Goal: Task Accomplishment & Management: Use online tool/utility

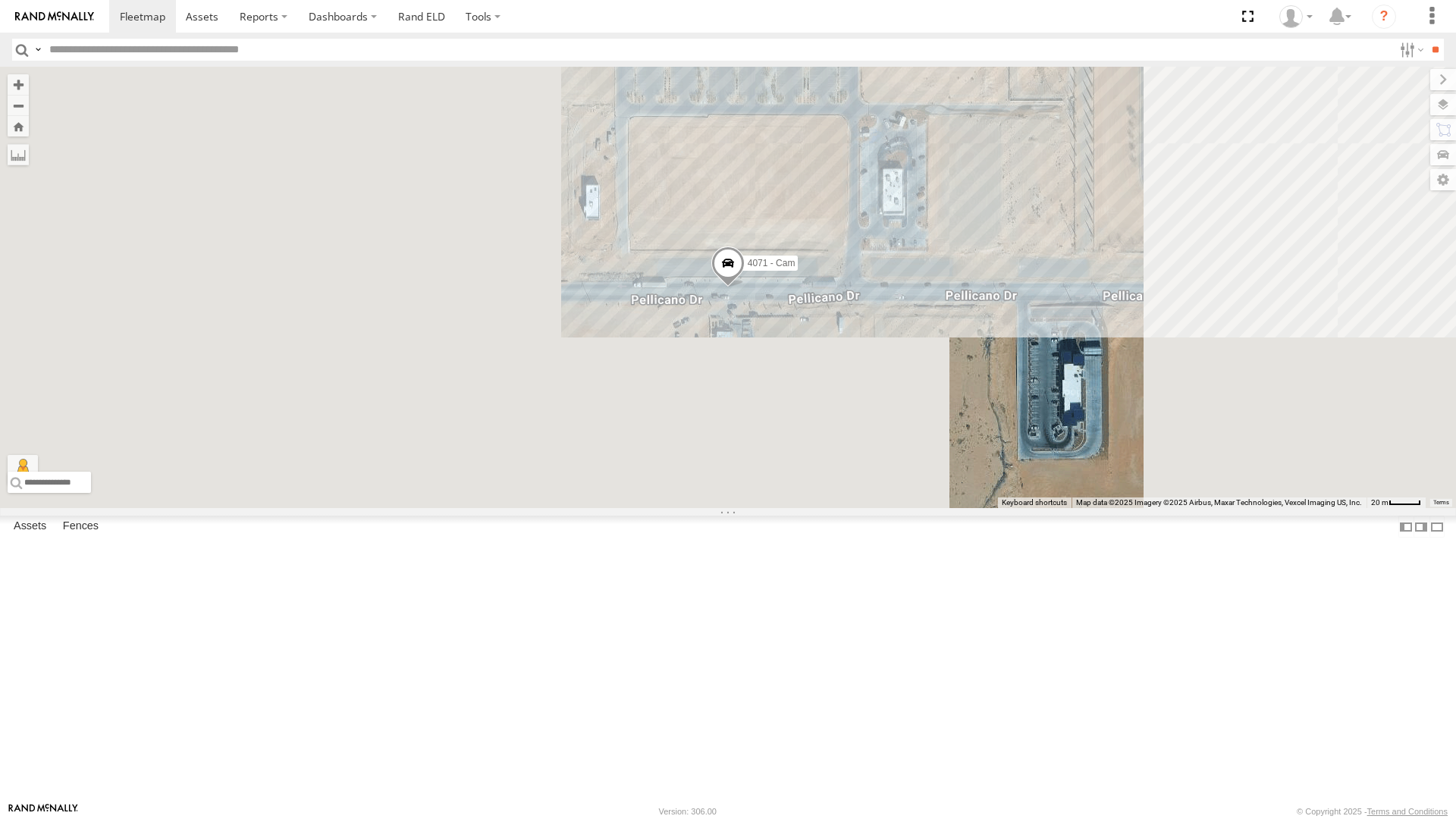
click at [616, 458] on div "4071 - Cam" at bounding box center [728, 287] width 1456 height 441
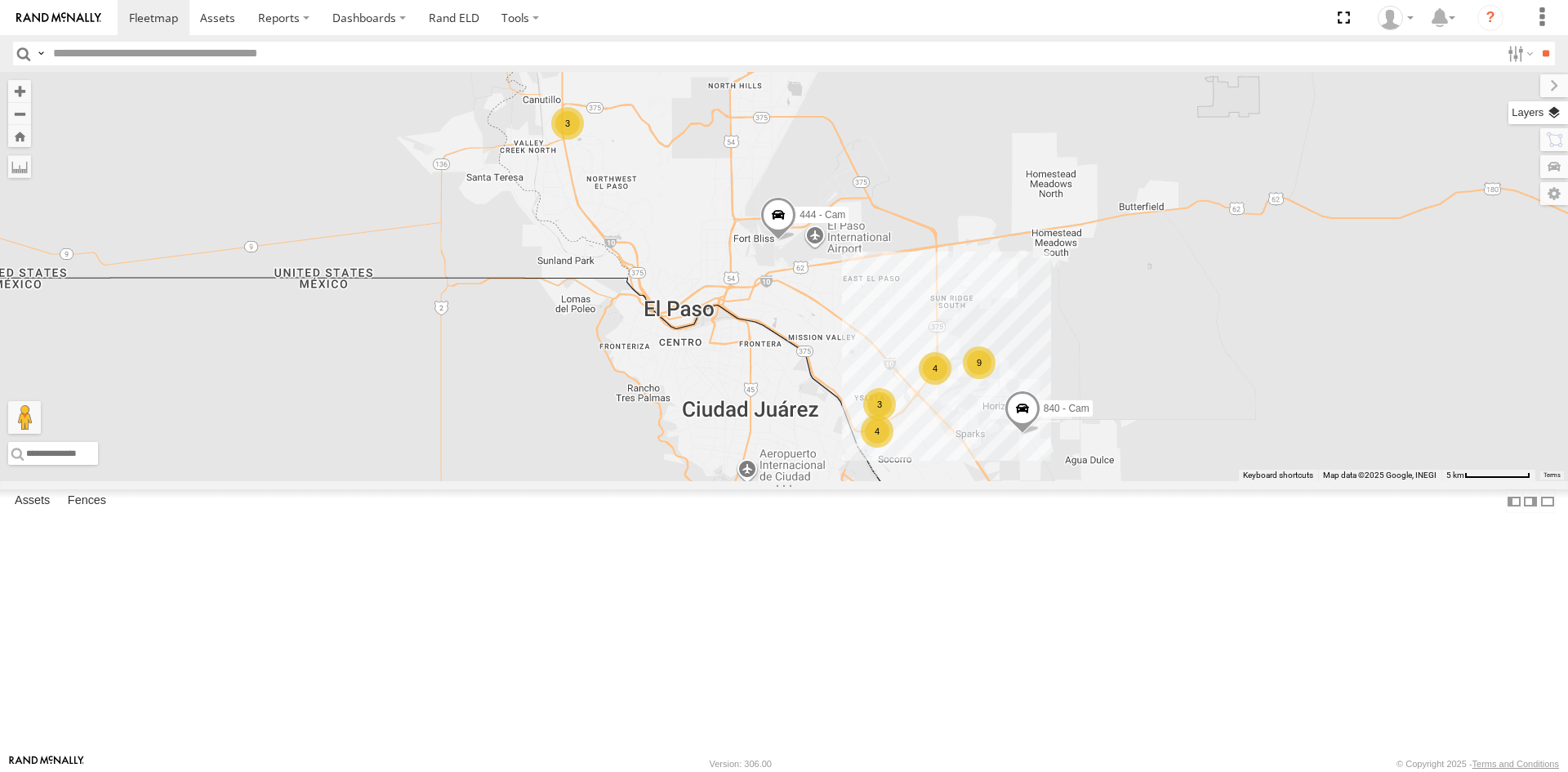
click at [1549, 115] on label at bounding box center [1537, 113] width 59 height 23
click at [0, 0] on div "Overlays" at bounding box center [0, 0] width 0 height 0
click at [0, 0] on span "Basemaps" at bounding box center [0, 0] width 0 height 0
click at [0, 0] on span "Satellite + Roadmap" at bounding box center [0, 0] width 0 height 0
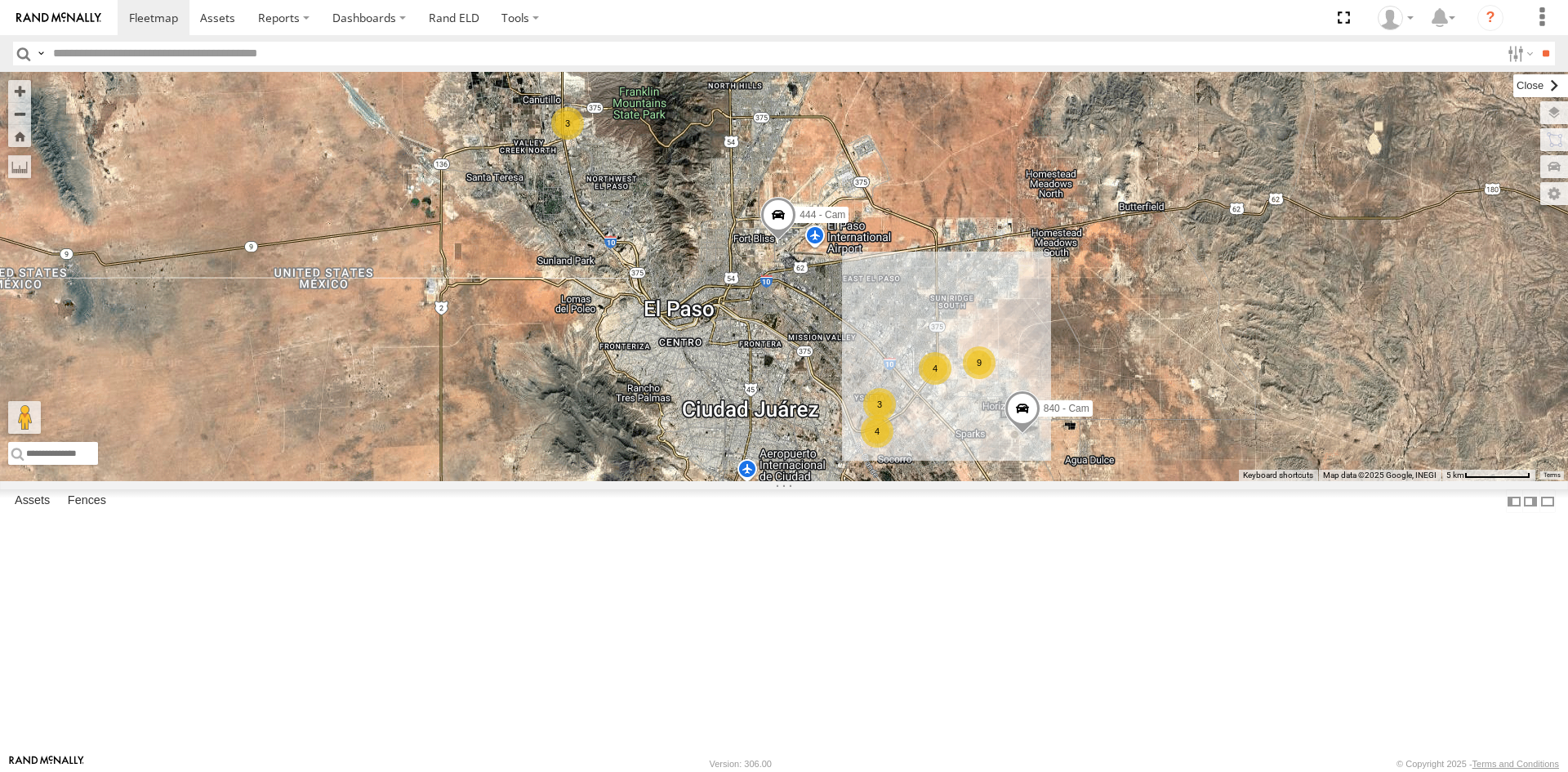
click at [1514, 88] on label at bounding box center [1540, 86] width 54 height 23
click at [1347, 20] on span at bounding box center [1343, 17] width 33 height 35
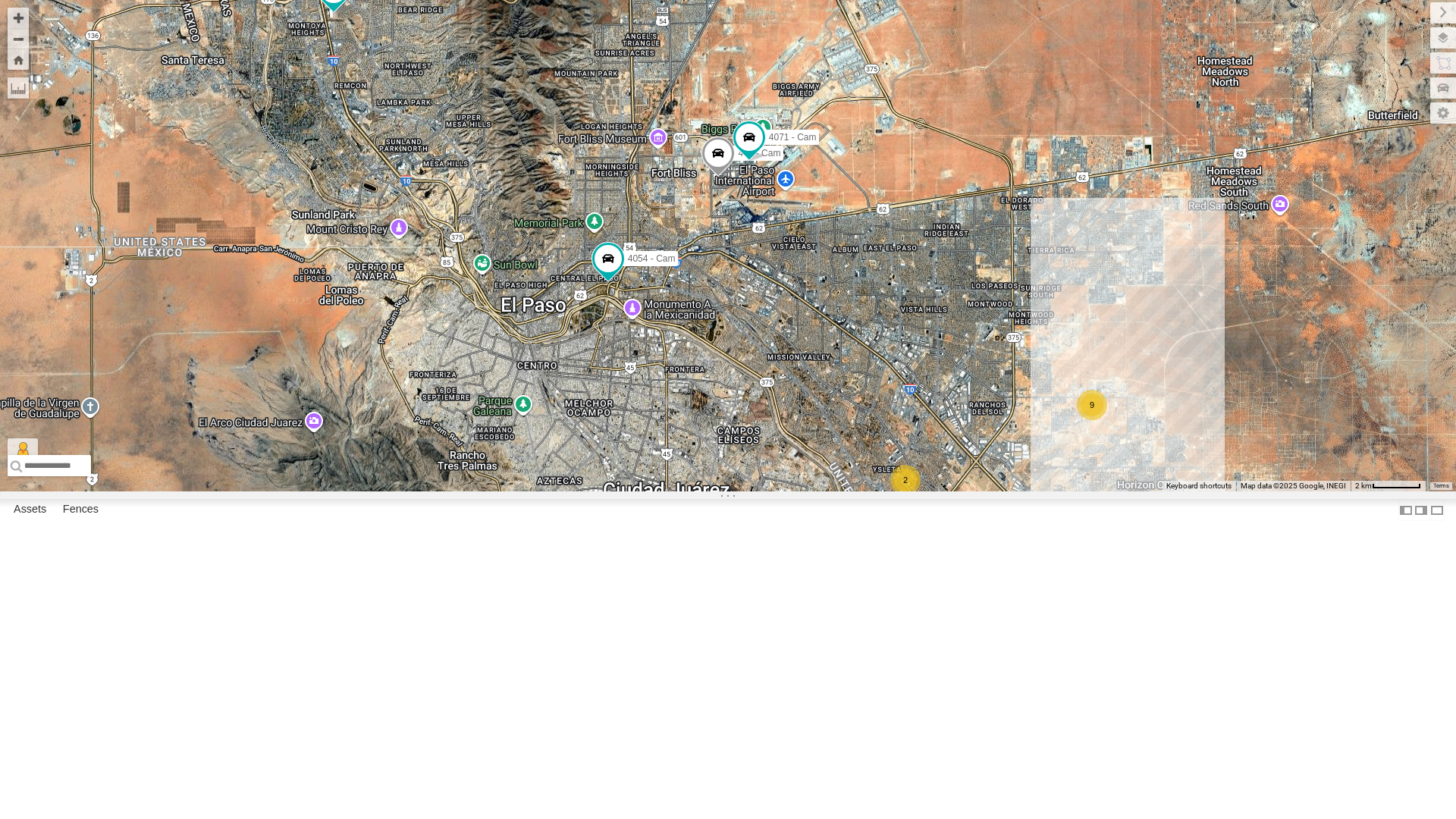
click at [901, 534] on div "4" at bounding box center [906, 519] width 30 height 30
click at [753, 151] on span at bounding box center [749, 136] width 27 height 27
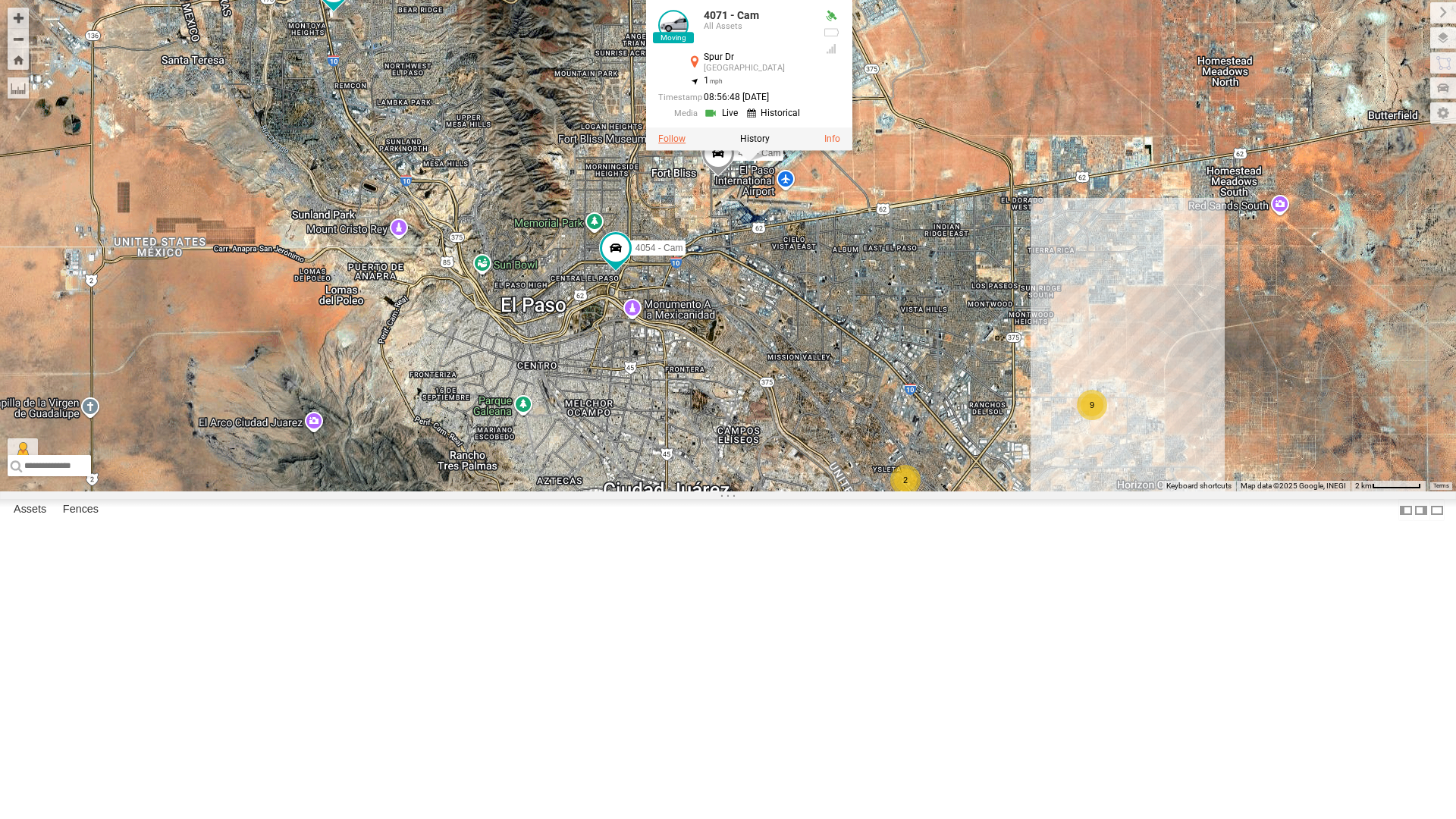
click at [668, 144] on label at bounding box center [672, 139] width 27 height 11
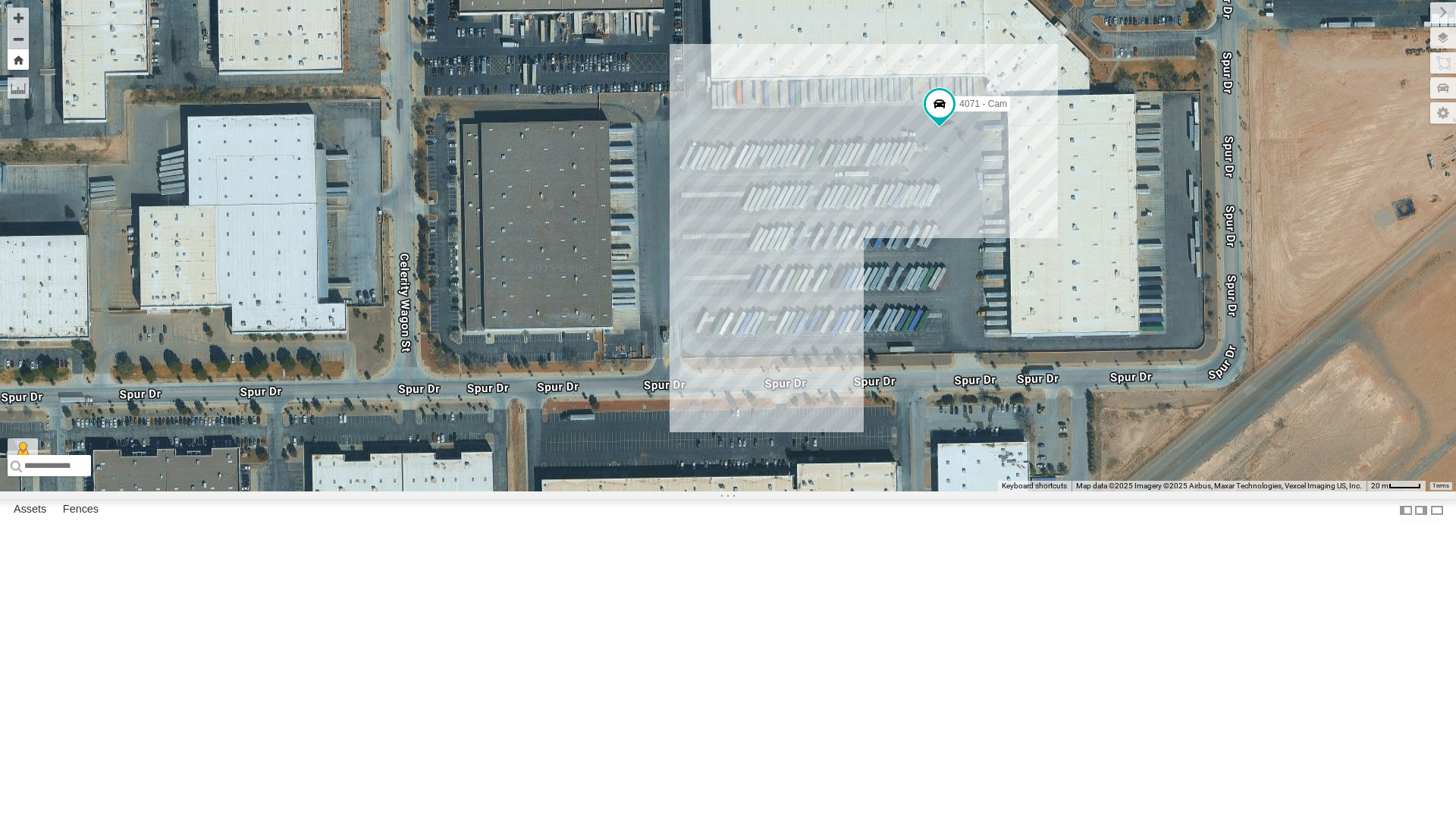
click at [22, 55] on button "Zoom Home" at bounding box center [19, 59] width 21 height 20
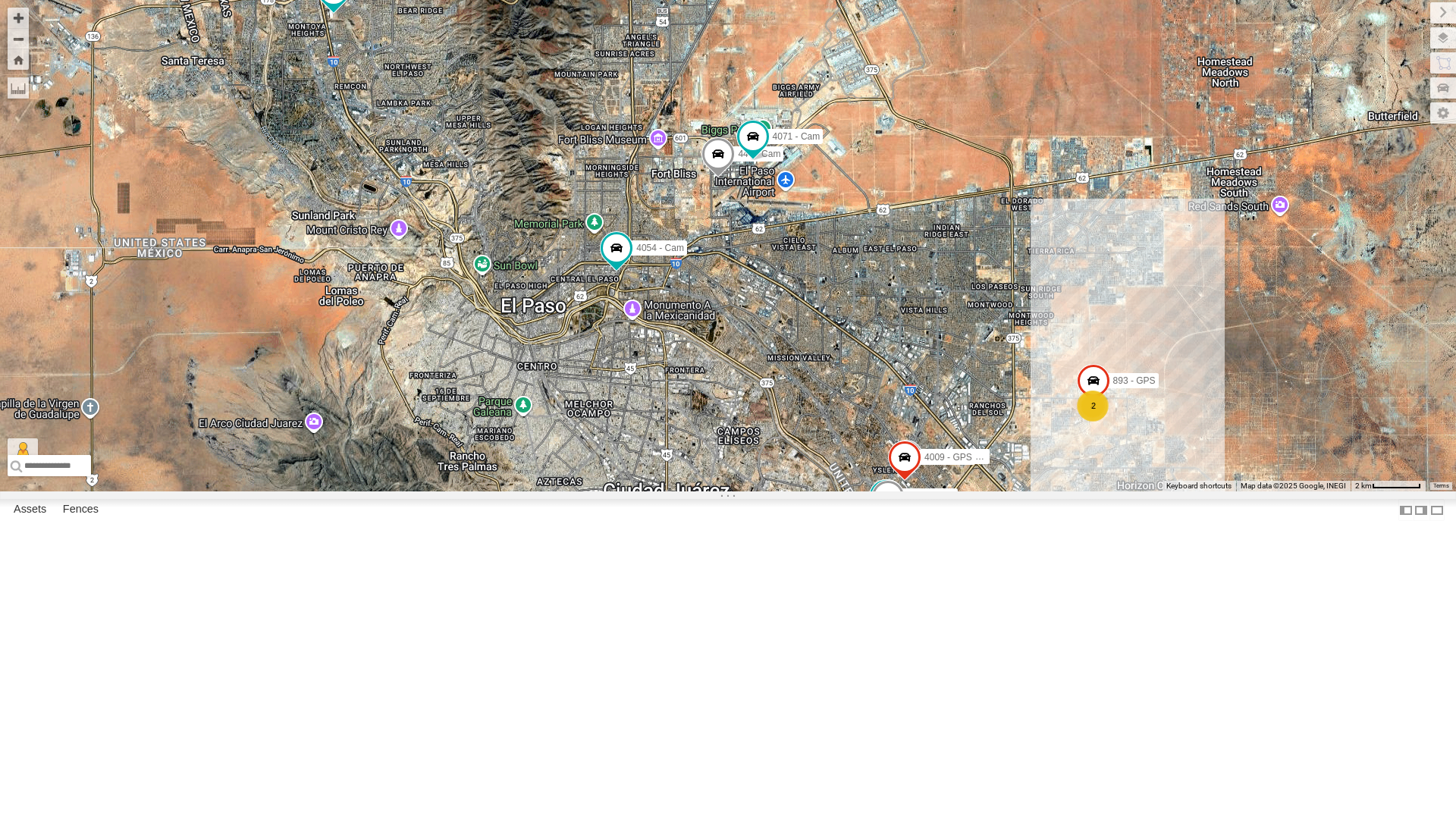
click at [999, 491] on div "4069 - Cam 2 4 Spotter 738 - Cam 442 - Cam 4044 - Cam 4054 - Cam 872 - Cam 2 40…" at bounding box center [728, 246] width 1456 height 491
click at [908, 491] on div "4069 - Cam 2 4 Spotter 738 - Cam 442 - Cam 4044 - Cam 4054 - Cam 872 - Cam 2 40…" at bounding box center [728, 246] width 1456 height 491
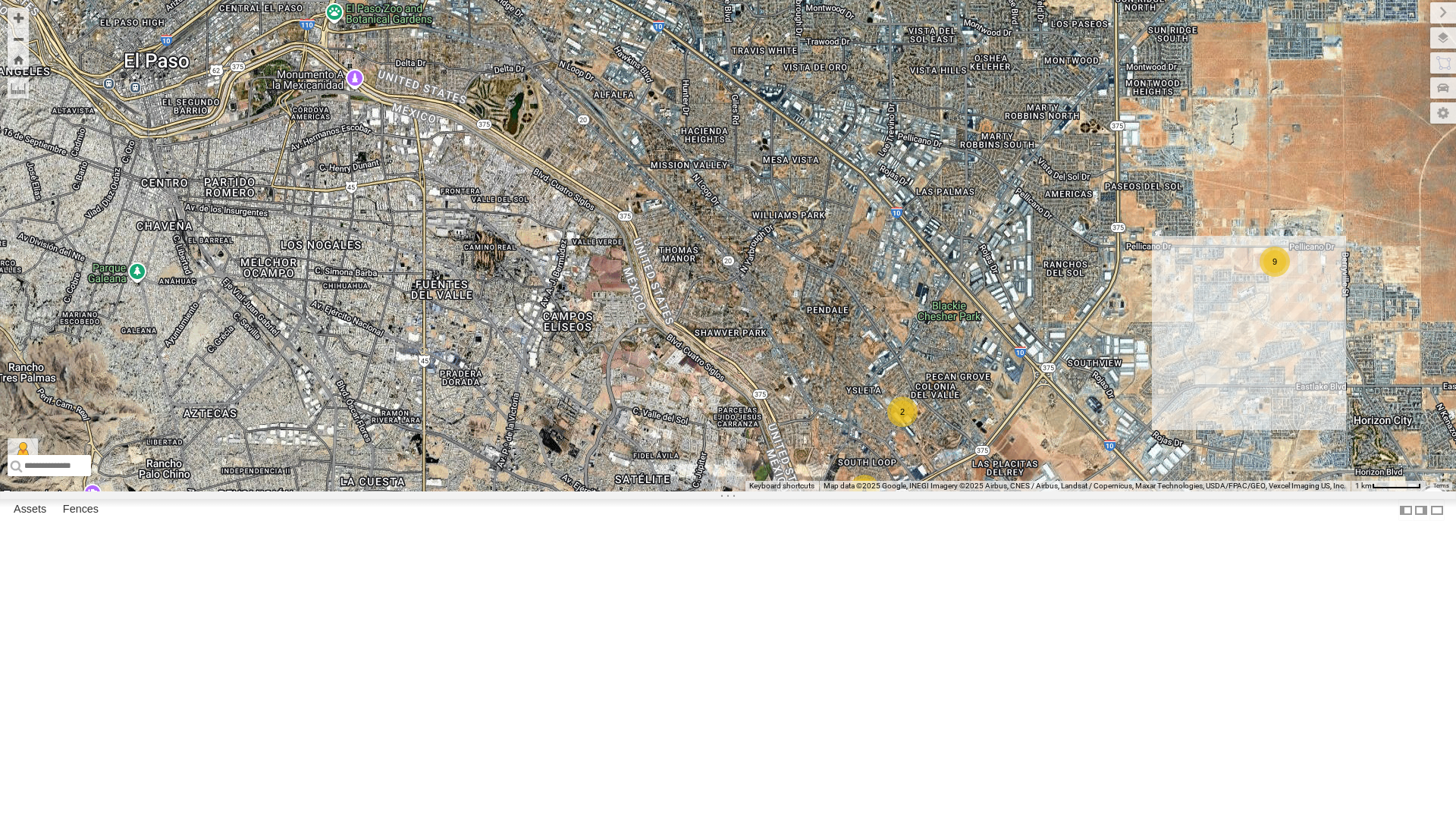
click at [867, 505] on div "4" at bounding box center [864, 490] width 30 height 30
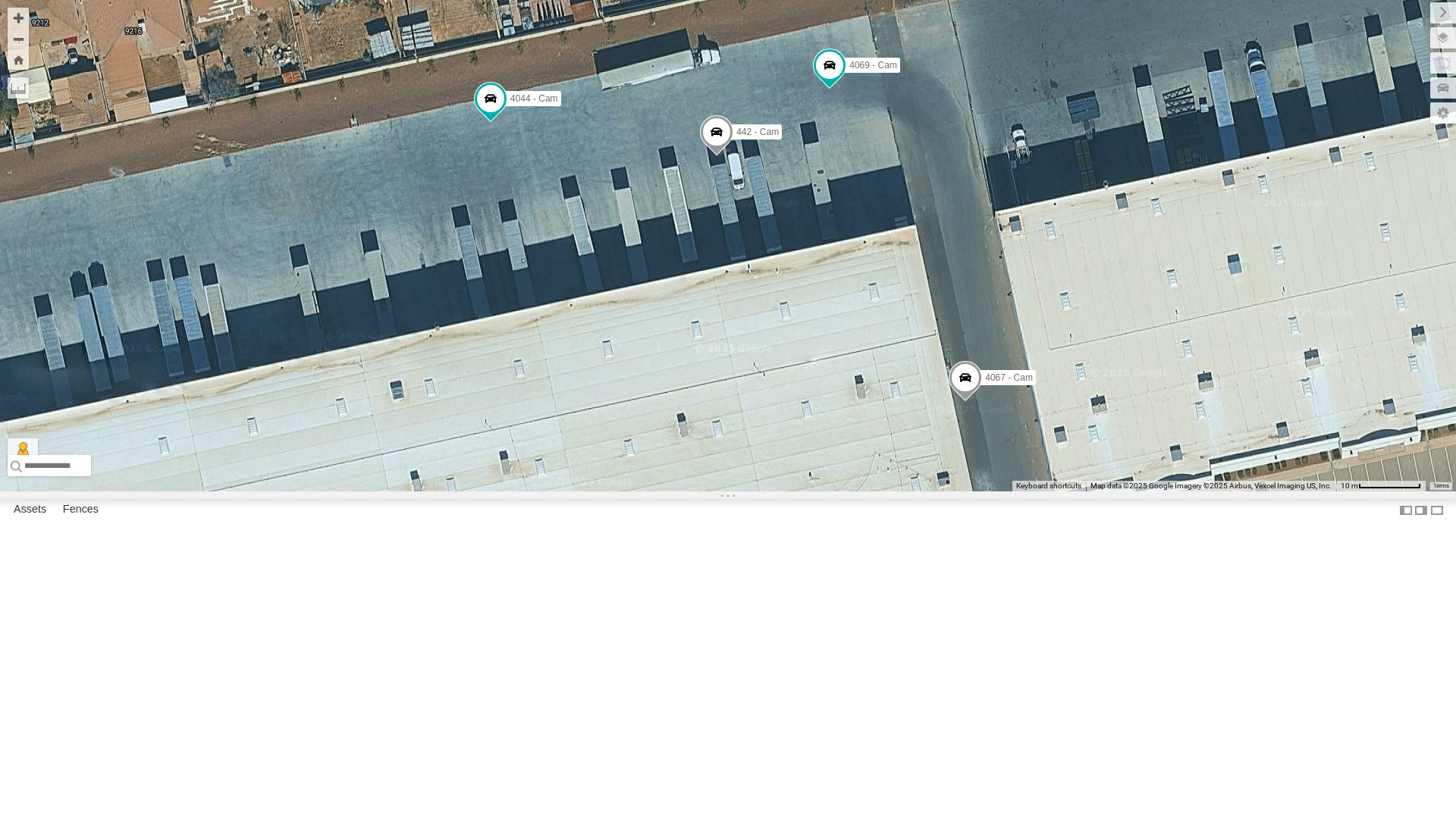
click at [712, 156] on span at bounding box center [717, 136] width 34 height 41
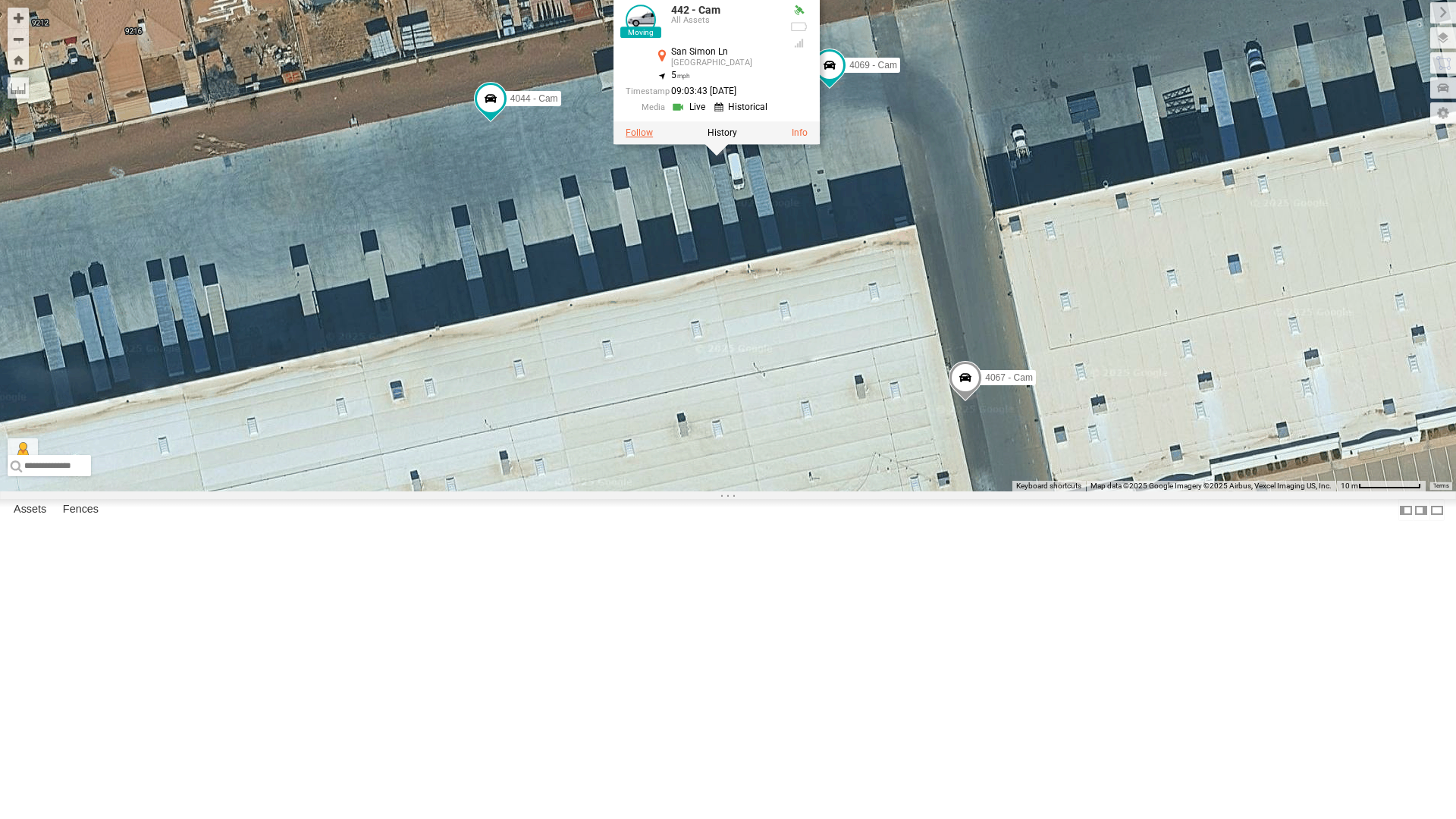
click at [642, 139] on label at bounding box center [639, 134] width 27 height 11
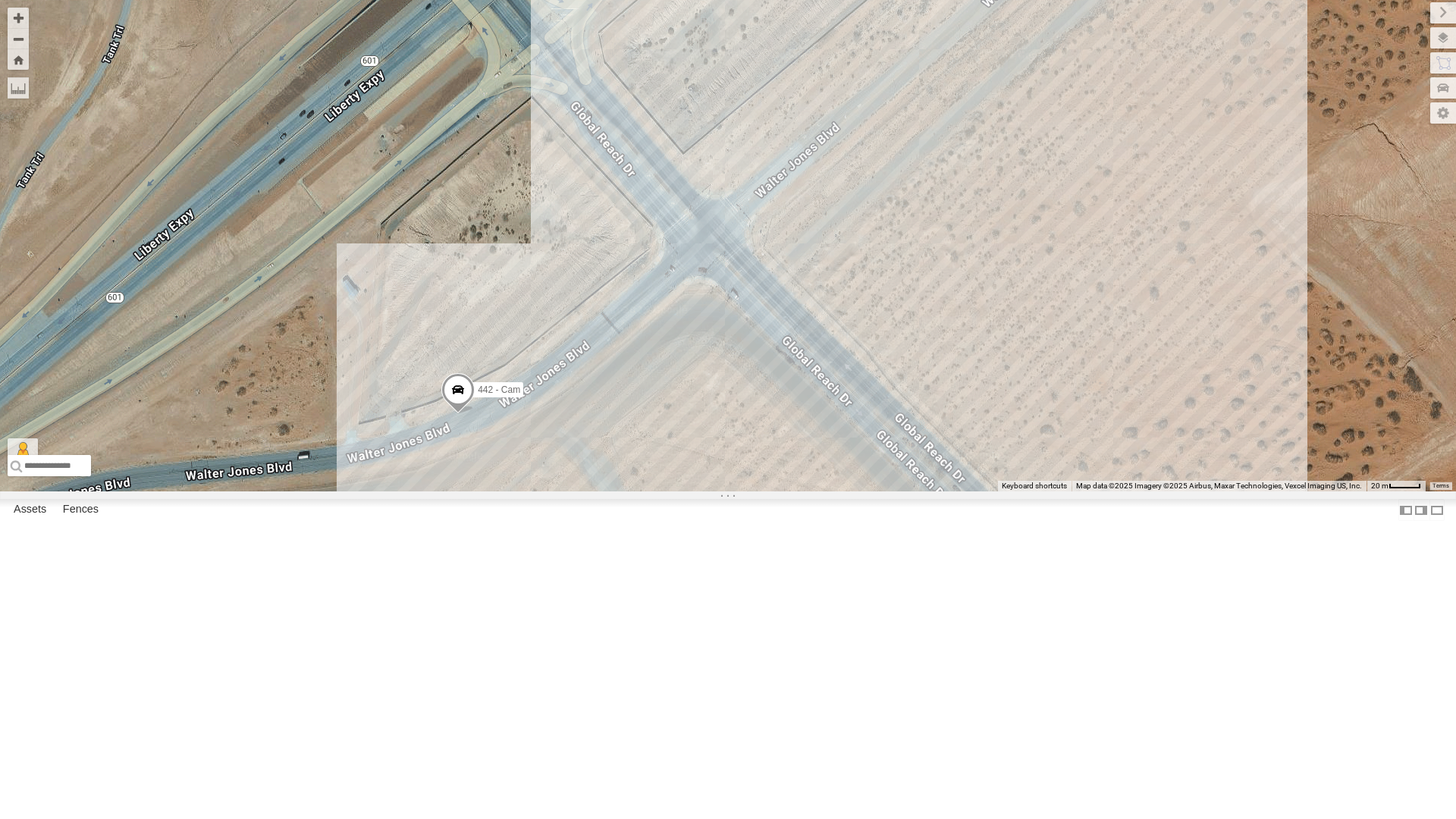
click at [29, 44] on div "442 - Cam" at bounding box center [728, 246] width 1456 height 491
click at [12, 37] on button "Zoom out" at bounding box center [19, 39] width 21 height 21
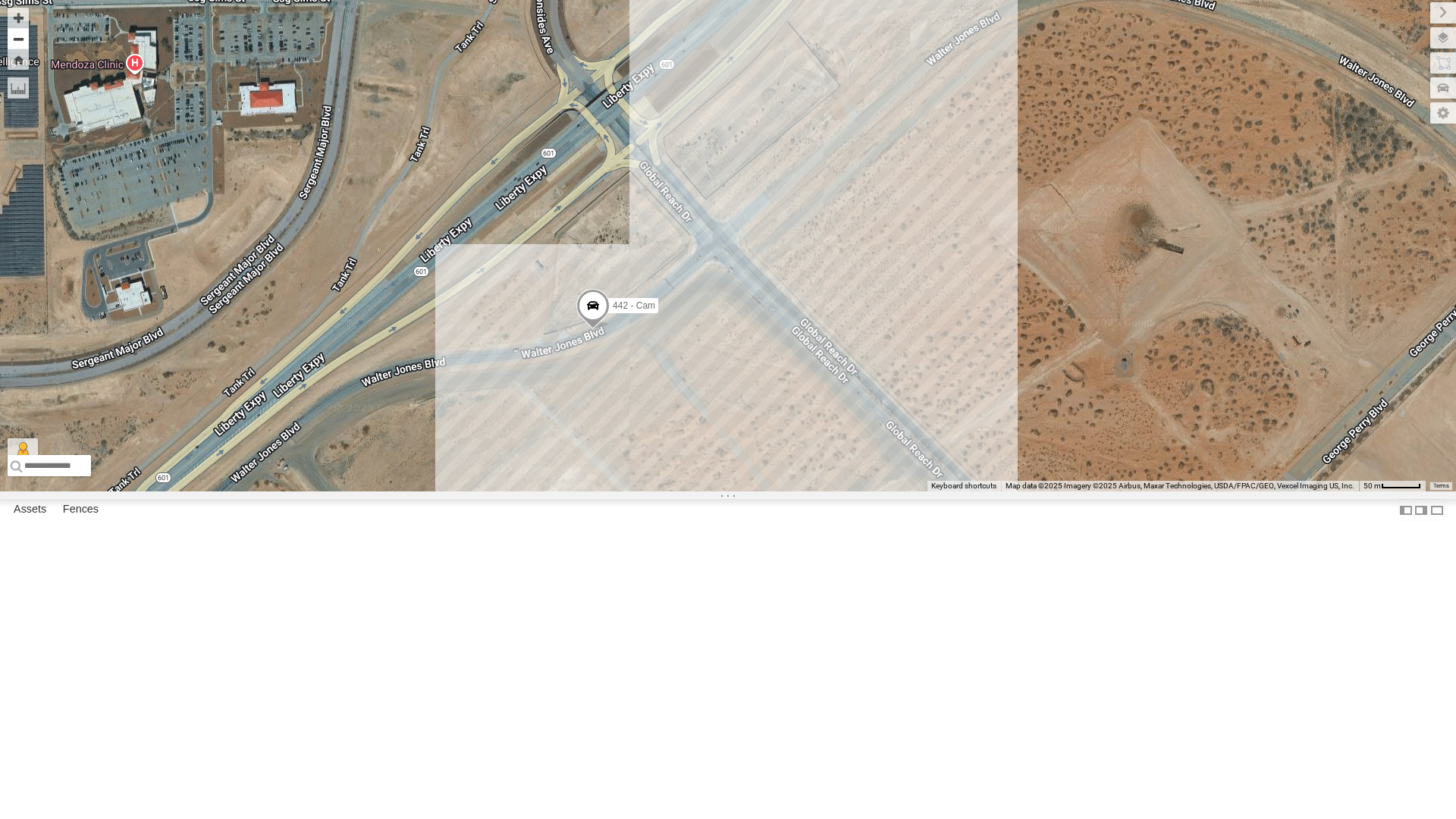
click at [12, 37] on button "Zoom out" at bounding box center [19, 39] width 21 height 21
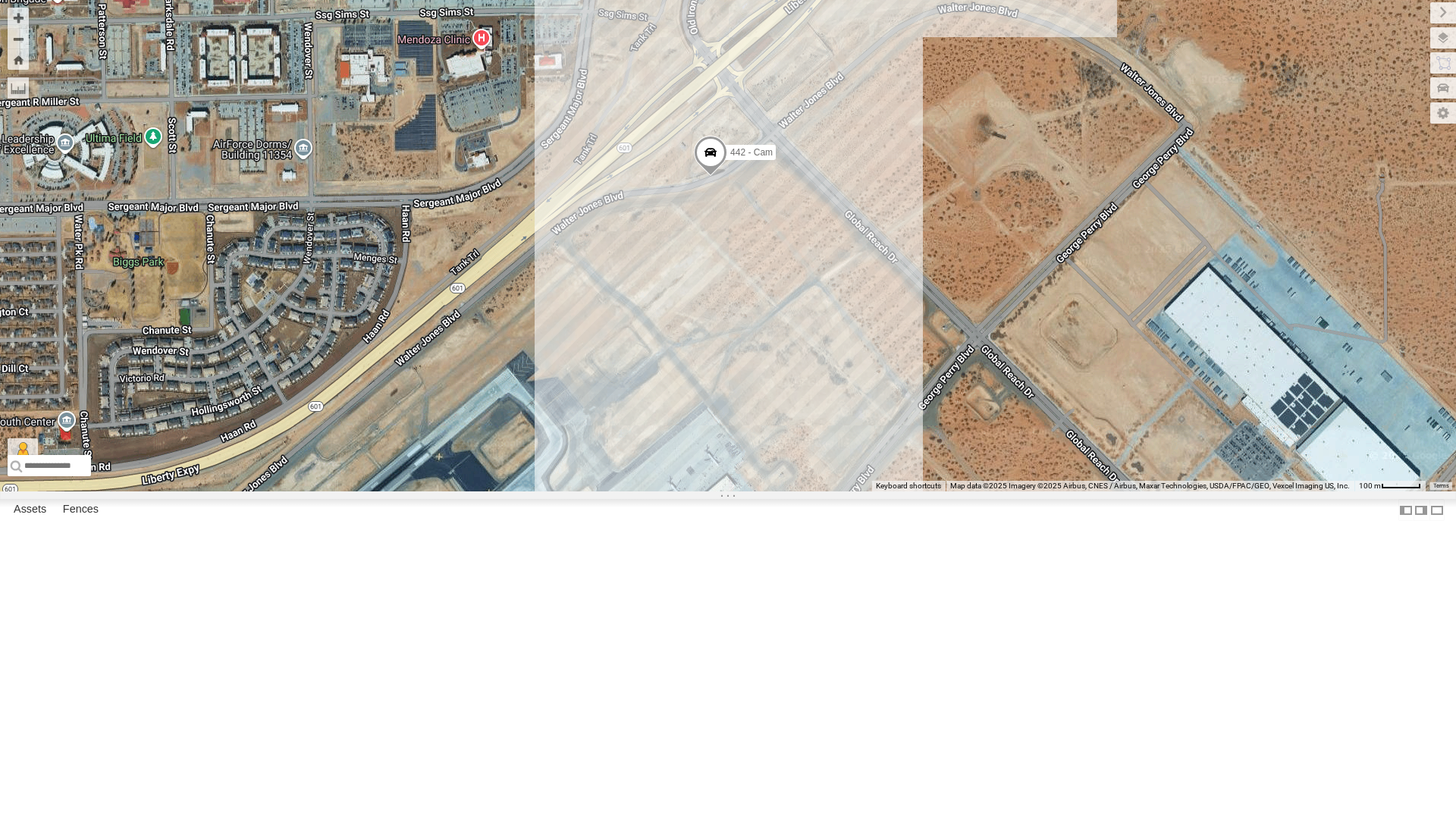
drag, startPoint x: 381, startPoint y: 453, endPoint x: 434, endPoint y: 328, distance: 135.8
click at [434, 328] on div "442 - Cam" at bounding box center [728, 246] width 1456 height 491
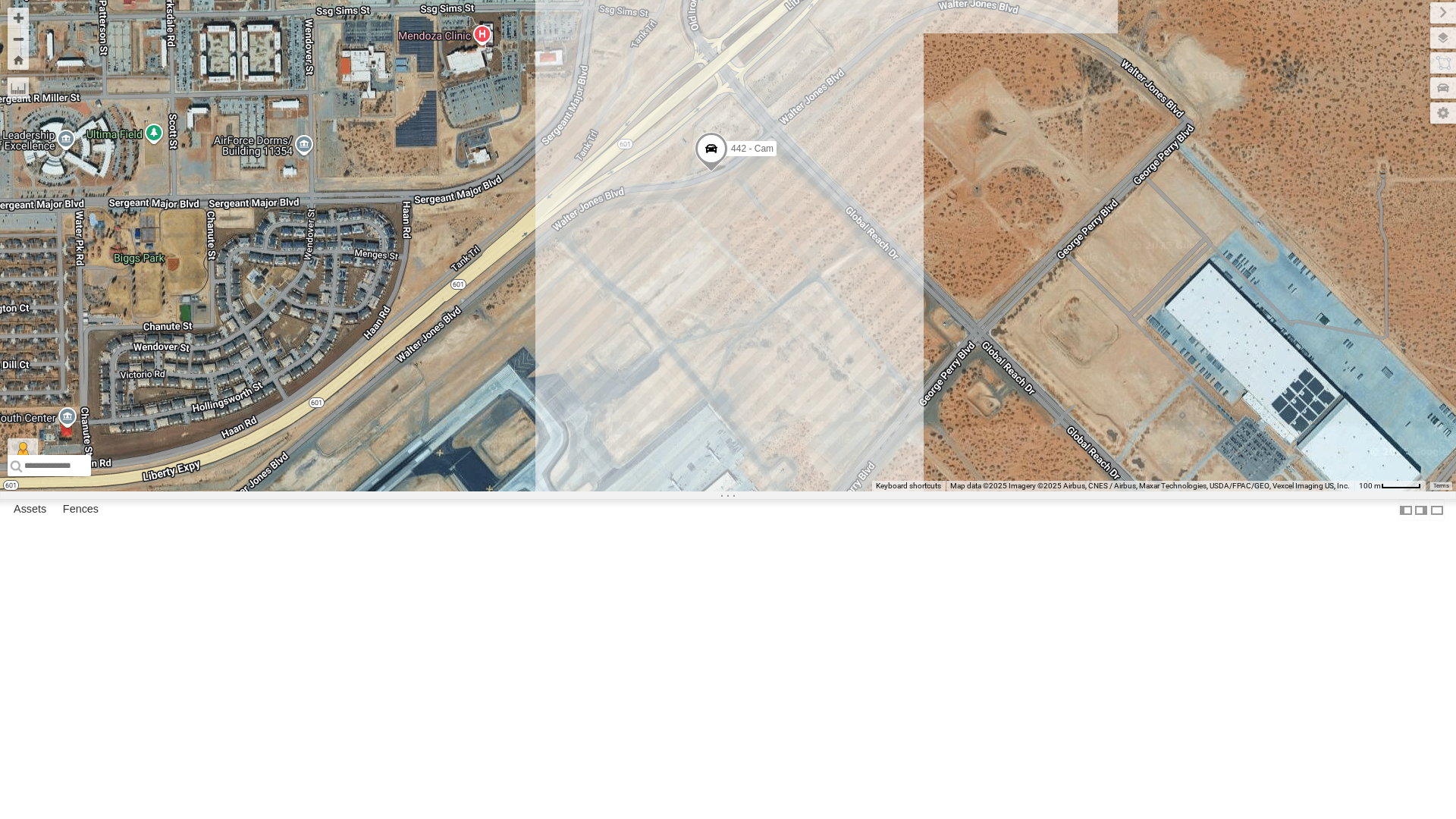
drag, startPoint x: 565, startPoint y: 493, endPoint x: 569, endPoint y: 448, distance: 45.2
click at [567, 491] on div "442 - Cam" at bounding box center [728, 246] width 1456 height 491
drag, startPoint x: 569, startPoint y: 448, endPoint x: 570, endPoint y: 369, distance: 79.0
click at [570, 369] on div "442 - Cam" at bounding box center [728, 246] width 1456 height 491
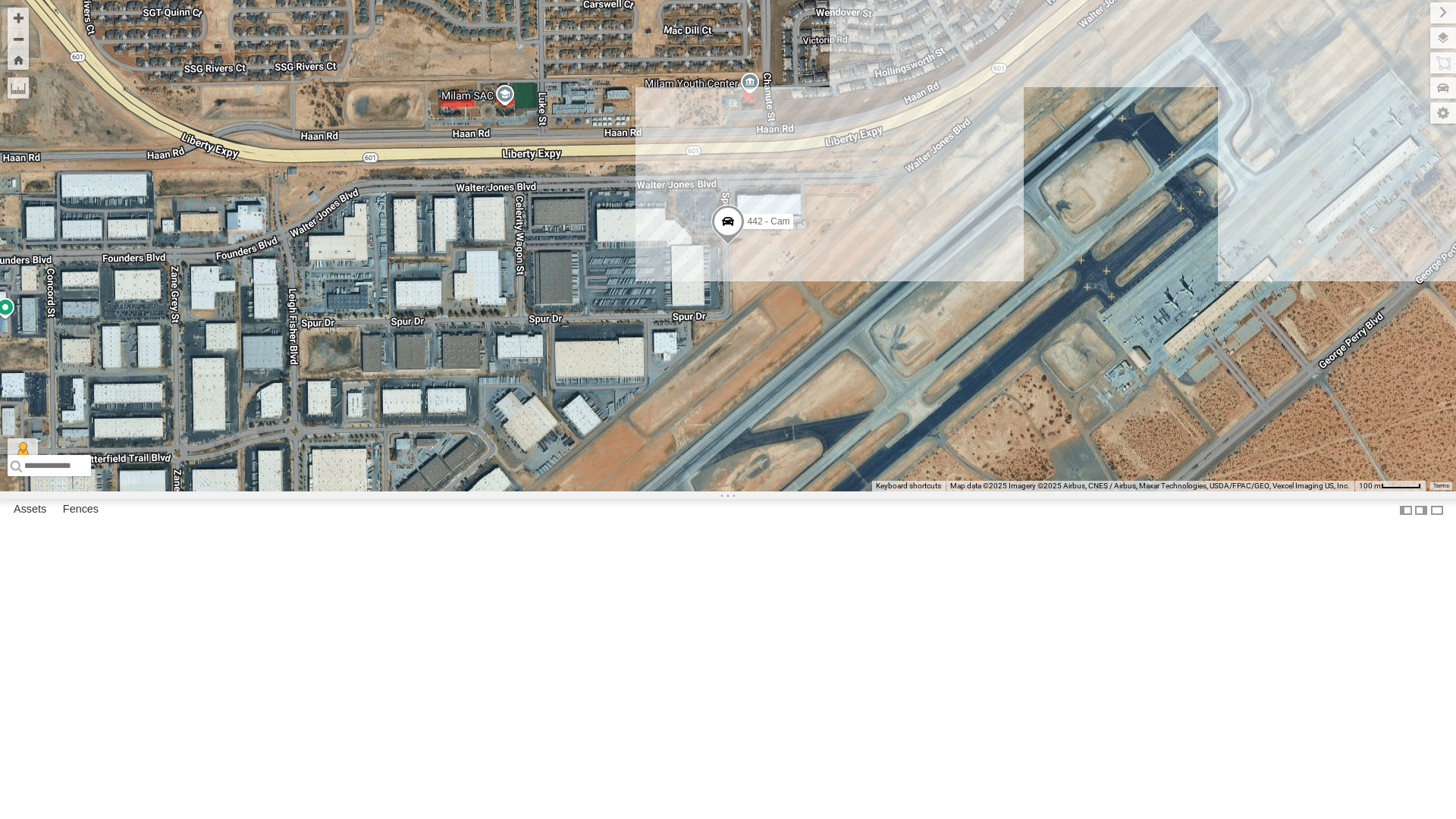
click at [747, 438] on div "442 - Cam" at bounding box center [728, 246] width 1456 height 491
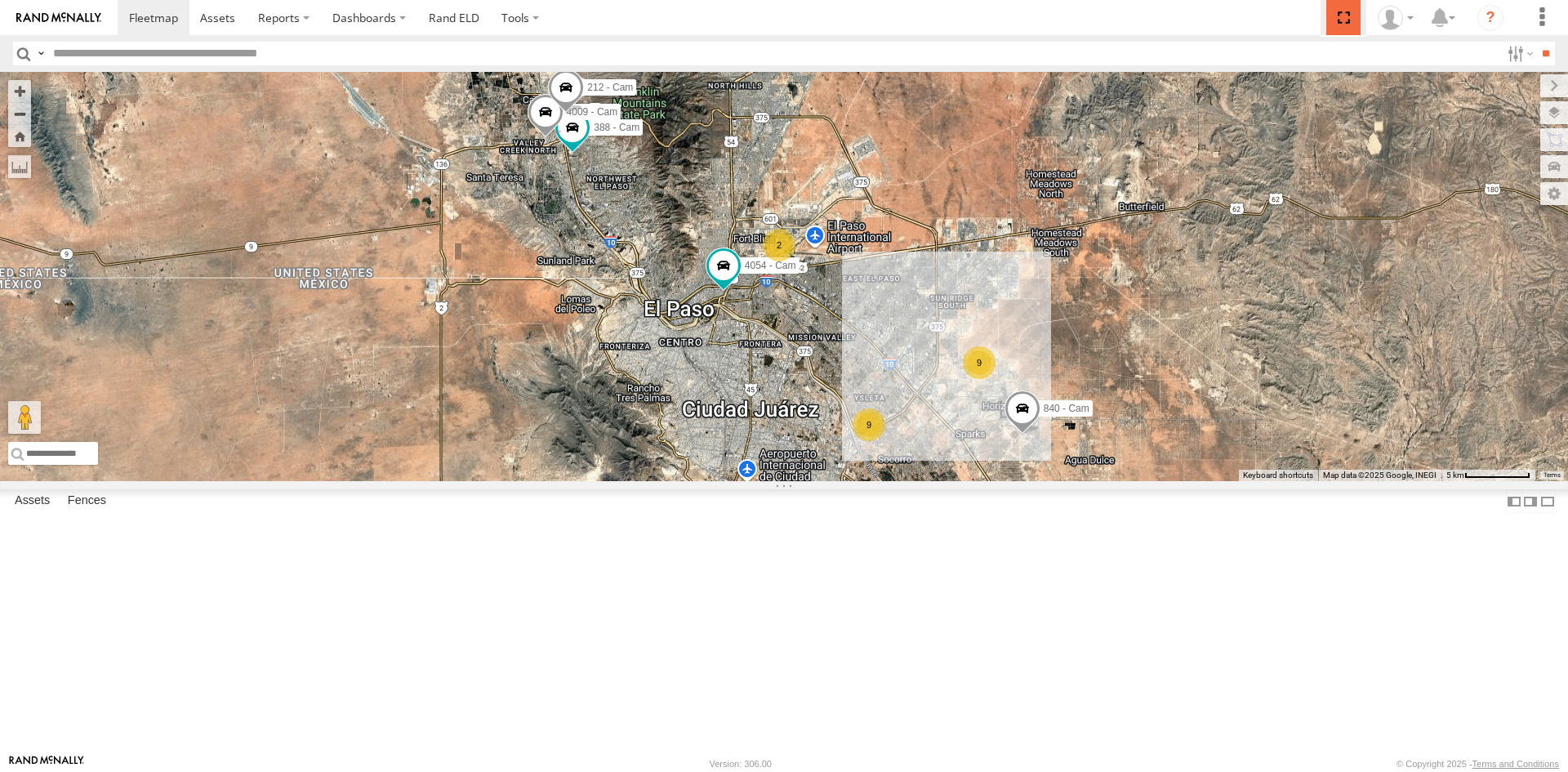
click at [1338, 19] on span at bounding box center [1343, 17] width 33 height 35
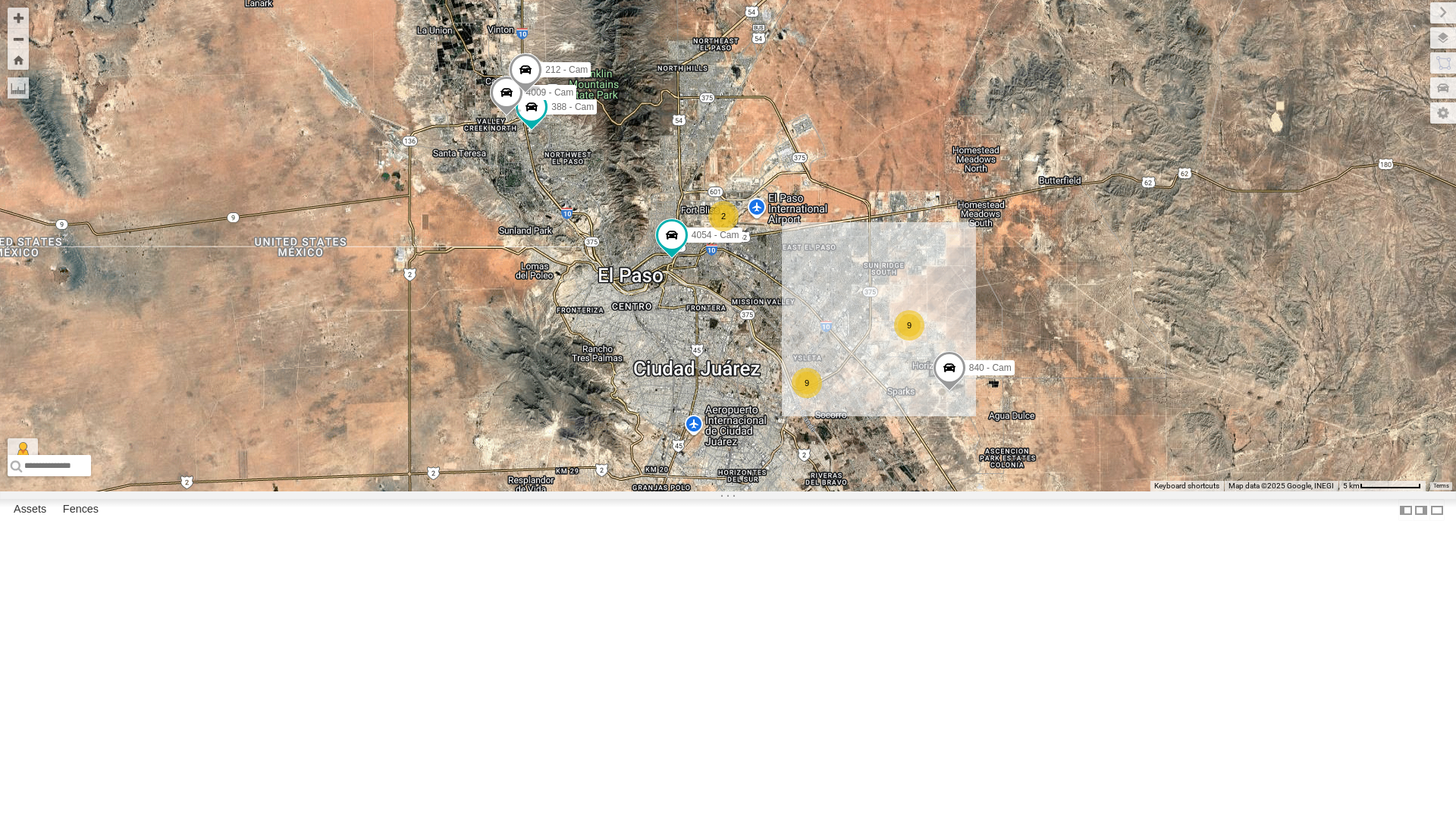
click at [730, 231] on div "2" at bounding box center [723, 216] width 30 height 30
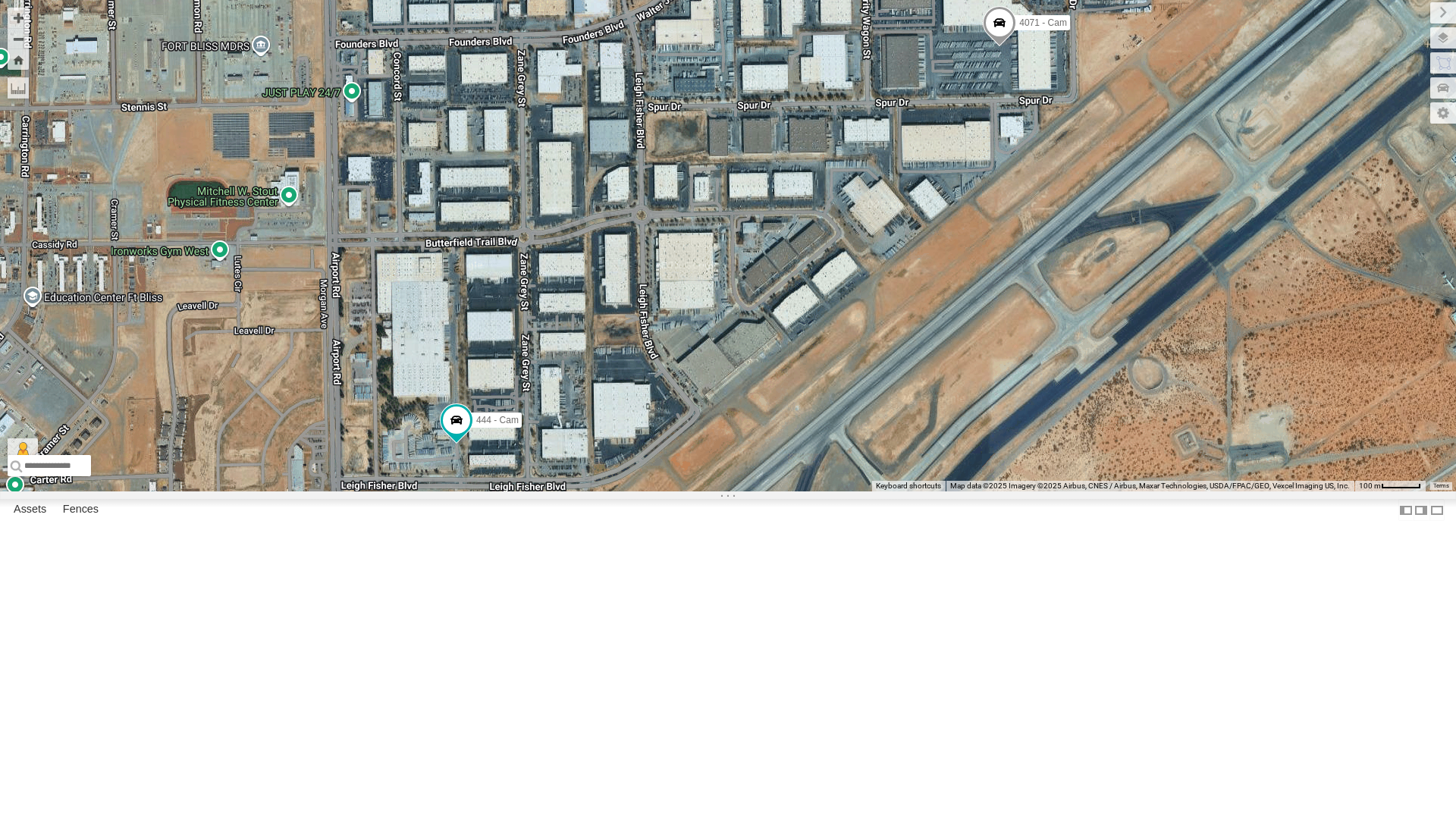
click at [1002, 47] on span at bounding box center [1000, 27] width 34 height 41
click at [928, 29] on label at bounding box center [922, 24] width 27 height 11
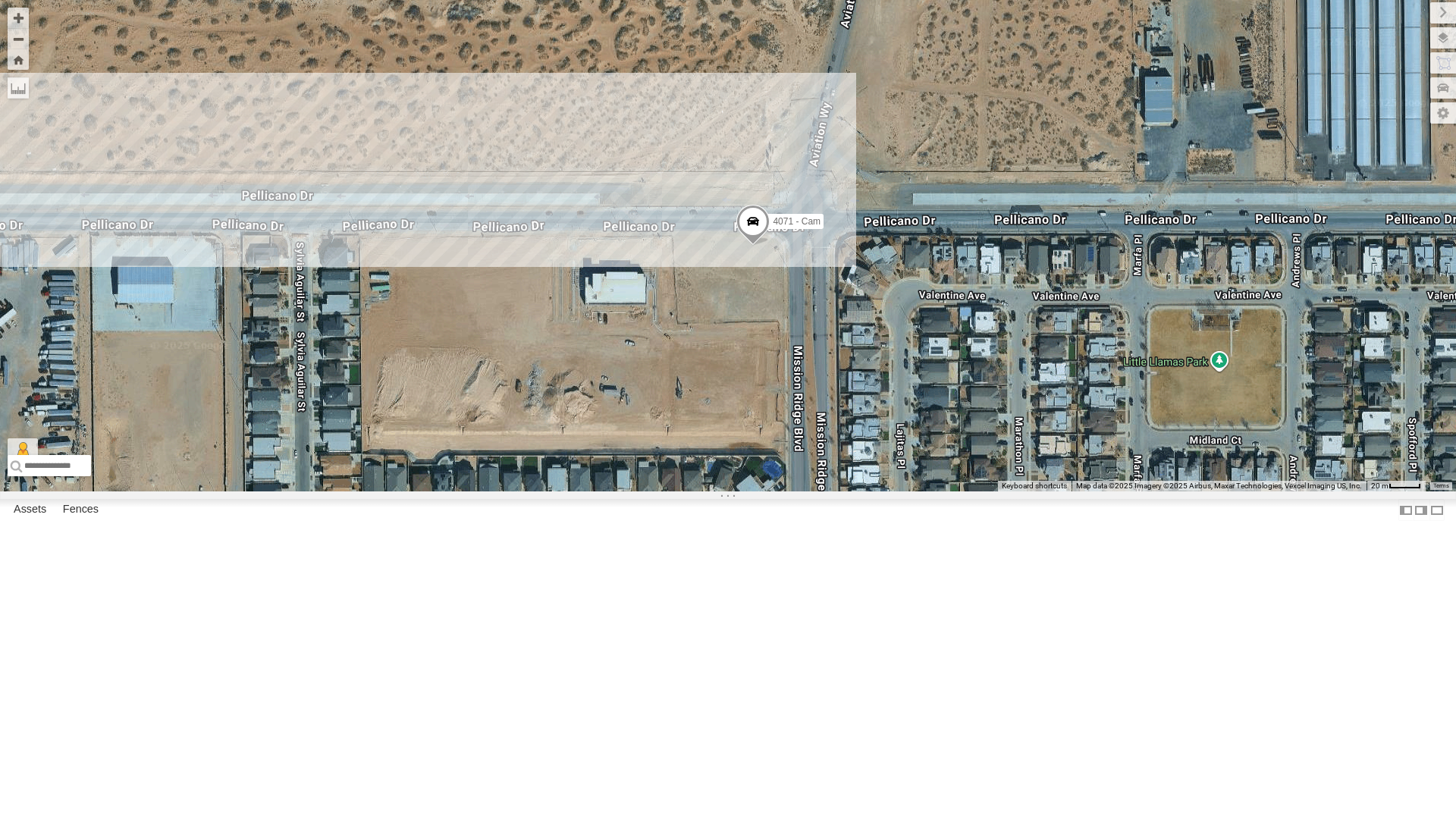
click at [757, 246] on span at bounding box center [753, 225] width 34 height 41
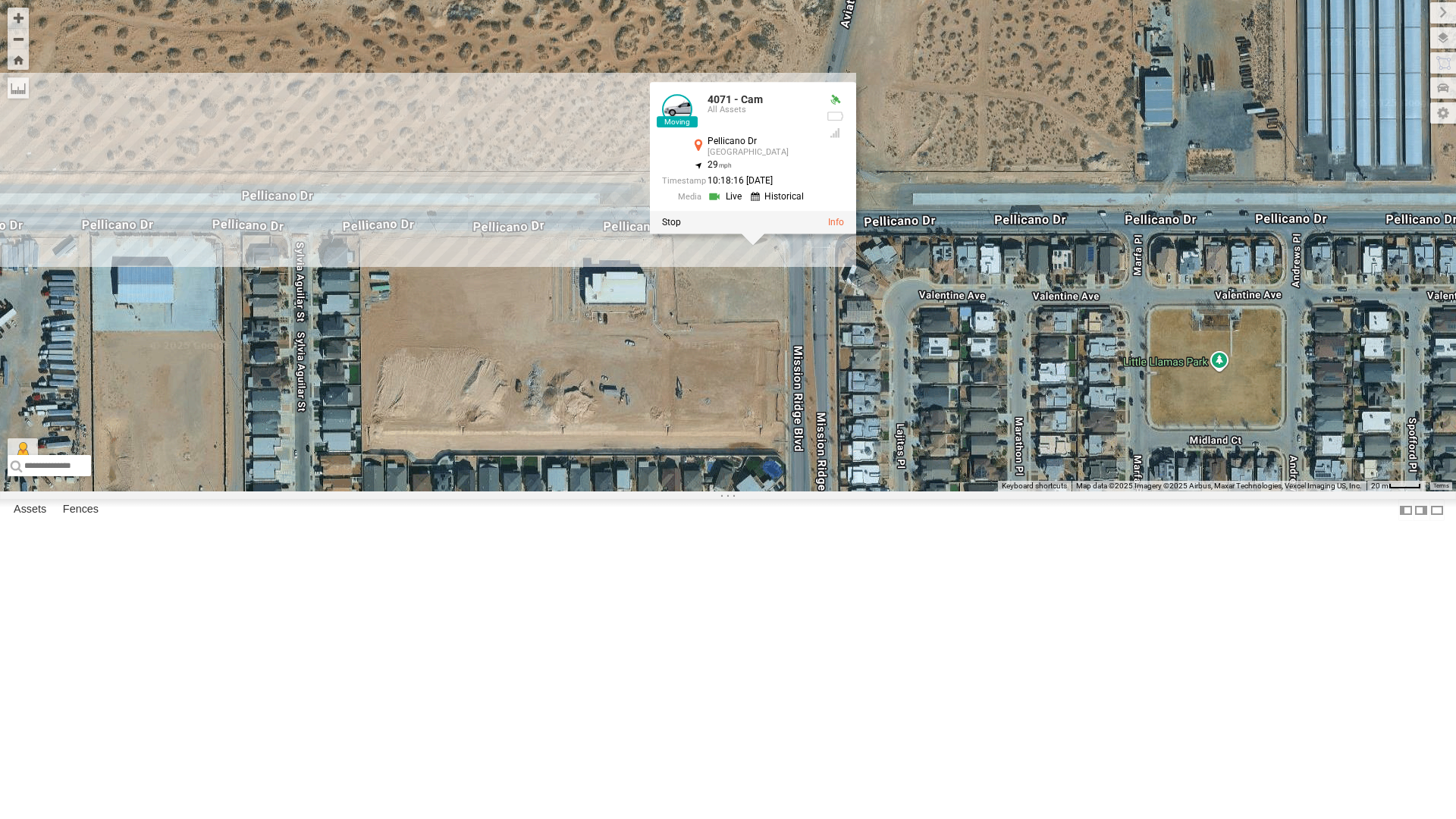
click at [737, 204] on link at bounding box center [727, 197] width 39 height 14
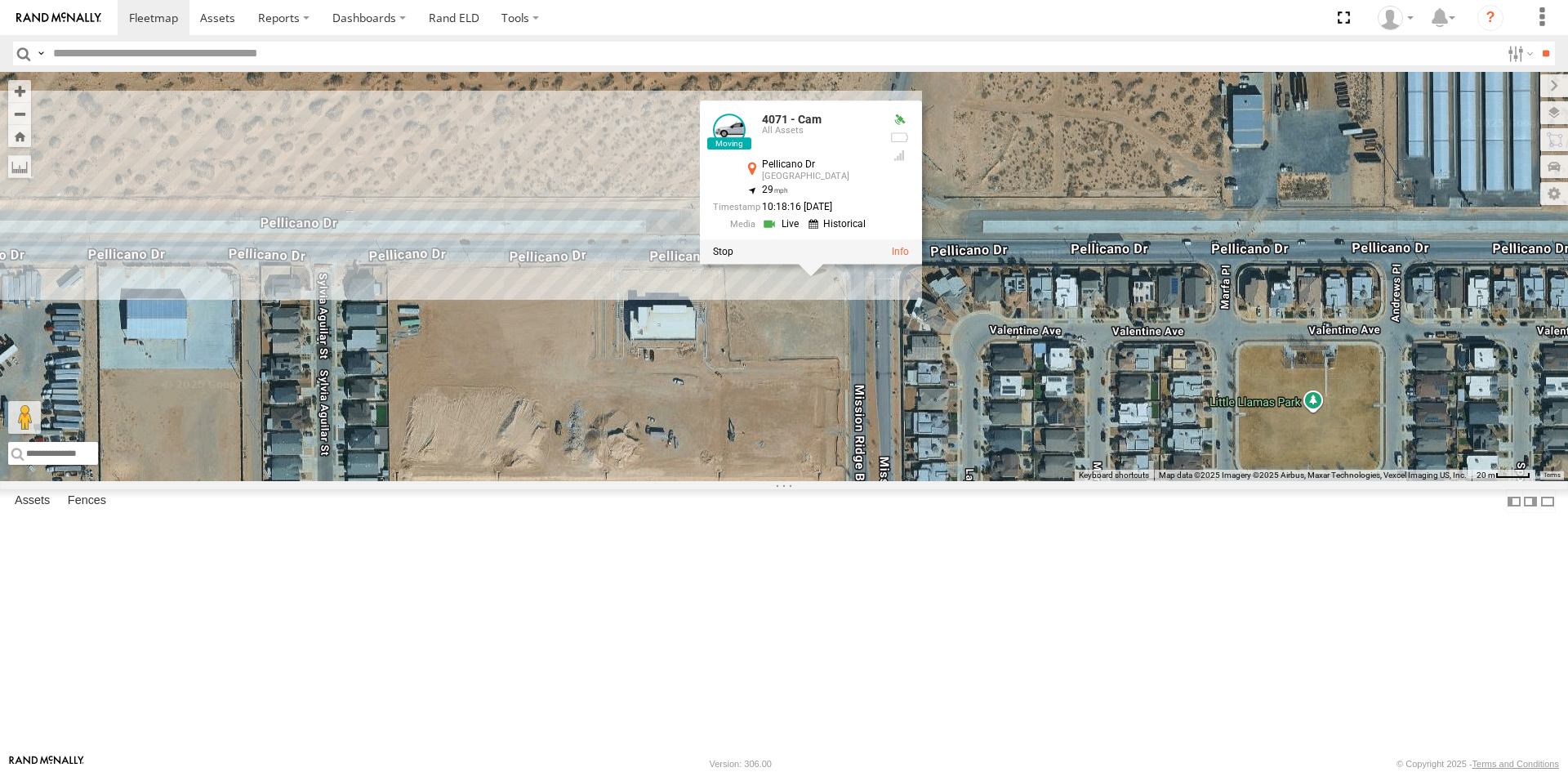
click at [1084, 391] on div "4071 - Cam 4071 - Cam All Assets Pellicano Dr El Paso 31.72596 , -106.25088 29 …" at bounding box center [784, 276] width 1568 height 409
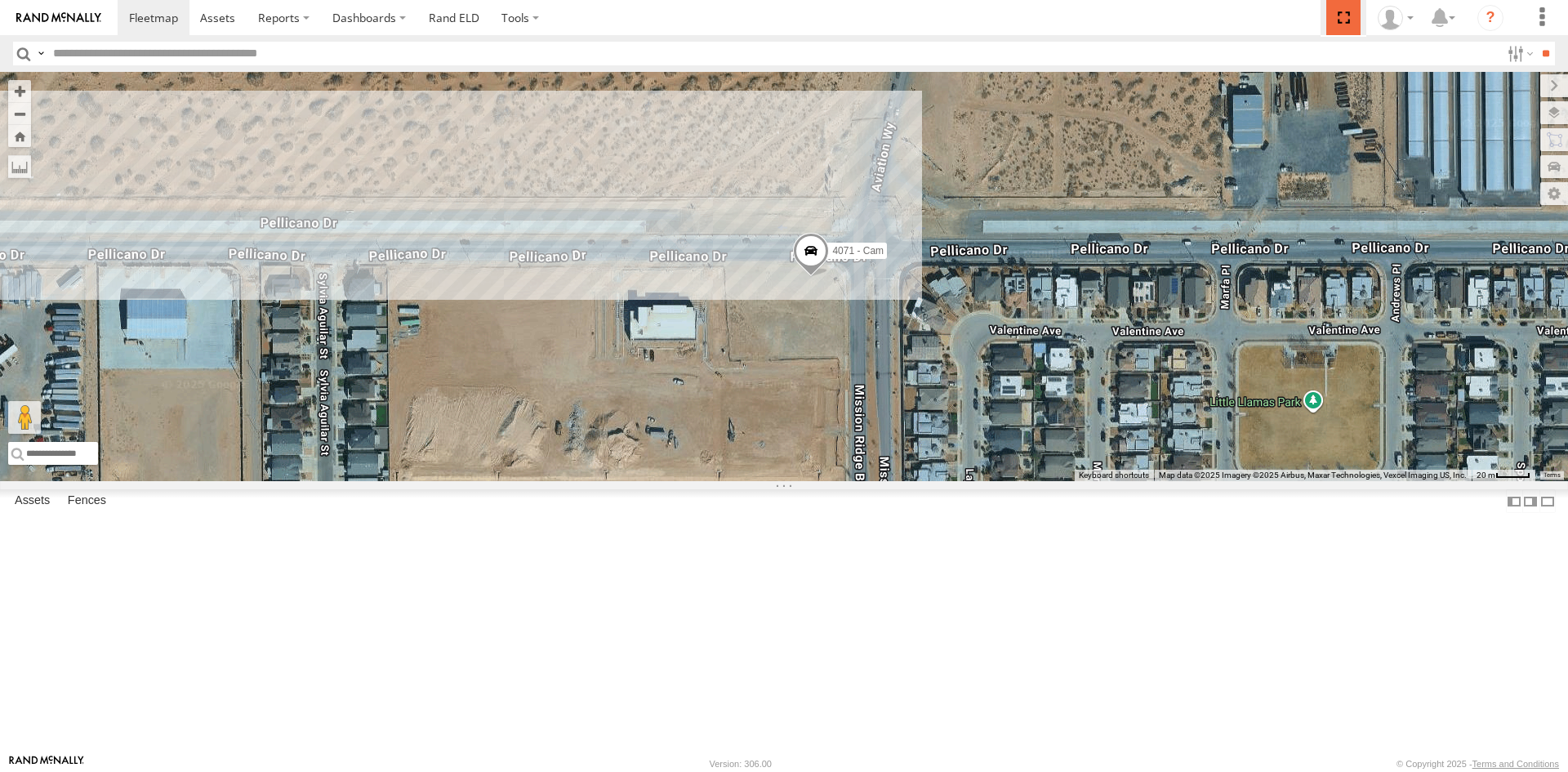
click at [1338, 18] on span at bounding box center [1343, 17] width 33 height 35
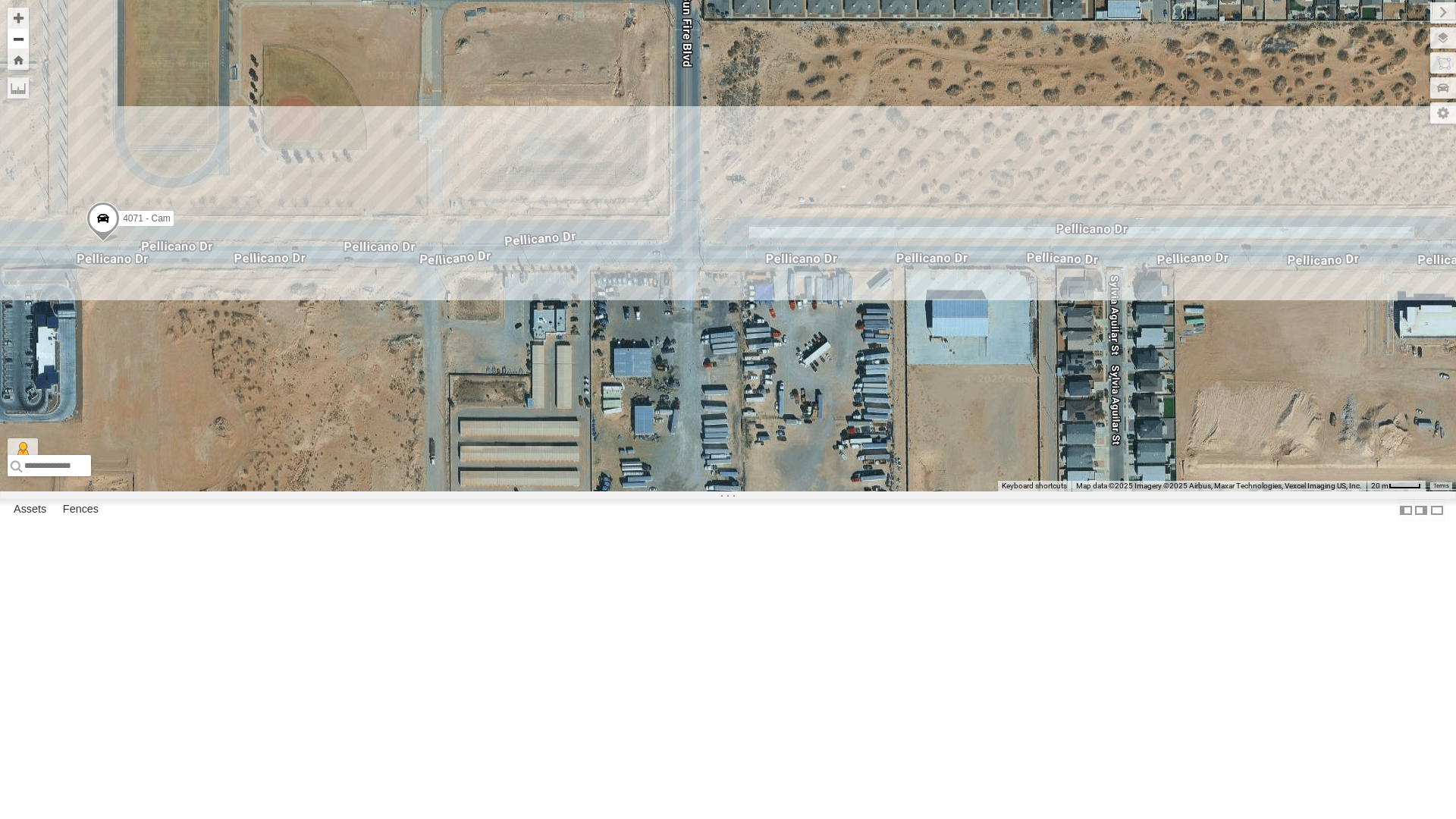
click at [12, 43] on button "Zoom out" at bounding box center [19, 39] width 21 height 21
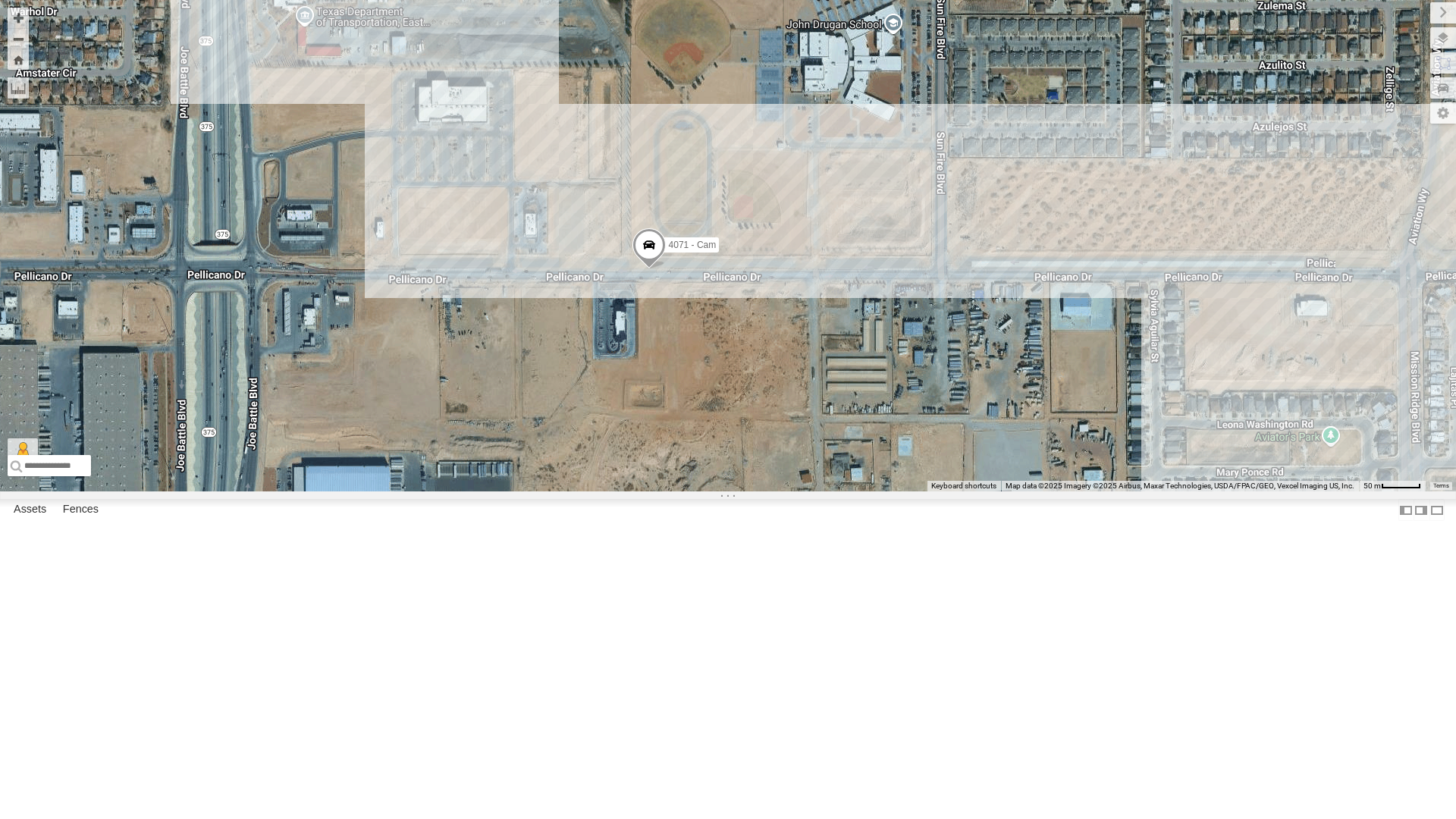
drag, startPoint x: 413, startPoint y: 483, endPoint x: 647, endPoint y: 508, distance: 235.3
click at [647, 491] on div "4071 - Cam" at bounding box center [728, 246] width 1456 height 491
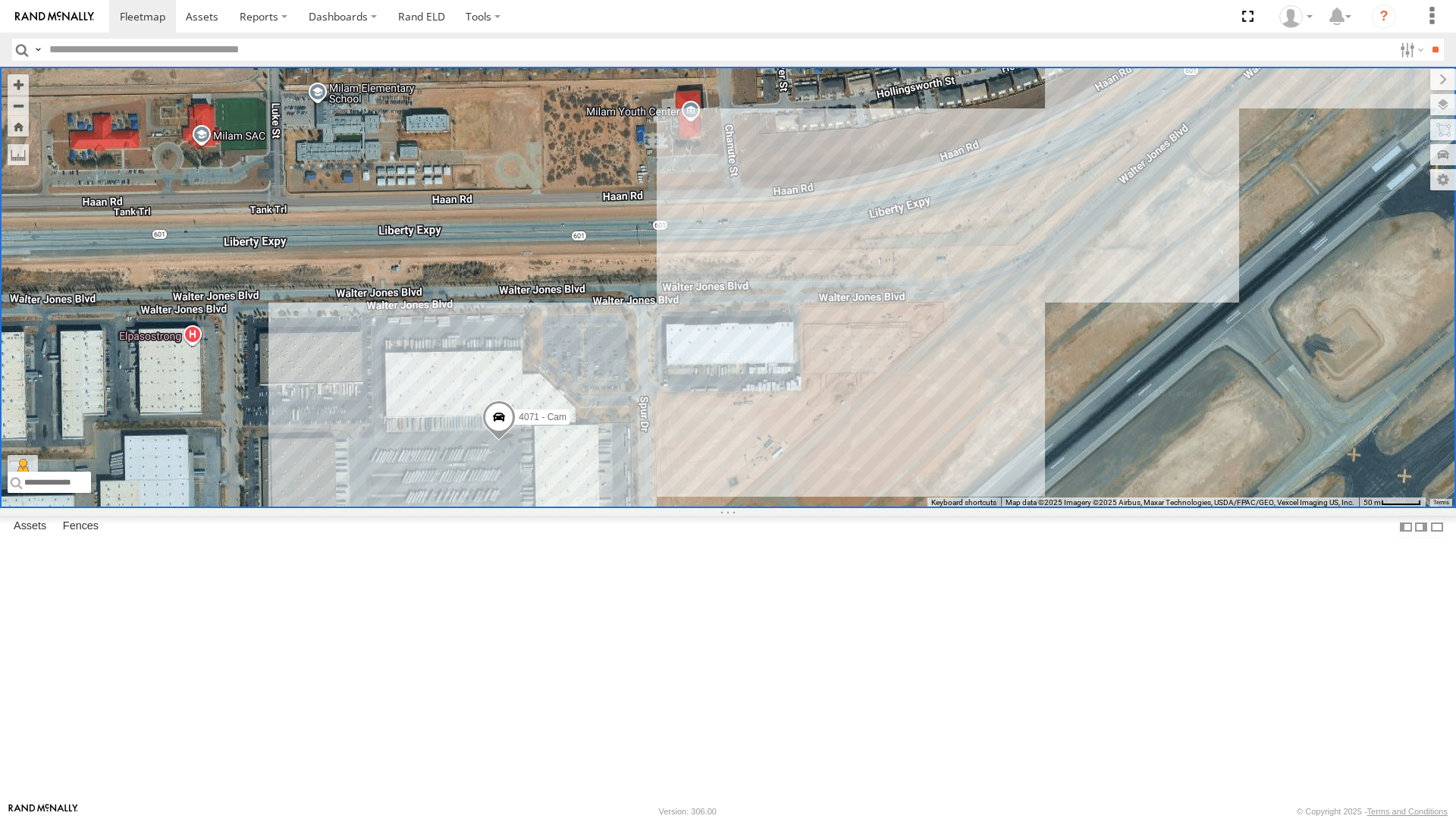
click at [614, 508] on div "4071 - Cam" at bounding box center [728, 287] width 1456 height 441
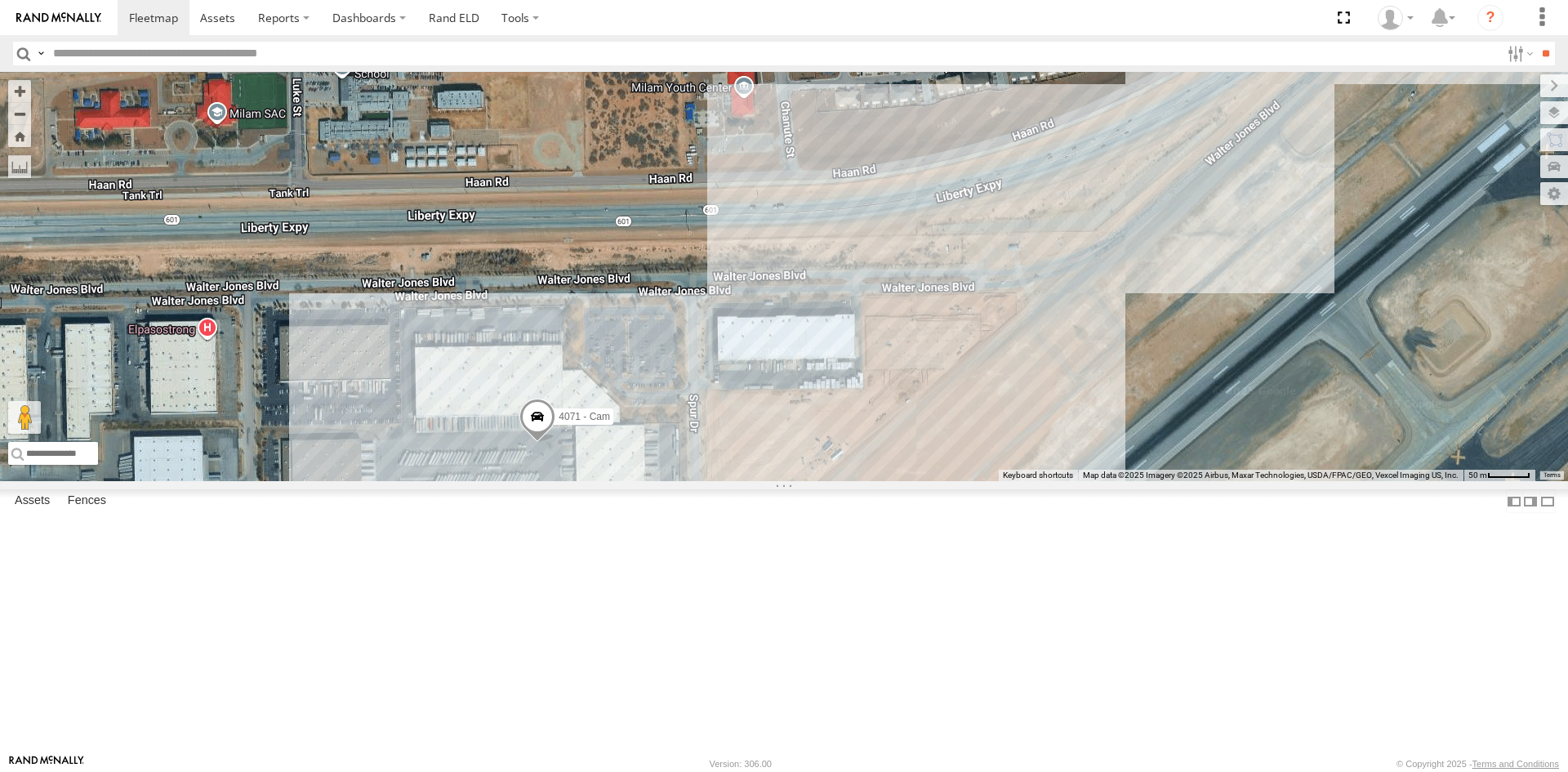
click at [534, 443] on span at bounding box center [537, 421] width 36 height 44
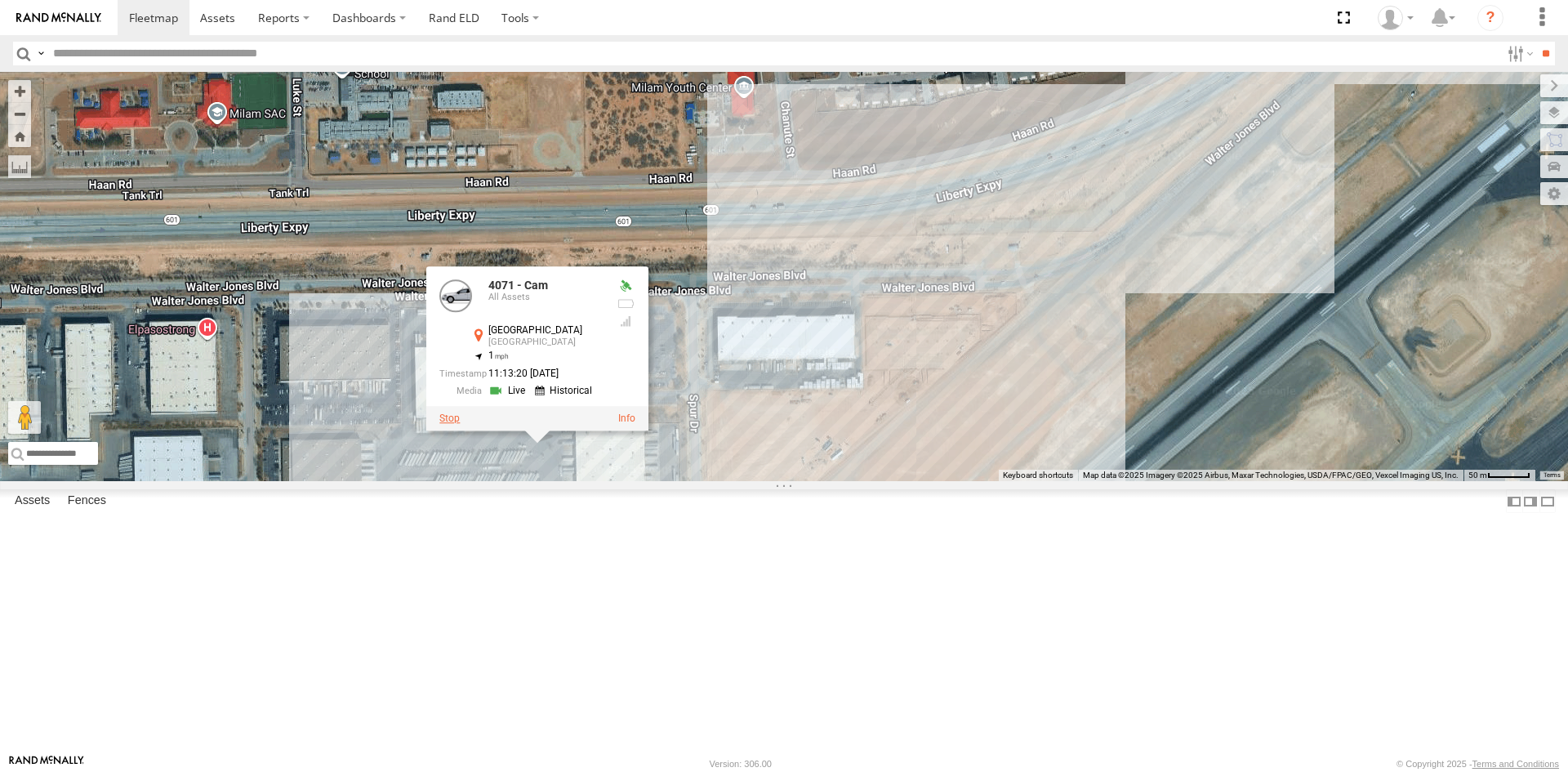
click at [447, 424] on label at bounding box center [449, 418] width 20 height 11
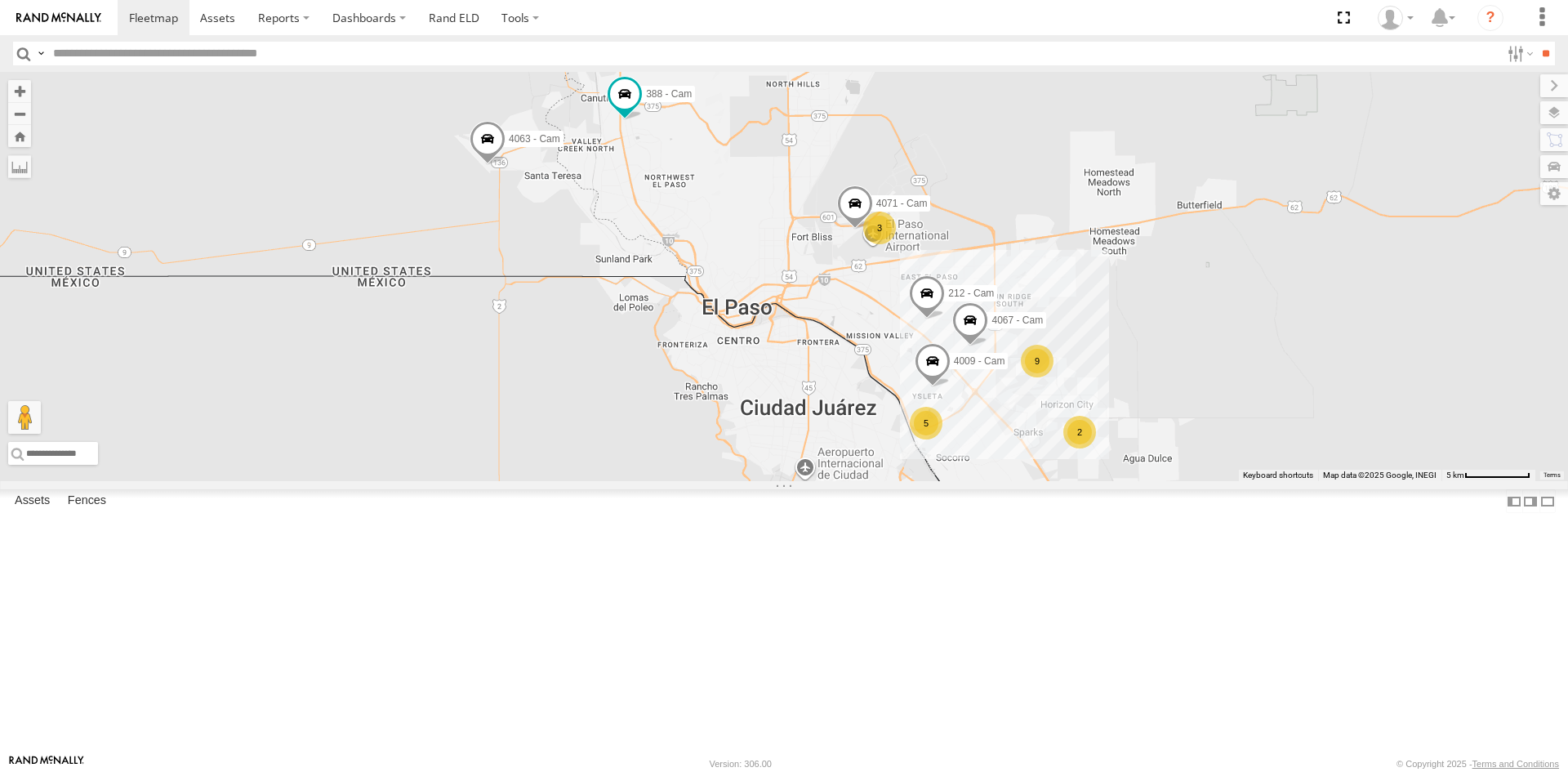
click at [874, 244] on div "3" at bounding box center [879, 228] width 32 height 32
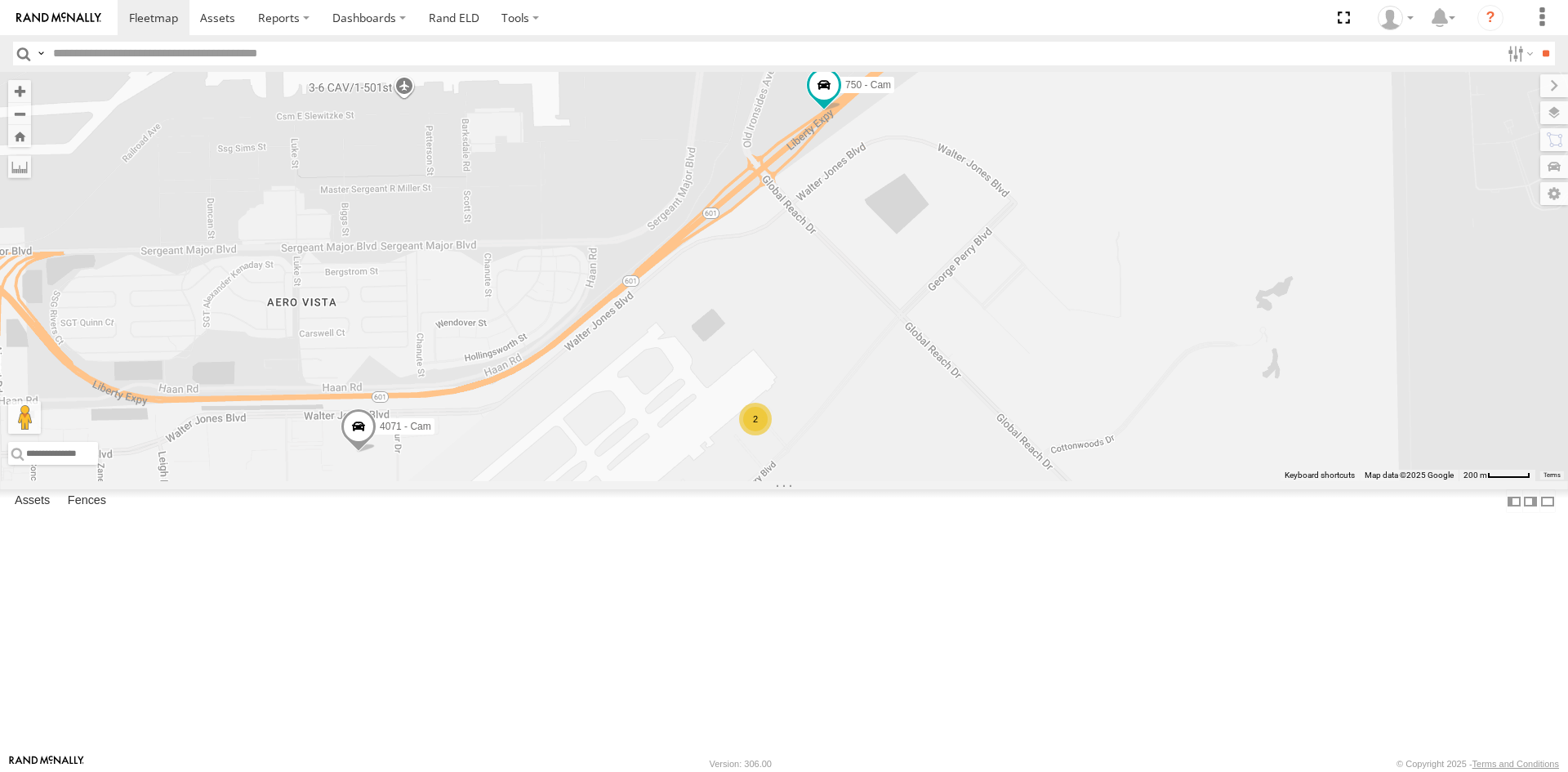
click at [362, 451] on span at bounding box center [359, 429] width 36 height 44
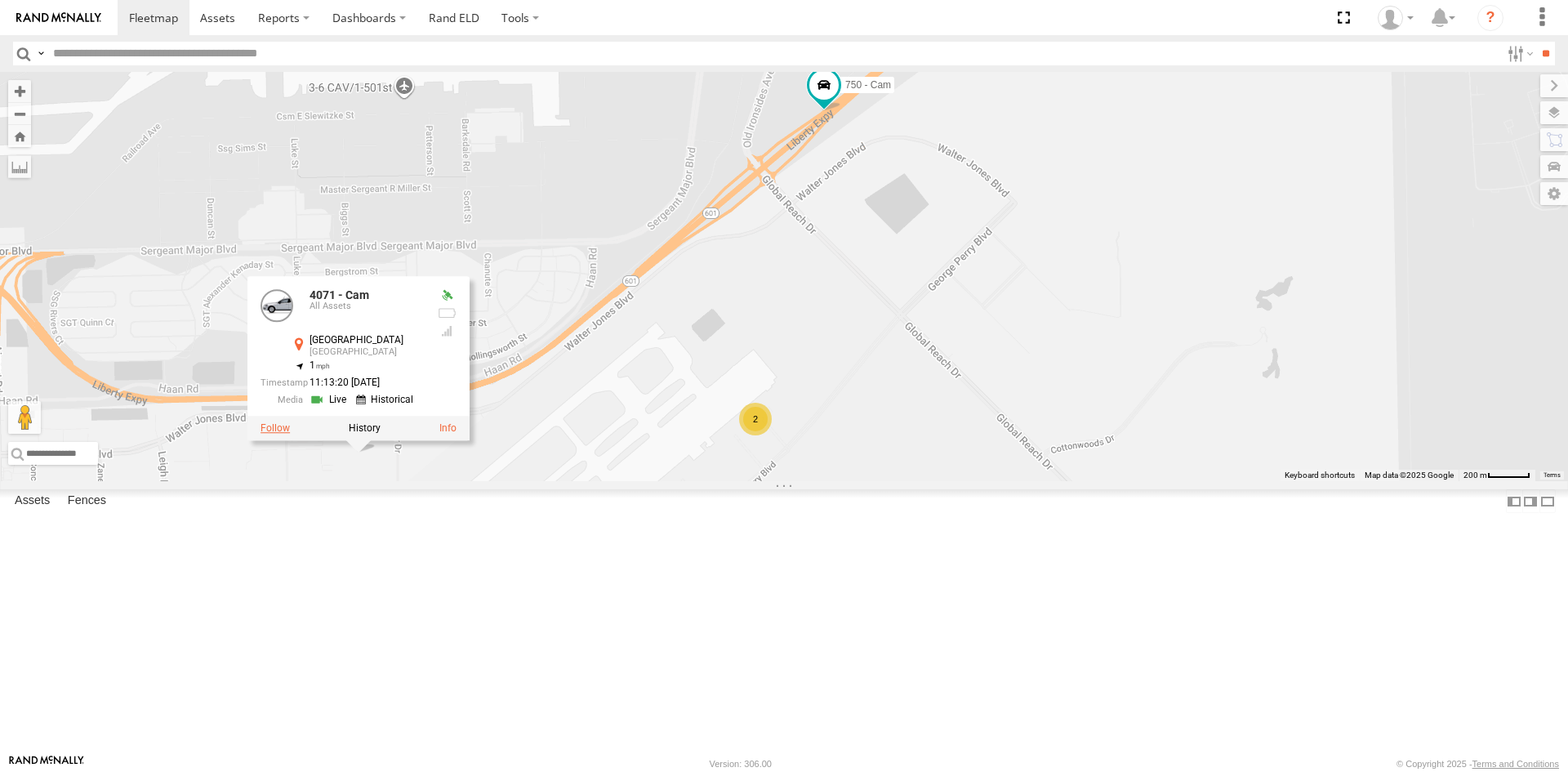
click at [280, 433] on label at bounding box center [275, 428] width 30 height 11
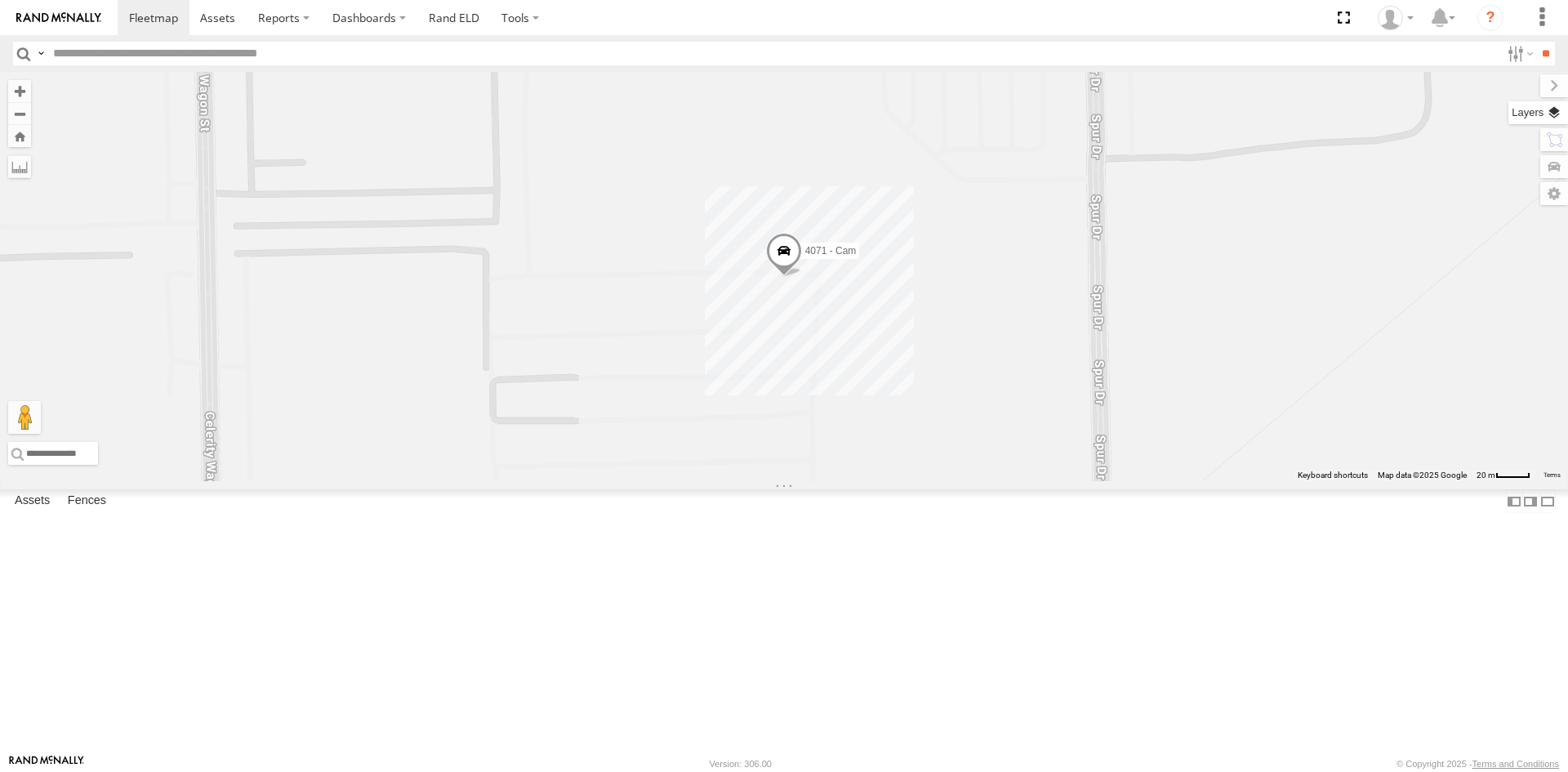
click at [1554, 115] on label at bounding box center [1537, 113] width 59 height 23
click at [0, 0] on span "Basemaps" at bounding box center [0, 0] width 0 height 0
click at [0, 0] on span "Satellite + Roadmap" at bounding box center [0, 0] width 0 height 0
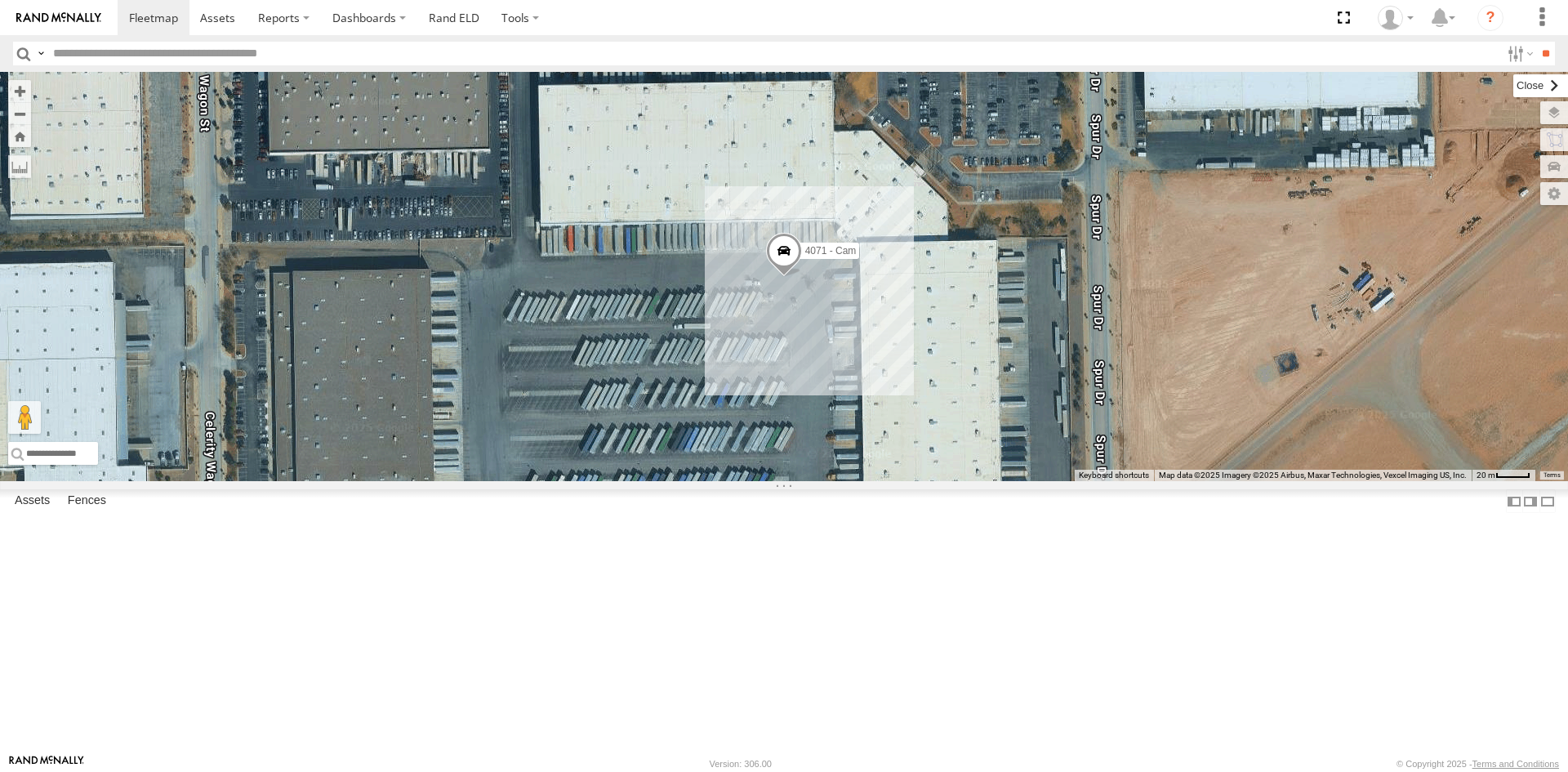
click at [1514, 85] on label at bounding box center [1540, 86] width 54 height 23
click at [1344, 13] on span at bounding box center [1343, 17] width 33 height 35
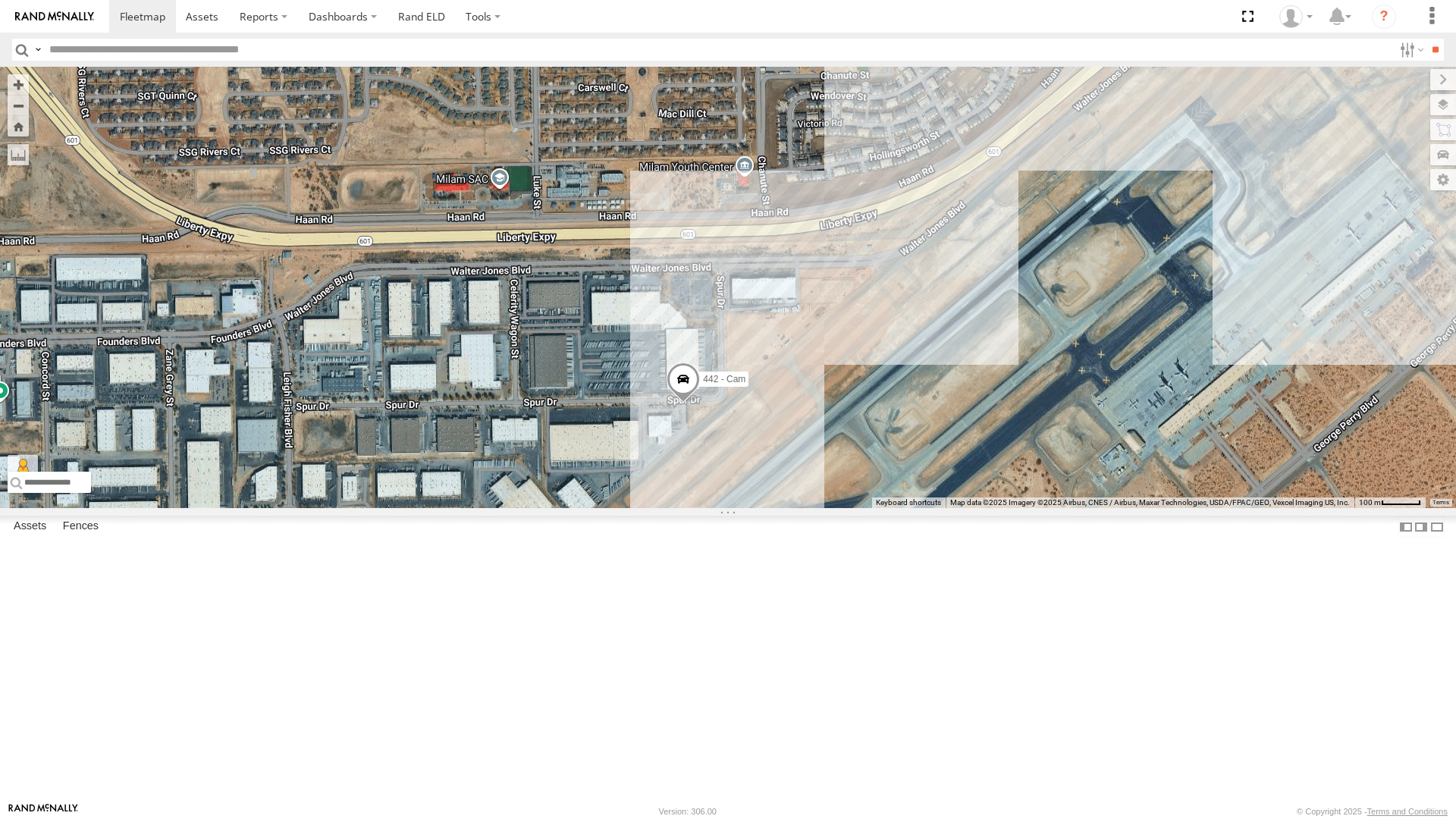
drag, startPoint x: 802, startPoint y: 444, endPoint x: 798, endPoint y: 488, distance: 44.2
click at [798, 488] on div "442 - Cam" at bounding box center [728, 287] width 1456 height 441
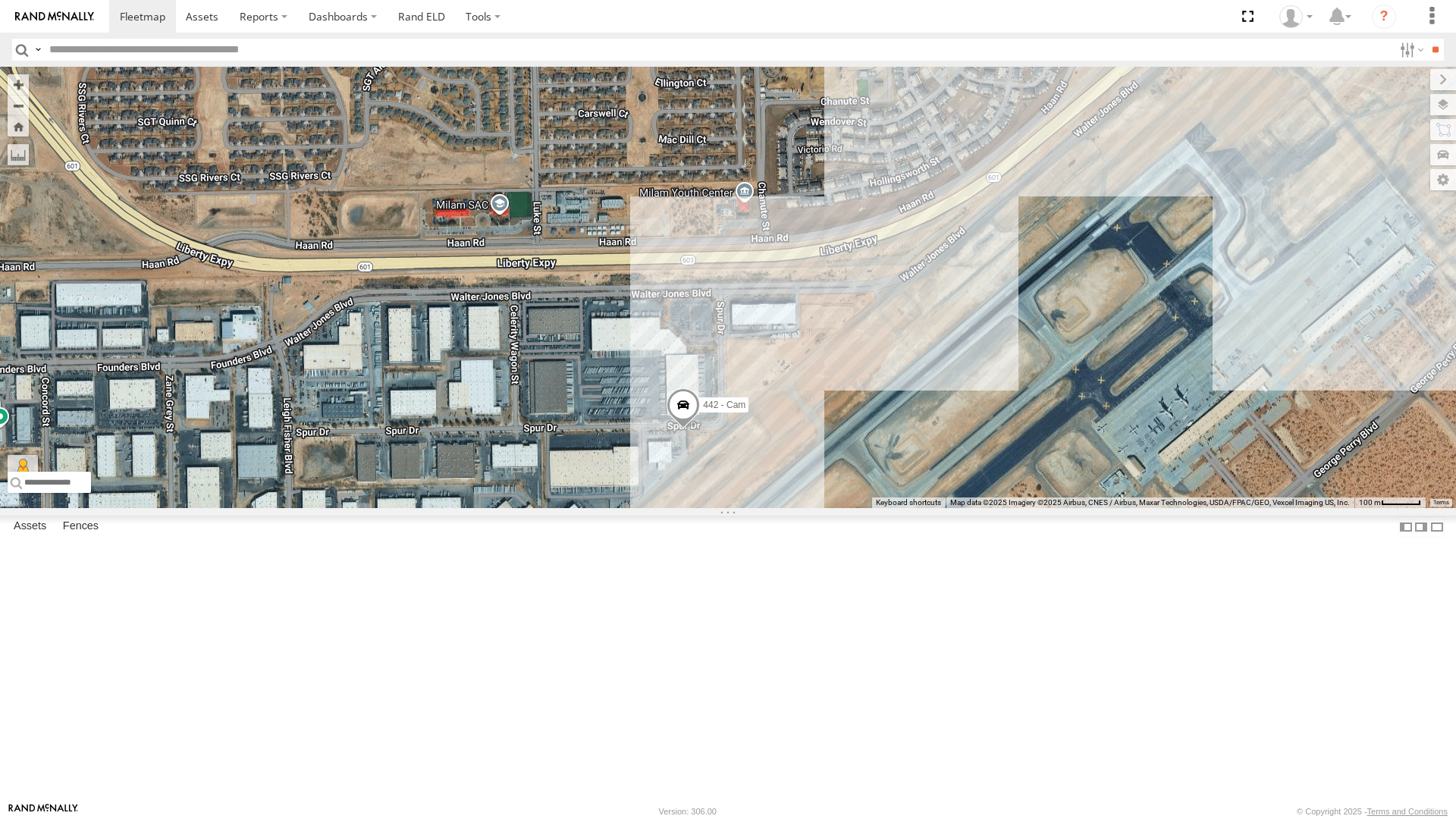
drag, startPoint x: 868, startPoint y: 440, endPoint x: 864, endPoint y: 483, distance: 43.2
click at [864, 483] on div "442 - Cam" at bounding box center [728, 287] width 1456 height 441
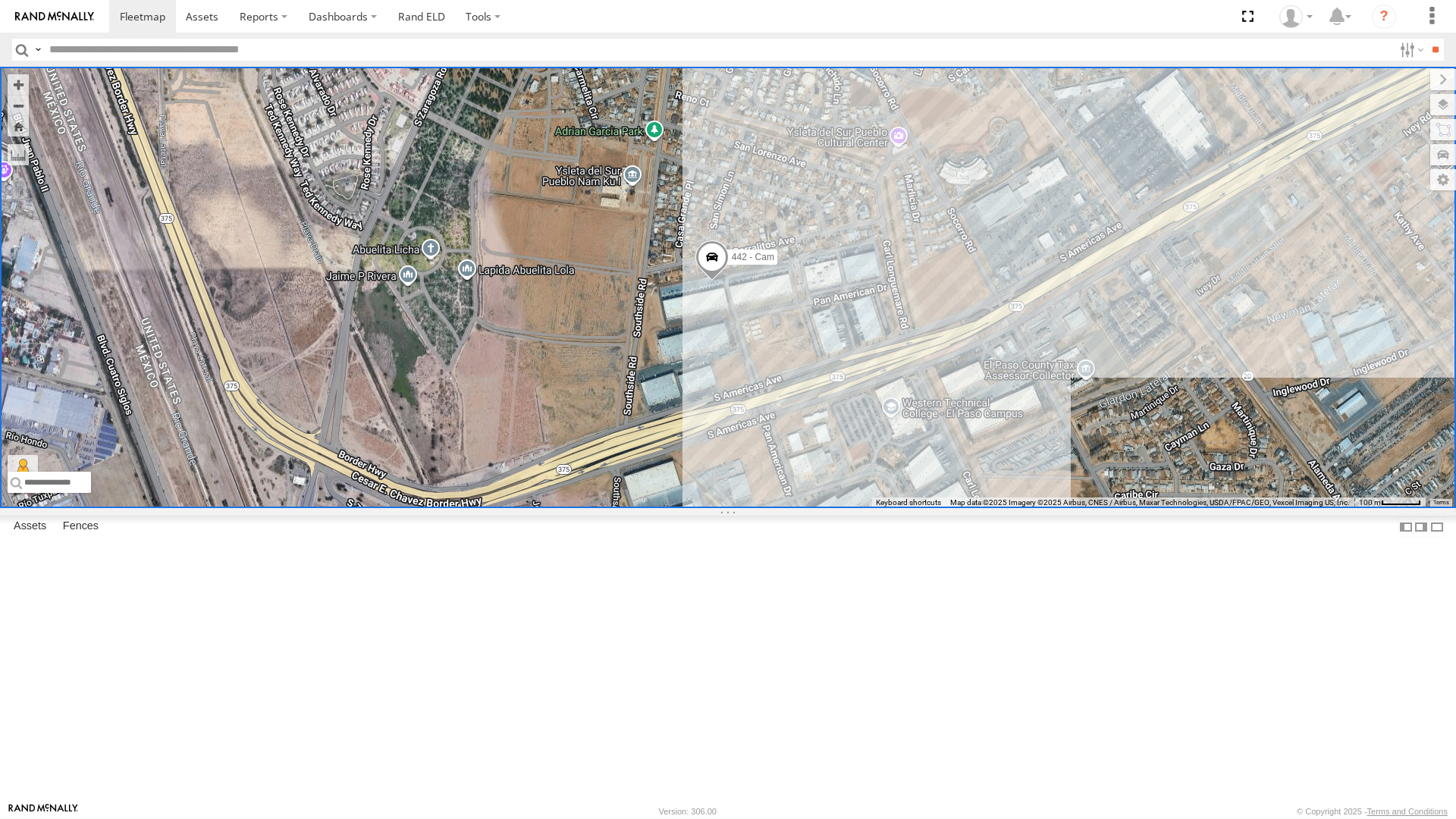
click at [717, 282] on span at bounding box center [712, 261] width 34 height 41
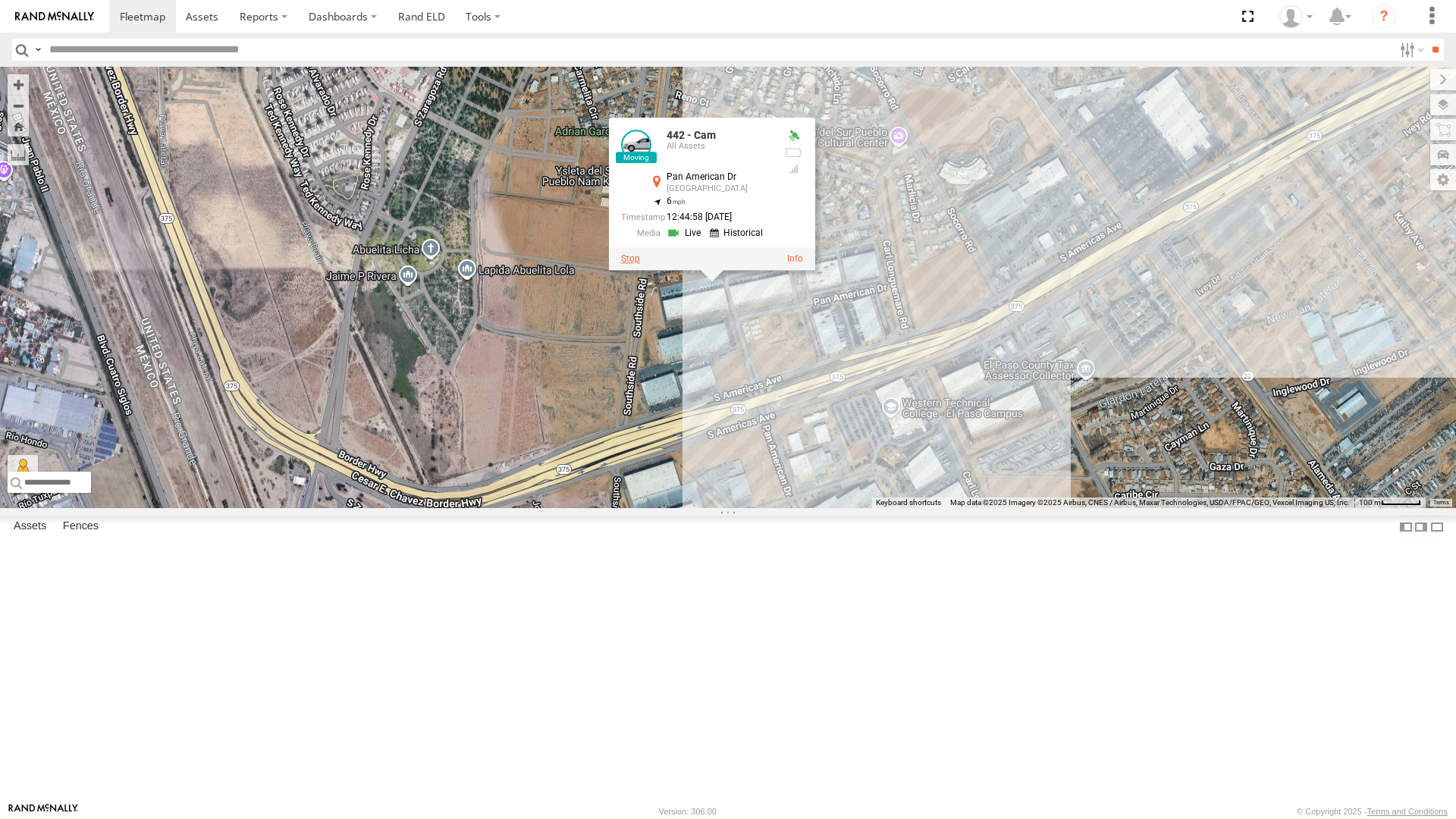
click at [628, 265] on label at bounding box center [630, 260] width 19 height 11
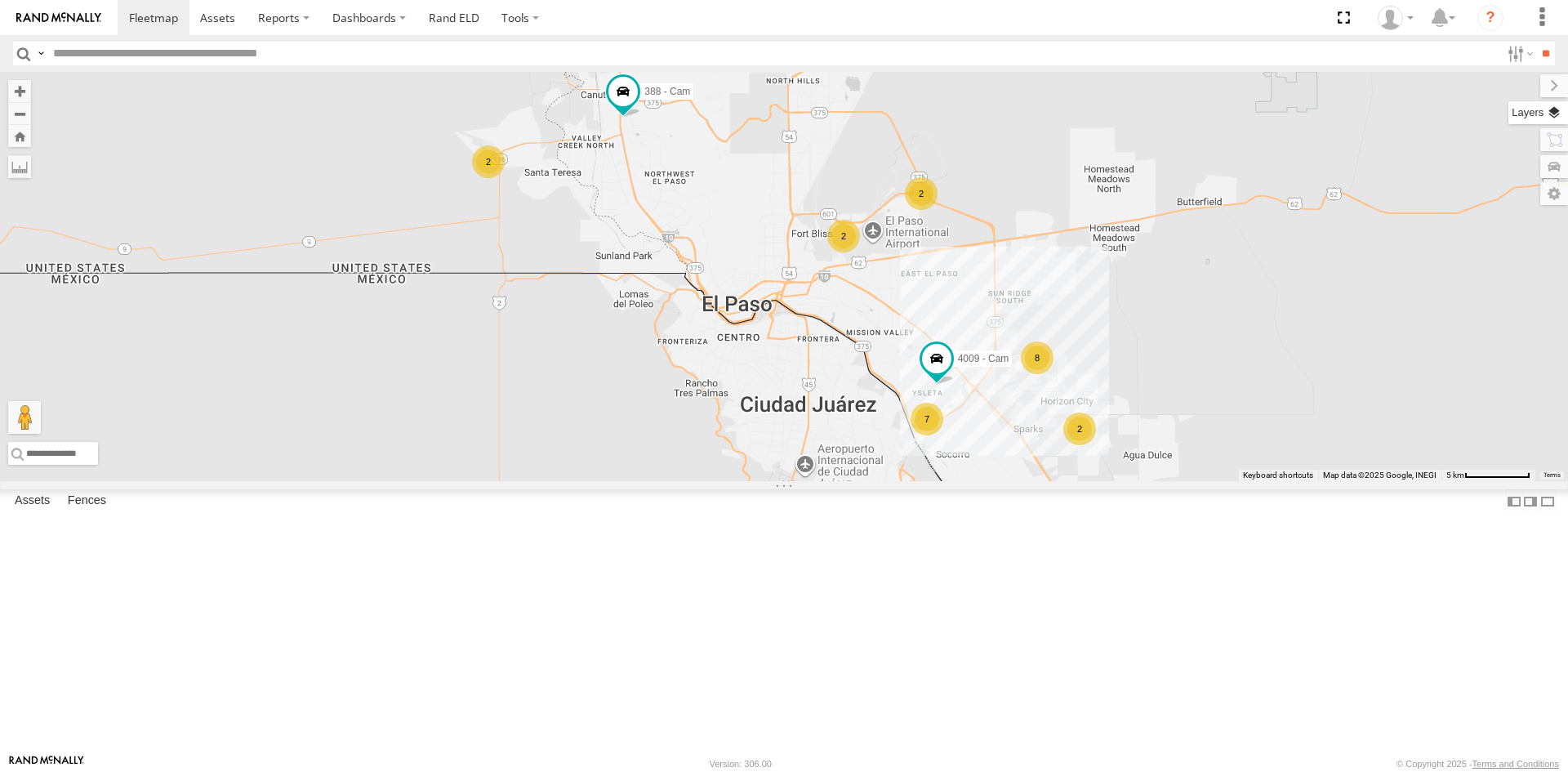
click at [1552, 115] on label at bounding box center [1537, 113] width 59 height 23
click at [0, 0] on span "Basemaps" at bounding box center [0, 0] width 0 height 0
click at [0, 0] on span "Satellite + Roadmap" at bounding box center [0, 0] width 0 height 0
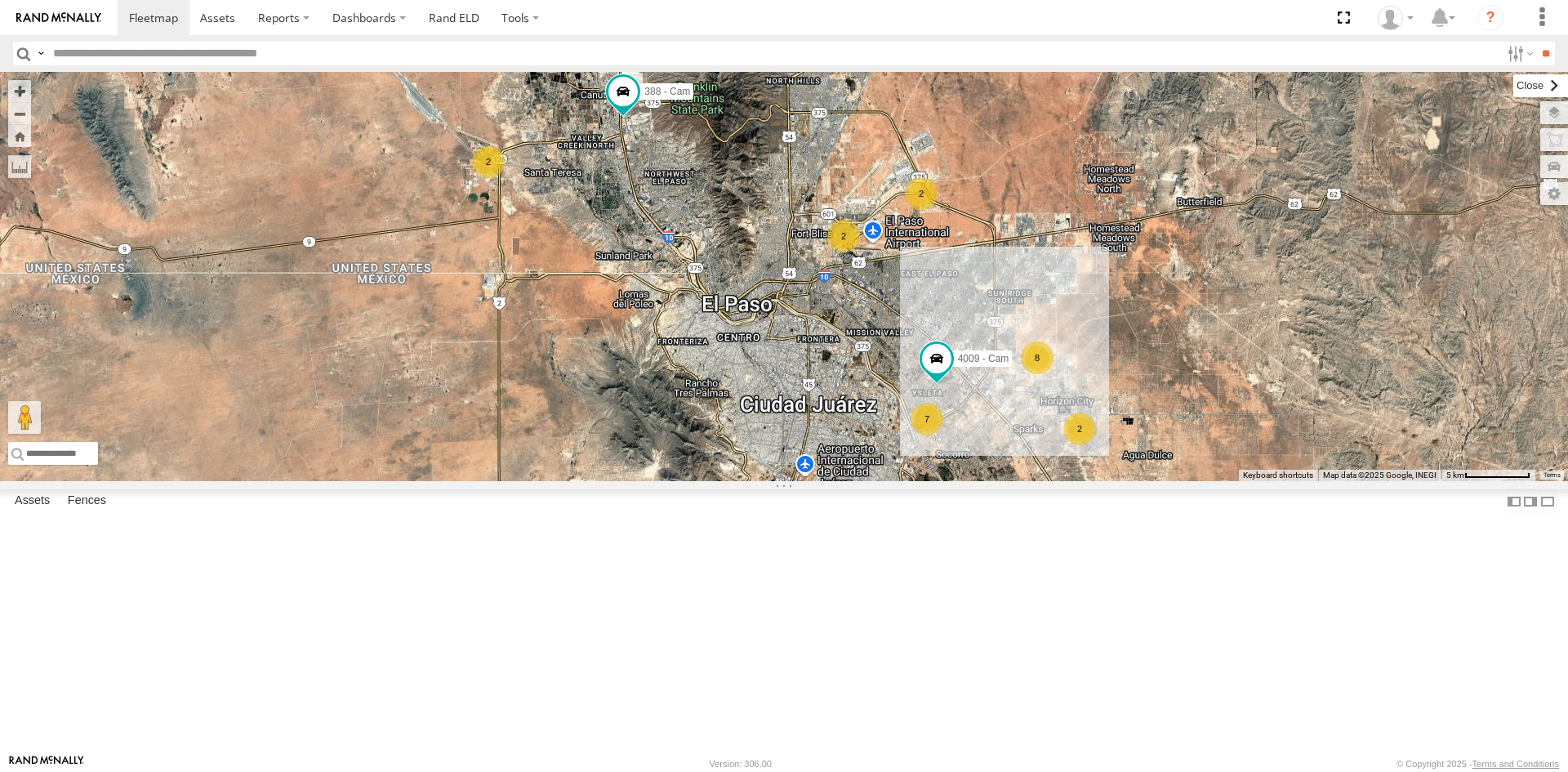
click at [1514, 91] on label at bounding box center [1540, 86] width 54 height 23
click at [926, 435] on div "7" at bounding box center [927, 419] width 32 height 32
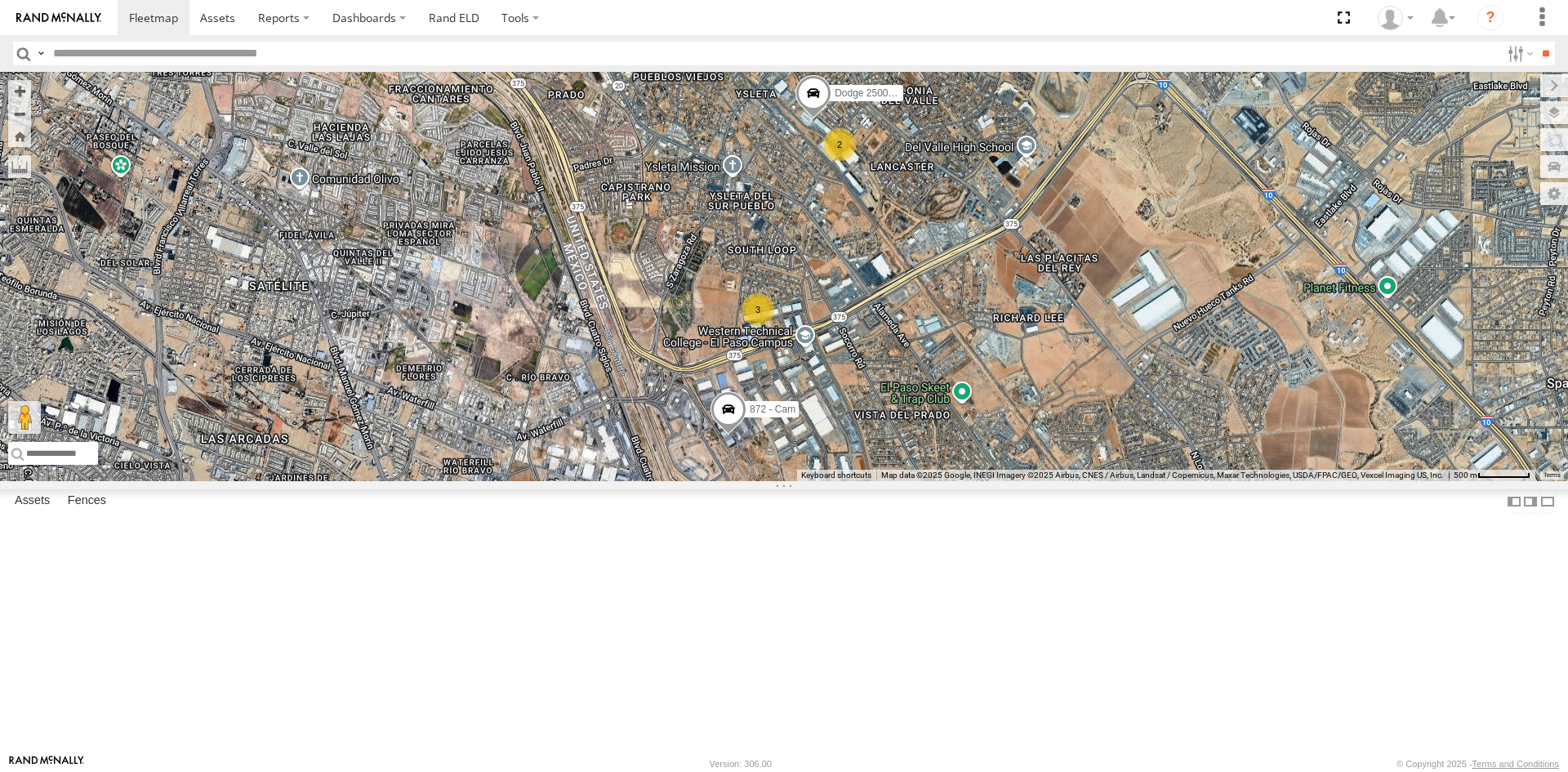
click at [750, 325] on div "3" at bounding box center [758, 309] width 32 height 32
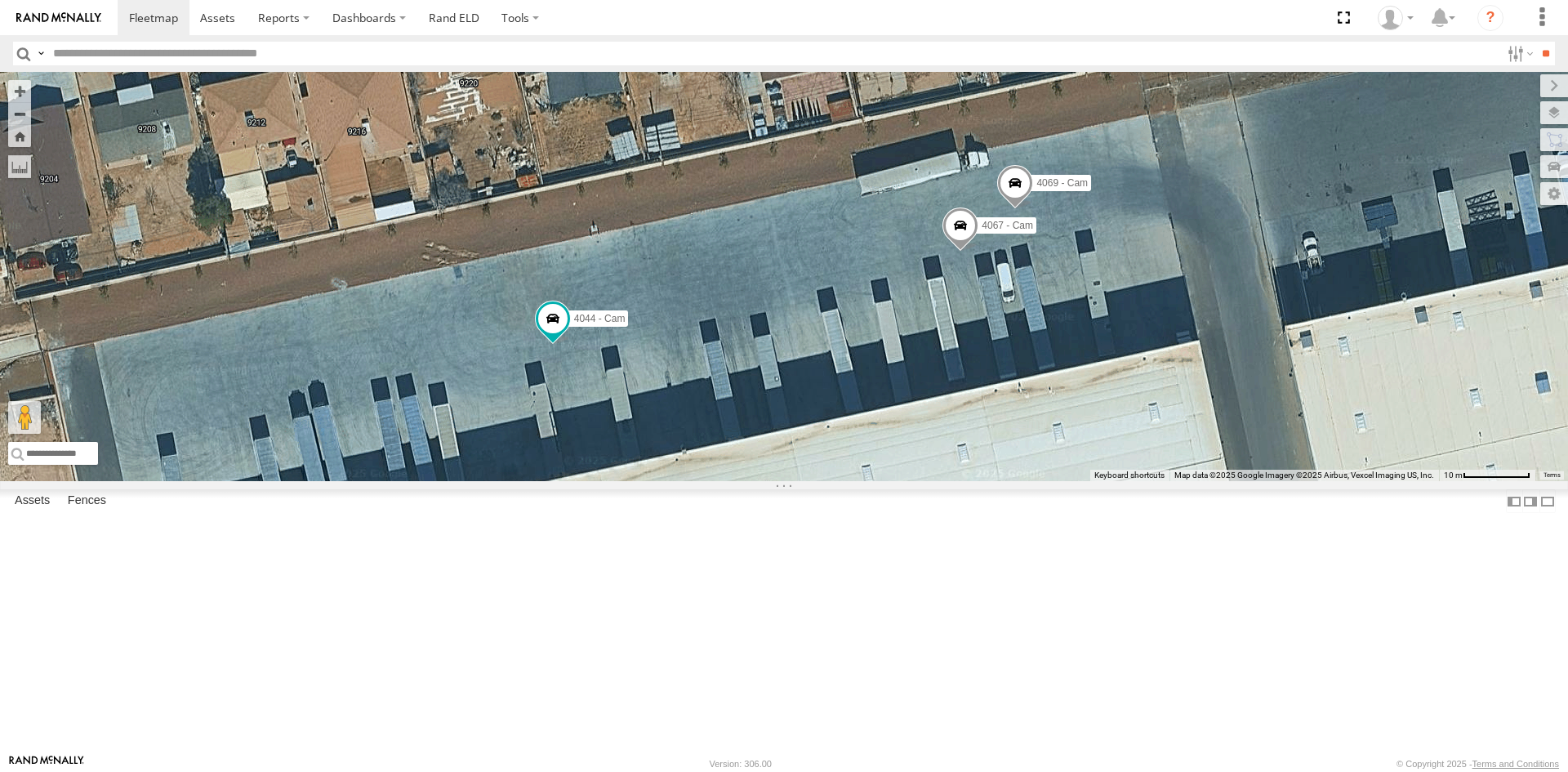
click at [960, 252] on span at bounding box center [960, 229] width 36 height 44
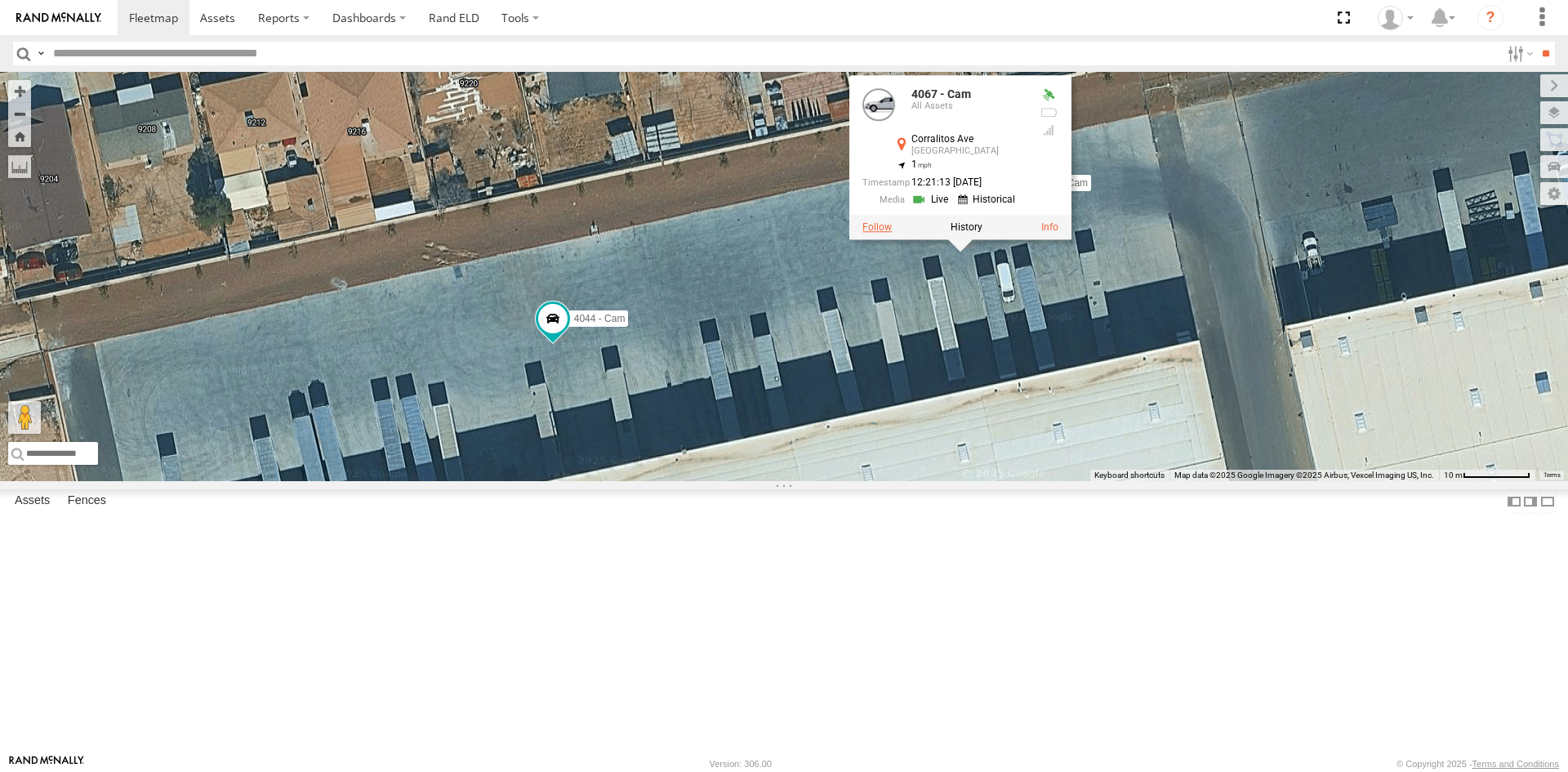
click at [880, 233] on label at bounding box center [877, 227] width 30 height 11
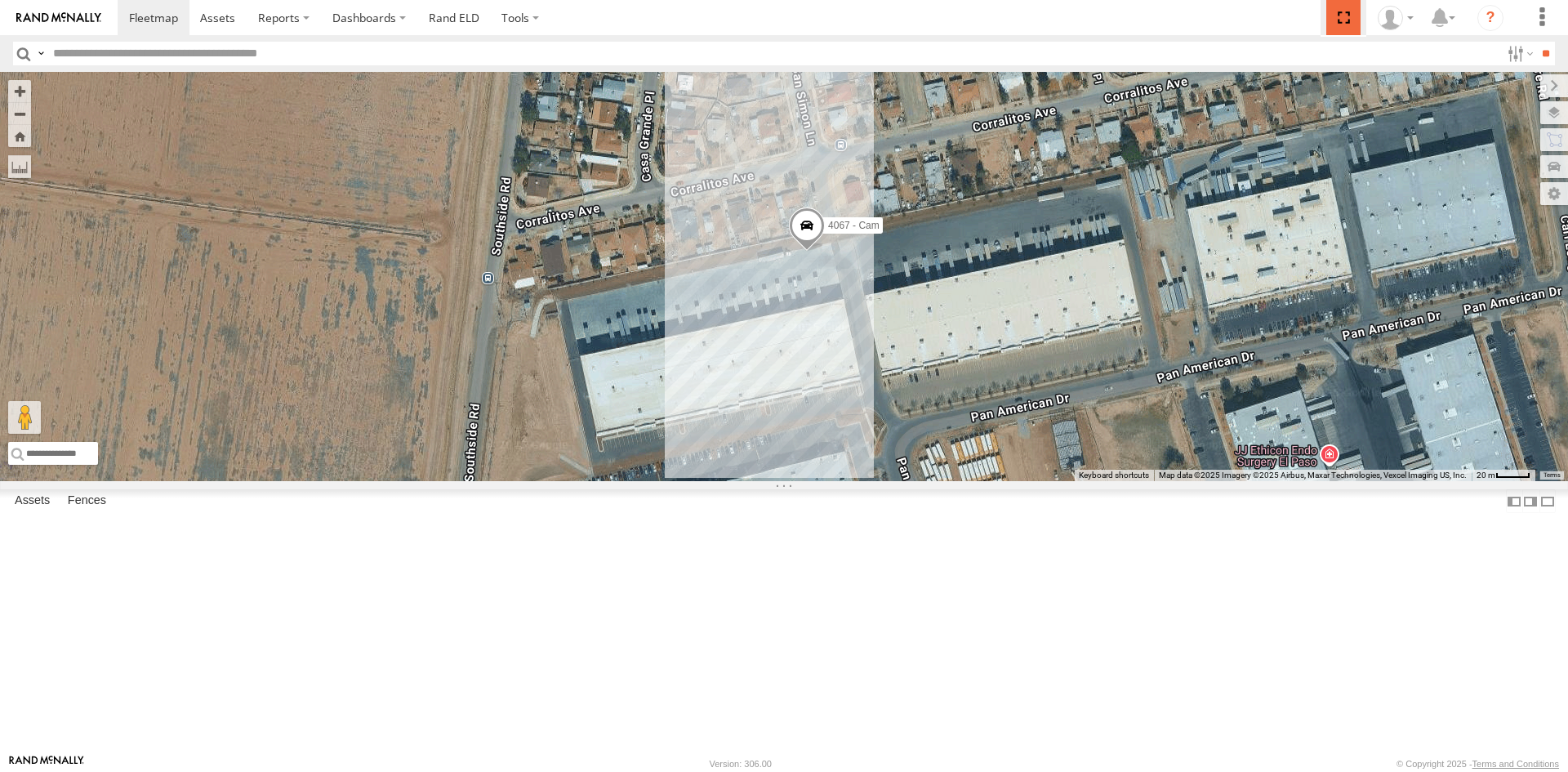
click at [1345, 17] on span at bounding box center [1343, 17] width 33 height 35
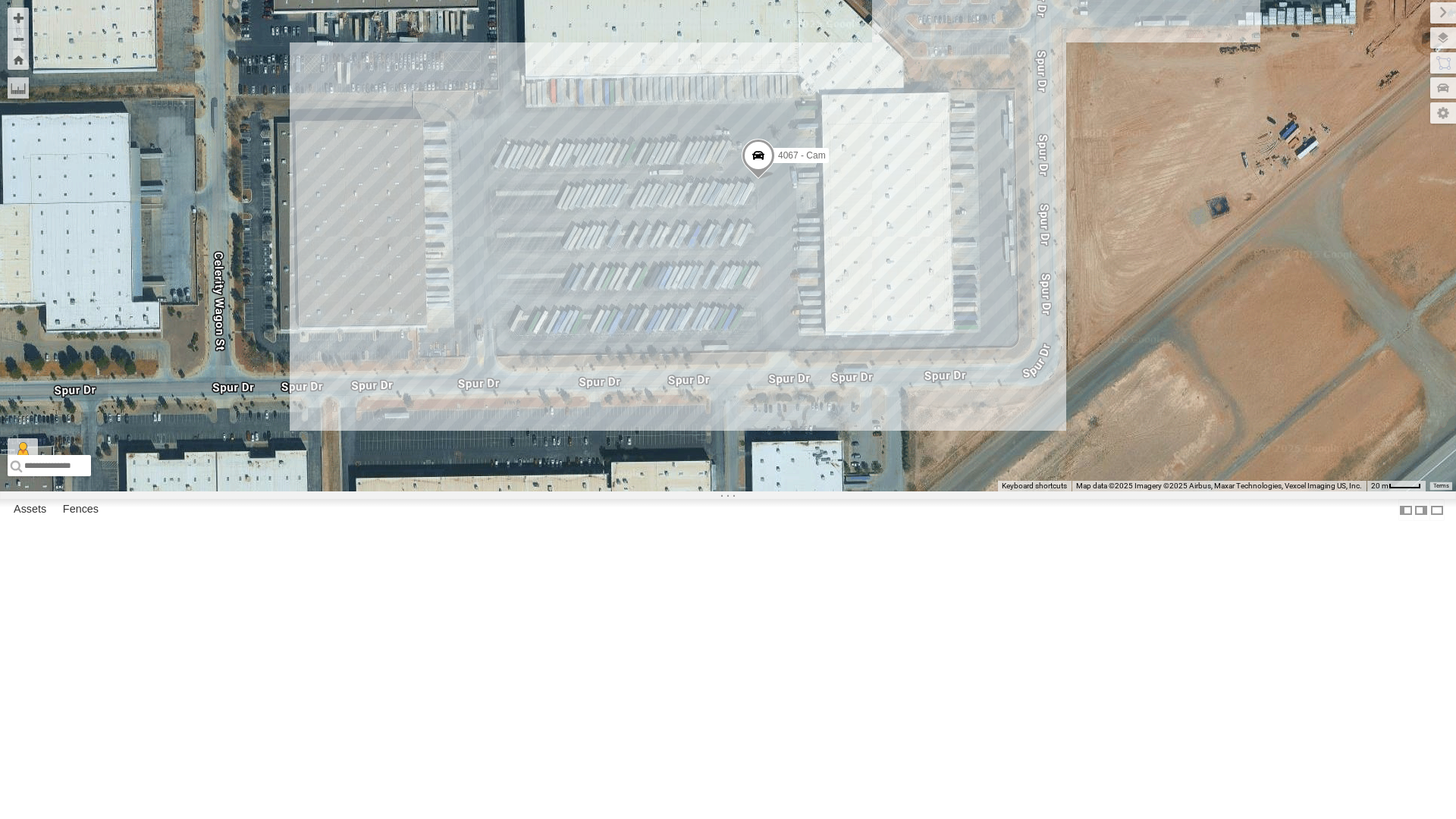
drag, startPoint x: 274, startPoint y: 500, endPoint x: 569, endPoint y: 621, distance: 318.9
click at [569, 491] on div "4067 - Cam" at bounding box center [728, 246] width 1456 height 491
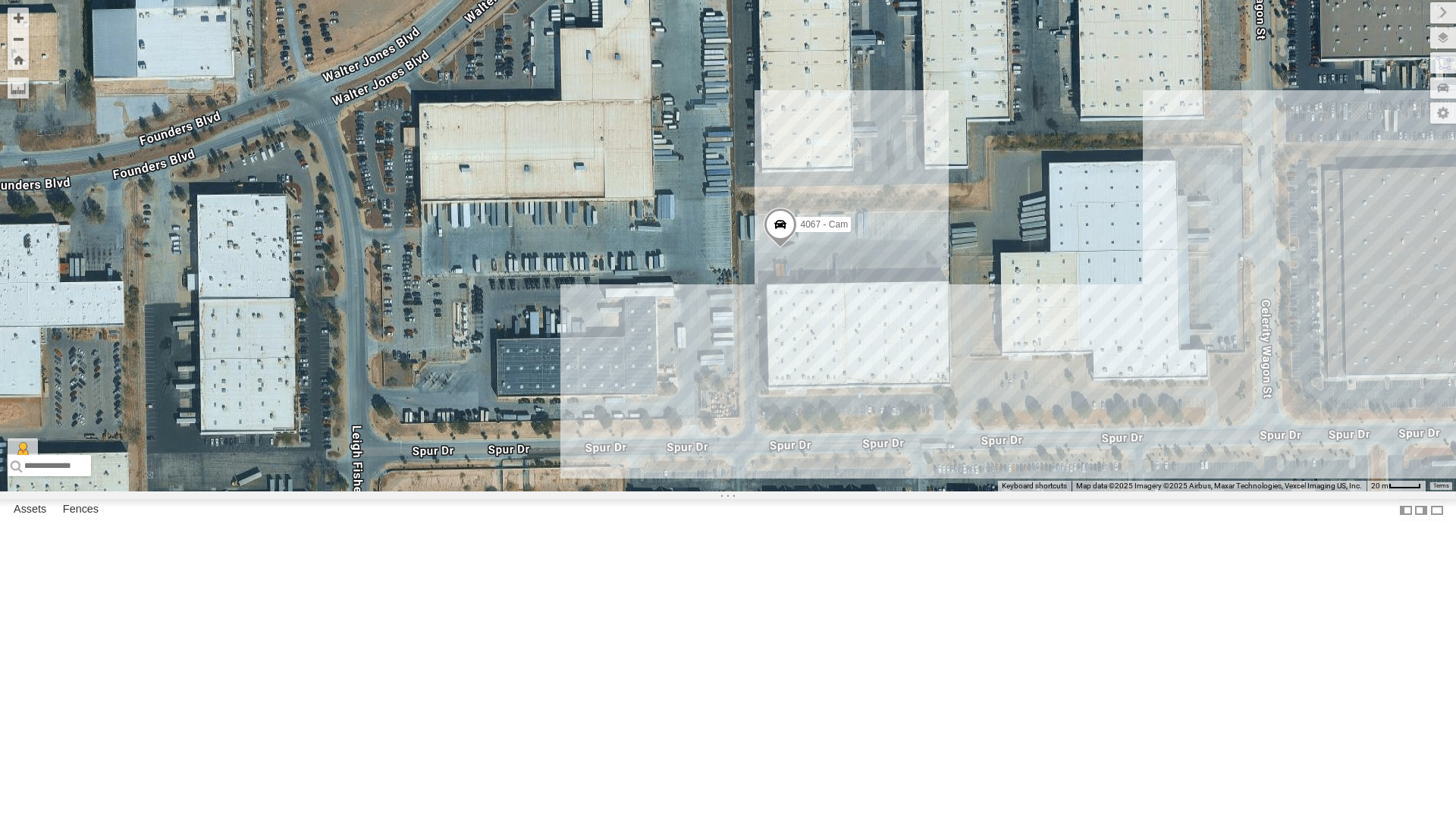
drag, startPoint x: 658, startPoint y: 270, endPoint x: 914, endPoint y: 462, distance: 320.0
click at [914, 462] on div "4067 - Cam" at bounding box center [728, 246] width 1456 height 491
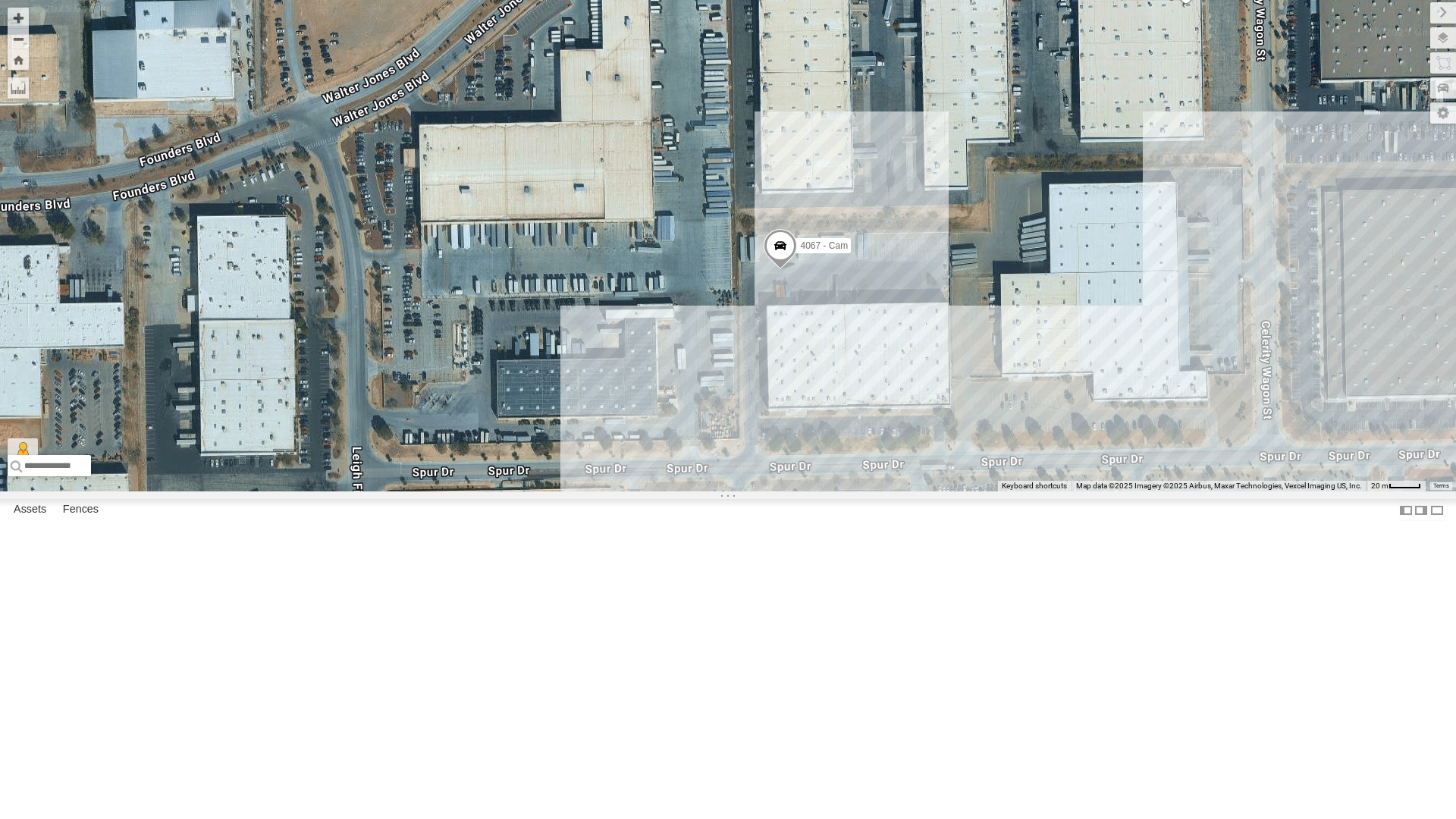
drag, startPoint x: 938, startPoint y: 426, endPoint x: 938, endPoint y: 472, distance: 46.0
click at [938, 472] on div "4067 - Cam" at bounding box center [728, 246] width 1456 height 491
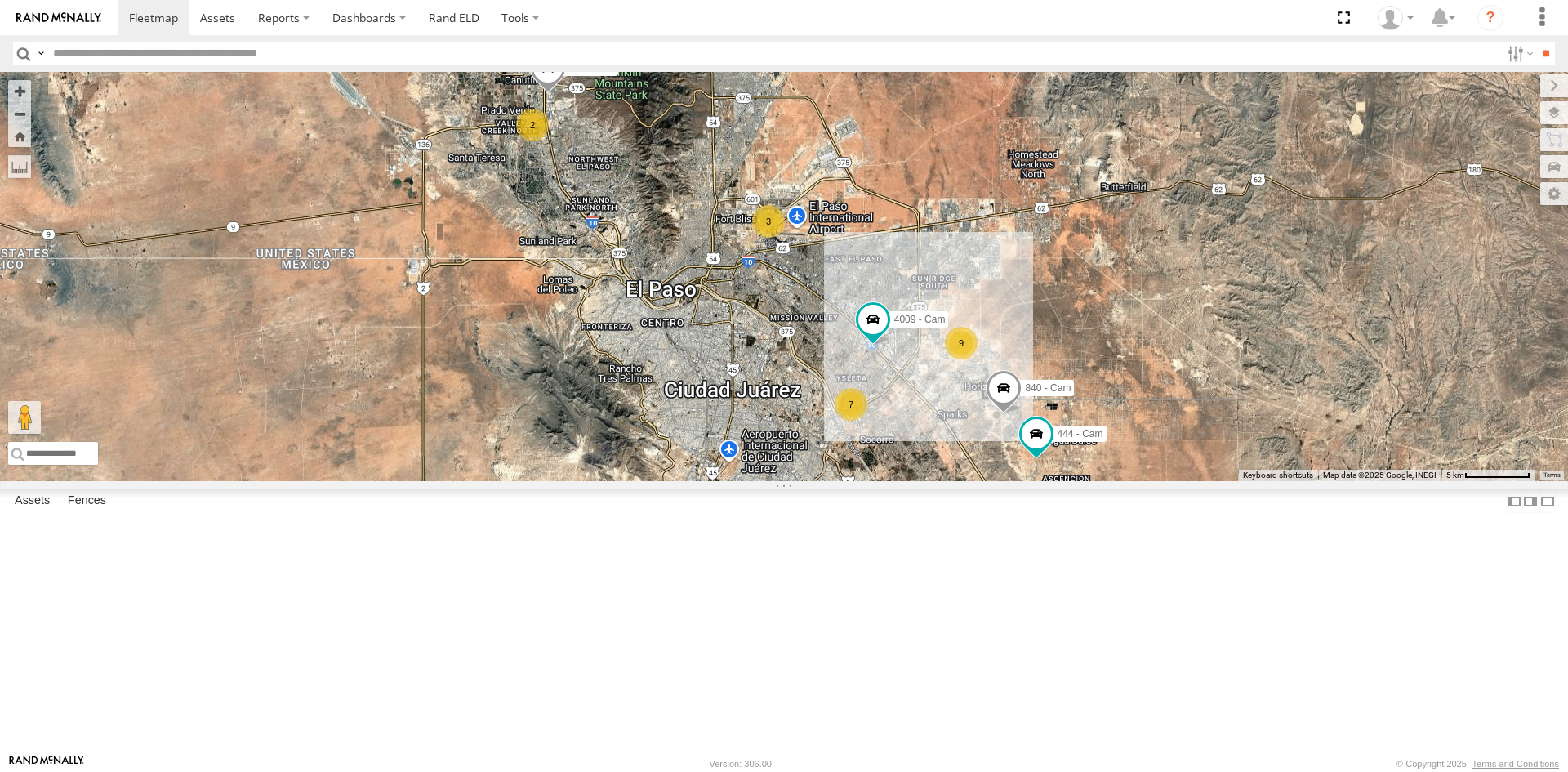
click at [853, 421] on div "7" at bounding box center [851, 404] width 32 height 32
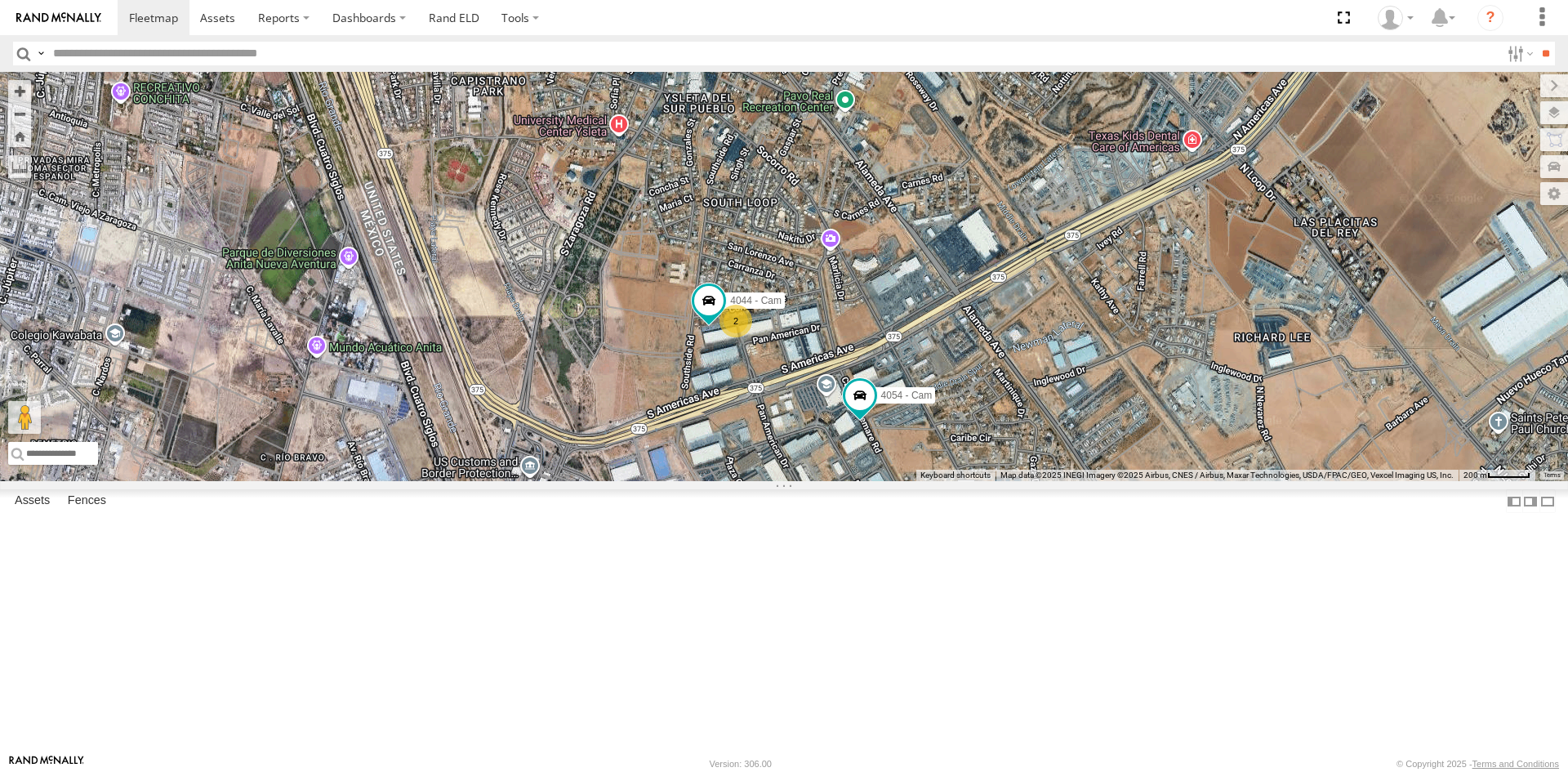
click at [735, 337] on div "2" at bounding box center [736, 321] width 32 height 32
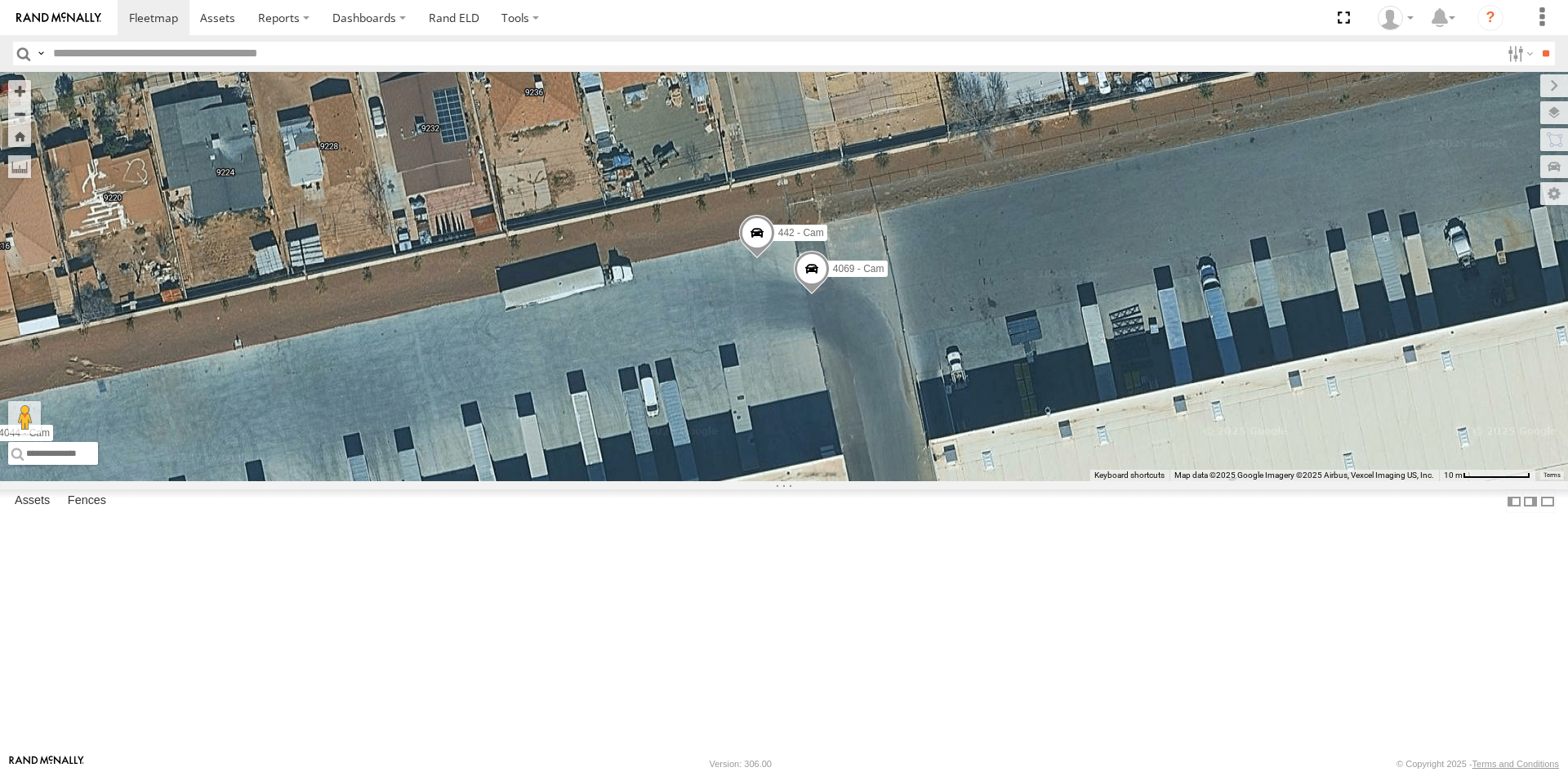
click at [818, 294] on span at bounding box center [812, 272] width 36 height 44
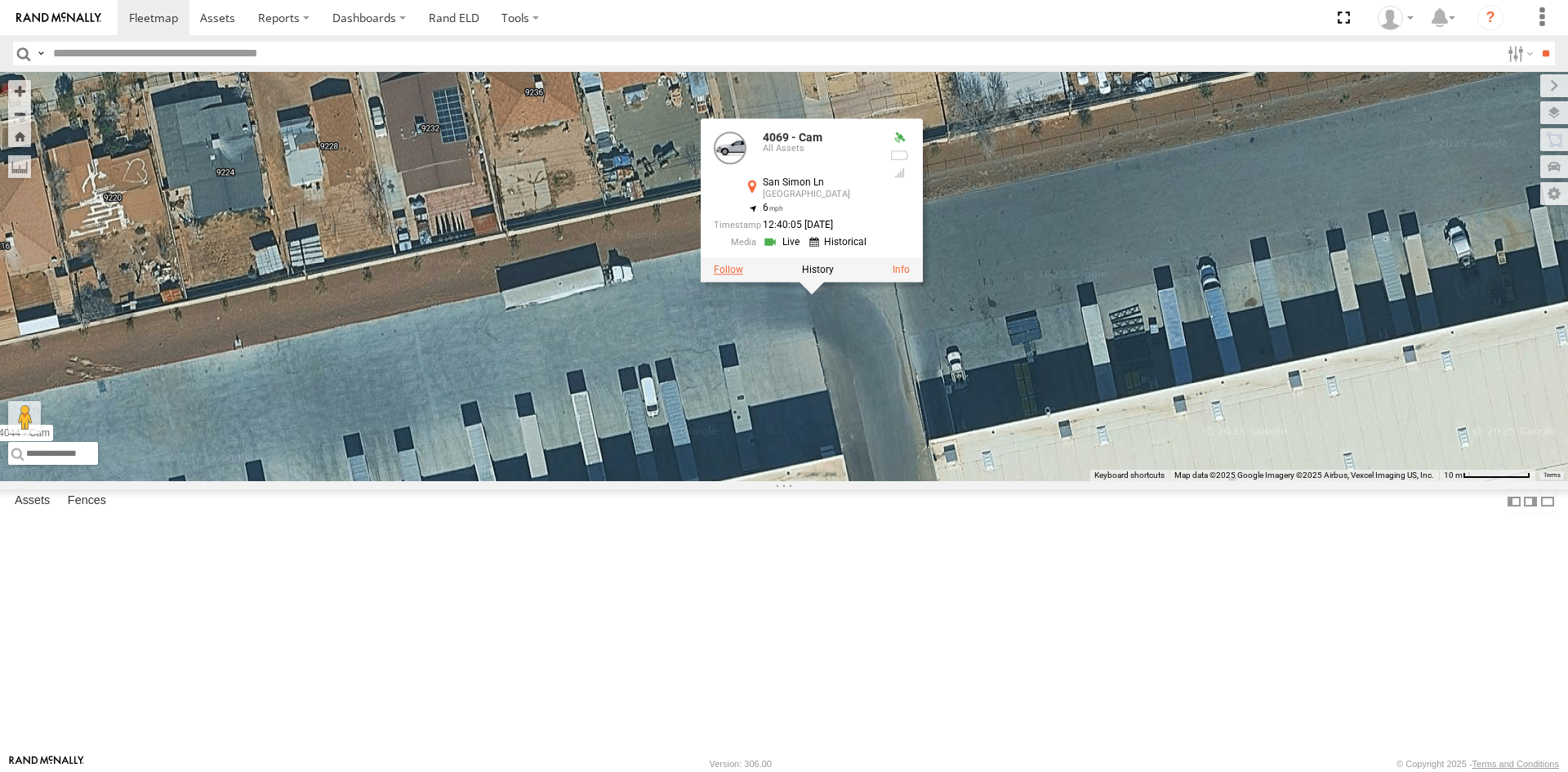
click at [740, 275] on label at bounding box center [728, 269] width 30 height 11
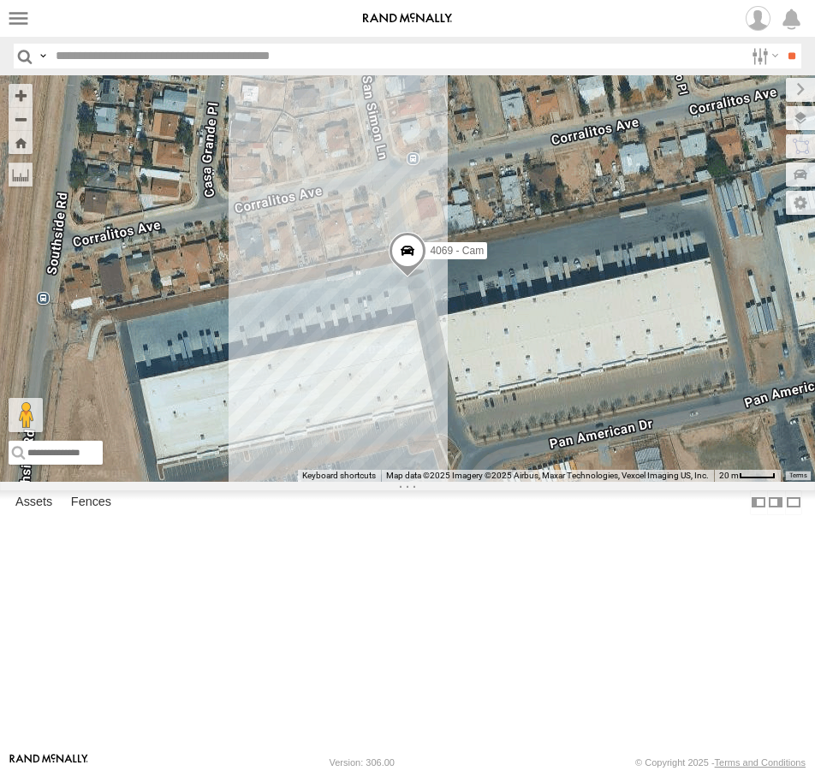
drag, startPoint x: 595, startPoint y: 14, endPoint x: 965, endPoint y: 185, distance: 408.1
click at [0, 0] on span at bounding box center [0, 0] width 0 height 0
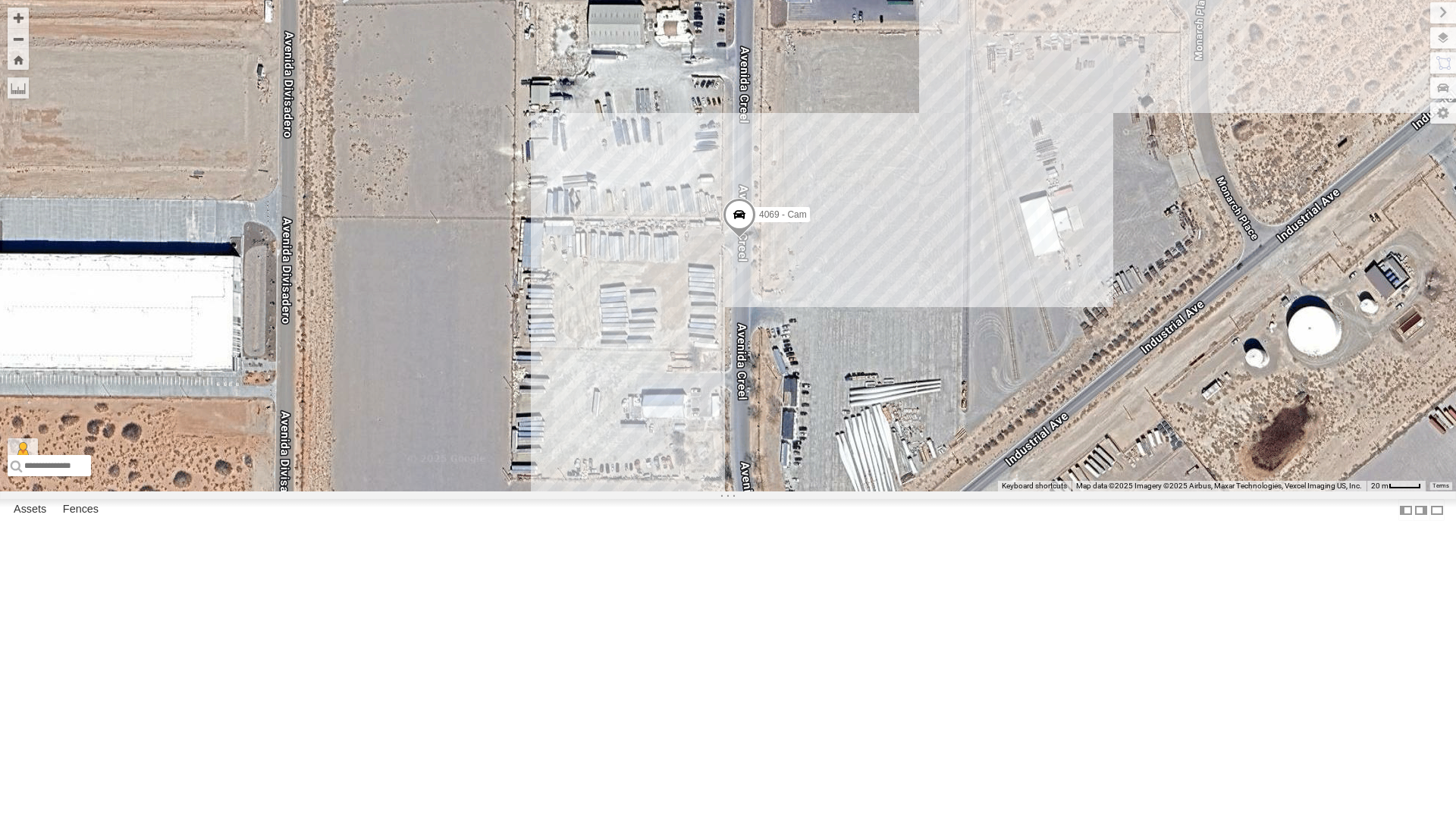
click at [869, 476] on div "4069 - Cam" at bounding box center [728, 246] width 1456 height 491
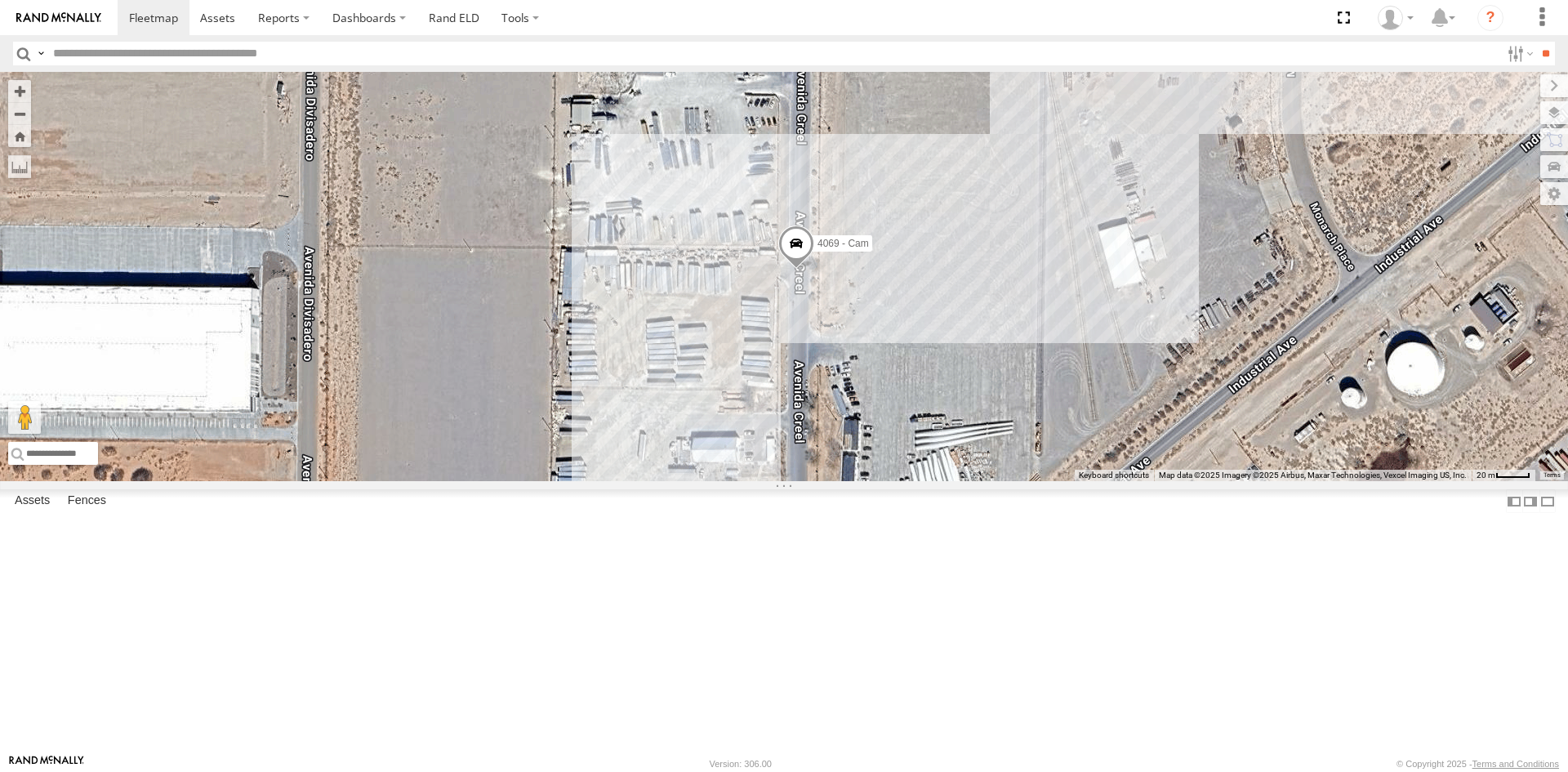
click at [804, 269] on span at bounding box center [796, 247] width 36 height 44
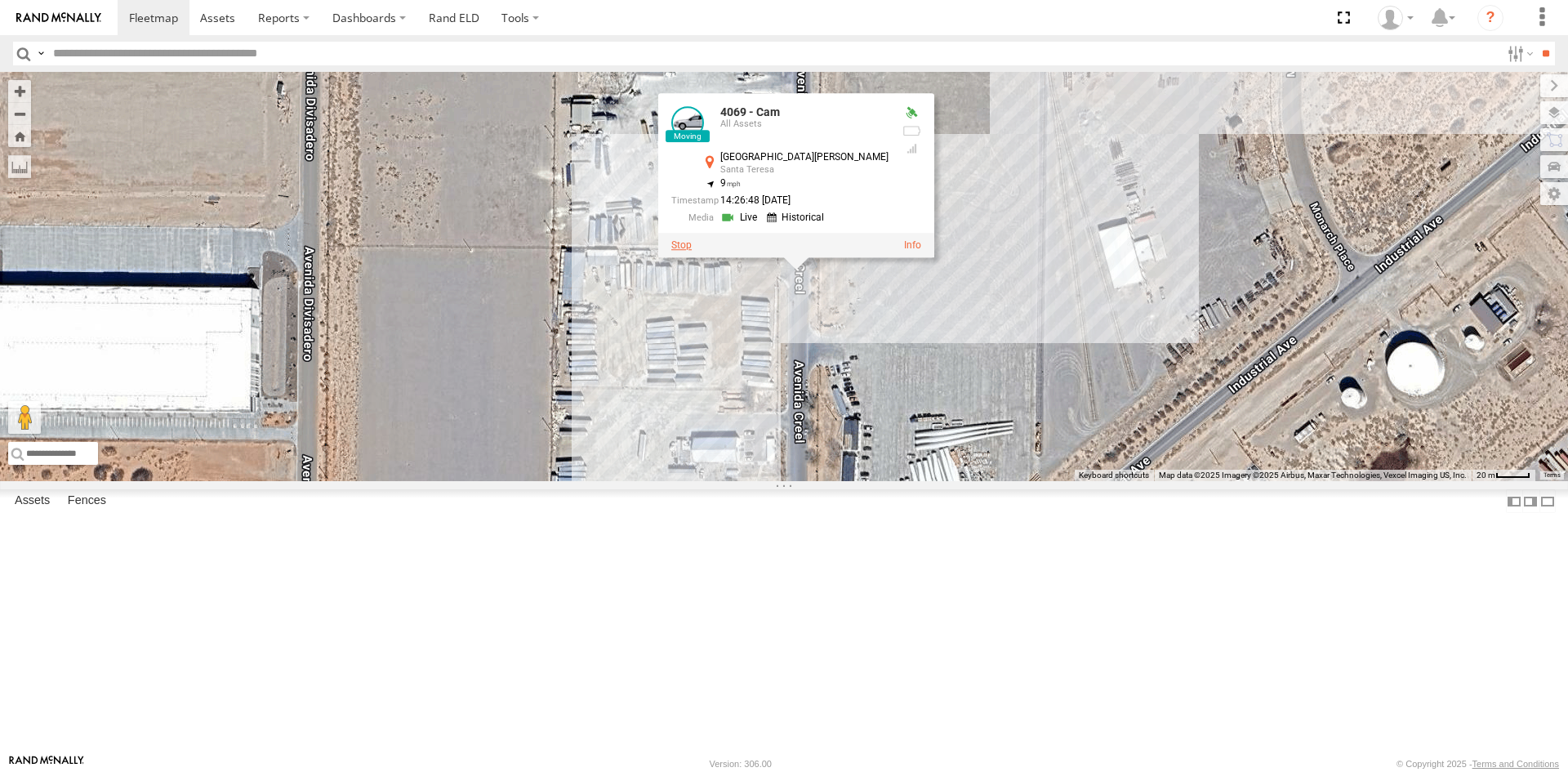
click at [692, 251] on label at bounding box center [680, 245] width 20 height 11
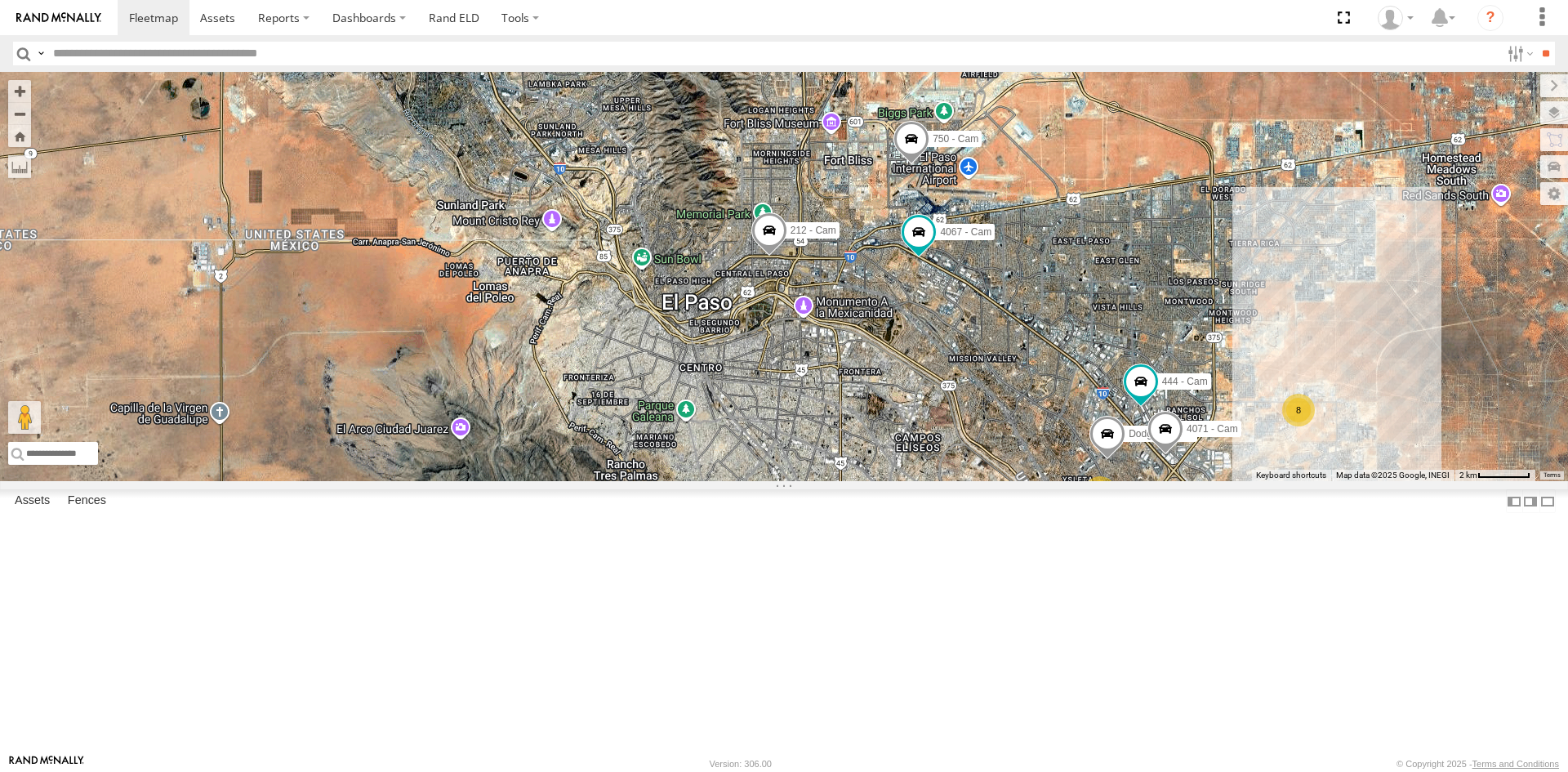
click at [1102, 509] on div "3" at bounding box center [1099, 492] width 32 height 32
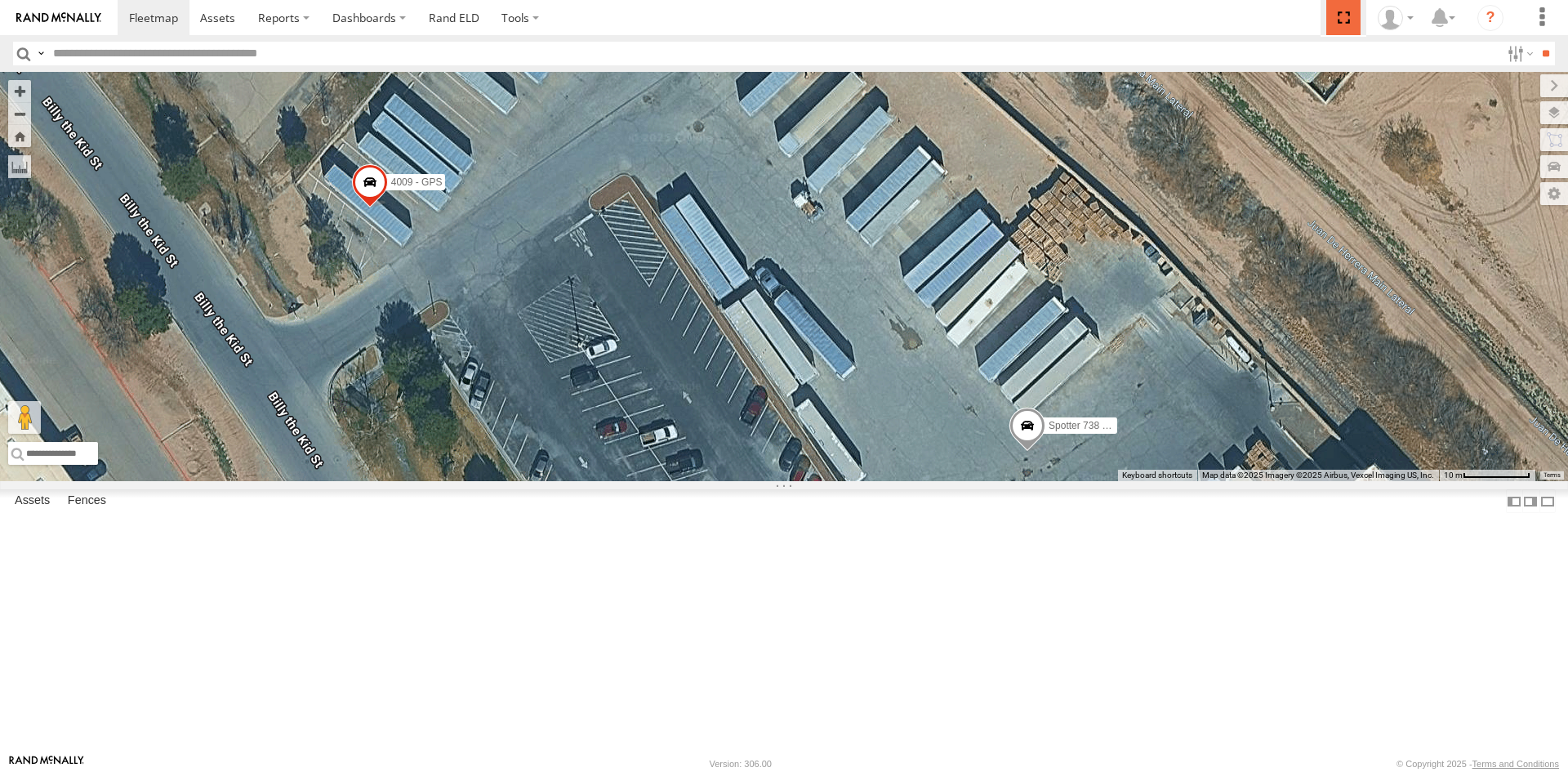
click at [1341, 15] on span at bounding box center [1343, 17] width 33 height 35
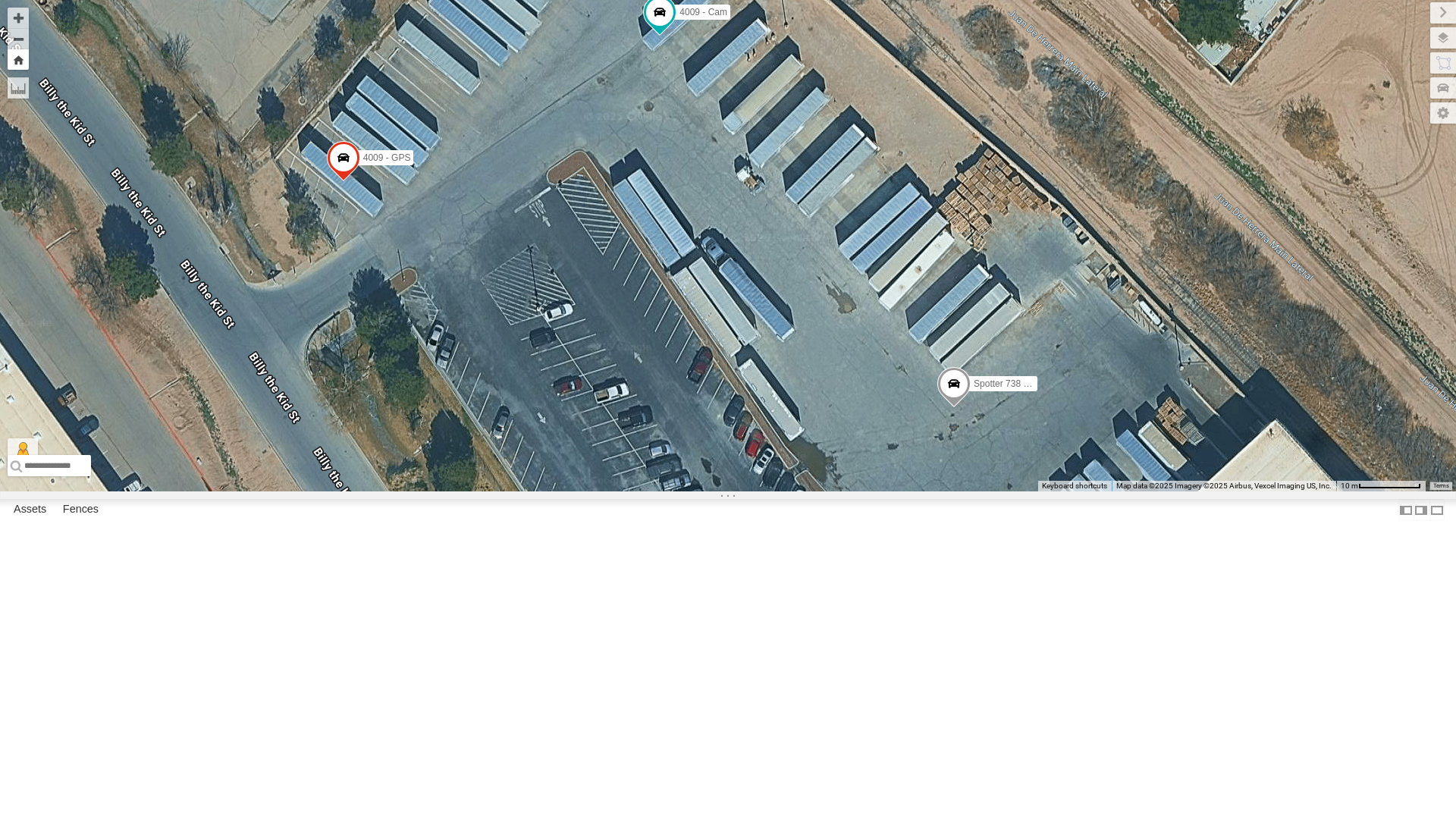
click at [19, 59] on button "Zoom Home" at bounding box center [19, 59] width 21 height 20
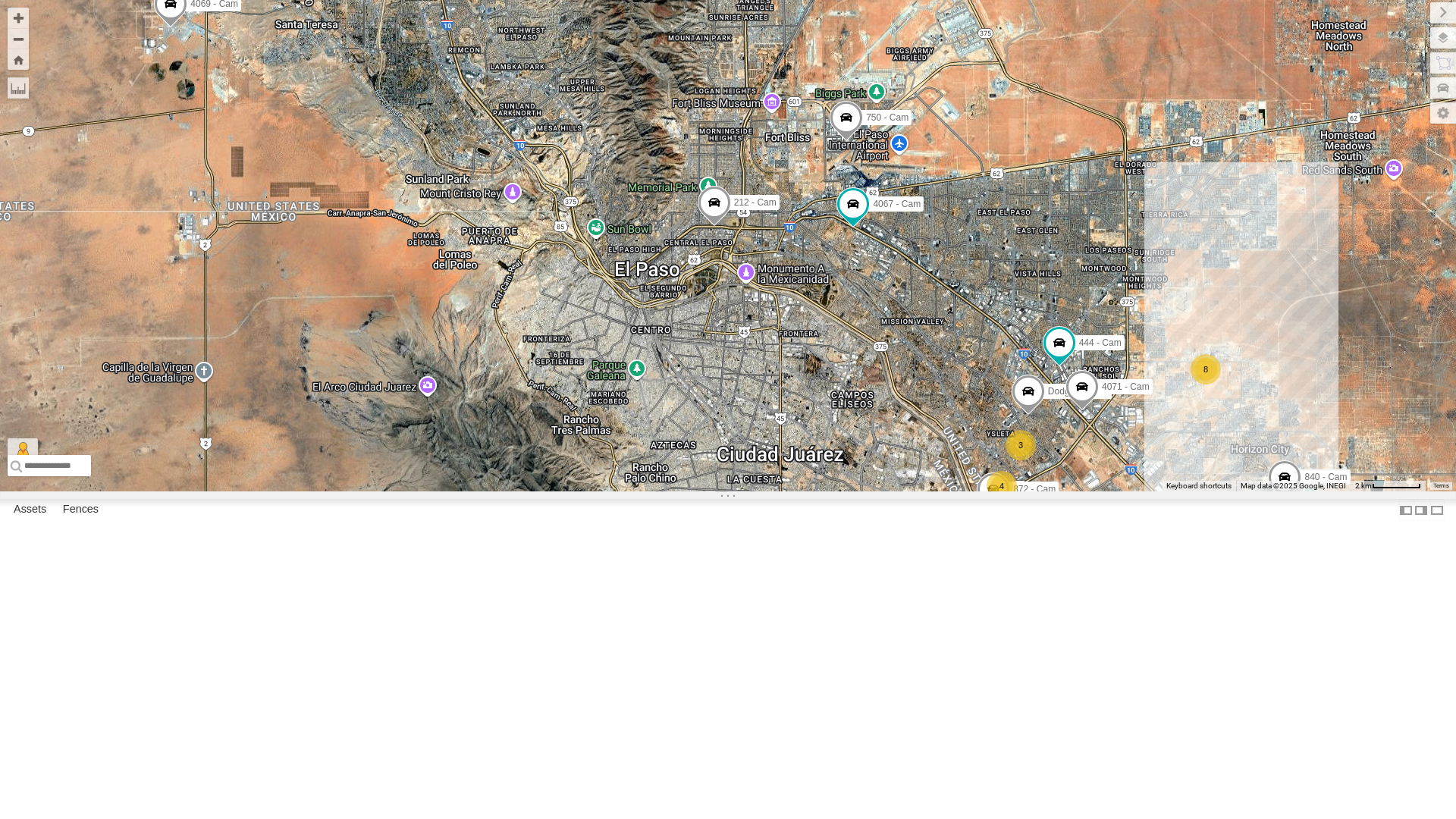
click at [1001, 502] on div "4" at bounding box center [1001, 486] width 30 height 30
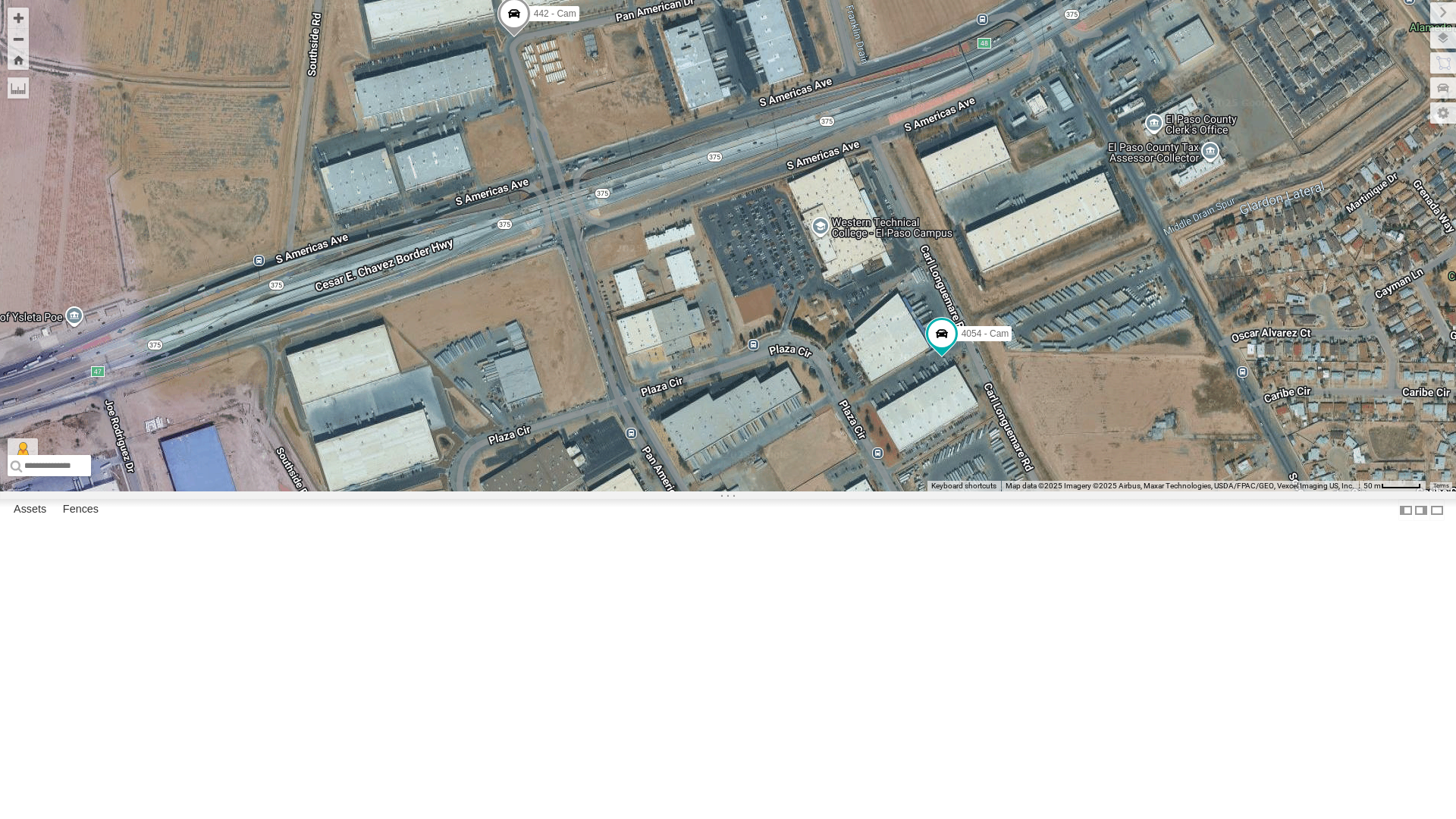
click at [511, 38] on span at bounding box center [514, 18] width 34 height 41
click at [437, 20] on label at bounding box center [436, 15] width 27 height 11
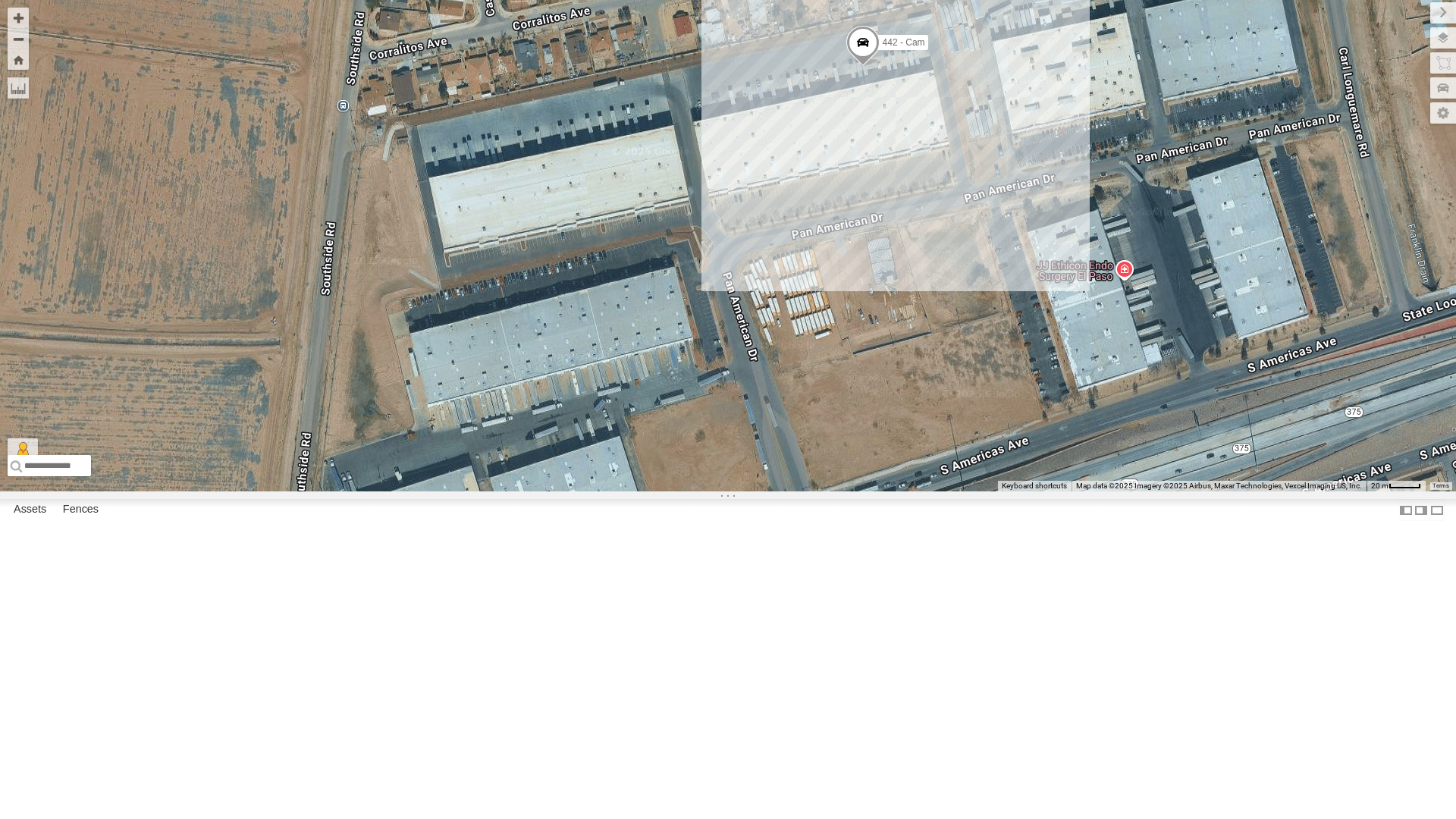
click at [846, 491] on div "442 - Cam" at bounding box center [728, 246] width 1456 height 491
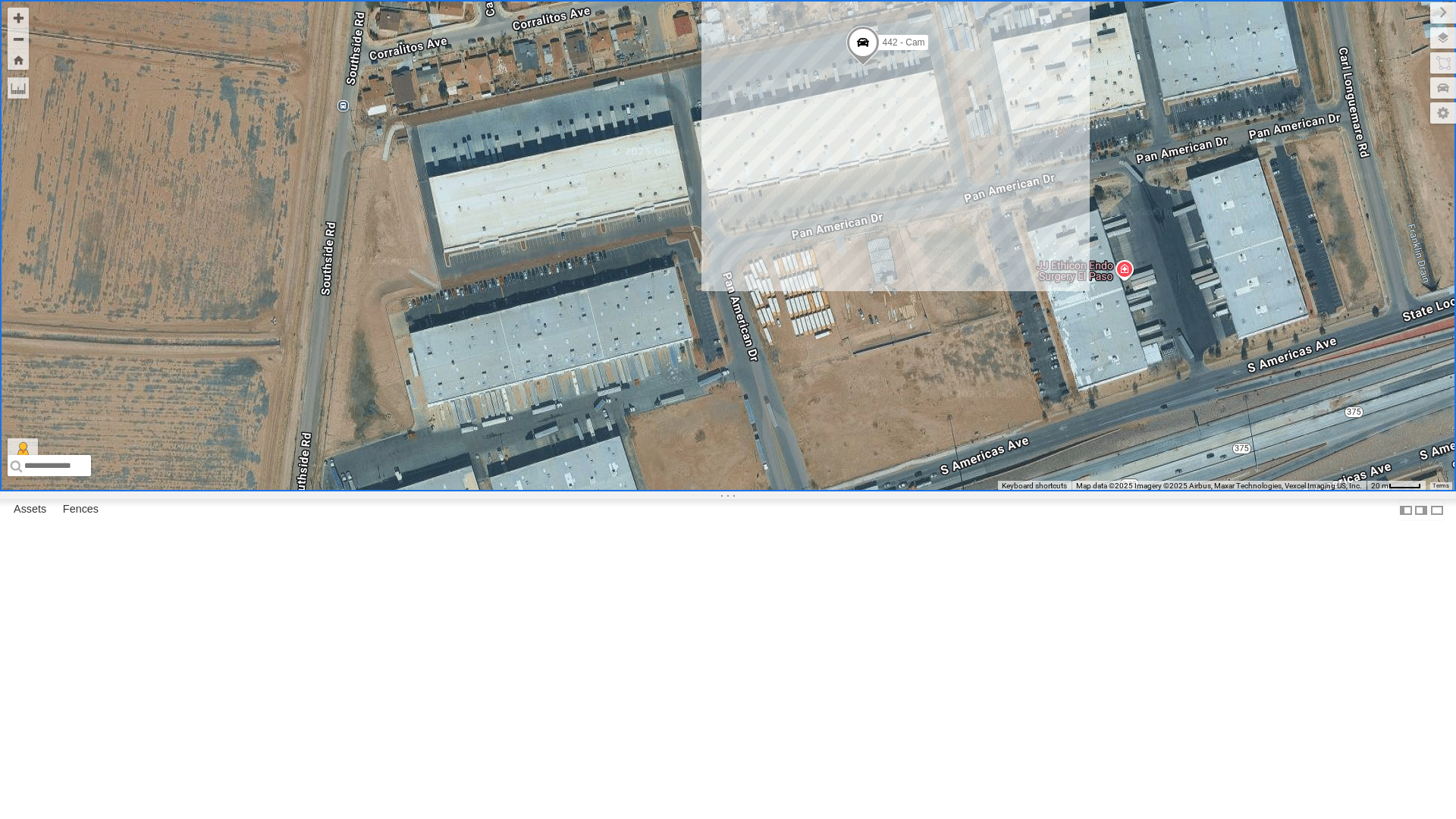
click at [650, 489] on div "442 - Cam" at bounding box center [728, 246] width 1456 height 491
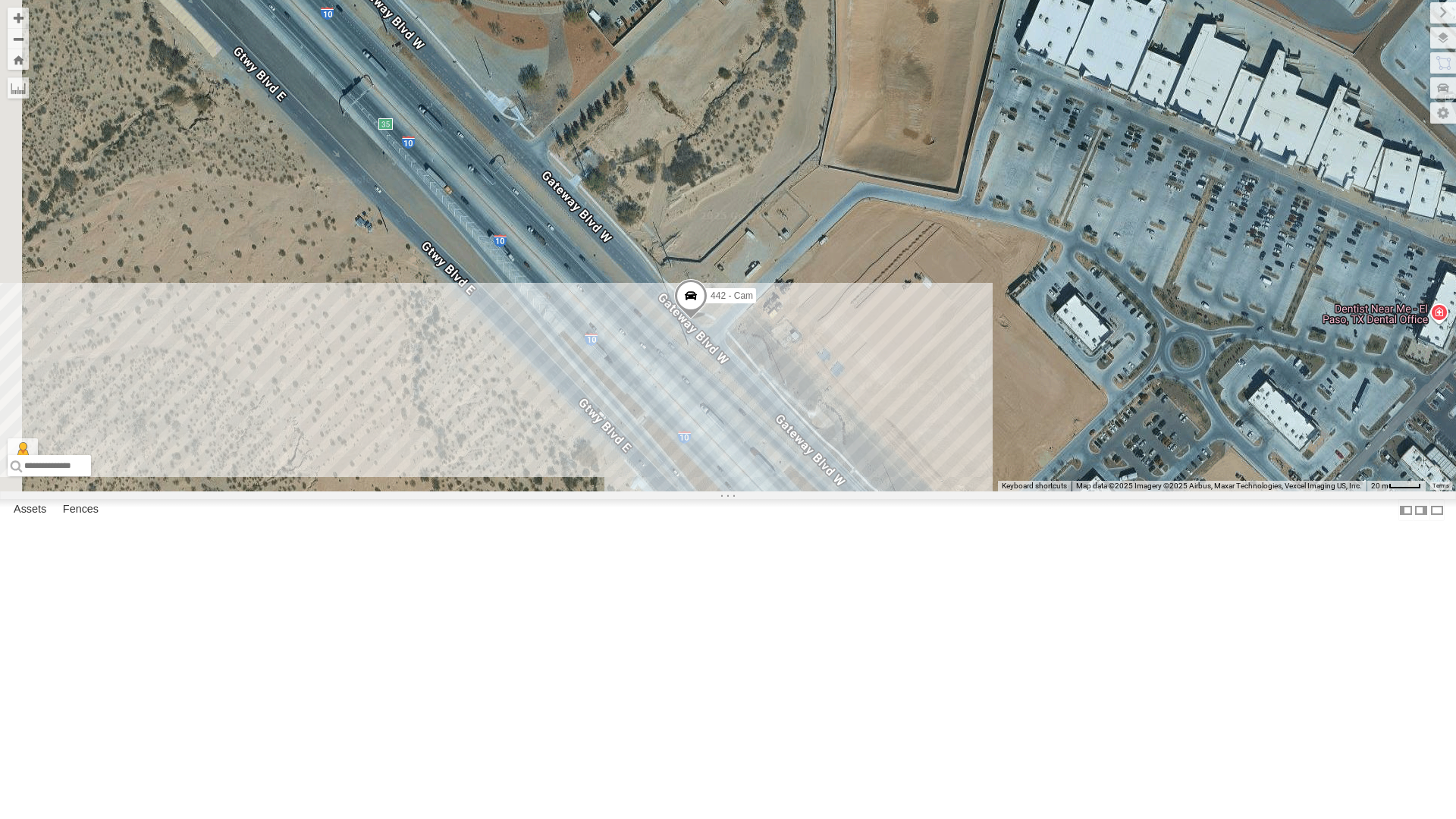
drag, startPoint x: 354, startPoint y: 250, endPoint x: 465, endPoint y: 482, distance: 257.2
click at [465, 482] on div "442 - Cam" at bounding box center [728, 246] width 1456 height 491
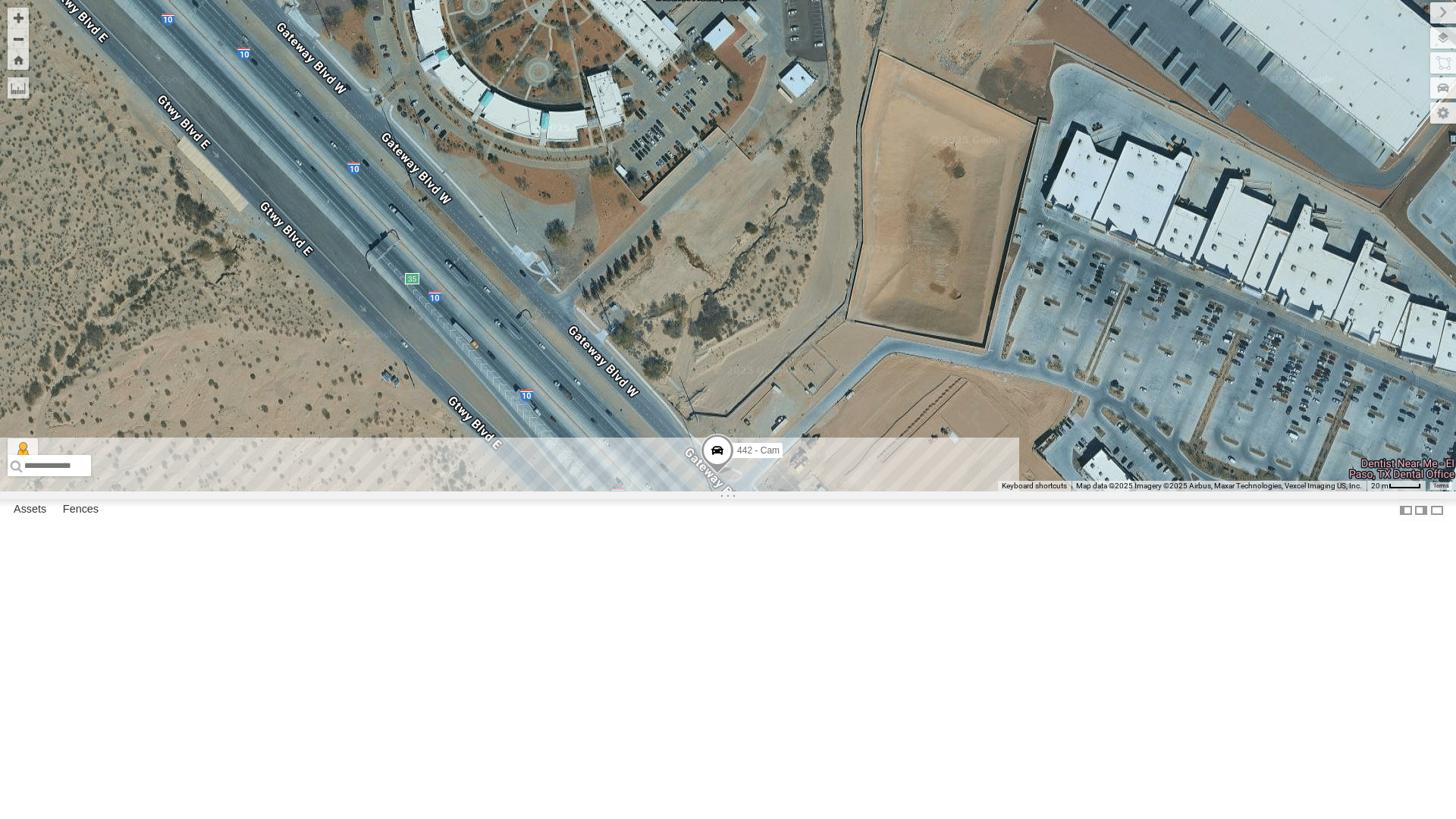
drag, startPoint x: 512, startPoint y: 327, endPoint x: 539, endPoint y: 495, distance: 170.2
click at [539, 491] on div "442 - Cam" at bounding box center [728, 246] width 1456 height 491
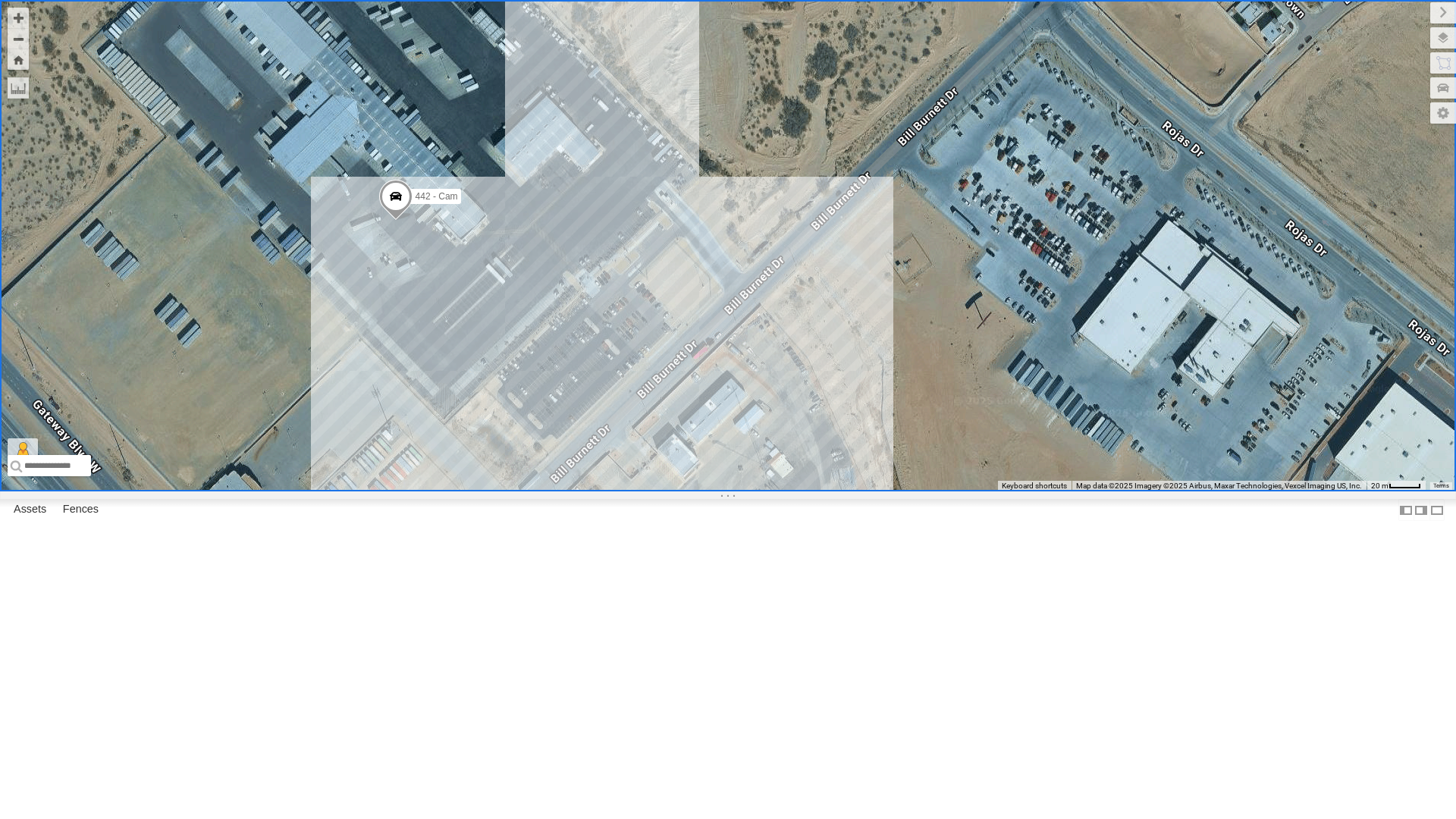
click at [397, 221] on span at bounding box center [396, 200] width 34 height 41
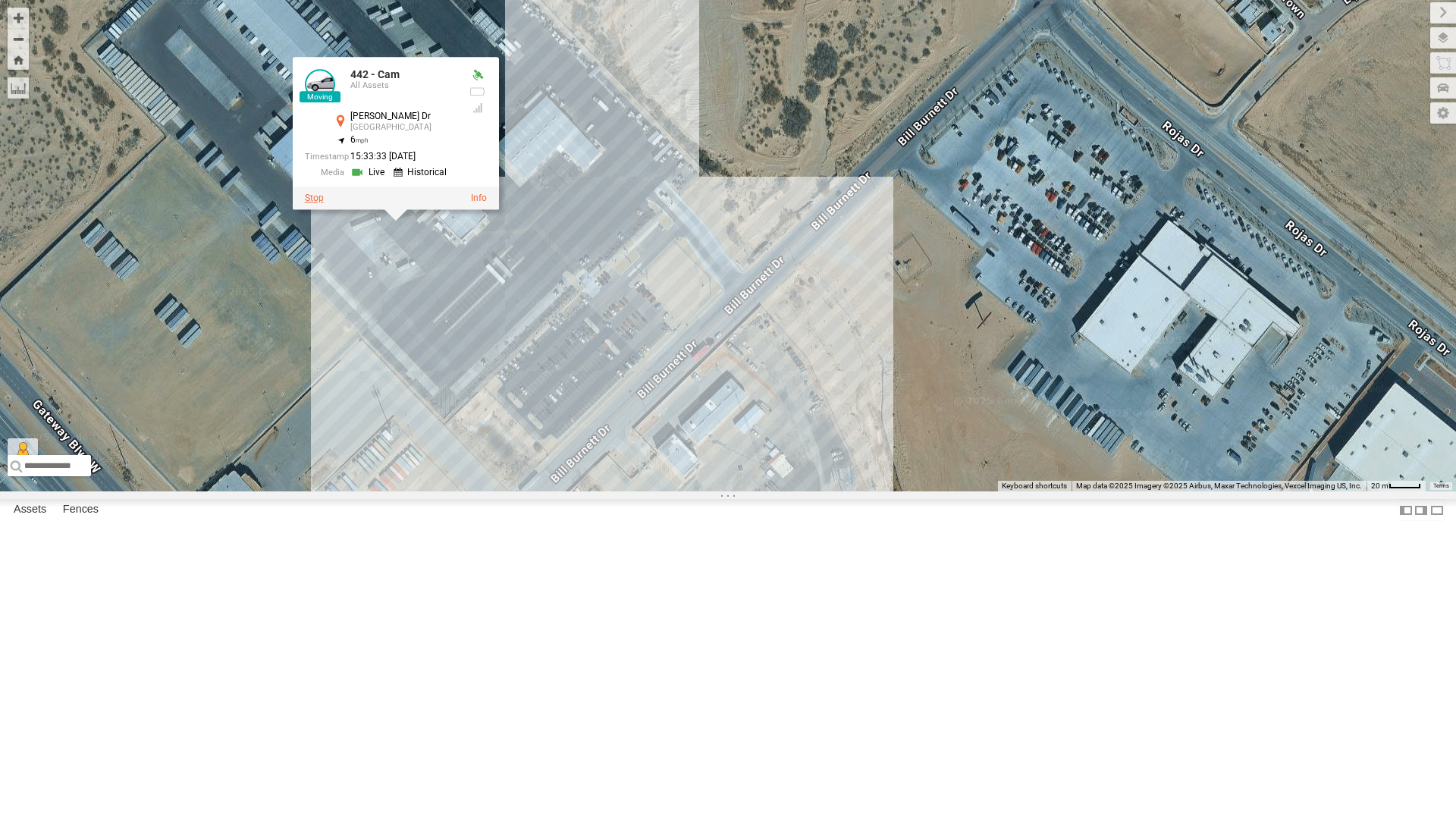
click at [319, 203] on label at bounding box center [314, 198] width 19 height 11
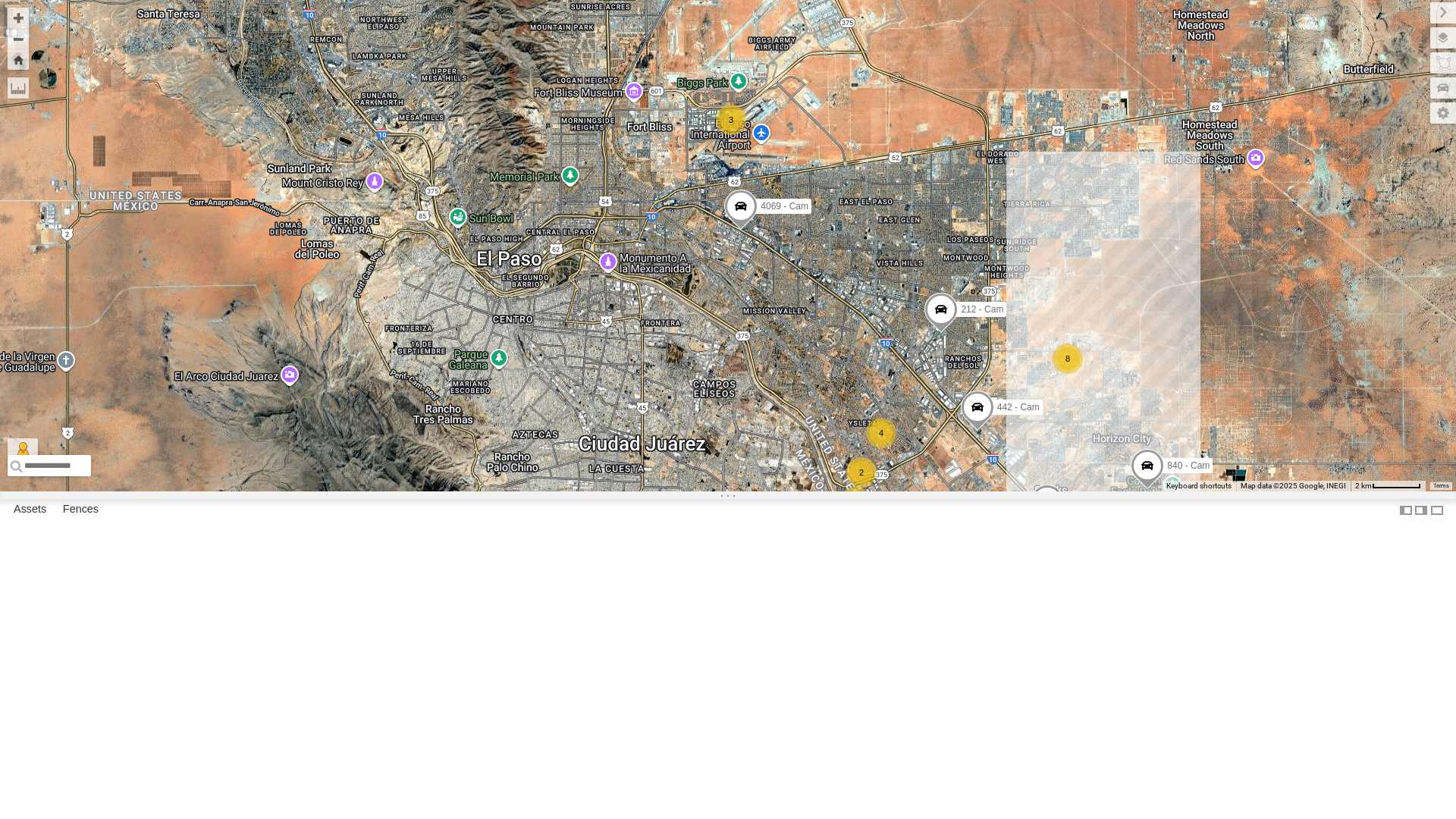
click at [876, 448] on div "4" at bounding box center [881, 433] width 30 height 30
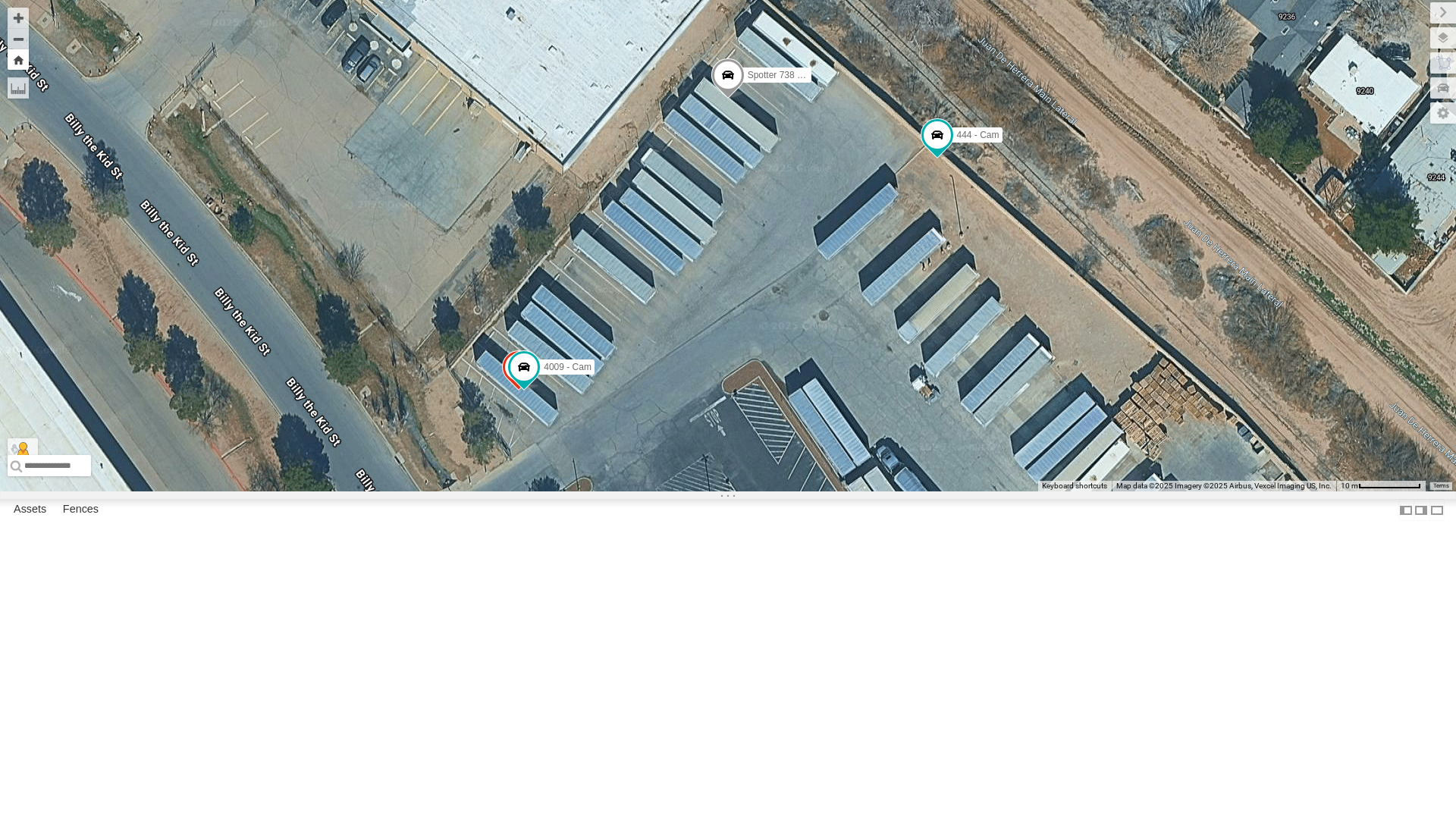
click at [23, 62] on button "Zoom Home" at bounding box center [19, 59] width 21 height 20
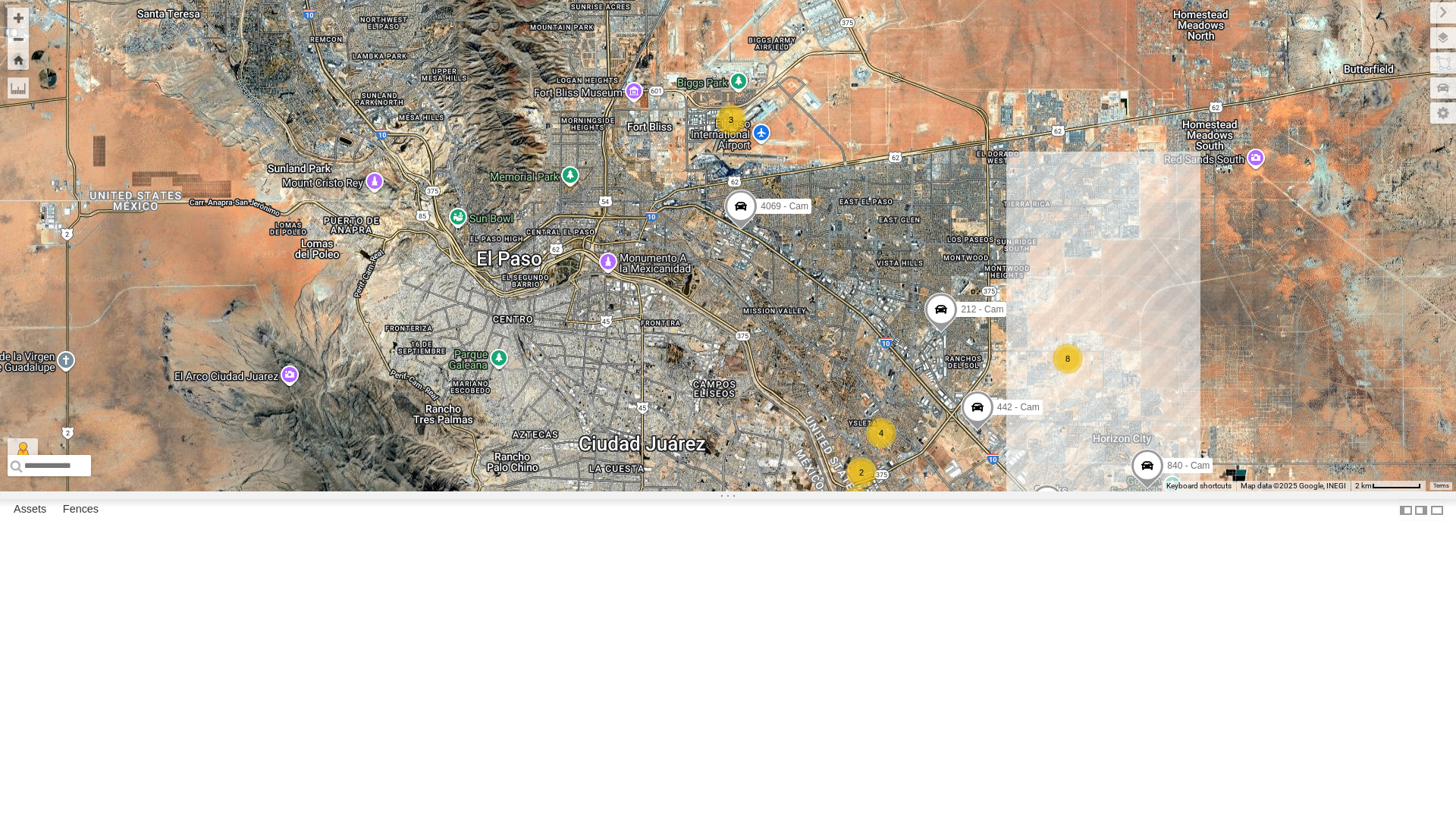
click at [981, 432] on span at bounding box center [977, 411] width 34 height 41
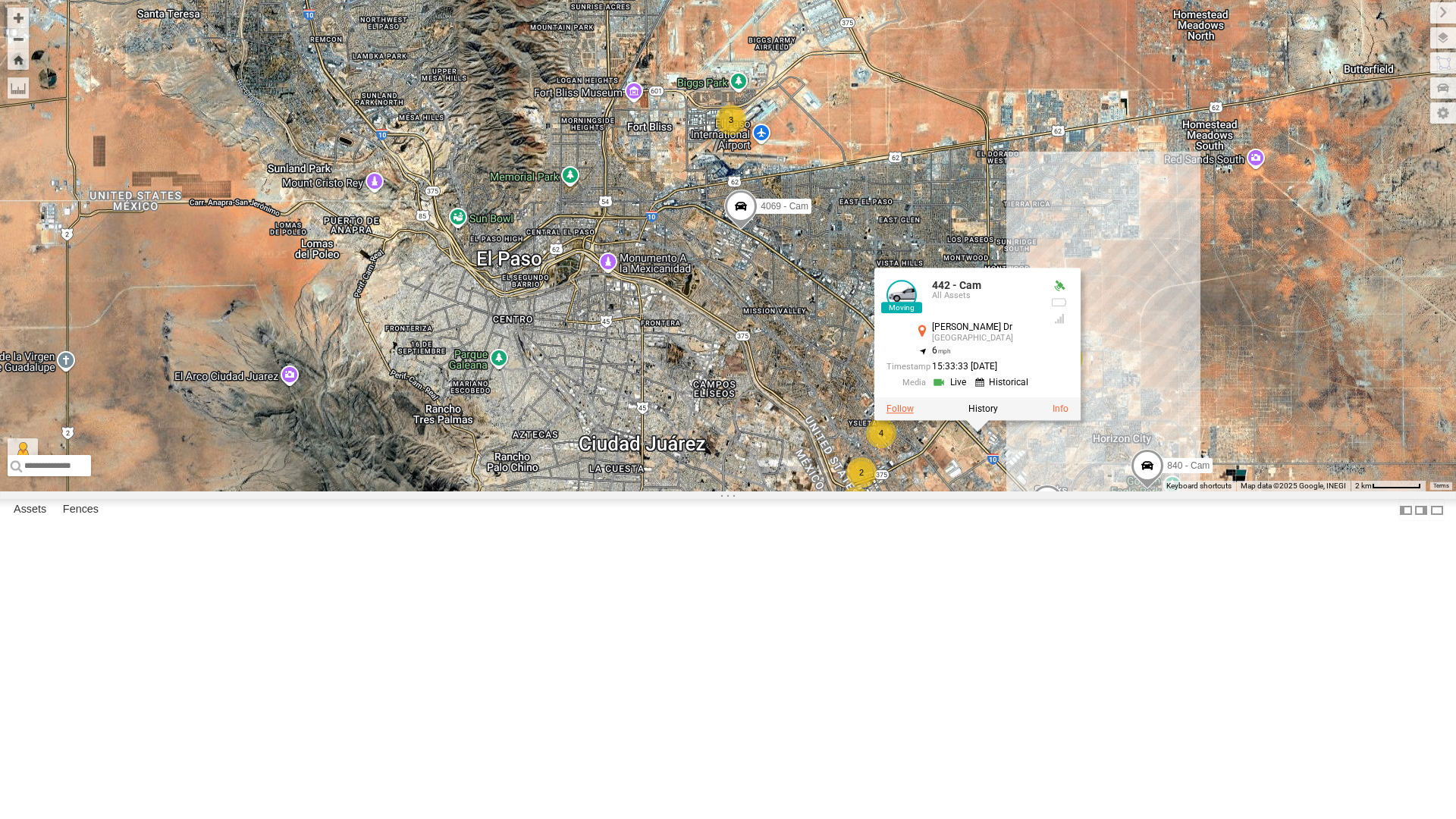
click at [900, 414] on label at bounding box center [899, 409] width 27 height 11
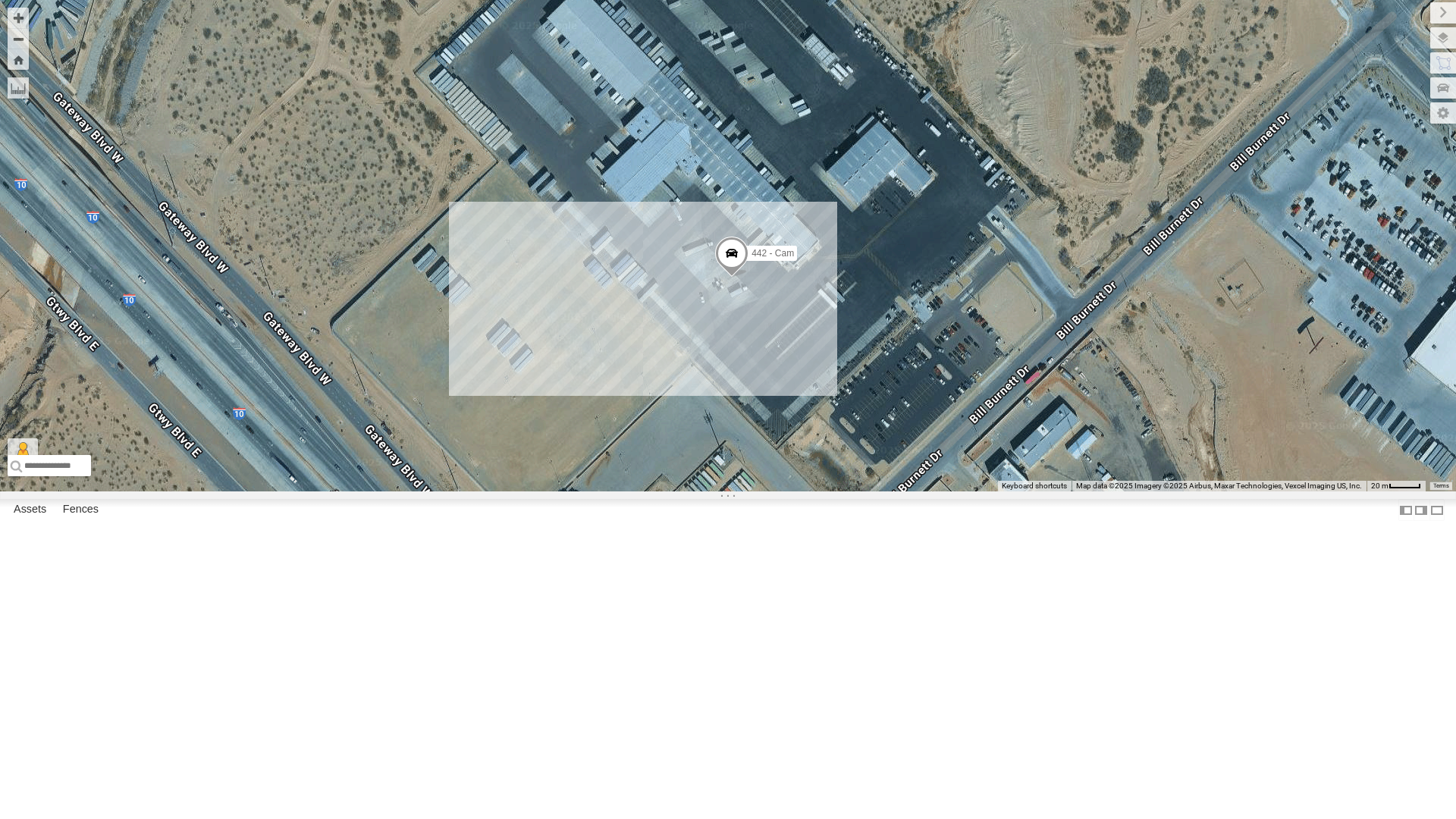
click at [1101, 207] on div "442 - Cam" at bounding box center [728, 246] width 1456 height 491
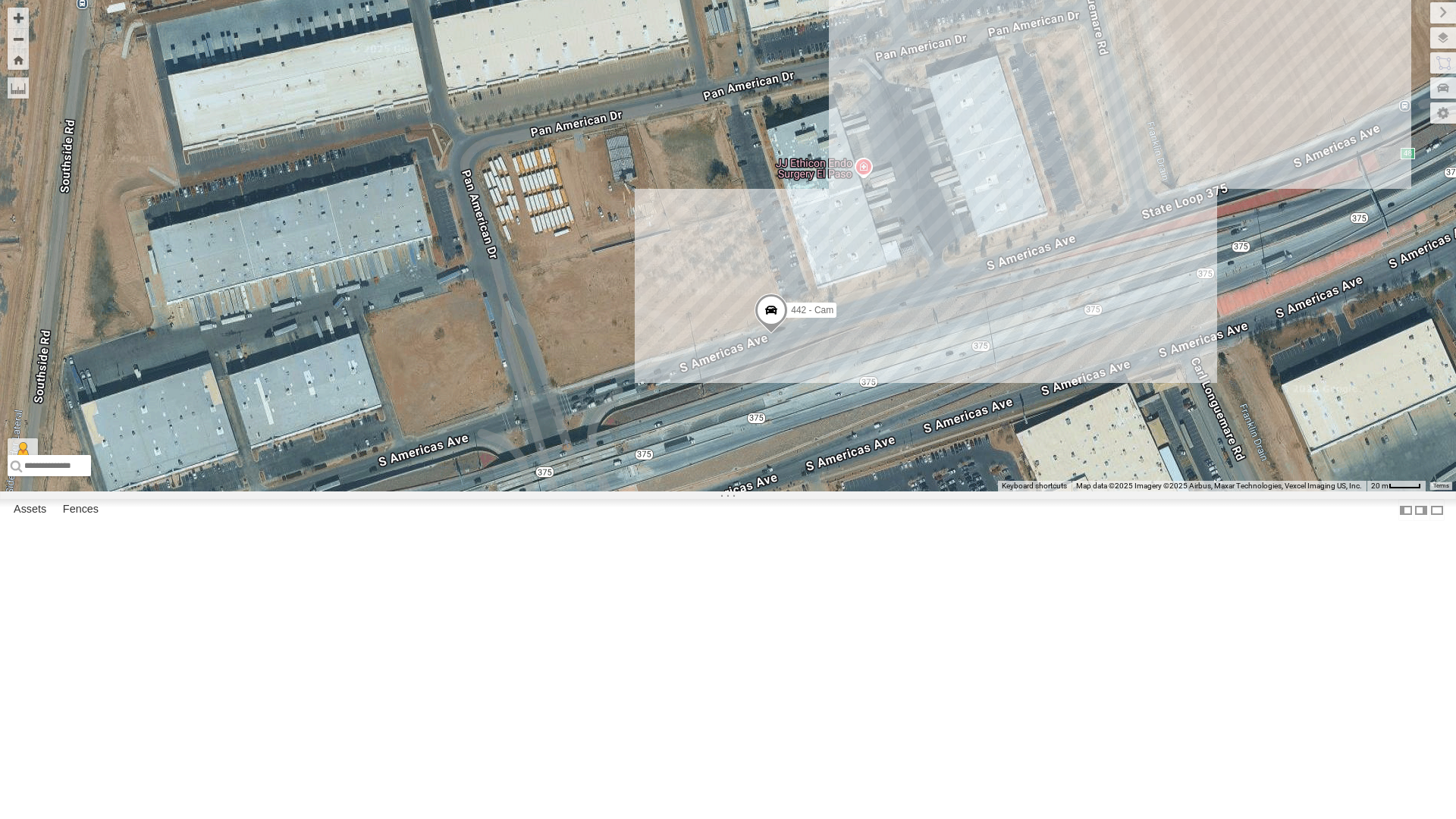
drag, startPoint x: 596, startPoint y: 449, endPoint x: 638, endPoint y: 532, distance: 93.0
click at [638, 491] on div "442 - Cam" at bounding box center [728, 246] width 1456 height 491
drag, startPoint x: 679, startPoint y: 566, endPoint x: 689, endPoint y: 587, distance: 23.3
click at [685, 491] on div "442 - Cam" at bounding box center [728, 246] width 1456 height 491
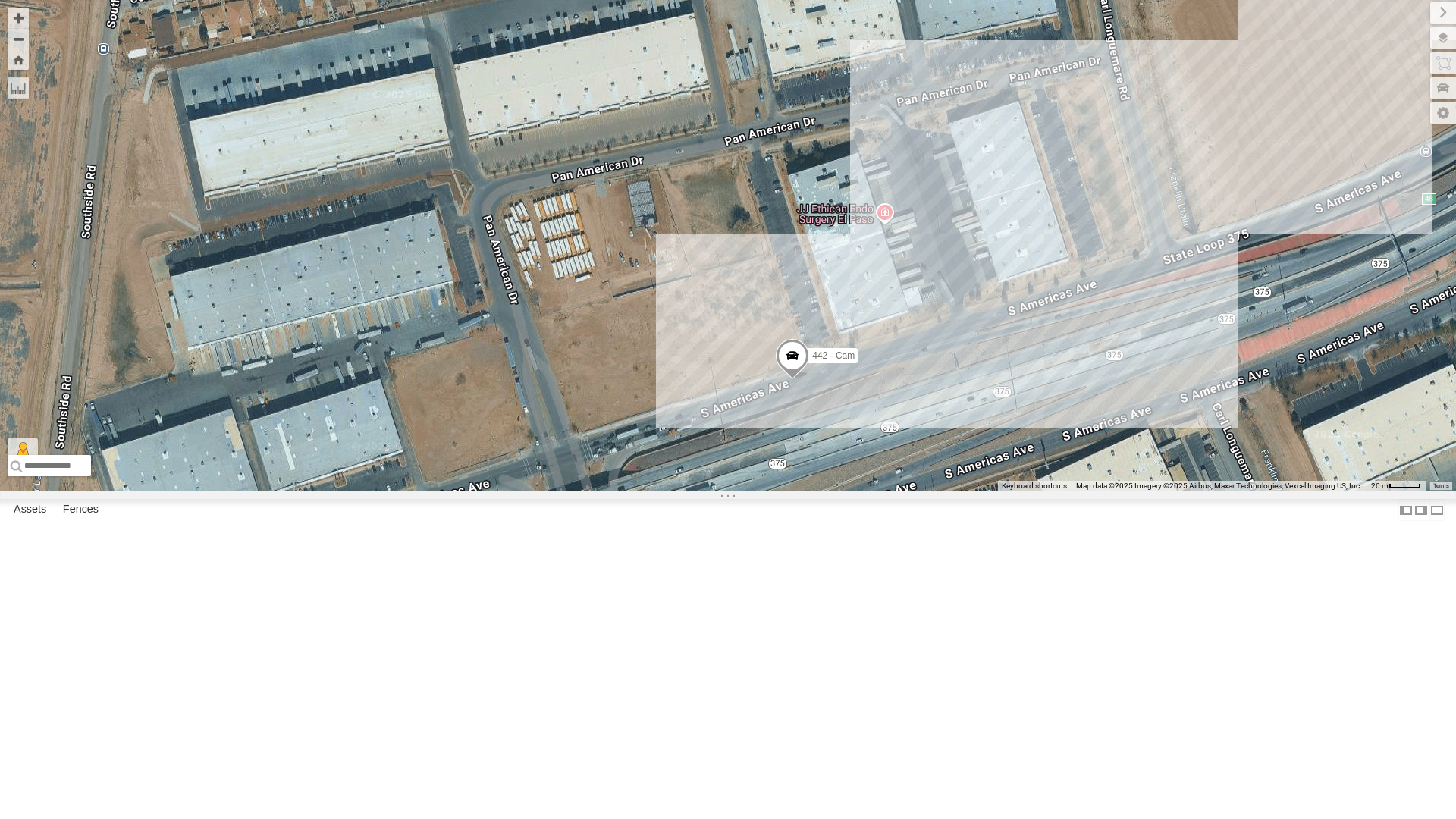
click at [689, 491] on div "442 - Cam" at bounding box center [728, 246] width 1456 height 491
click at [785, 380] on span at bounding box center [792, 359] width 34 height 41
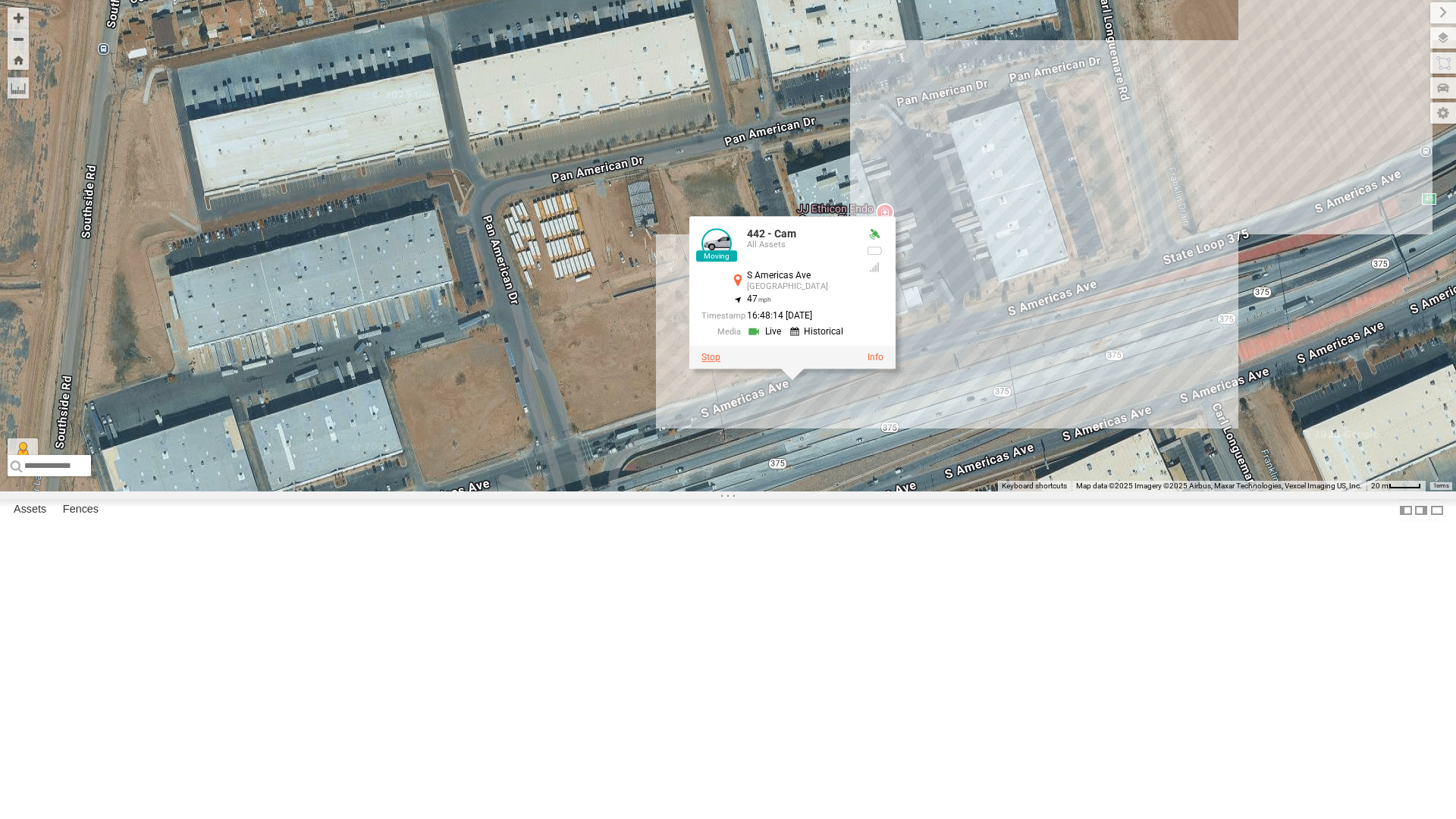
click at [707, 363] on label at bounding box center [711, 357] width 19 height 11
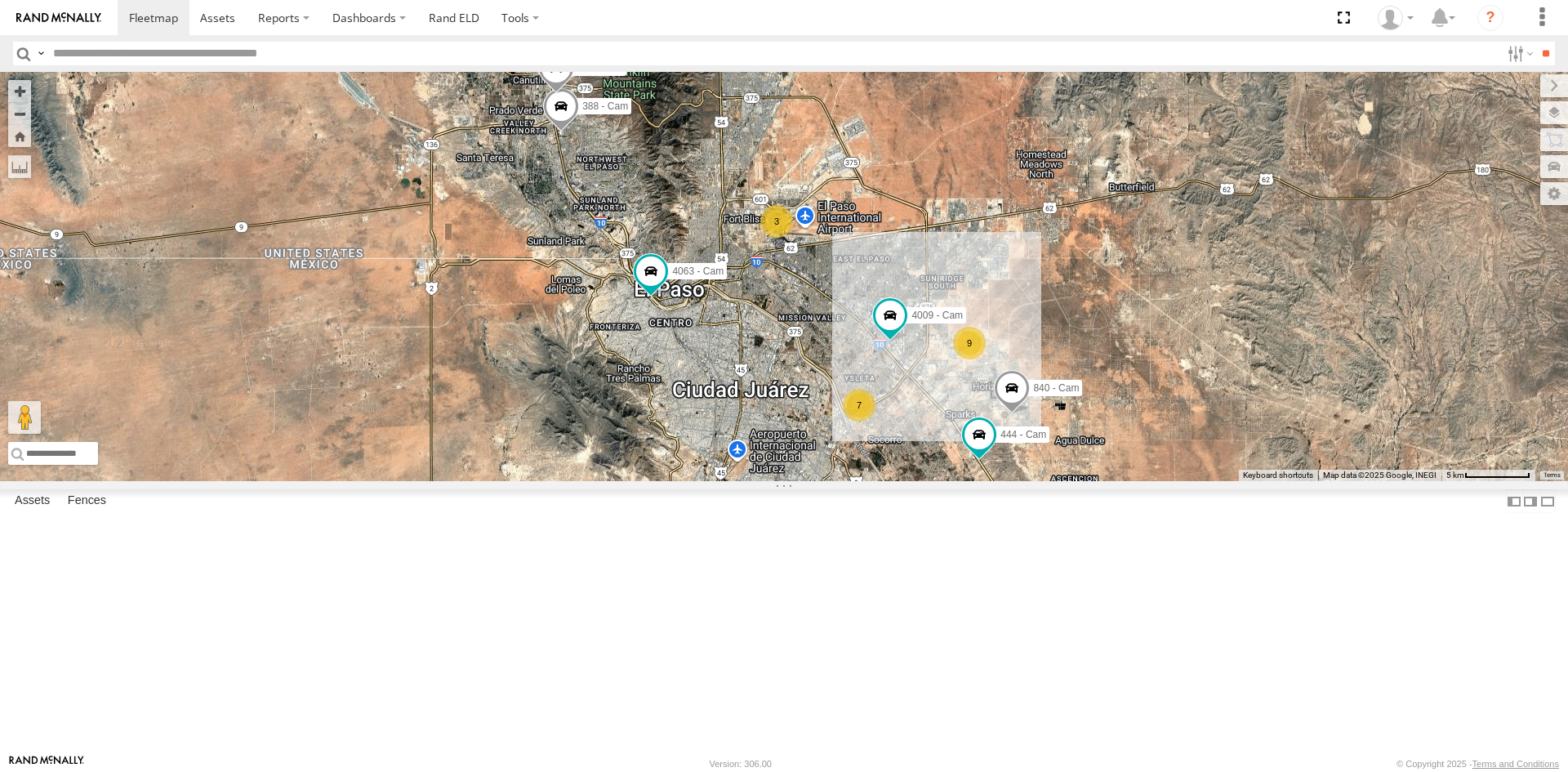
click at [774, 238] on div "3" at bounding box center [777, 221] width 32 height 32
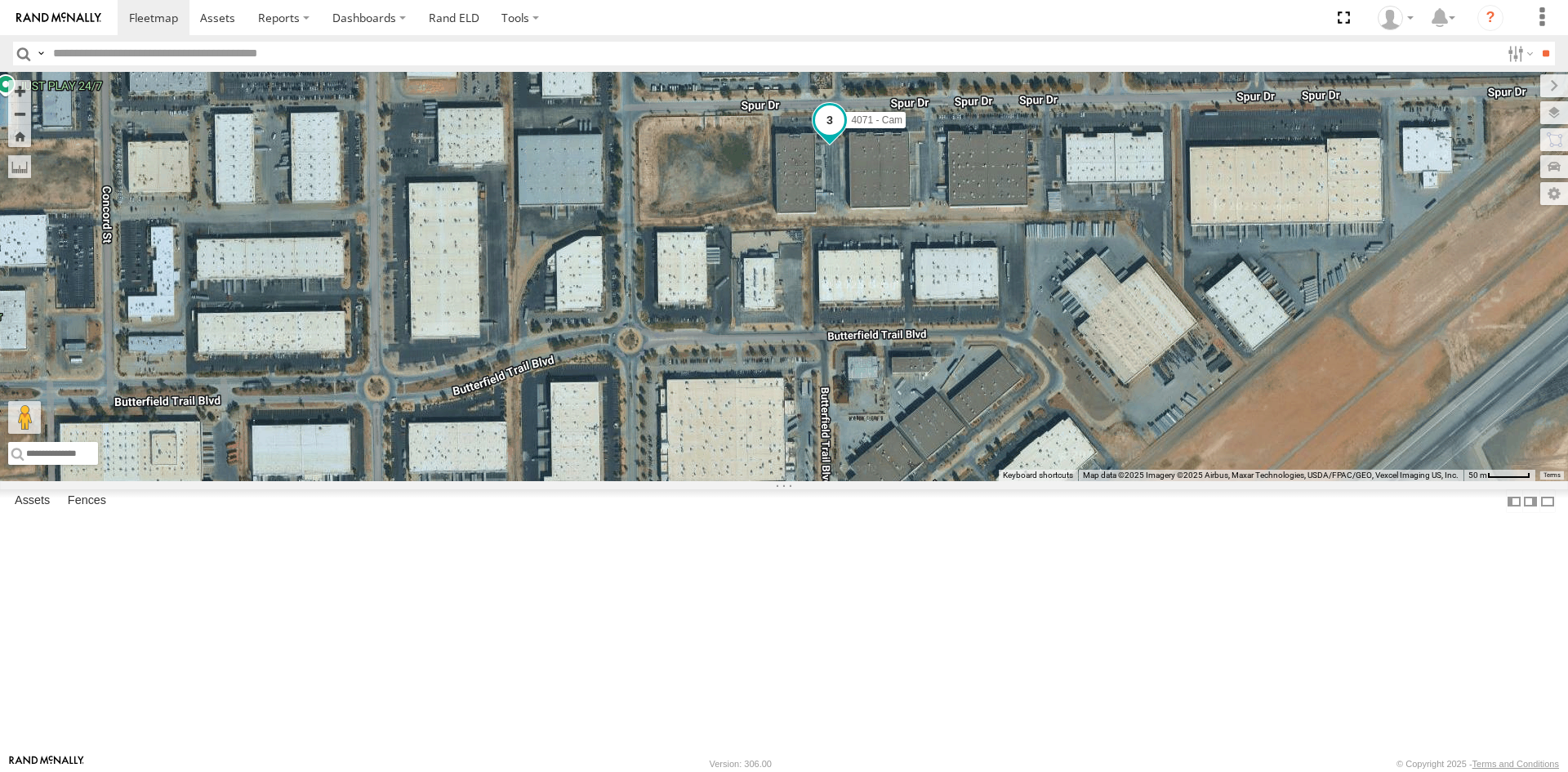
click at [824, 134] on span at bounding box center [829, 119] width 30 height 30
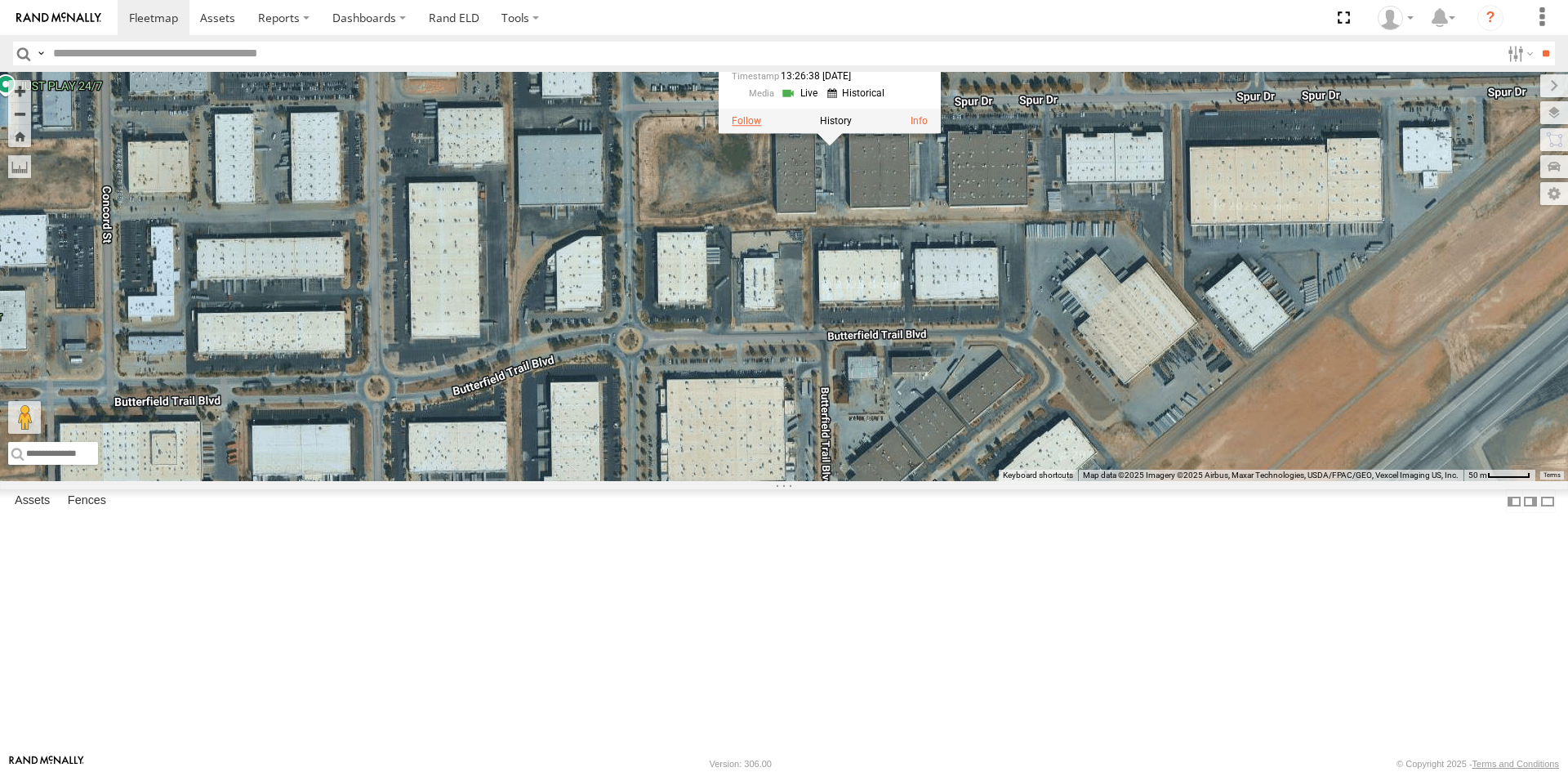
click at [747, 127] on label at bounding box center [746, 121] width 30 height 11
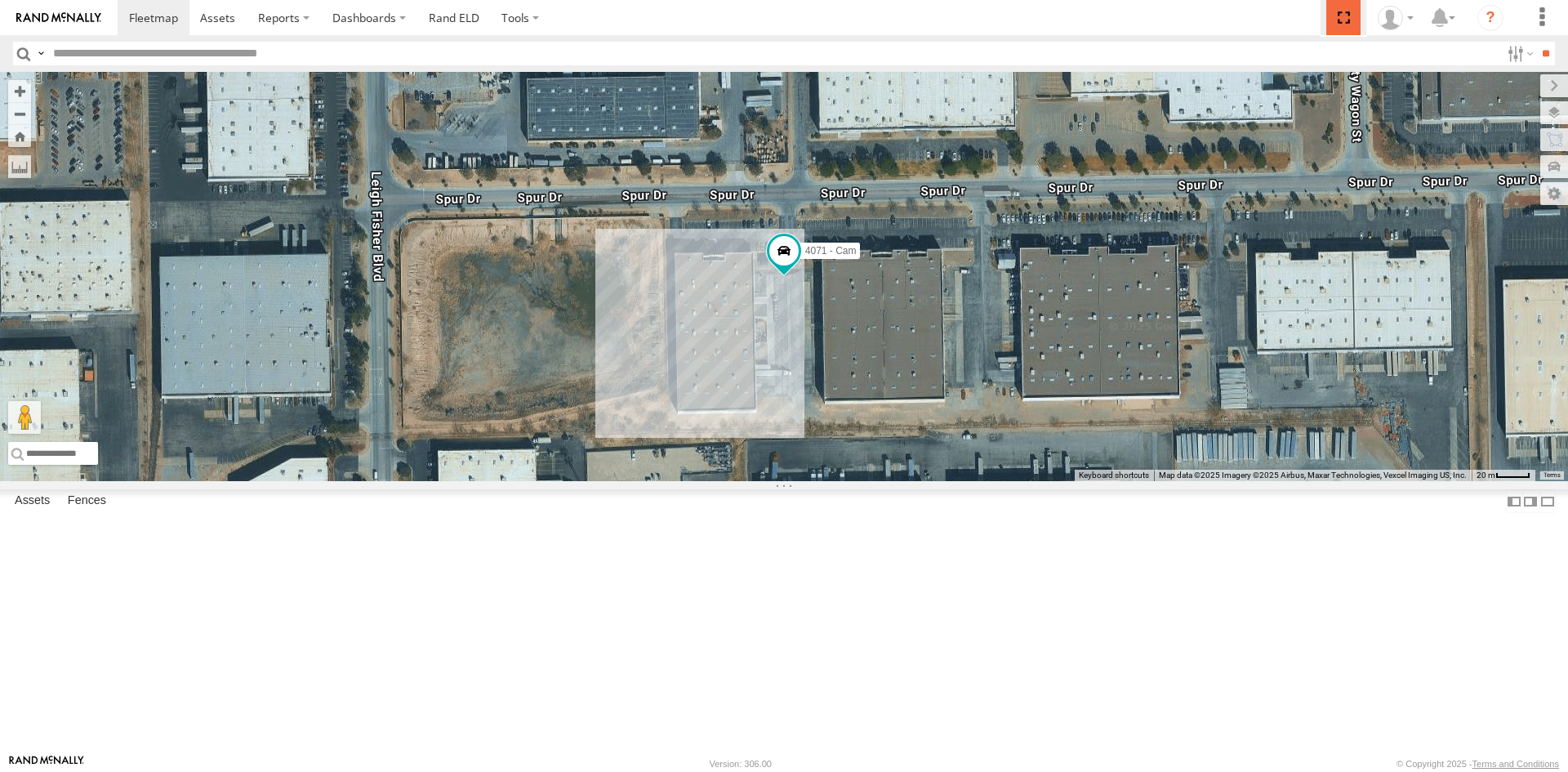
click at [1345, 14] on span at bounding box center [1343, 17] width 33 height 35
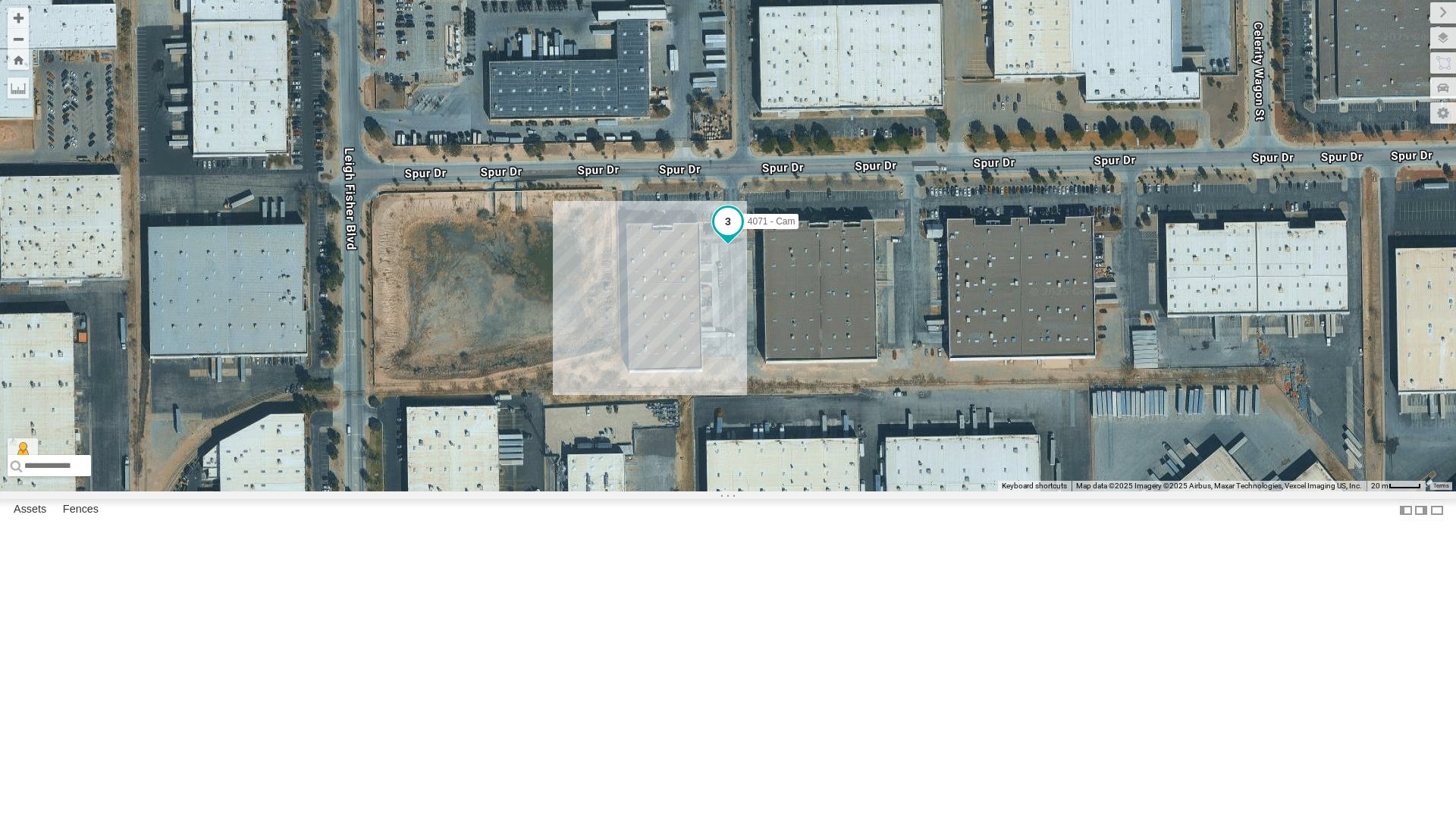
click at [727, 235] on span at bounding box center [728, 221] width 27 height 27
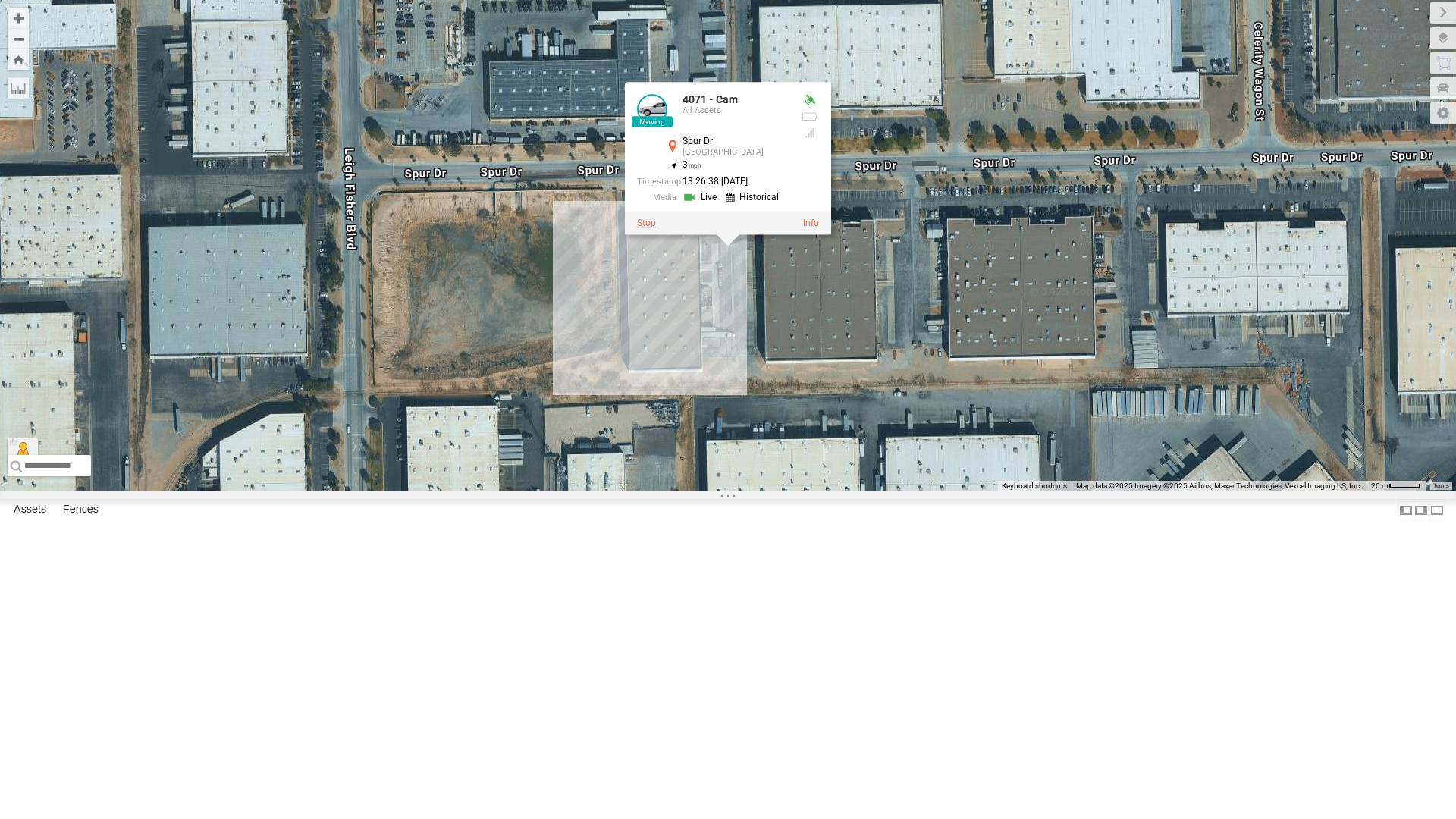
click at [654, 229] on label at bounding box center [646, 223] width 19 height 11
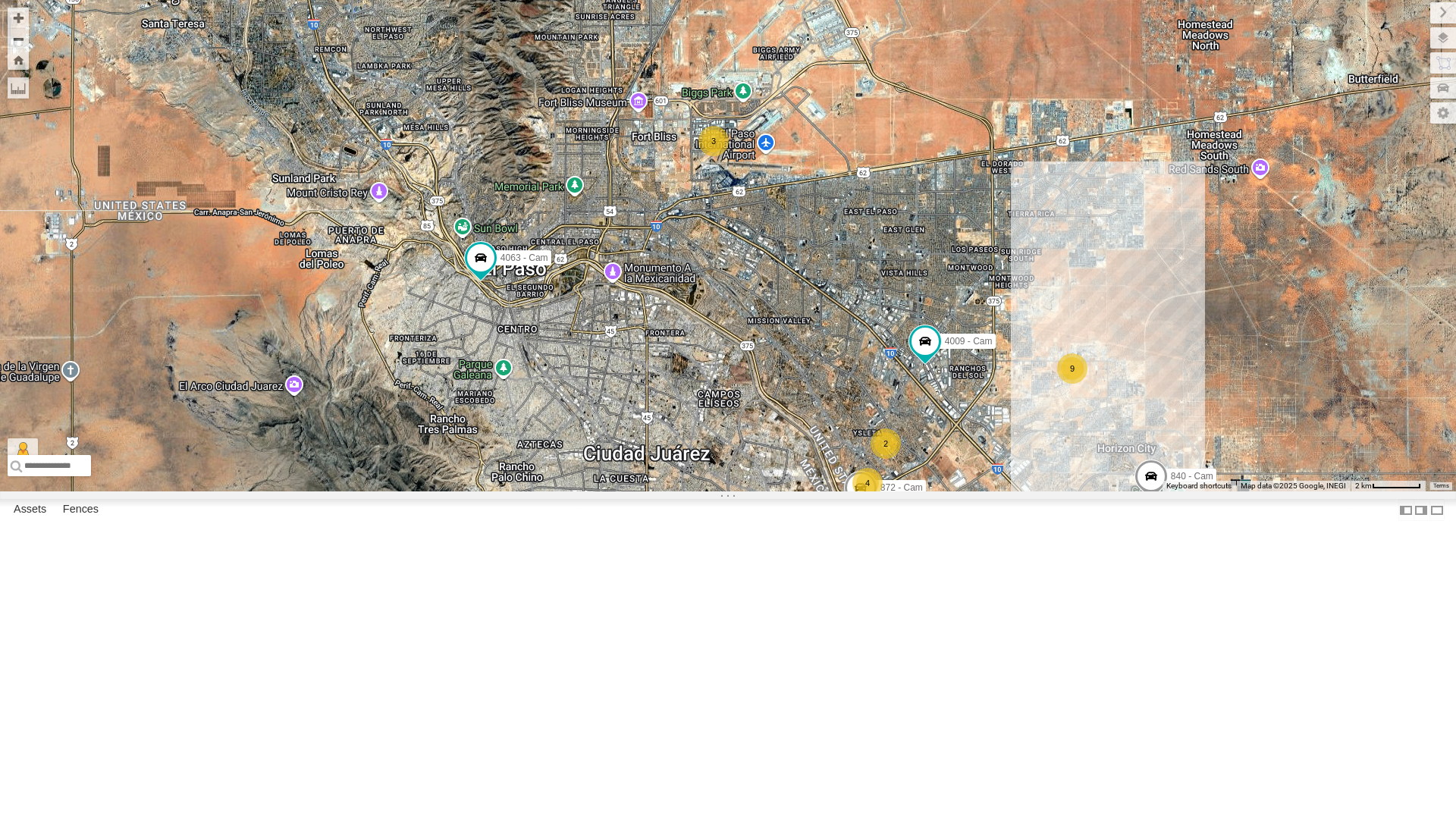
click at [712, 156] on div "3" at bounding box center [713, 141] width 30 height 30
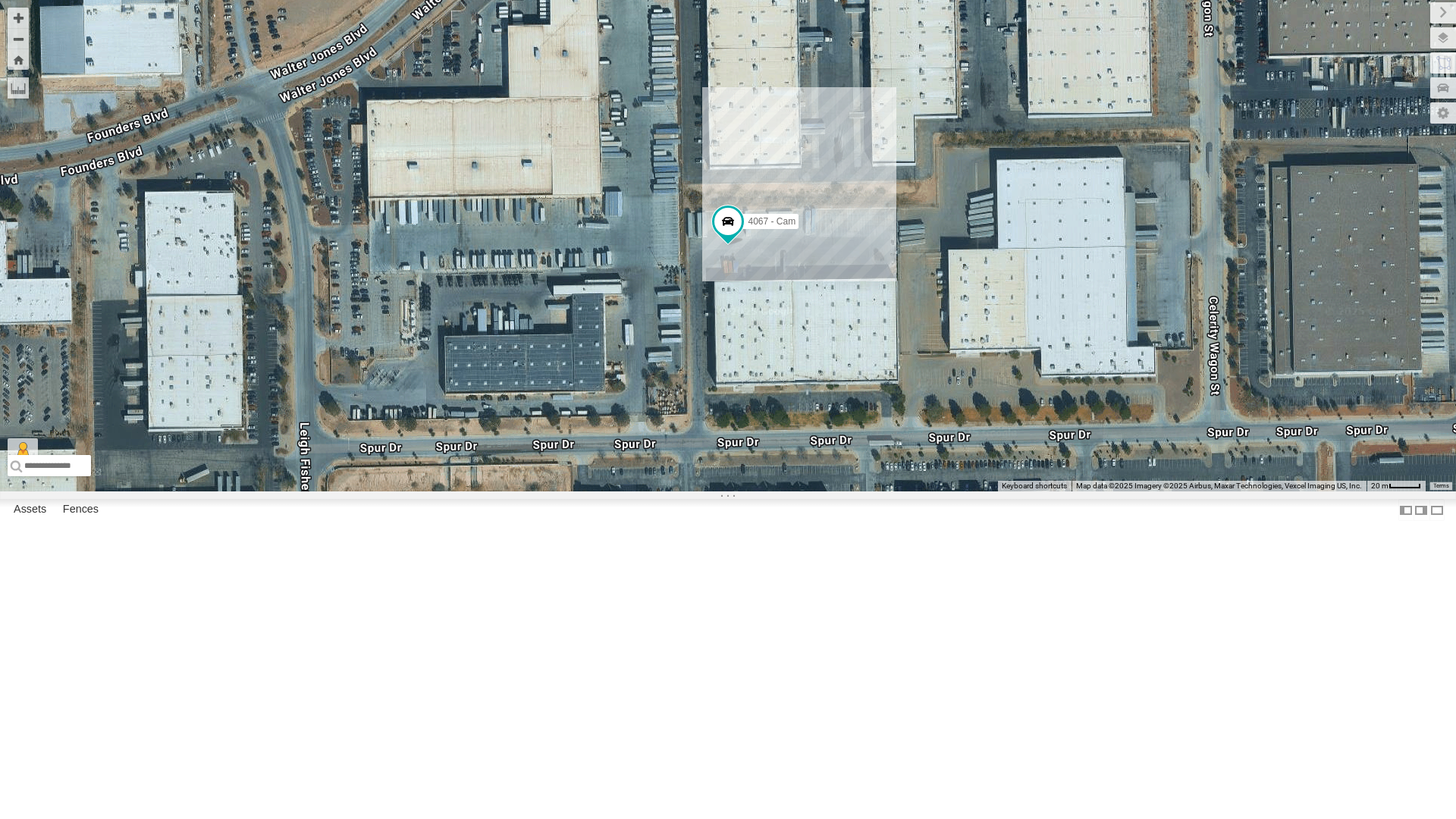
drag, startPoint x: 887, startPoint y: 554, endPoint x: 872, endPoint y: 597, distance: 45.5
click at [873, 491] on div "4067 - Cam" at bounding box center [728, 246] width 1456 height 491
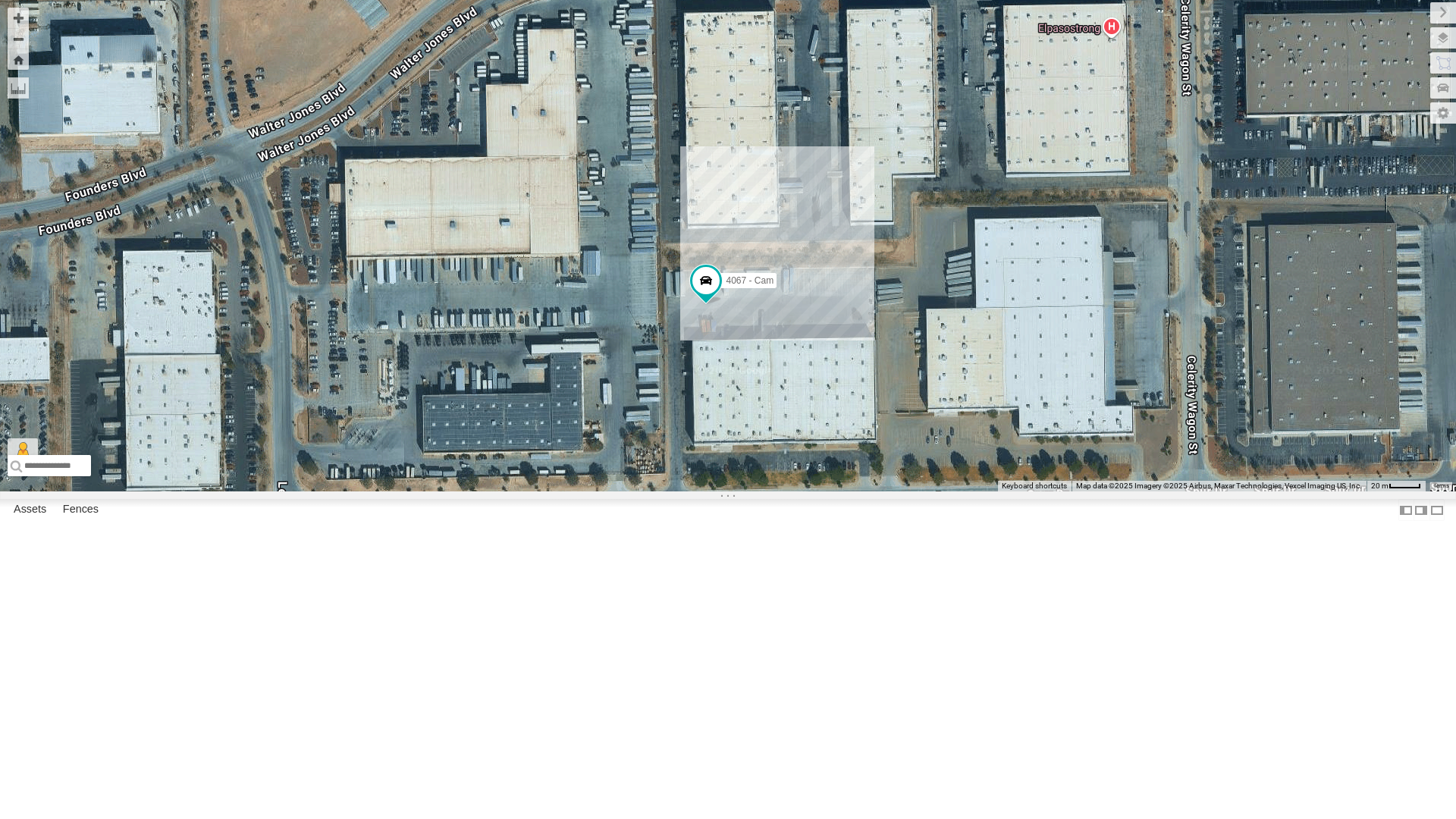
drag, startPoint x: 868, startPoint y: 613, endPoint x: 865, endPoint y: 623, distance: 10.4
click at [867, 491] on div "4067 - Cam" at bounding box center [728, 246] width 1456 height 491
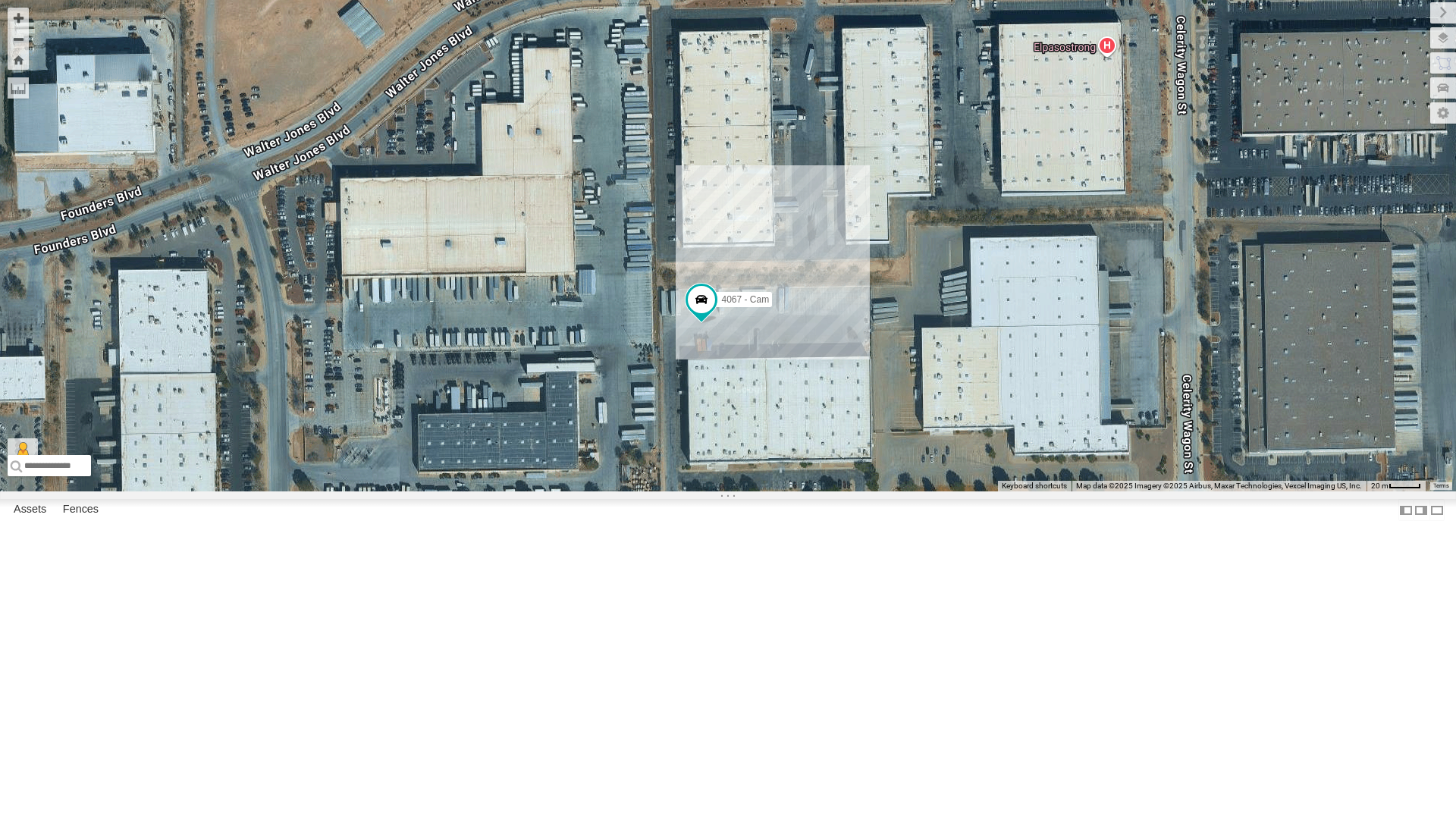
click at [865, 491] on div "4067 - Cam" at bounding box center [728, 246] width 1456 height 491
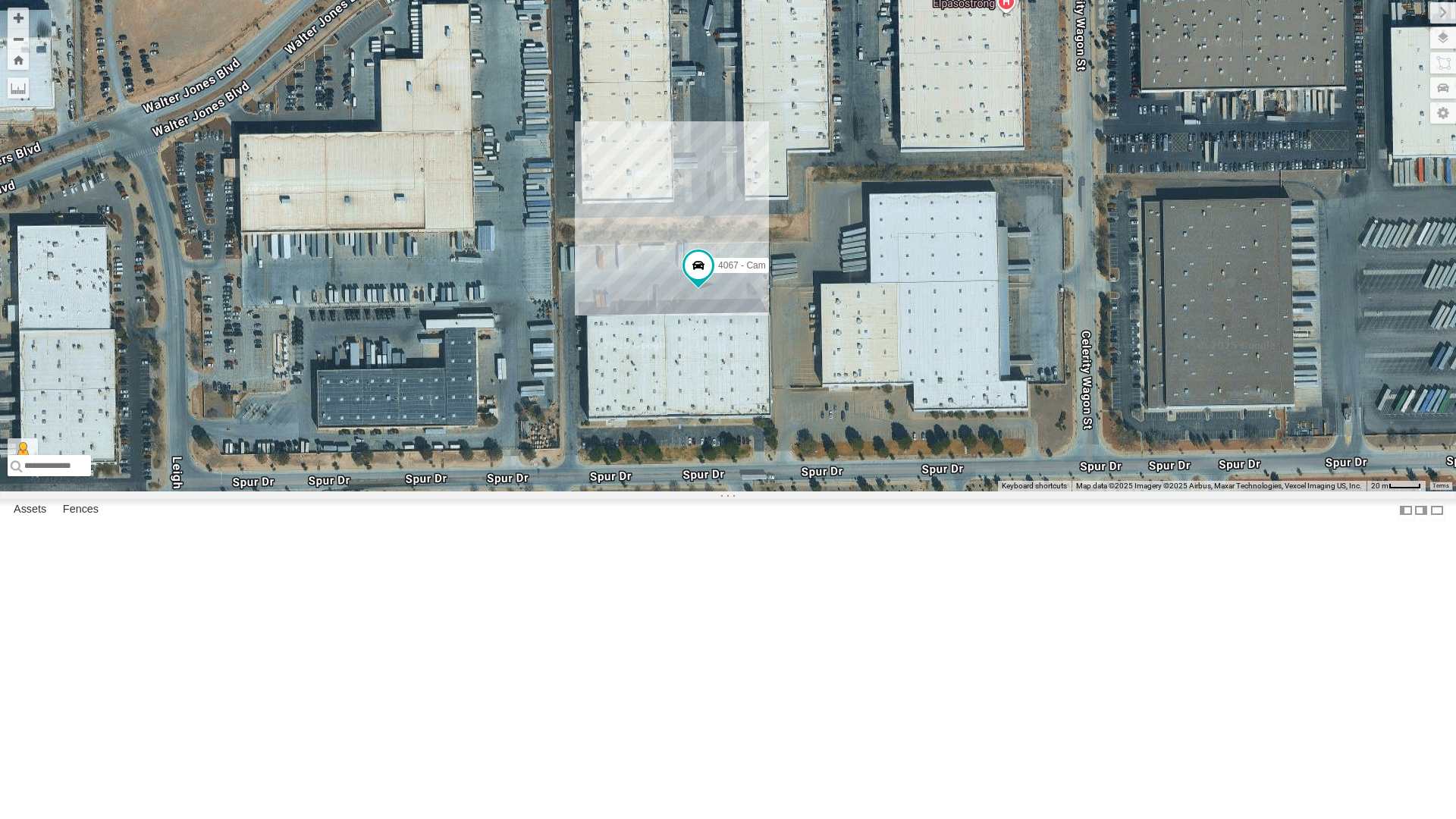
drag, startPoint x: 853, startPoint y: 558, endPoint x: 750, endPoint y: 511, distance: 113.2
click at [750, 491] on div "4067 - Cam" at bounding box center [728, 246] width 1456 height 491
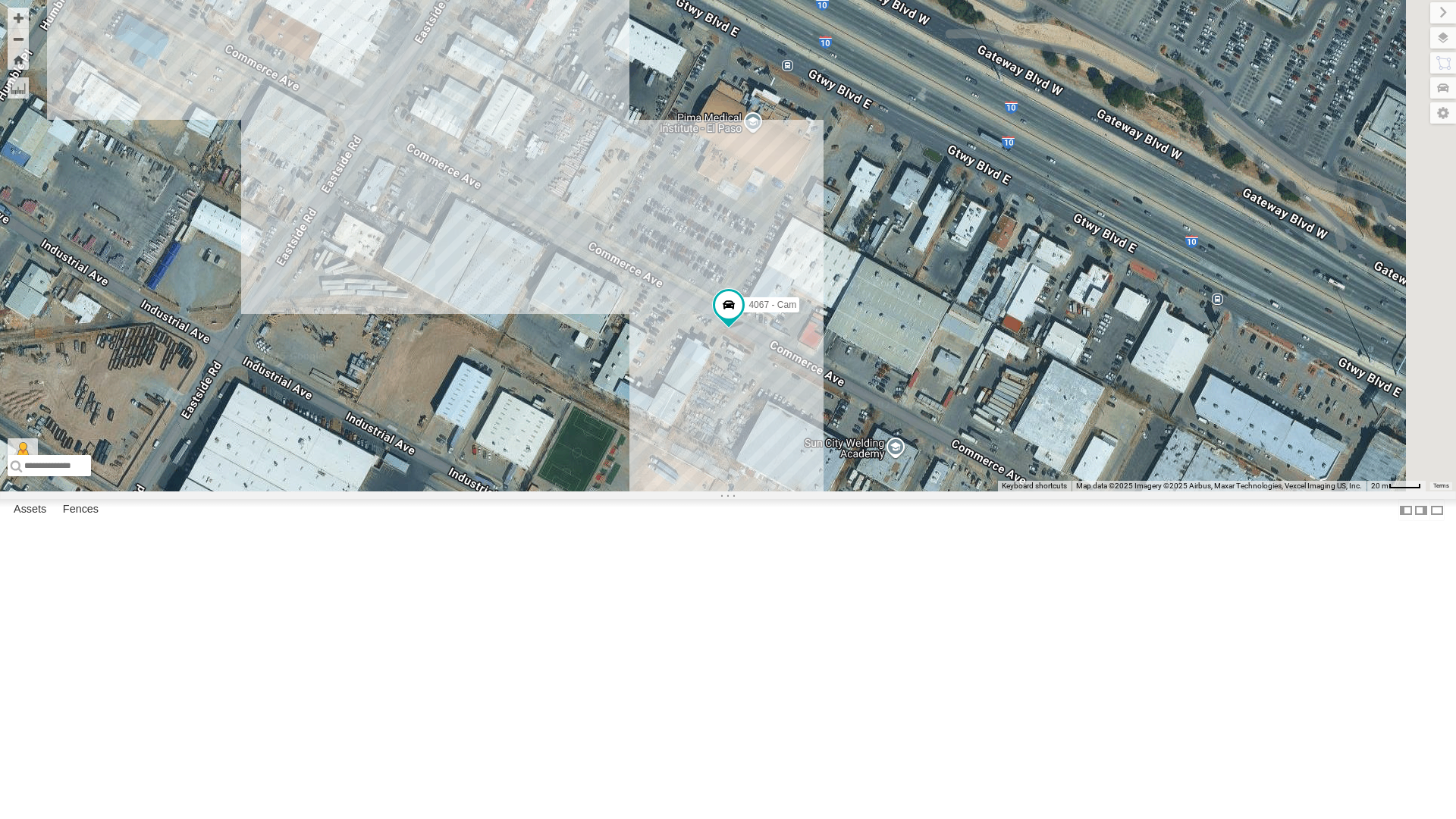
drag, startPoint x: 522, startPoint y: 158, endPoint x: 408, endPoint y: 218, distance: 128.8
click at [409, 218] on div "4067 - Cam" at bounding box center [728, 246] width 1456 height 491
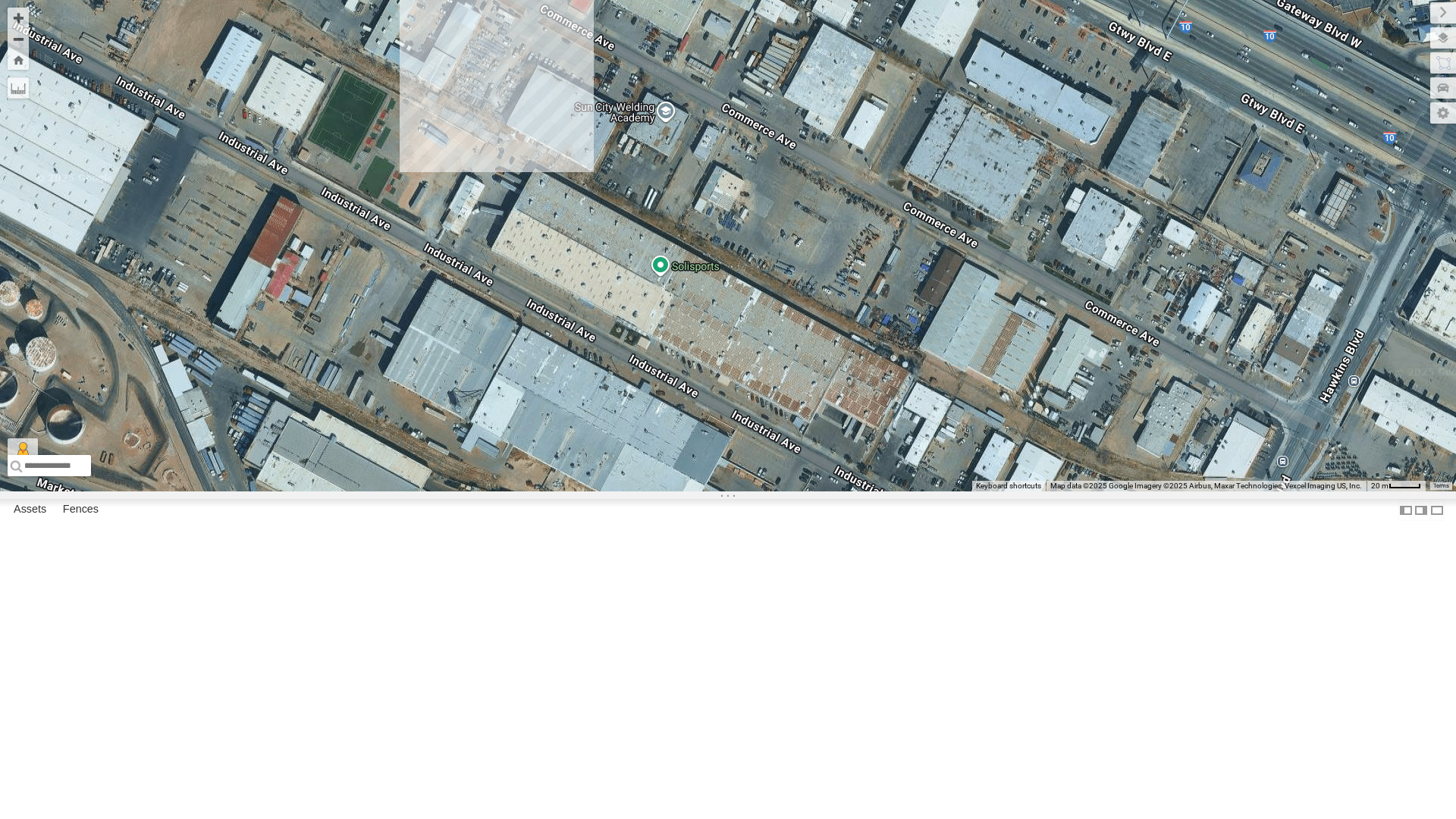
drag, startPoint x: 790, startPoint y: 618, endPoint x: 611, endPoint y: 304, distance: 361.4
click at [611, 304] on div "4067 - Cam" at bounding box center [728, 246] width 1456 height 491
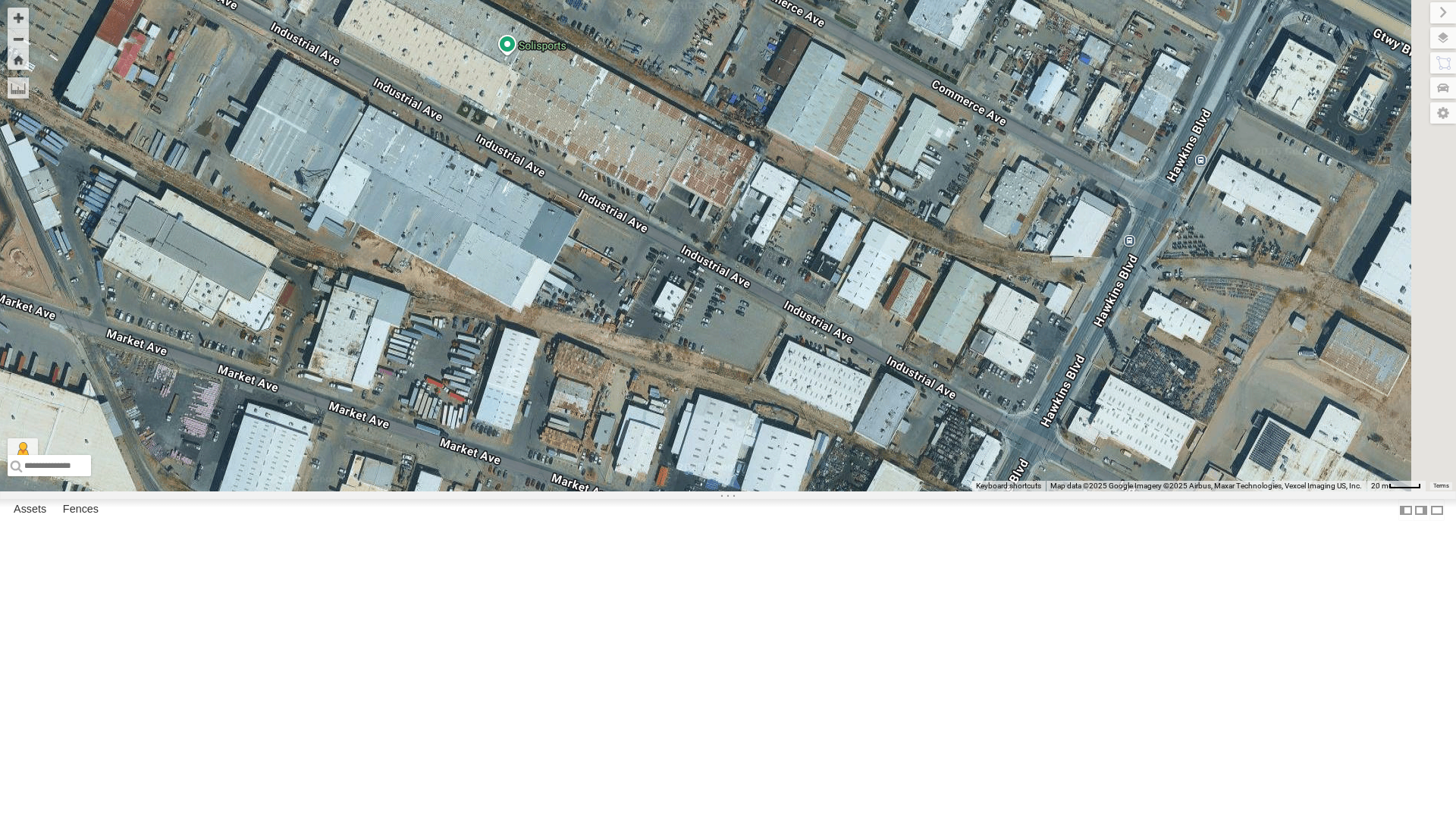
drag, startPoint x: 966, startPoint y: 617, endPoint x: 722, endPoint y: 292, distance: 406.4
click at [722, 292] on div "4067 - Cam" at bounding box center [728, 246] width 1456 height 491
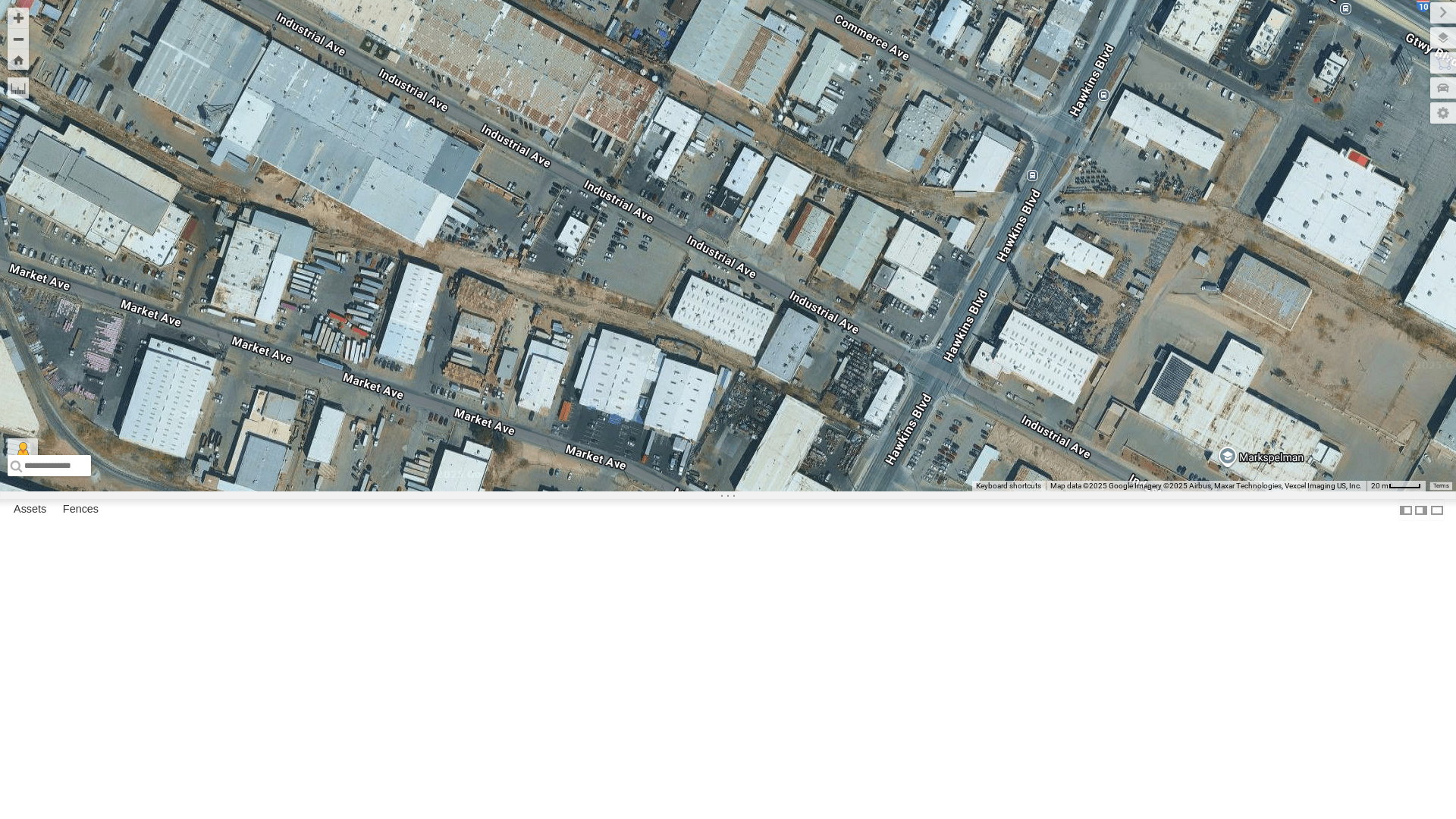
drag, startPoint x: 518, startPoint y: 235, endPoint x: 531, endPoint y: 304, distance: 70.2
click at [531, 304] on div "4067 - Cam" at bounding box center [728, 246] width 1456 height 491
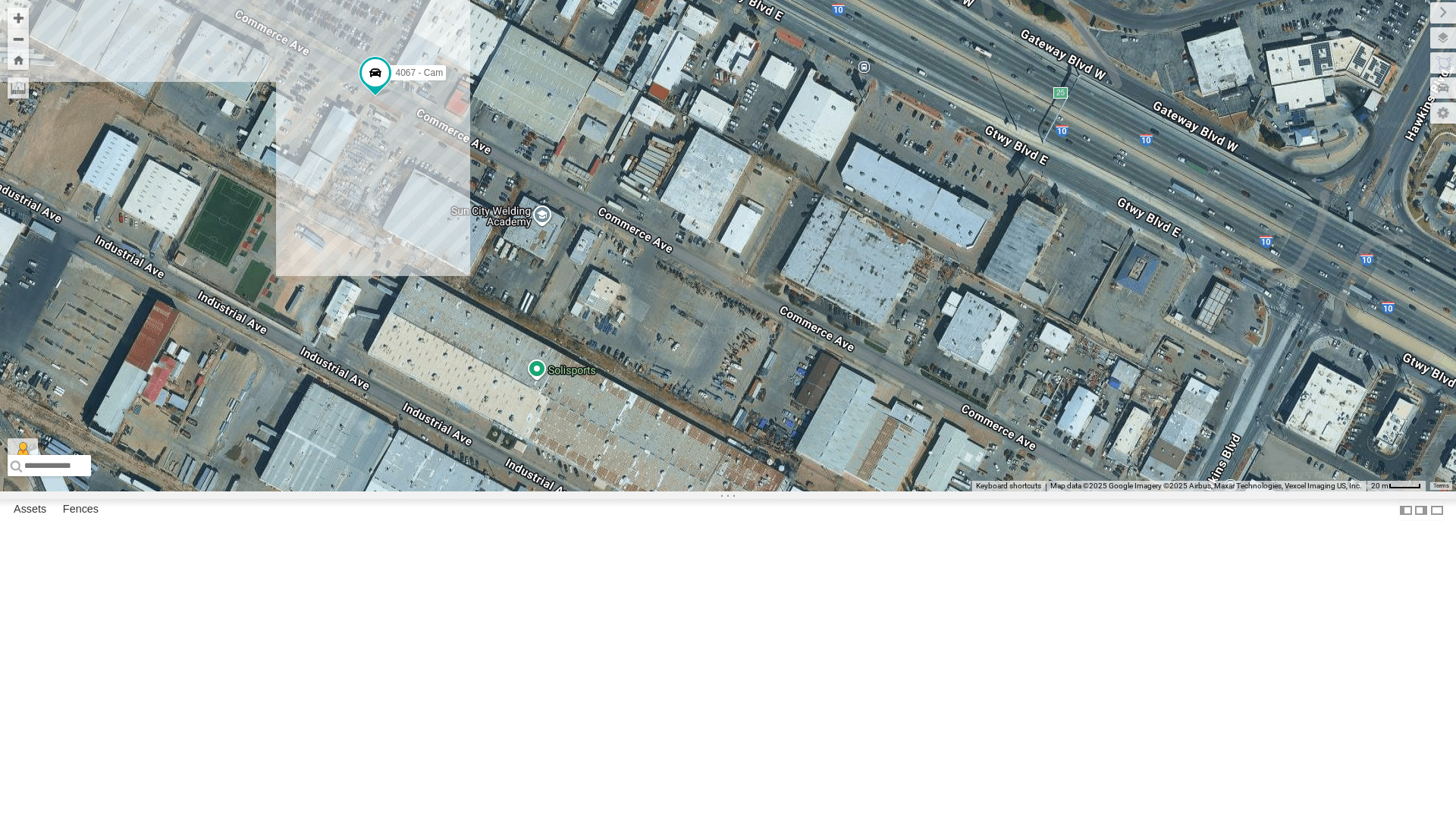
drag, startPoint x: 551, startPoint y: 265, endPoint x: 668, endPoint y: 589, distance: 344.5
click at [668, 491] on div "4067 - Cam" at bounding box center [728, 246] width 1456 height 491
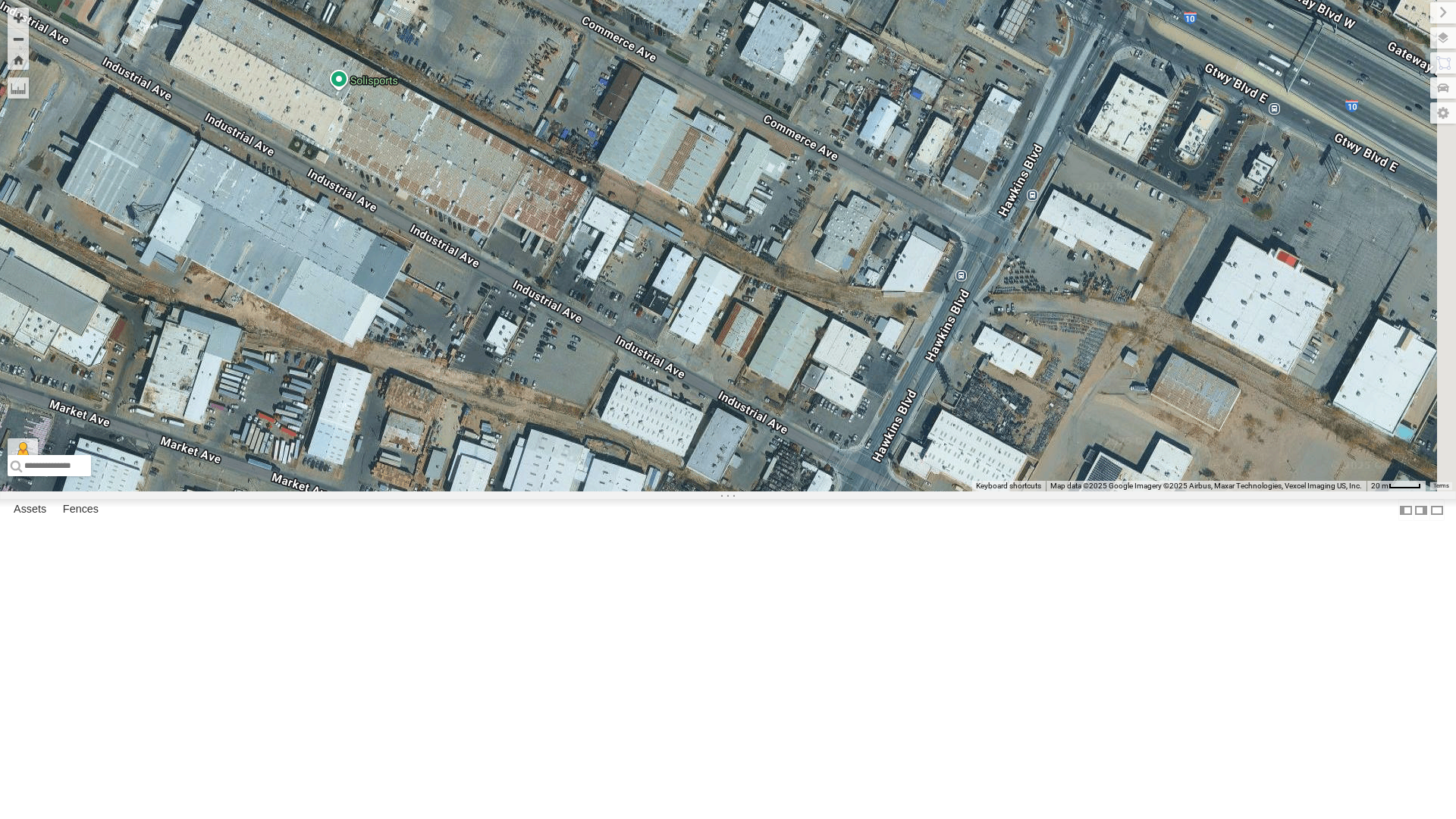
drag, startPoint x: 892, startPoint y: 663, endPoint x: 690, endPoint y: 362, distance: 362.5
click at [691, 362] on div "4067 - Cam" at bounding box center [728, 246] width 1456 height 491
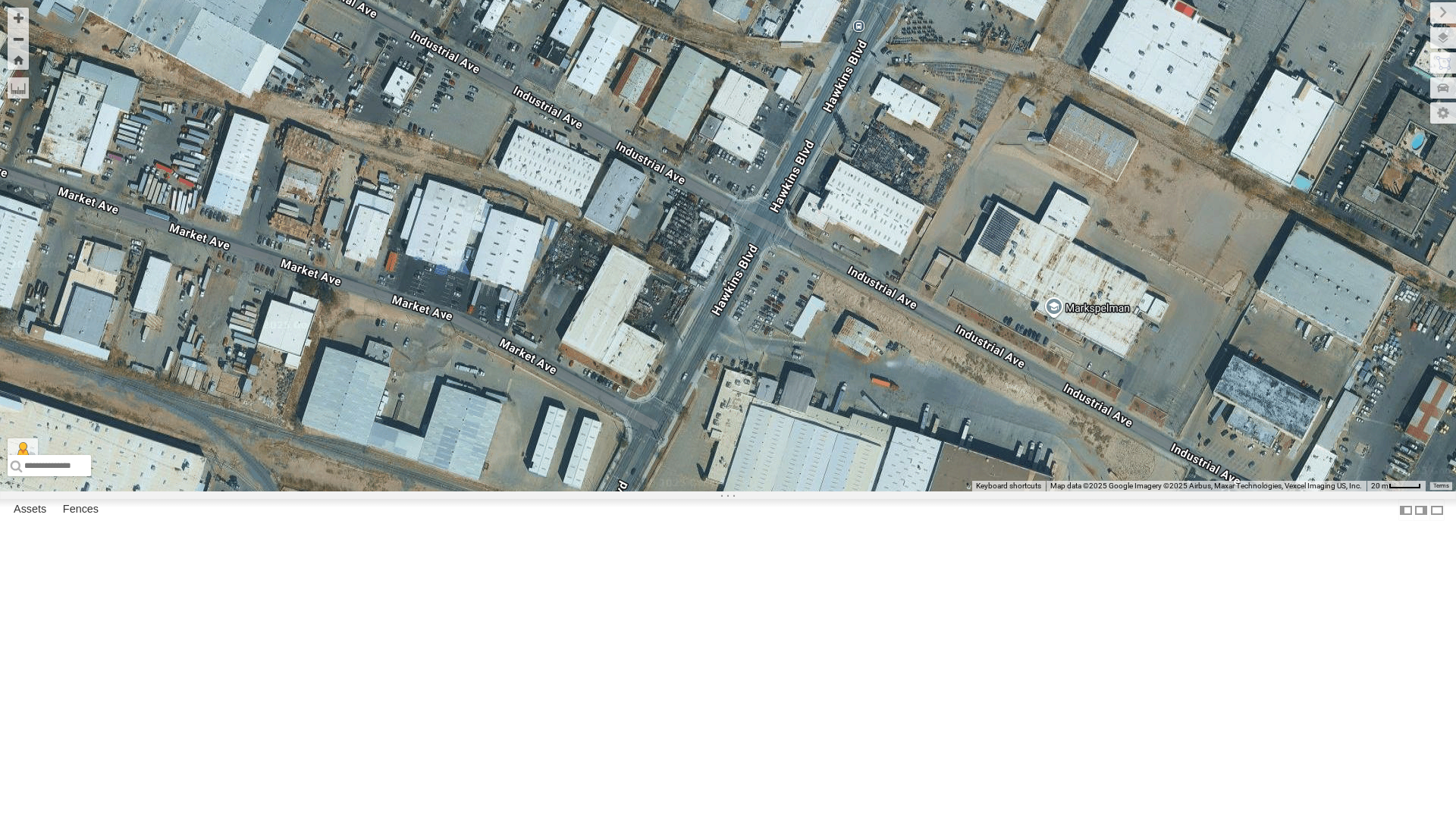
drag, startPoint x: 672, startPoint y: 693, endPoint x: 749, endPoint y: 642, distance: 92.4
click at [749, 491] on div "4067 - Cam" at bounding box center [728, 246] width 1456 height 491
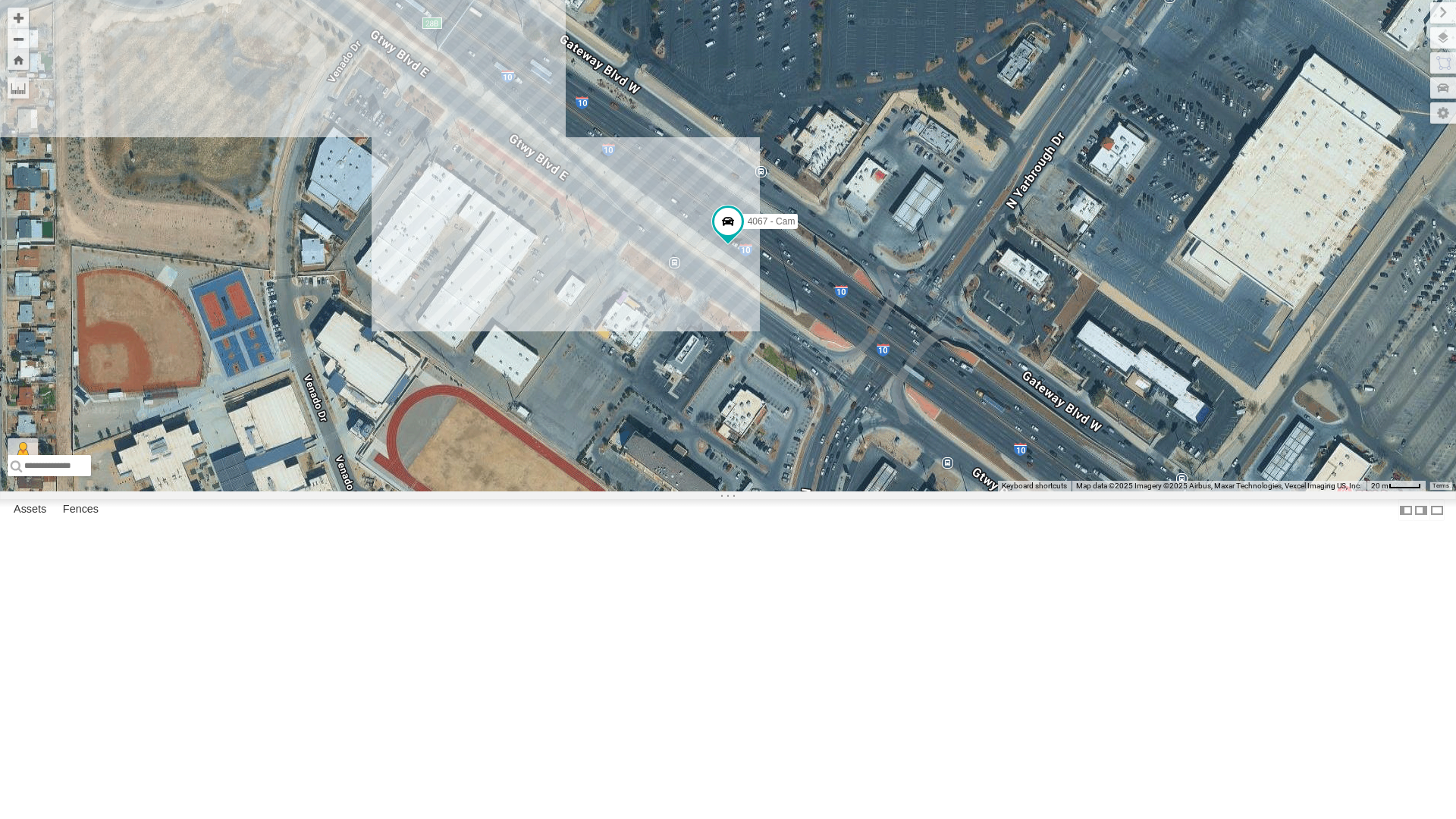
click at [654, 491] on div "4067 - Cam" at bounding box center [728, 246] width 1456 height 491
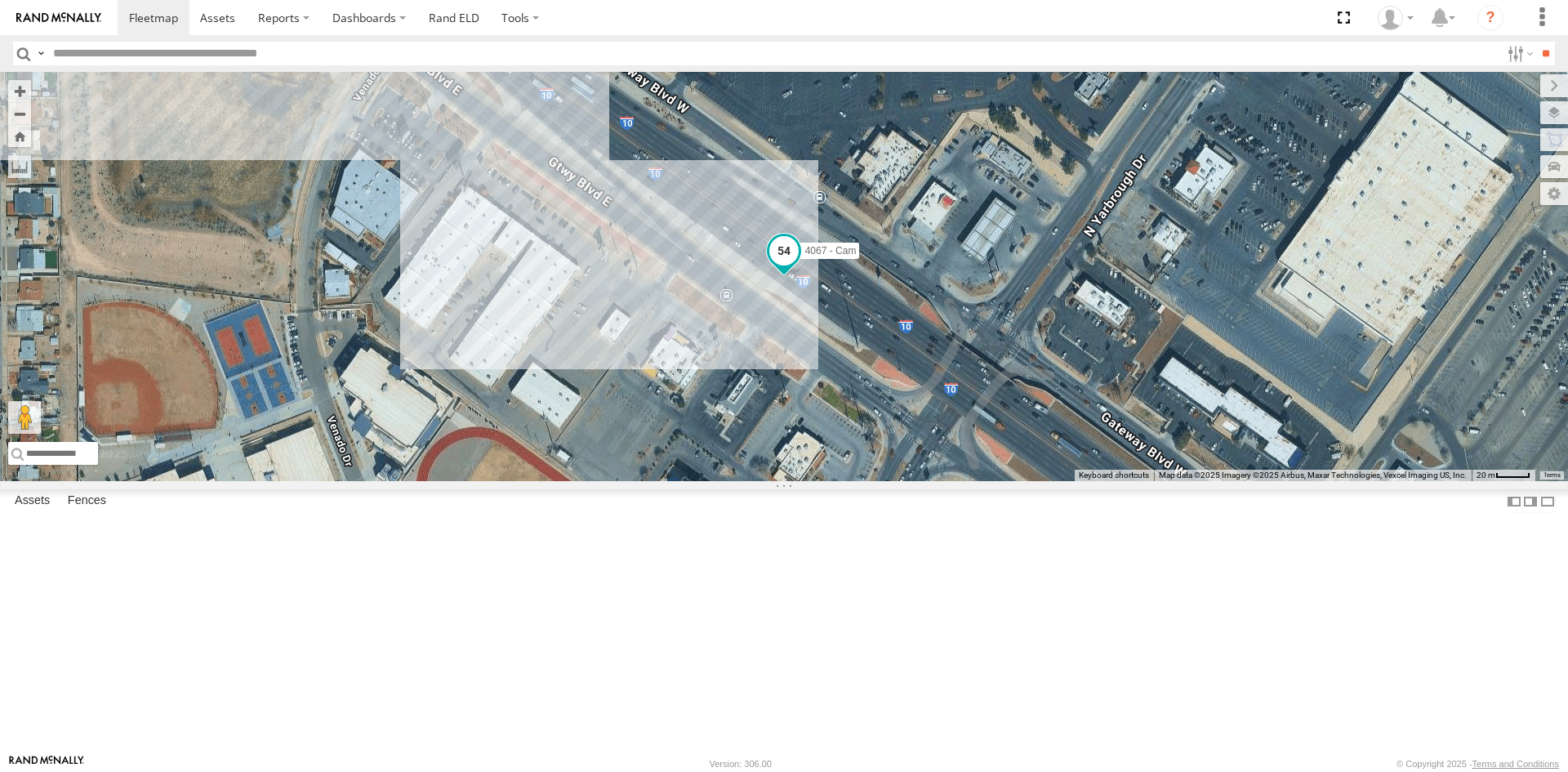
click at [782, 264] on span at bounding box center [784, 249] width 30 height 30
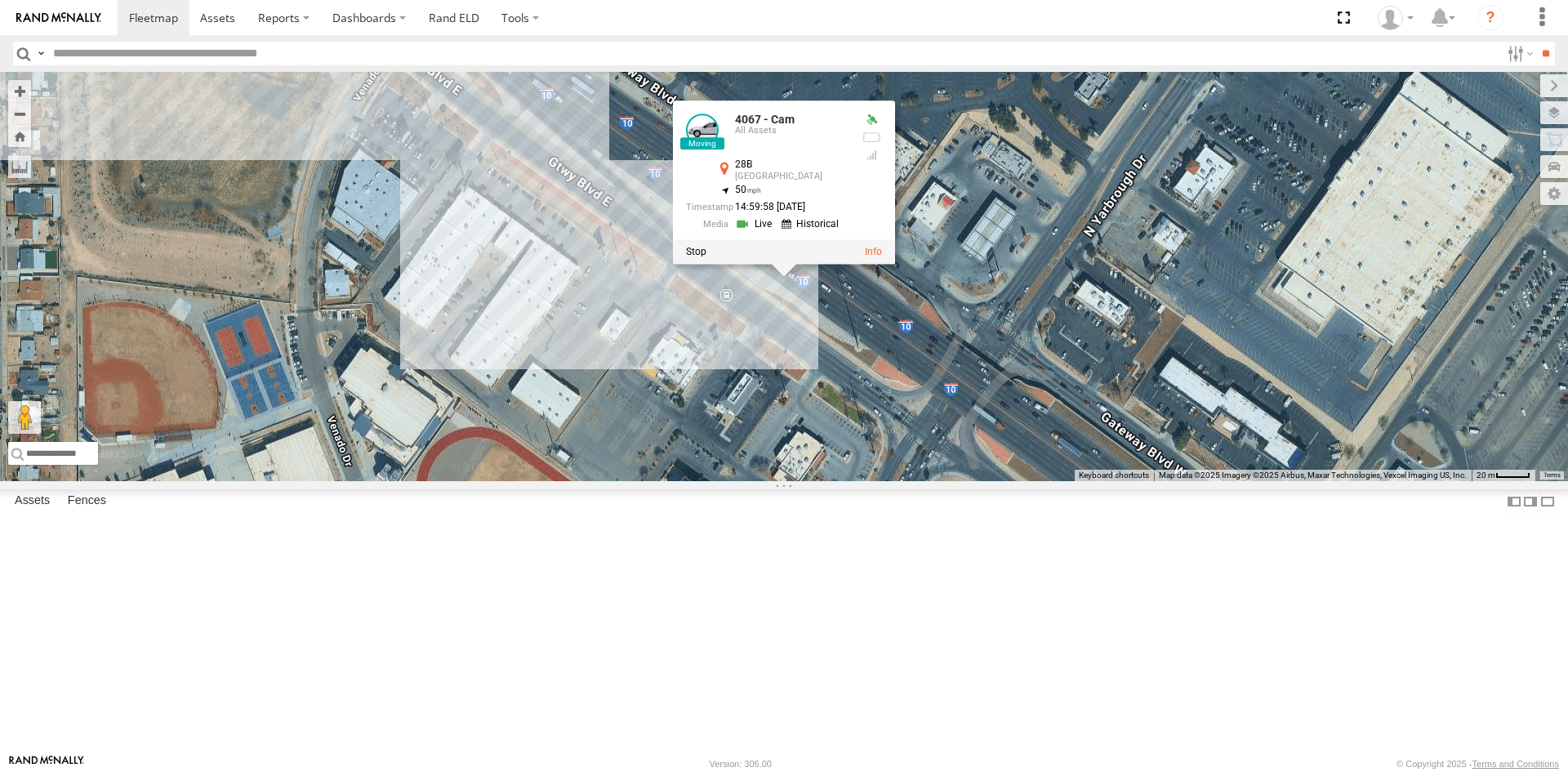
click at [706, 263] on div at bounding box center [784, 252] width 222 height 25
click at [693, 258] on label at bounding box center [696, 252] width 20 height 11
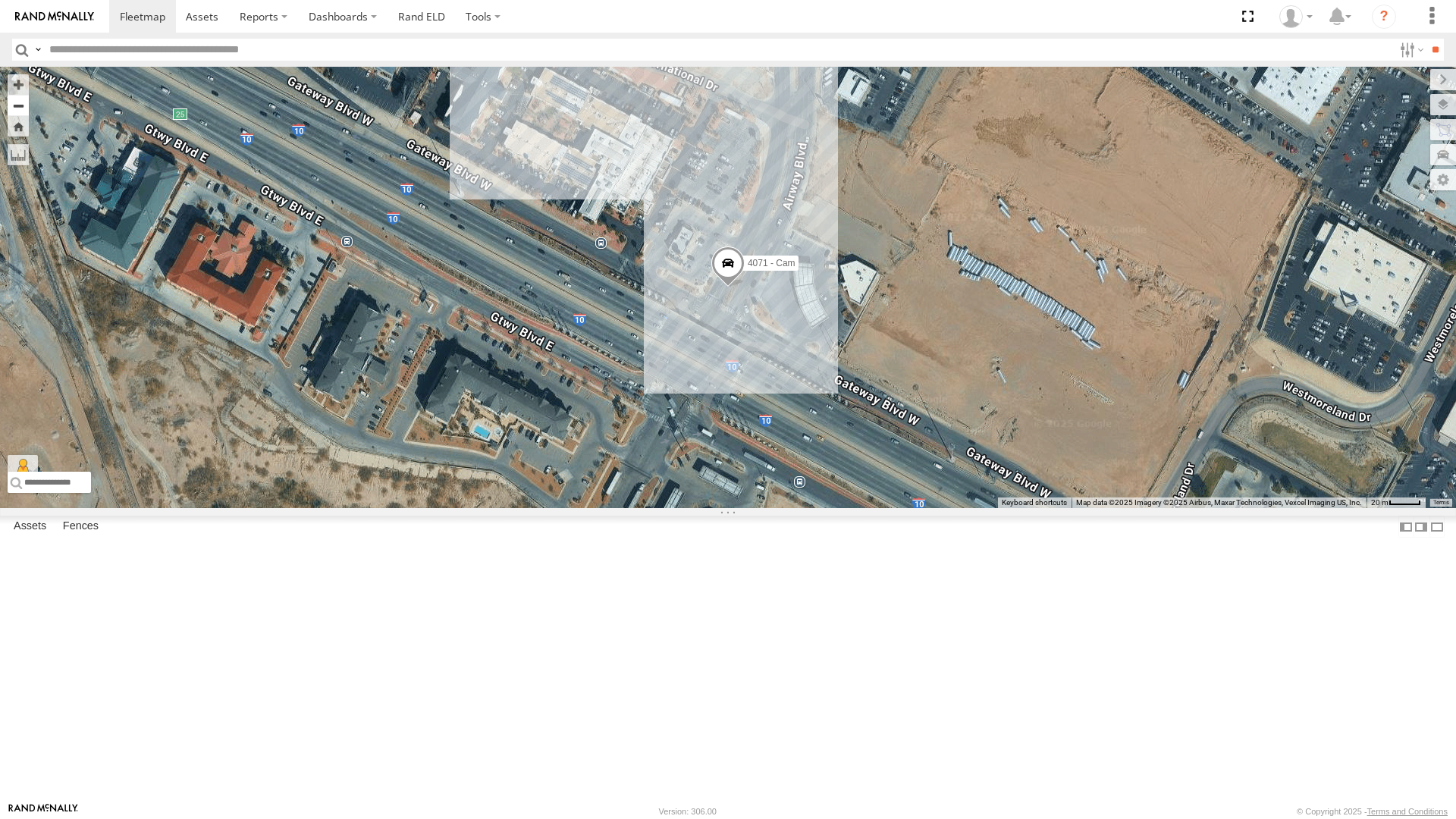
click at [18, 95] on button "Zoom out" at bounding box center [19, 105] width 21 height 21
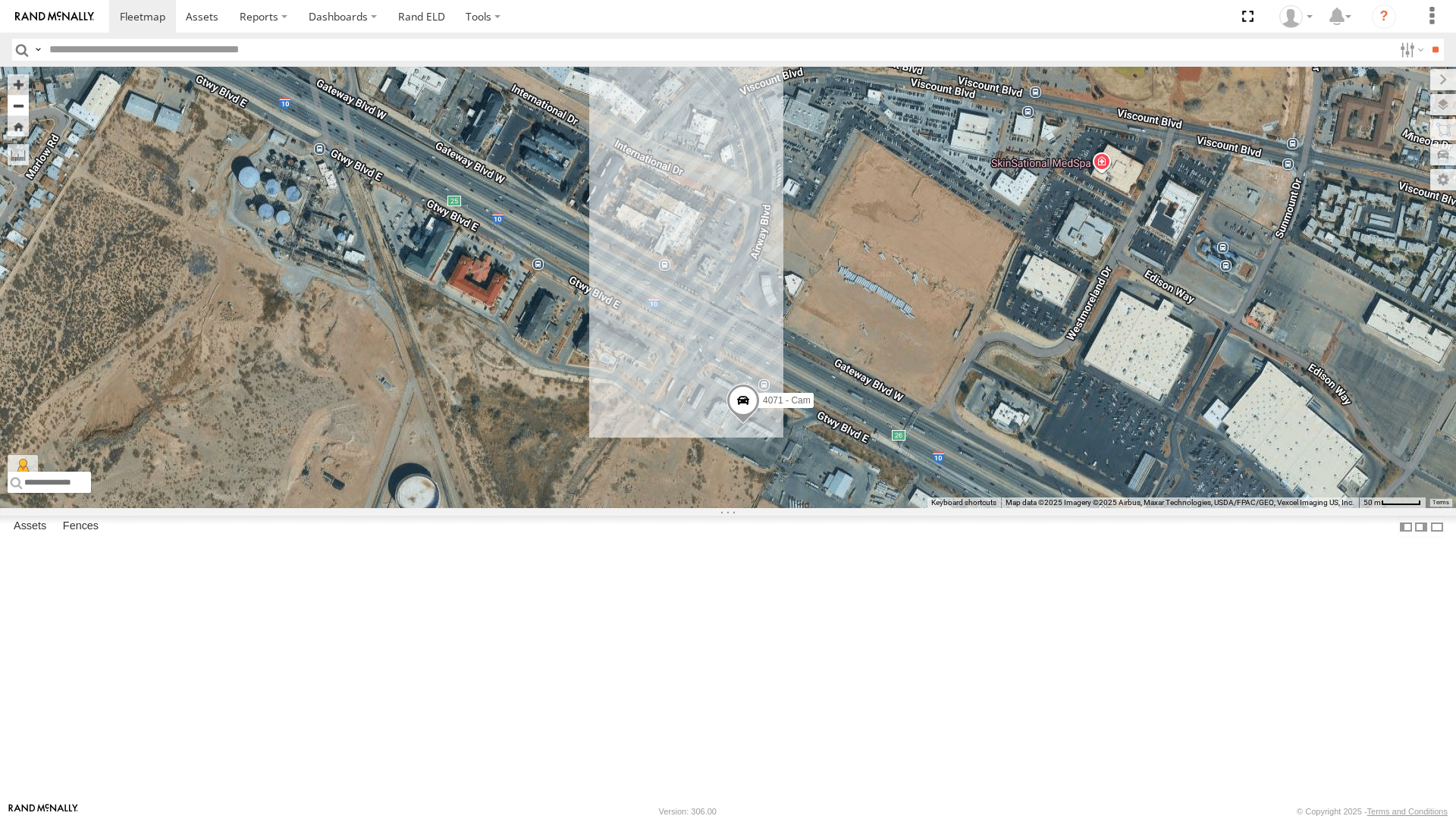
click at [20, 95] on button "Zoom out" at bounding box center [19, 105] width 21 height 21
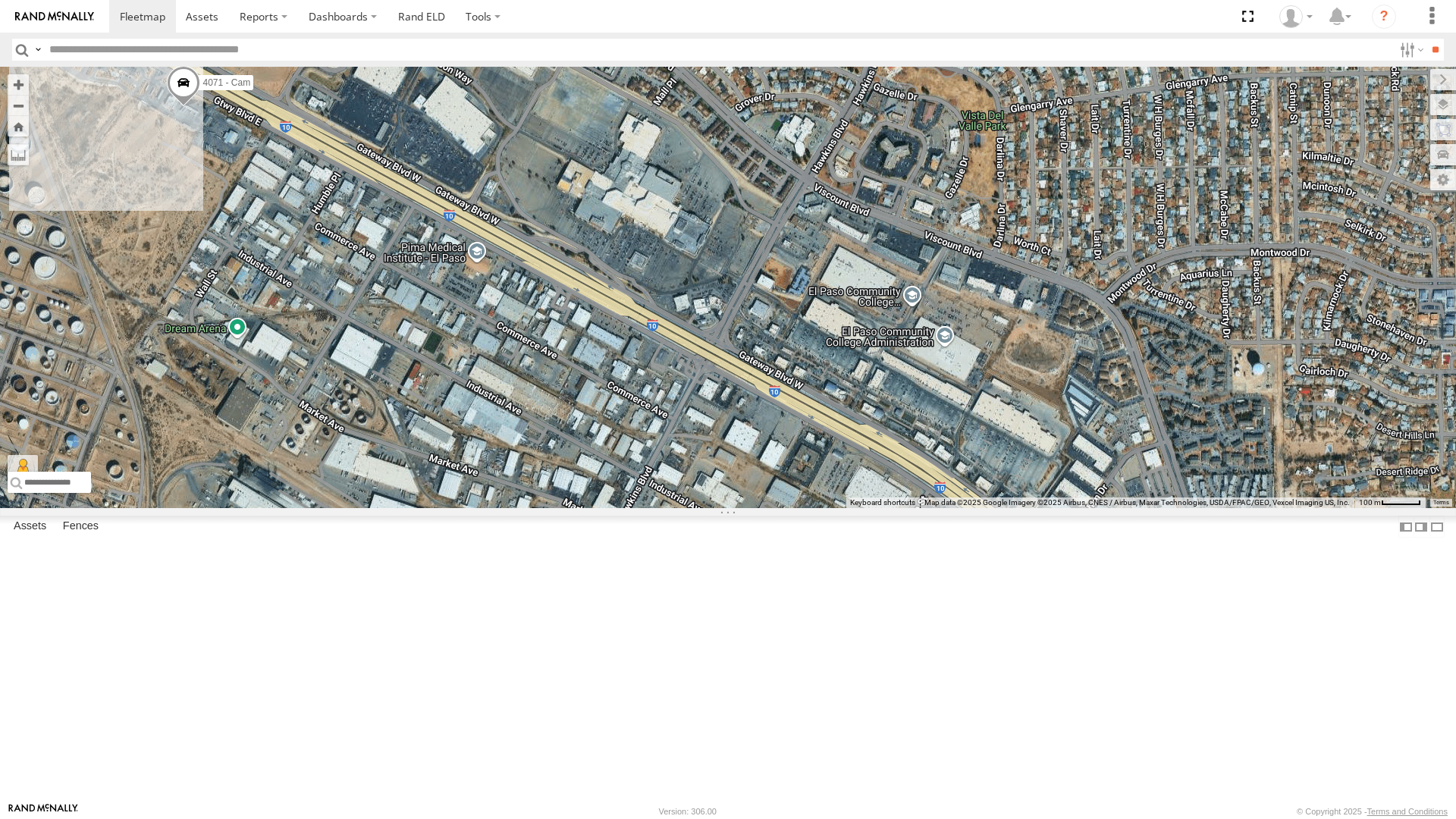
drag, startPoint x: 1068, startPoint y: 498, endPoint x: 513, endPoint y: 248, distance: 608.7
click at [513, 248] on div "4071 - Cam" at bounding box center [728, 287] width 1456 height 441
click at [489, 247] on div "4071 - Cam" at bounding box center [728, 287] width 1456 height 441
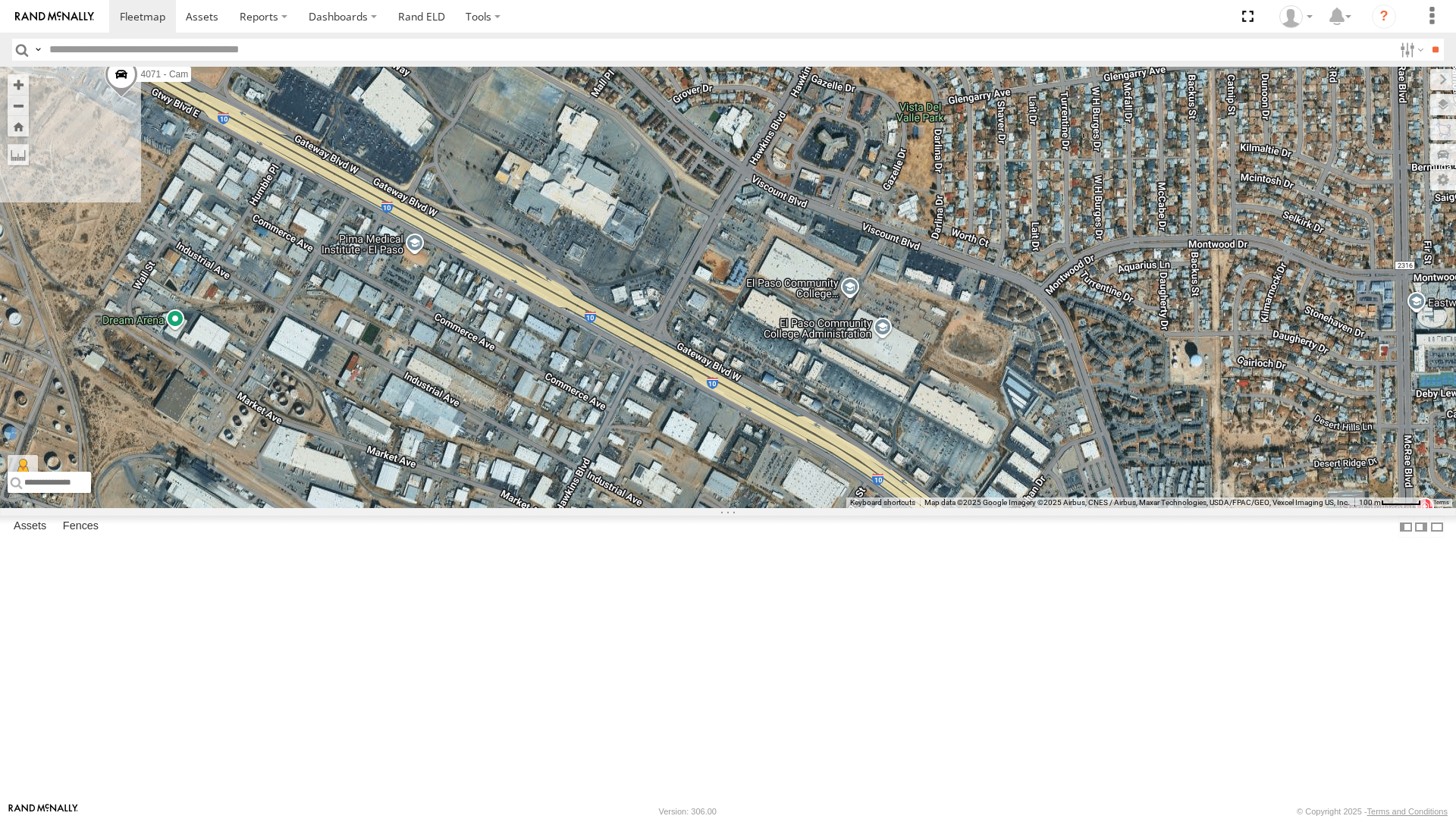
drag, startPoint x: 487, startPoint y: 247, endPoint x: 457, endPoint y: 236, distance: 32.0
click at [457, 236] on div "4071 - Cam" at bounding box center [728, 287] width 1456 height 441
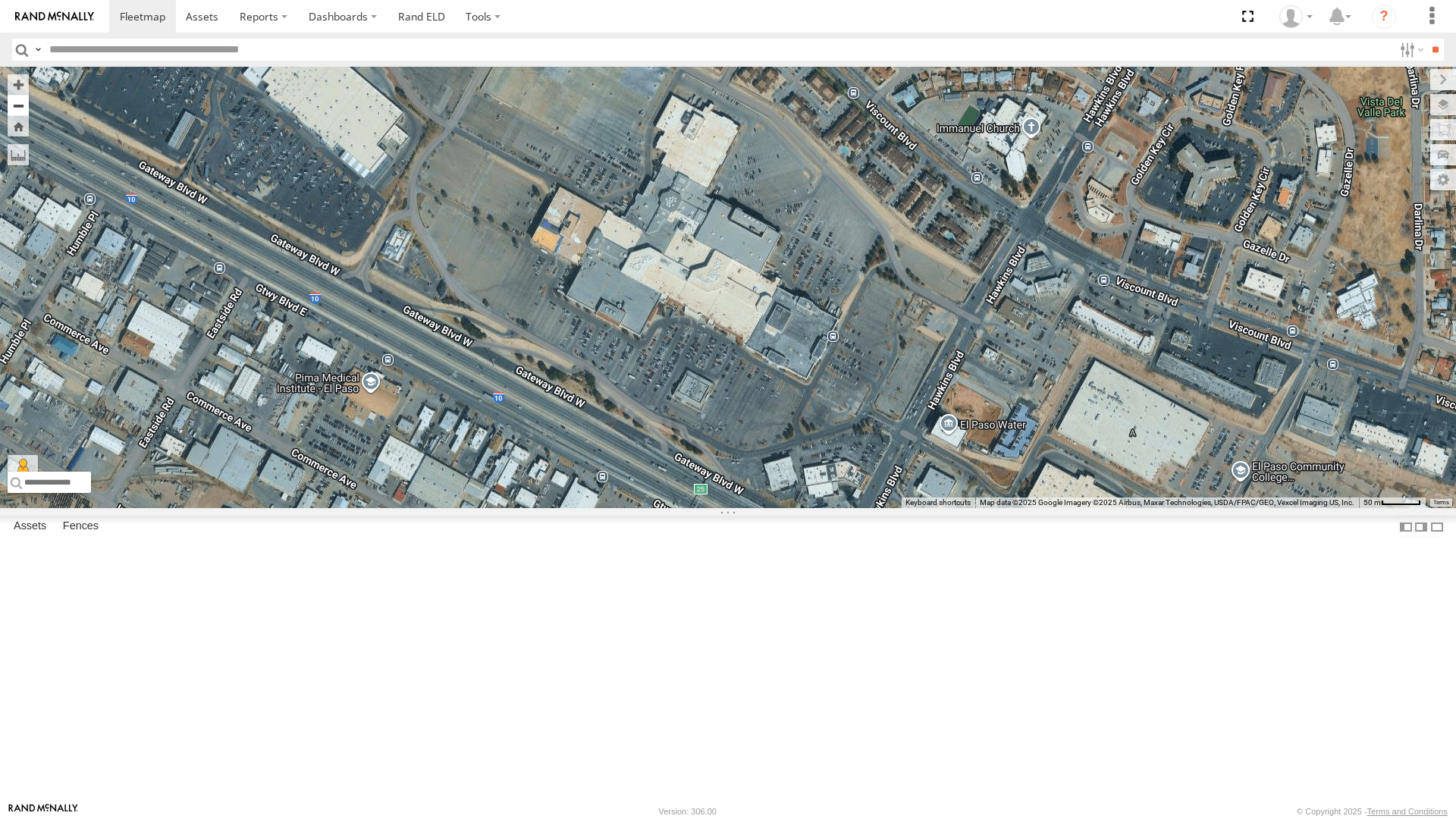
click at [19, 95] on button "Zoom out" at bounding box center [19, 105] width 21 height 21
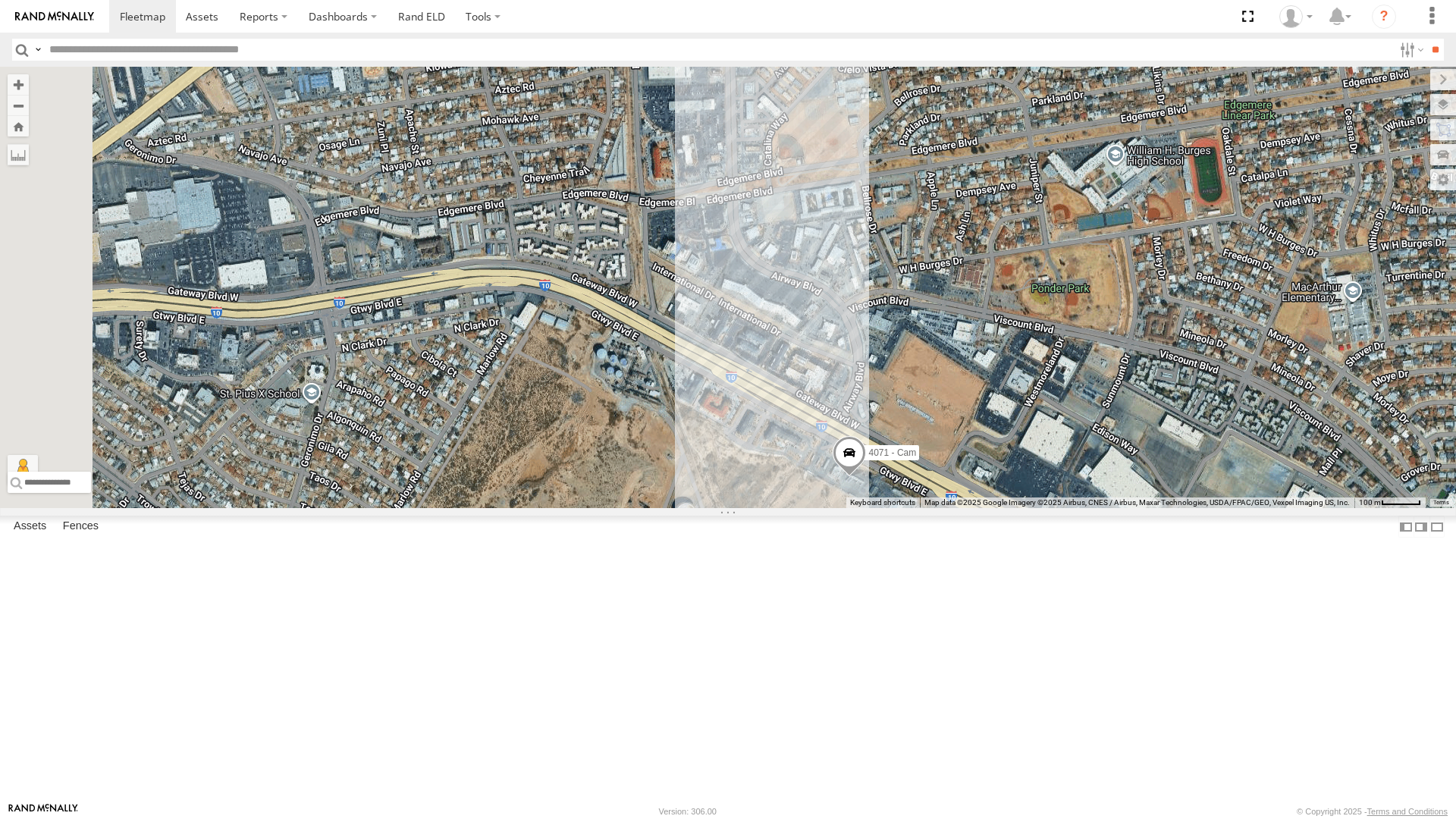
drag, startPoint x: 333, startPoint y: 363, endPoint x: 898, endPoint y: 628, distance: 624.1
click at [898, 508] on div "4071 - Cam" at bounding box center [728, 287] width 1456 height 441
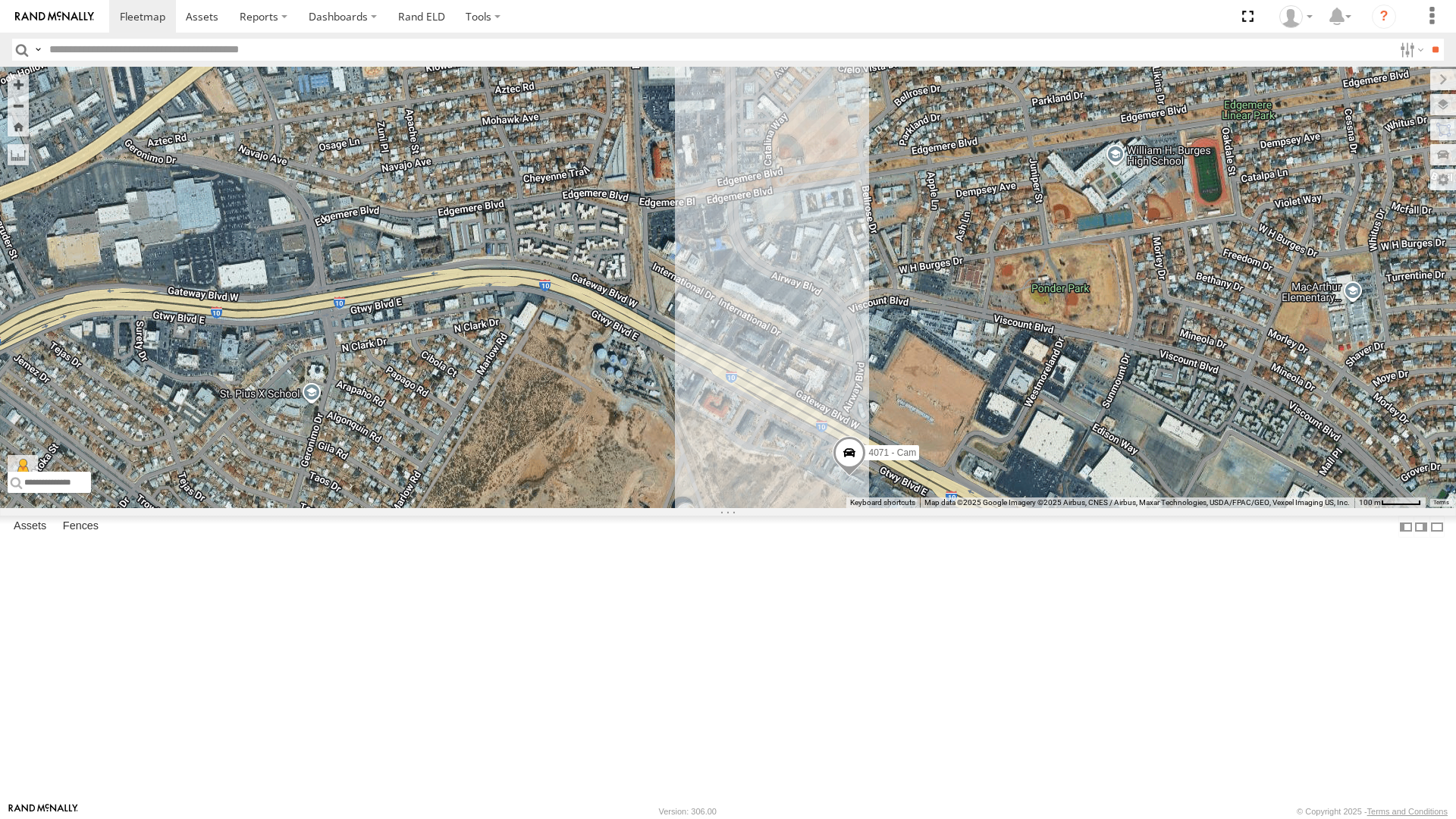
click at [843, 508] on div "4071 - Cam" at bounding box center [728, 287] width 1456 height 441
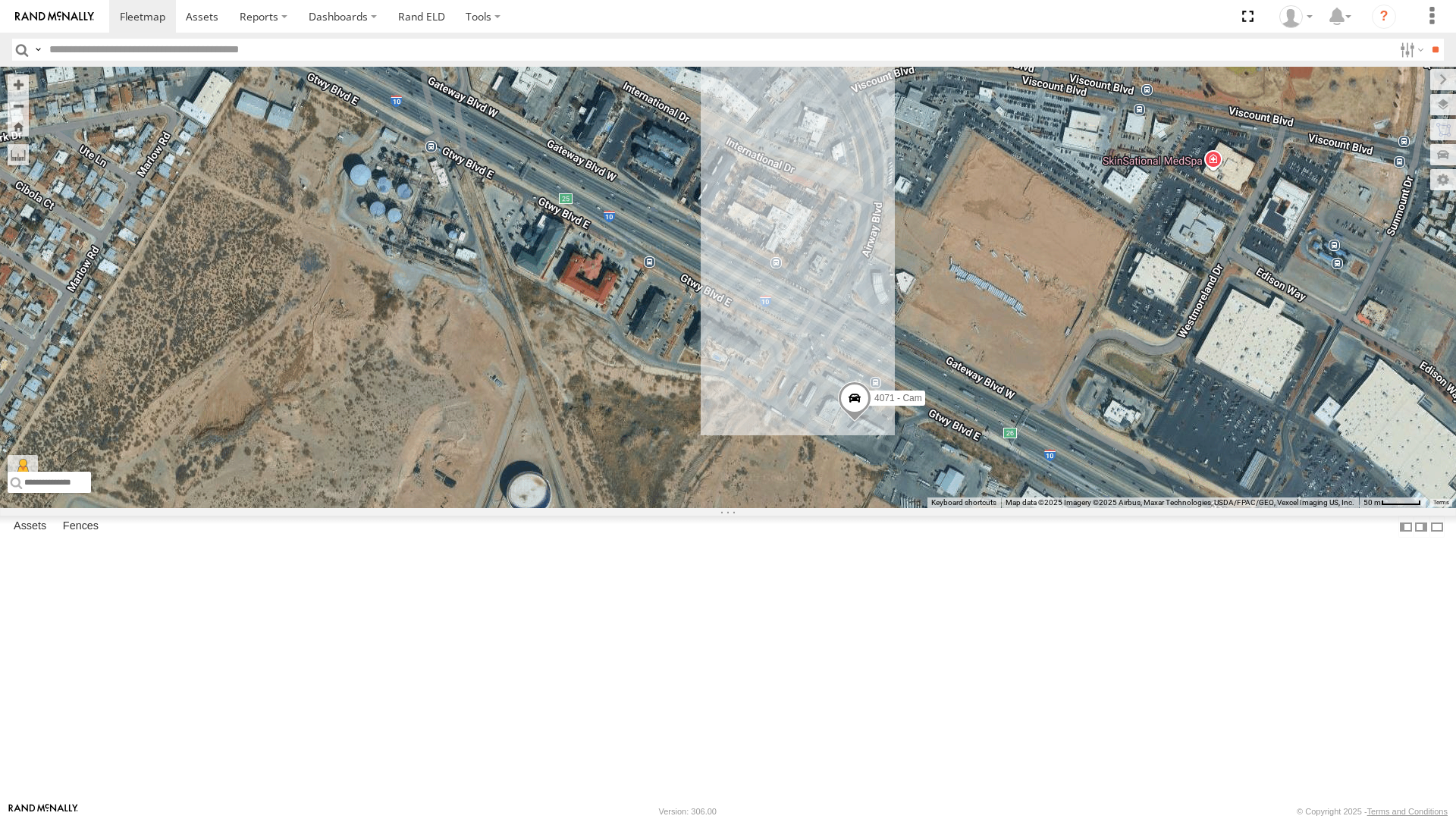
click at [847, 508] on div "4071 - Cam" at bounding box center [728, 287] width 1456 height 441
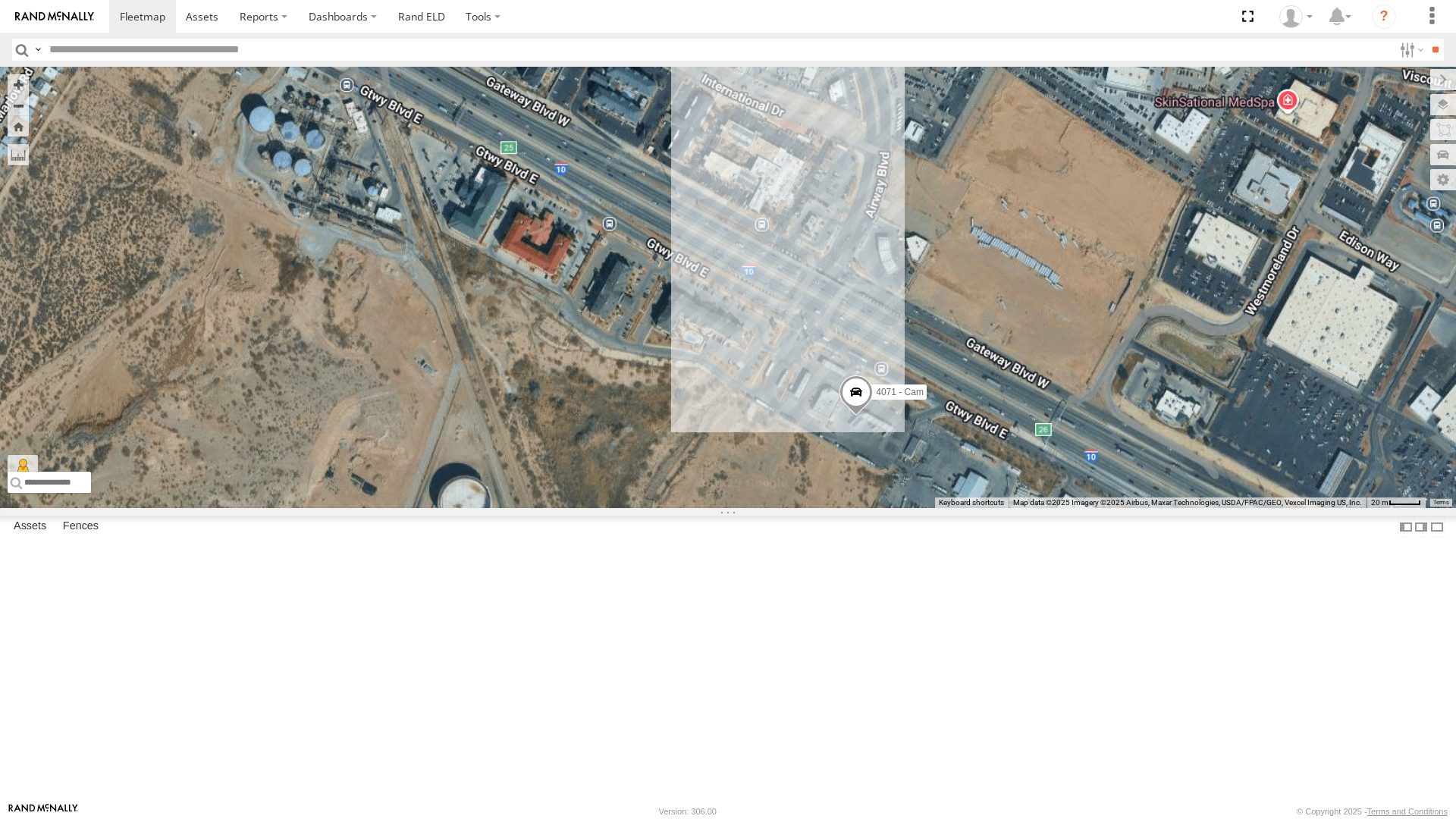
click at [847, 508] on div "4071 - Cam" at bounding box center [728, 287] width 1456 height 441
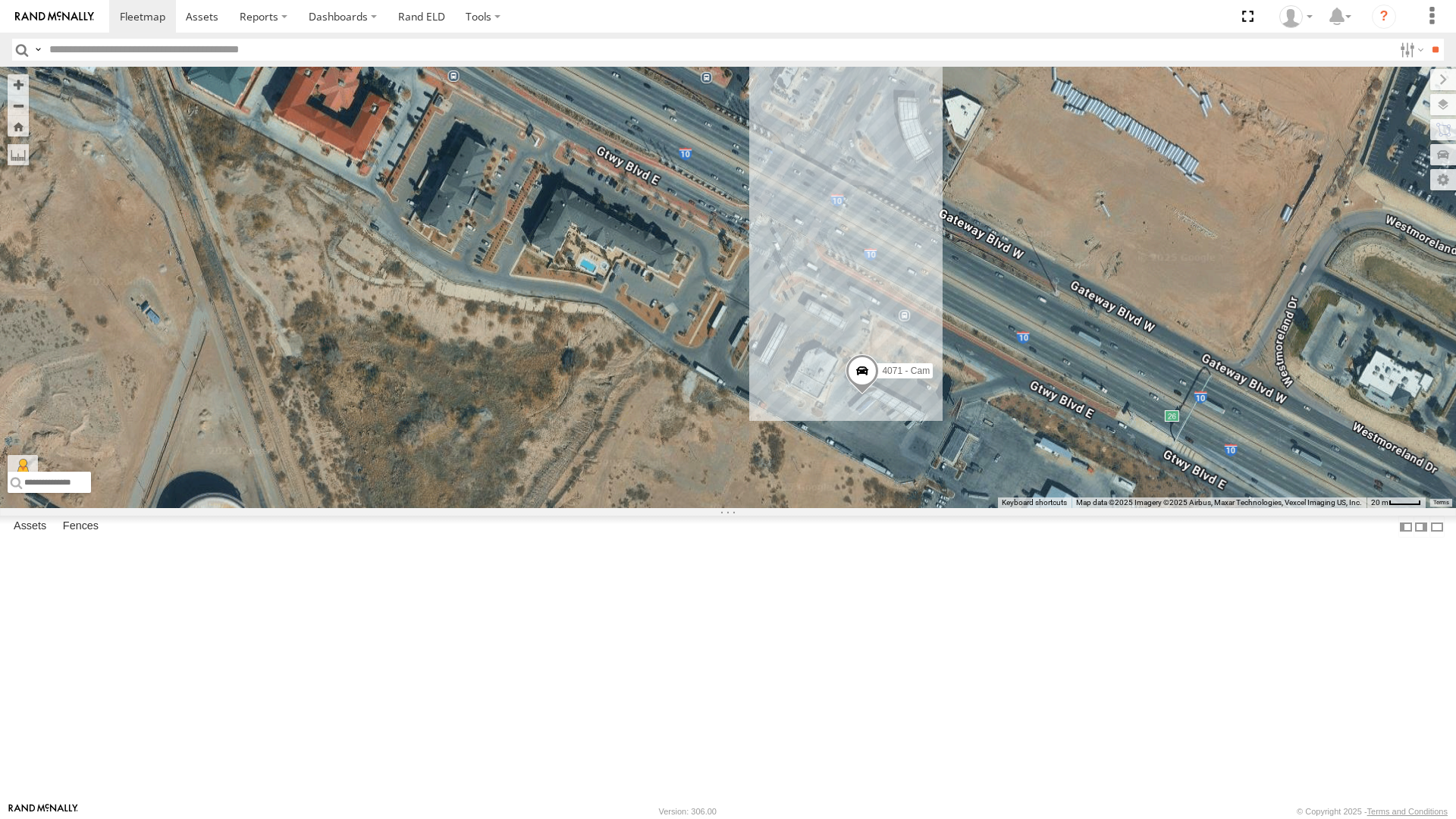
click at [847, 508] on div "4071 - Cam" at bounding box center [728, 287] width 1456 height 441
click at [860, 394] on span at bounding box center [863, 374] width 34 height 41
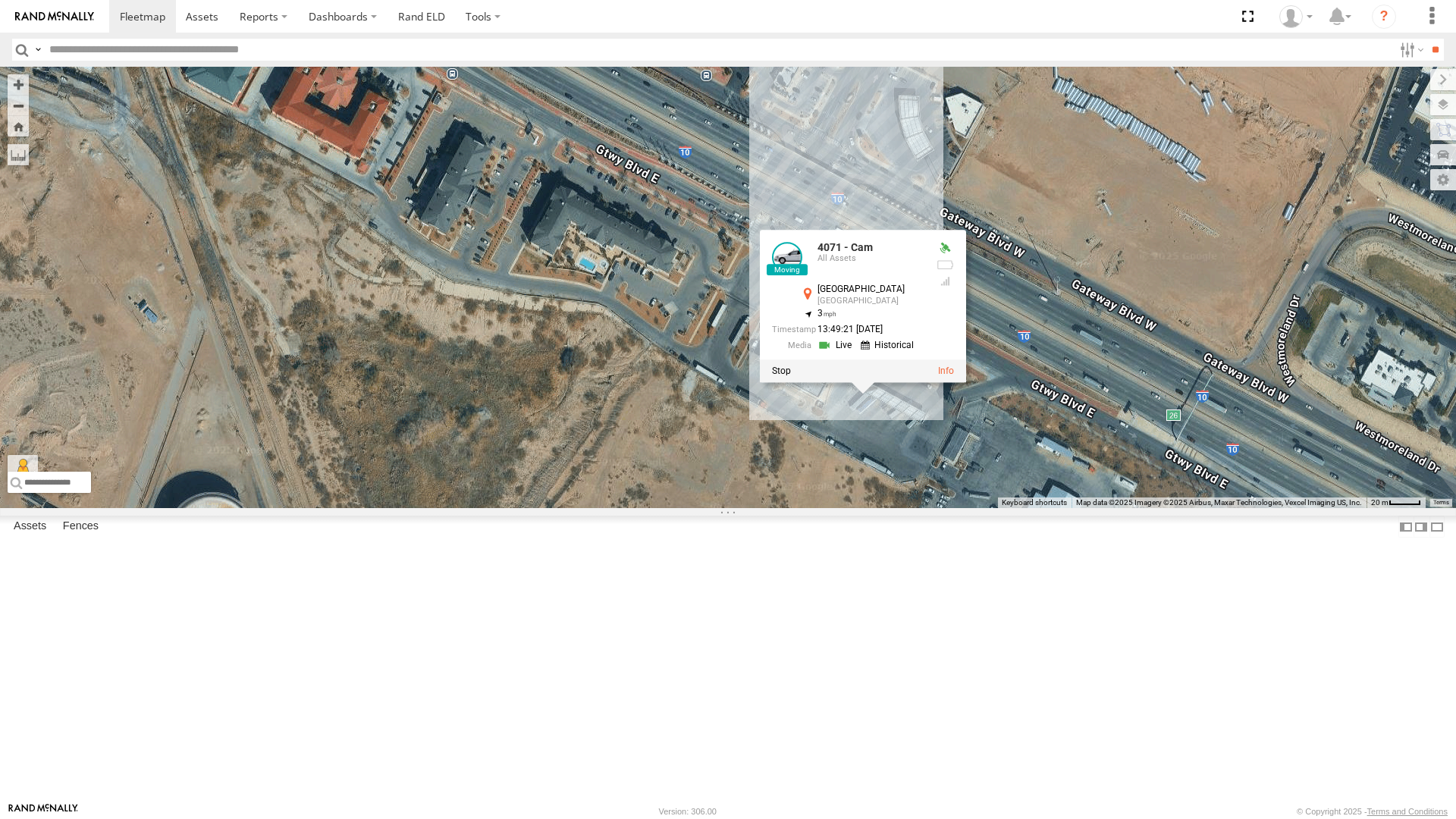
click at [844, 353] on link at bounding box center [837, 346] width 39 height 14
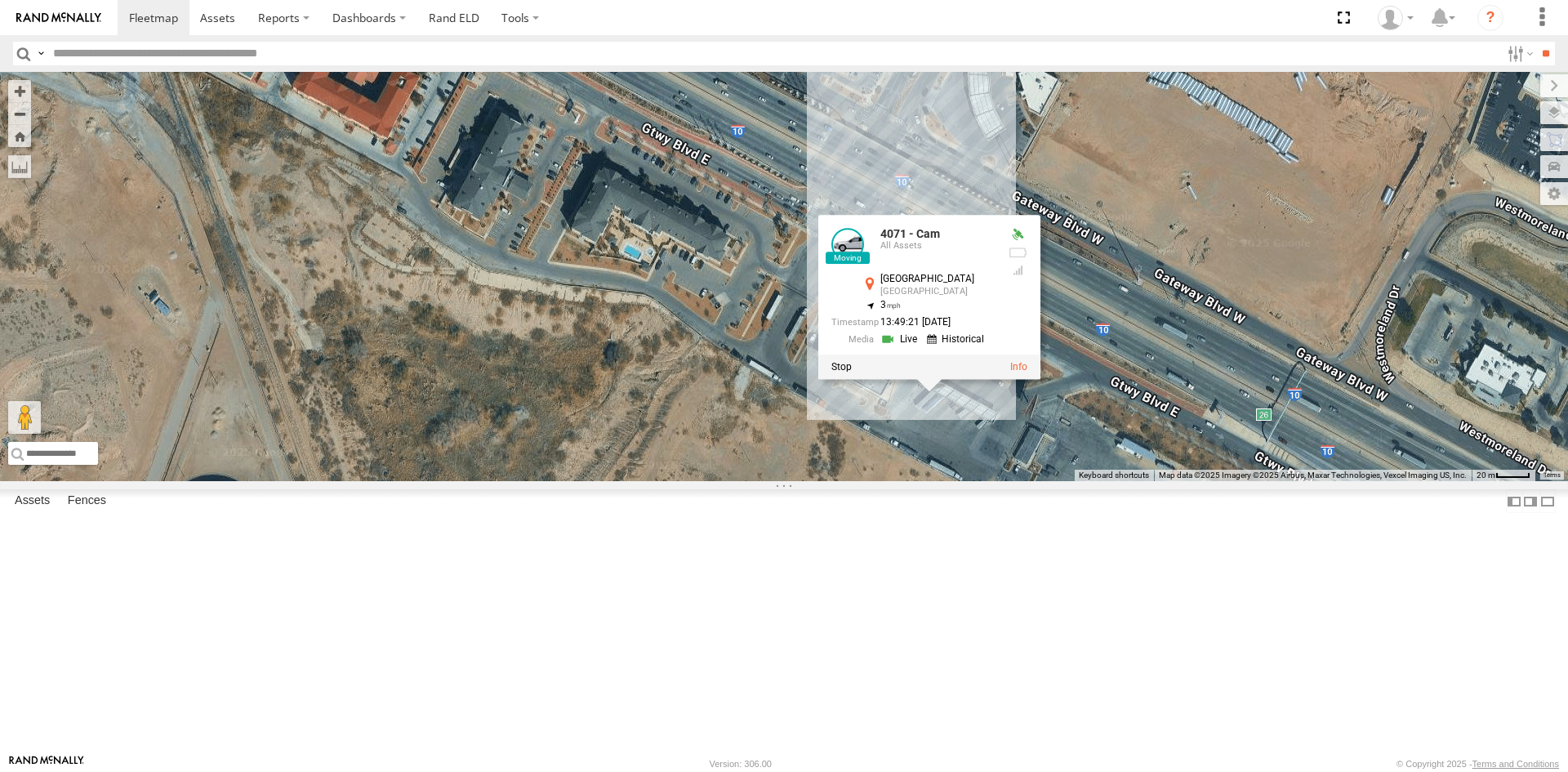
click at [597, 327] on div "4071 - Cam 4071 - Cam All Assets Gateway Blvd El Paso 31.77737 , -106.39217 3 1…" at bounding box center [784, 276] width 1568 height 409
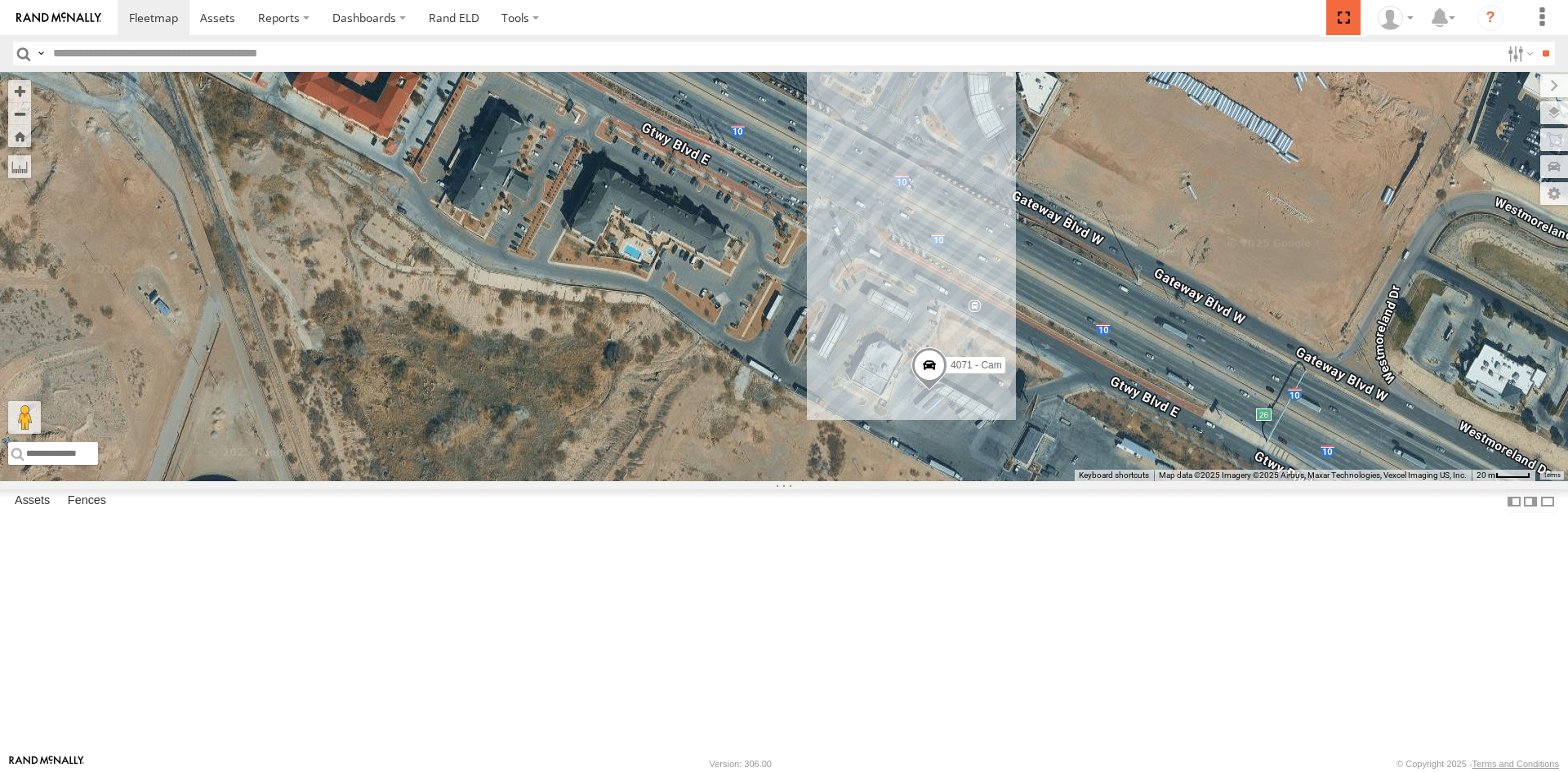
drag, startPoint x: 1342, startPoint y: 24, endPoint x: 1343, endPoint y: 94, distance: 70.0
click at [1342, 23] on span at bounding box center [1343, 17] width 33 height 35
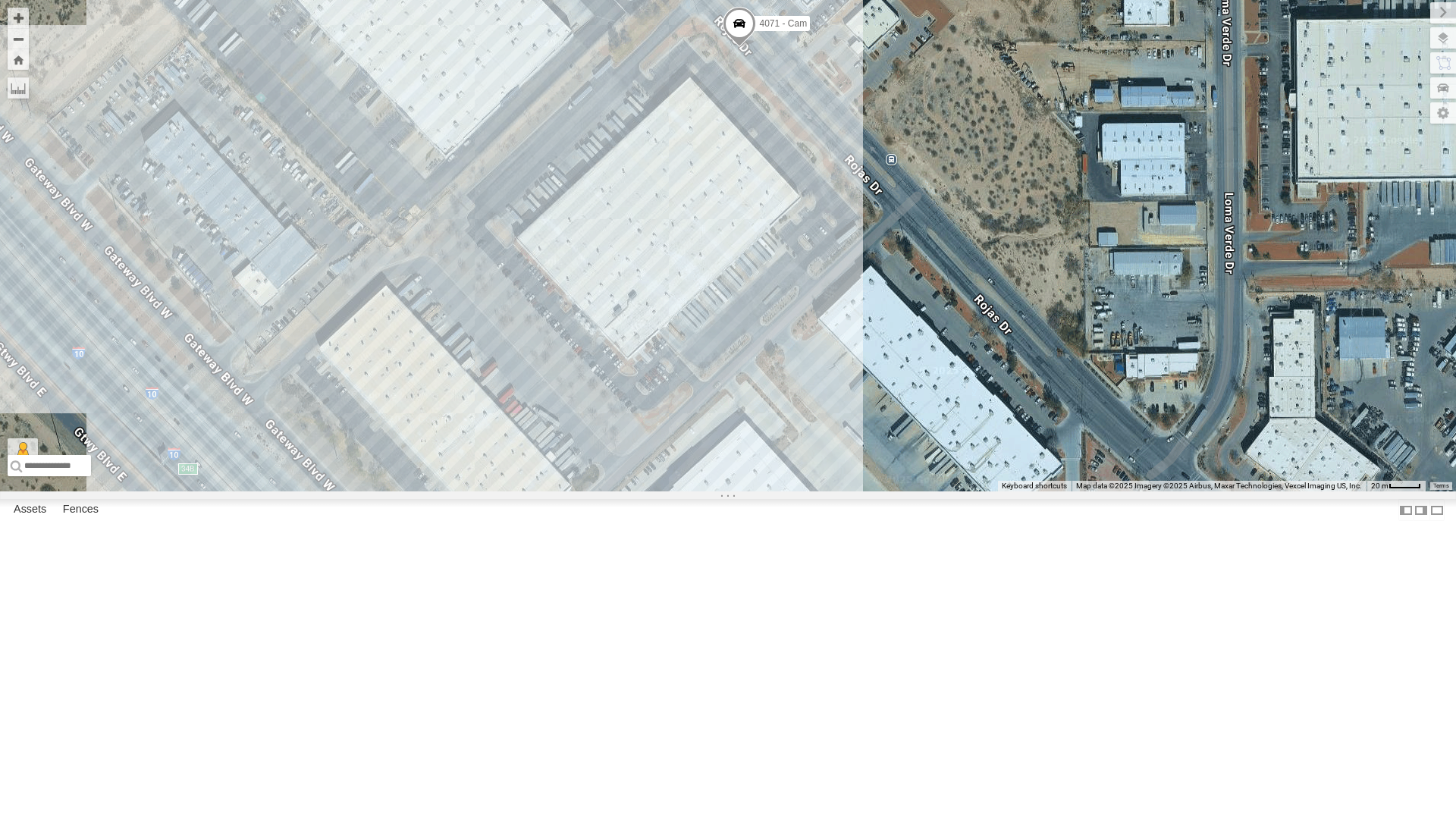
drag, startPoint x: 759, startPoint y: 534, endPoint x: 779, endPoint y: 301, distance: 233.9
click at [779, 301] on div "4071 - Cam" at bounding box center [728, 246] width 1456 height 491
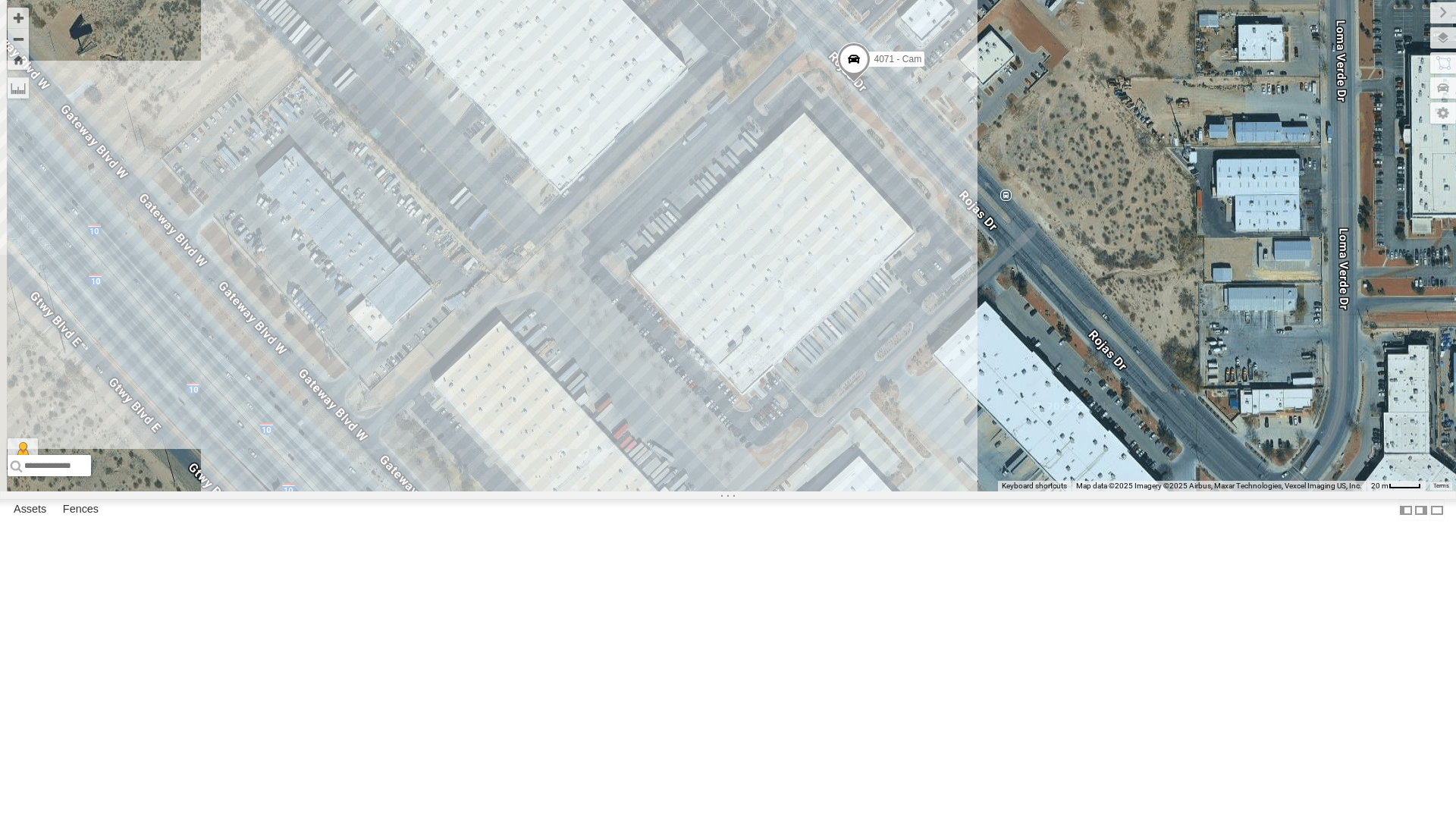
drag, startPoint x: 810, startPoint y: 468, endPoint x: 843, endPoint y: 476, distance: 34.0
click at [843, 476] on div "4071 - Cam" at bounding box center [728, 246] width 1456 height 491
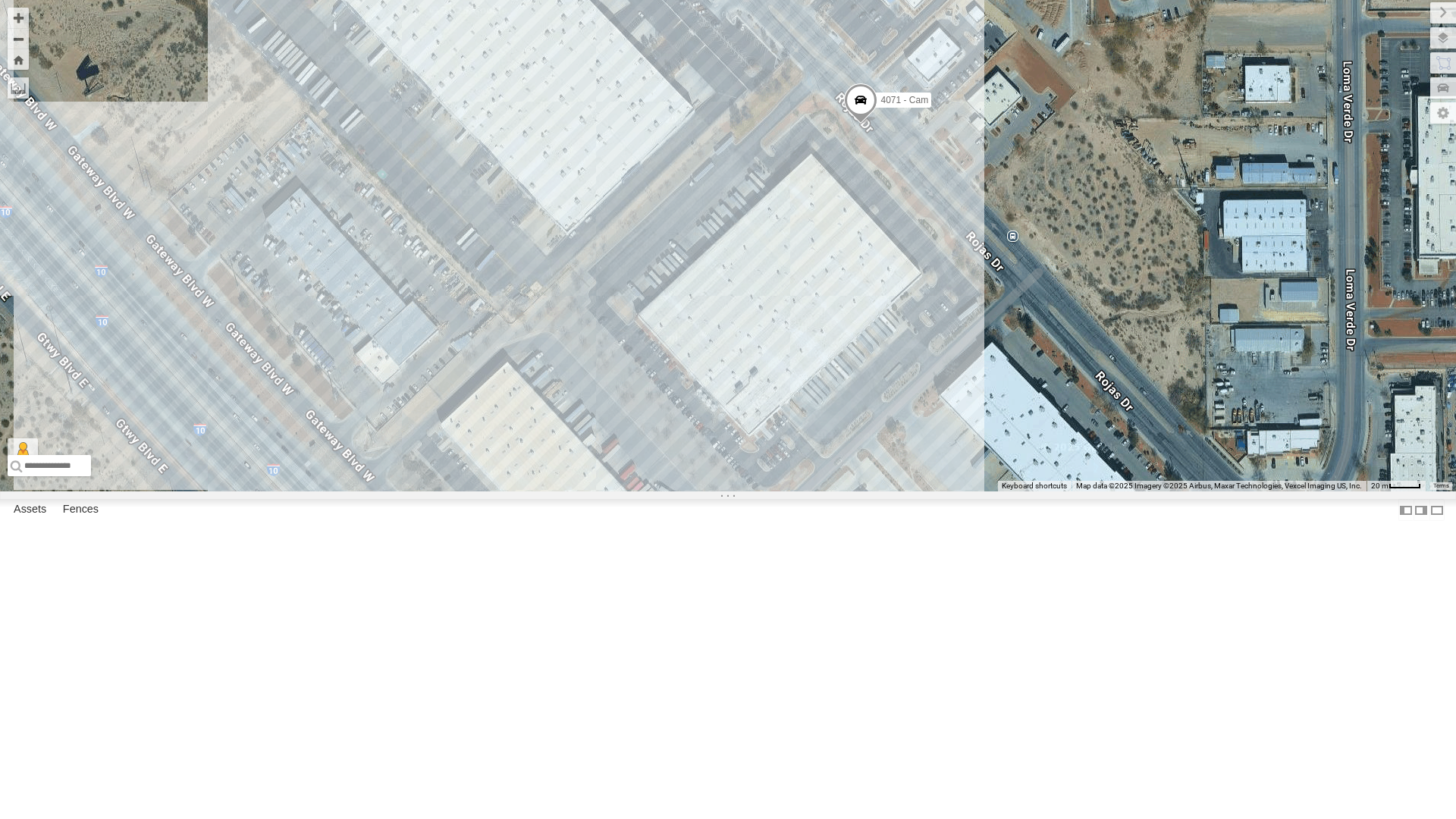
drag, startPoint x: 892, startPoint y: 466, endPoint x: 899, endPoint y: 514, distance: 48.5
click at [899, 491] on div "4071 - Cam" at bounding box center [728, 246] width 1456 height 491
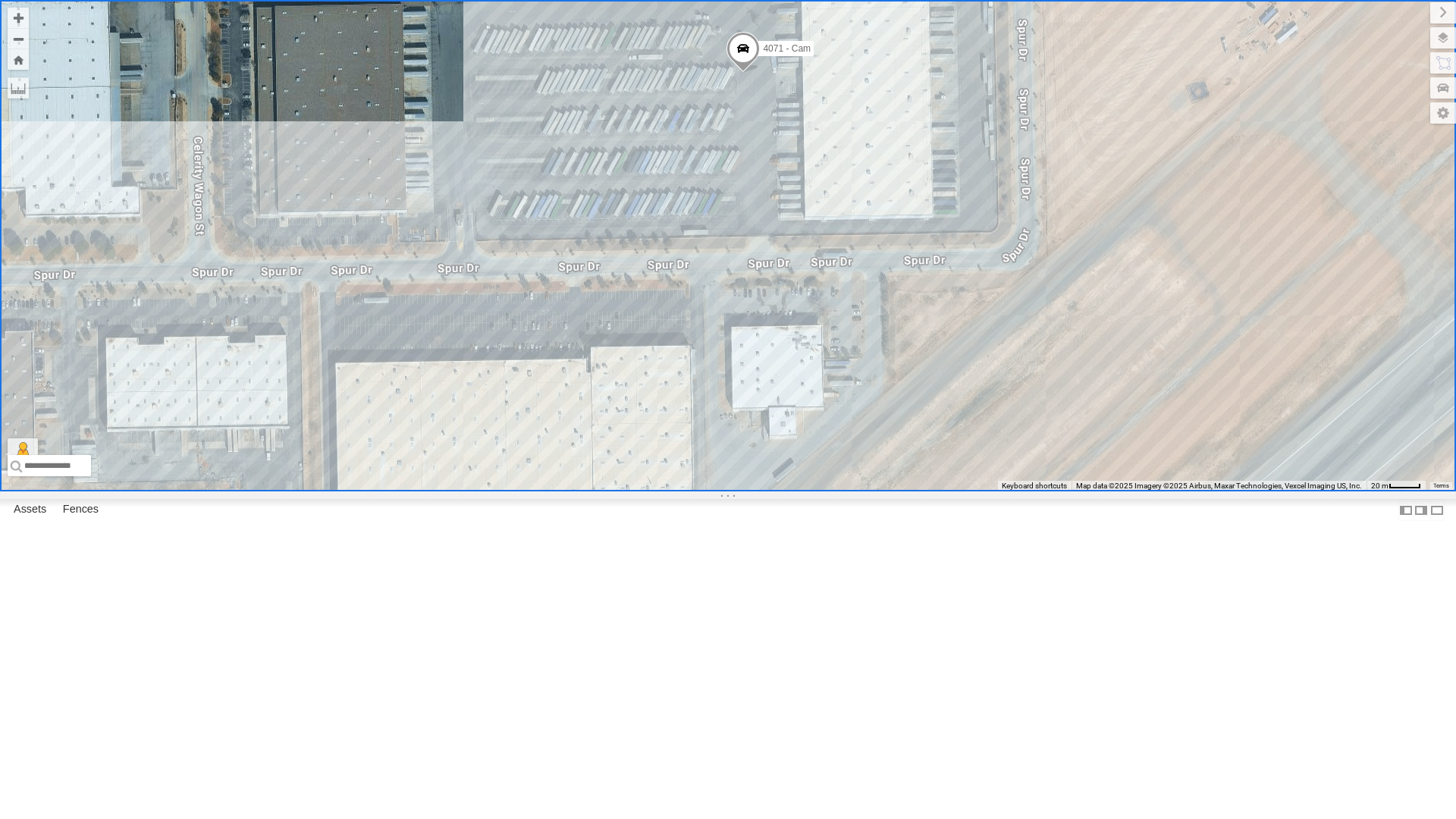
click at [743, 73] on span at bounding box center [744, 52] width 34 height 41
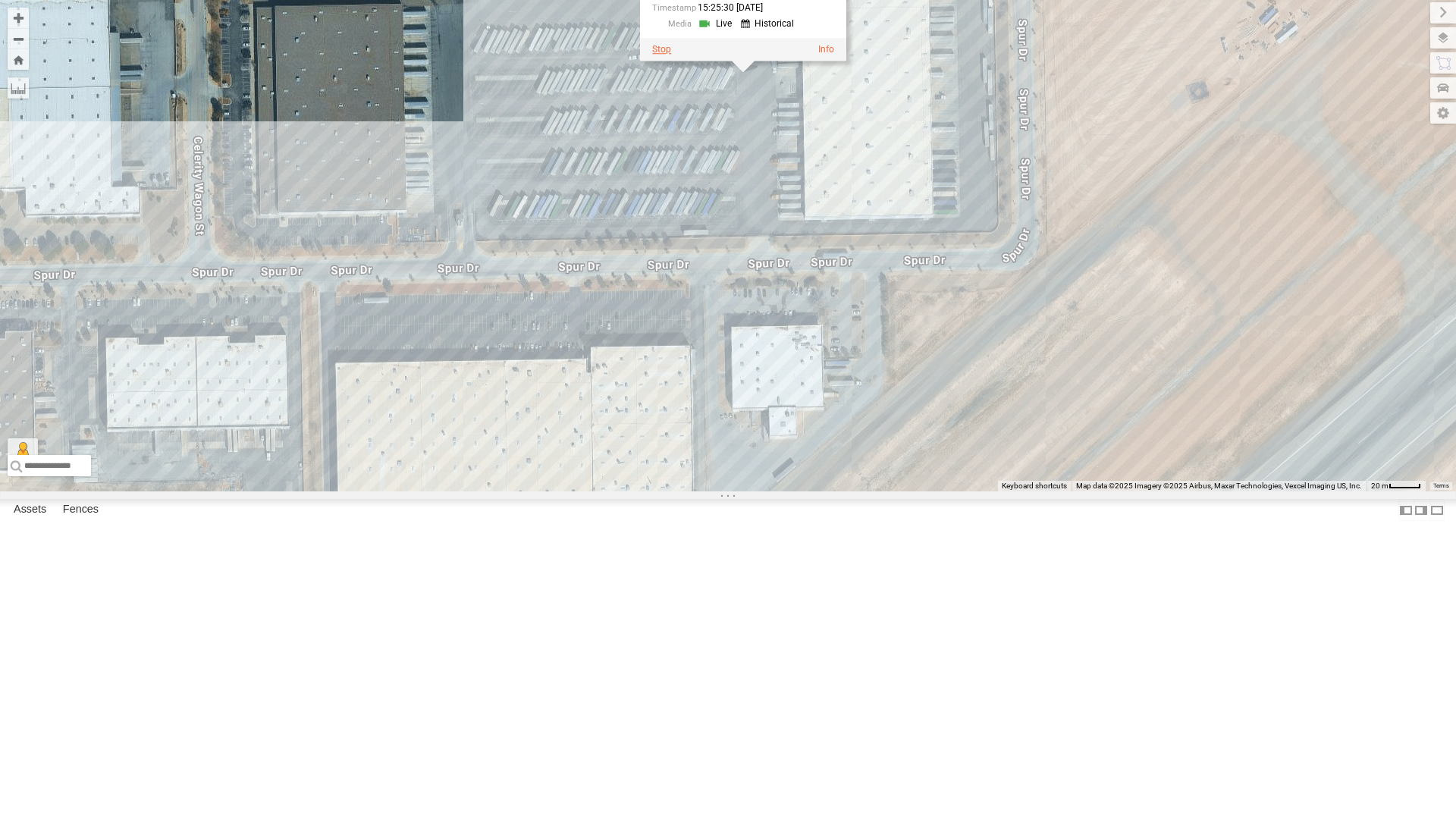
click at [668, 55] on label at bounding box center [661, 50] width 19 height 11
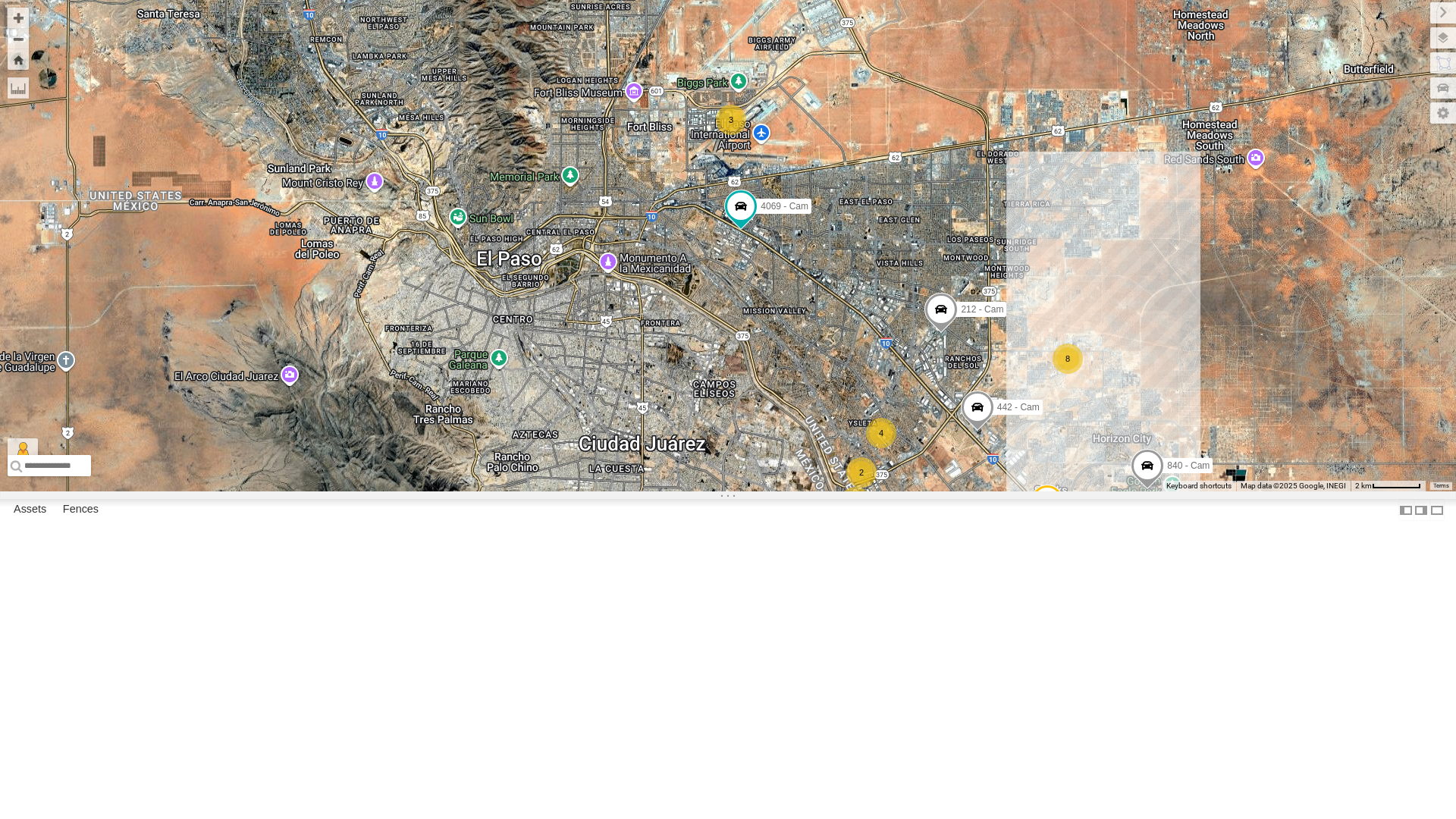
click at [728, 135] on div "3" at bounding box center [731, 120] width 30 height 30
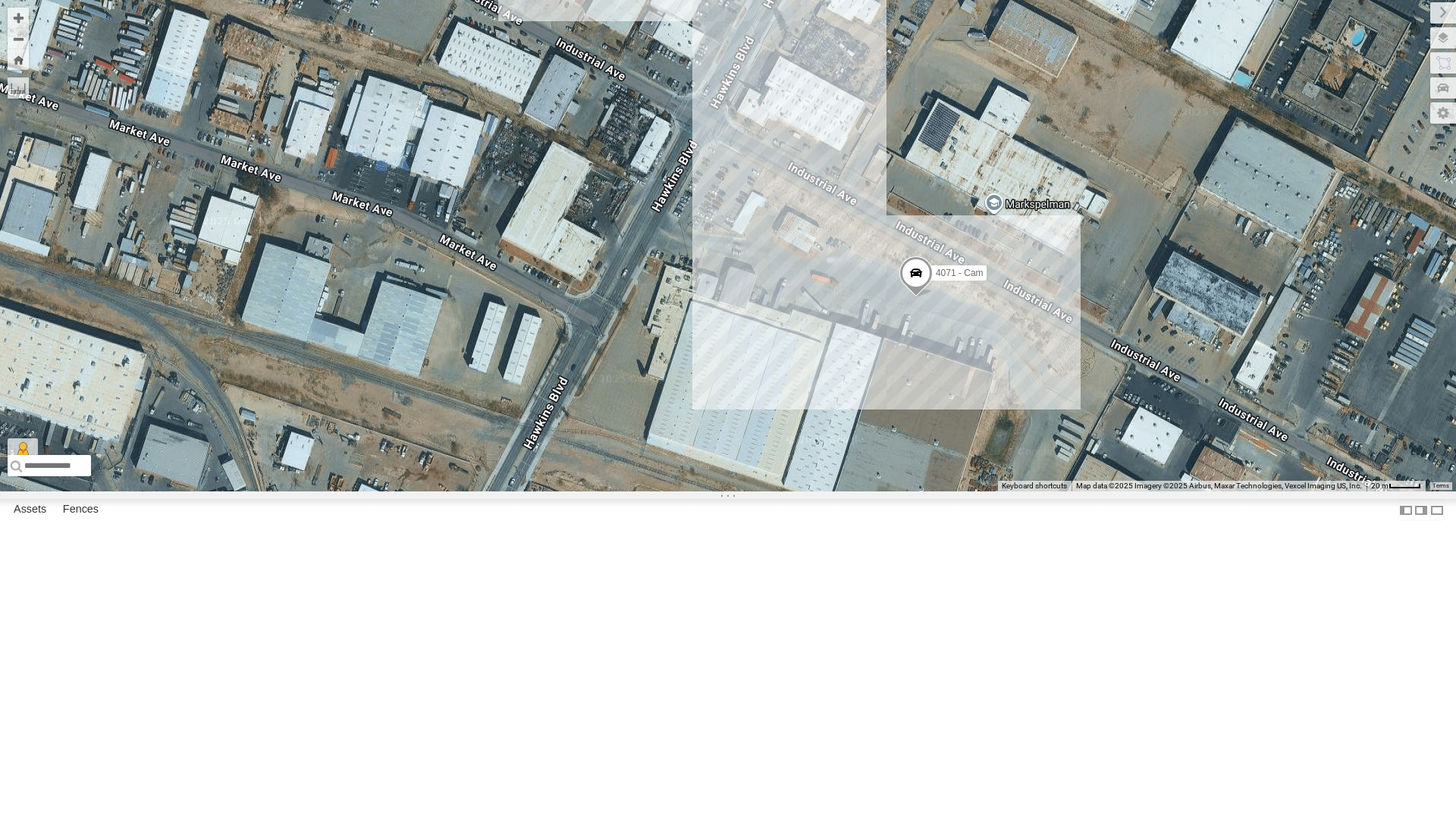
click at [754, 491] on div "4071 - Cam" at bounding box center [728, 246] width 1456 height 491
click at [775, 491] on div "4071 - Cam" at bounding box center [728, 246] width 1456 height 491
click at [539, 365] on div "4071 - Cam" at bounding box center [728, 246] width 1456 height 491
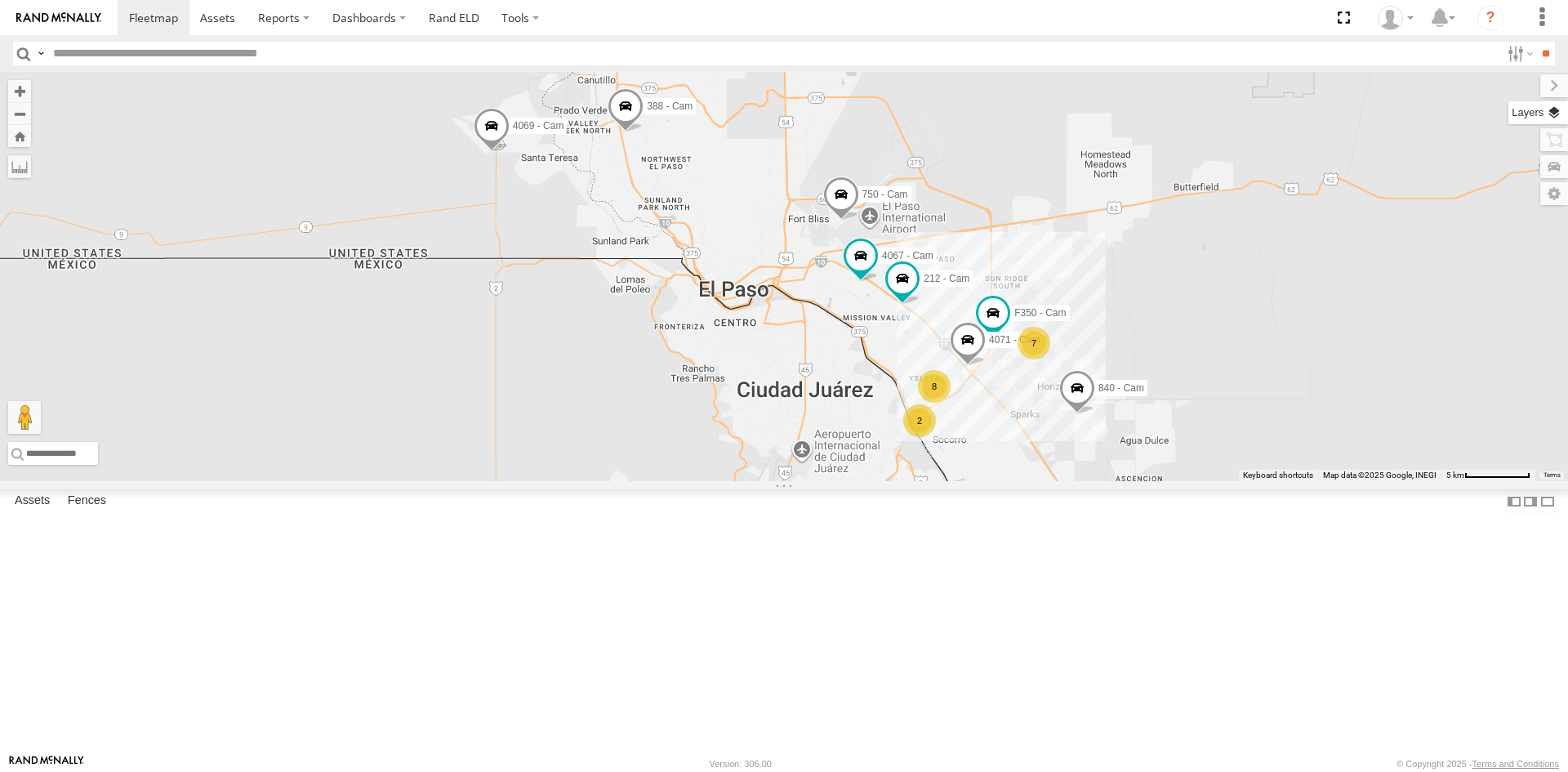
click at [1552, 114] on label at bounding box center [1537, 113] width 59 height 23
click at [0, 0] on span "Basemaps" at bounding box center [0, 0] width 0 height 0
click at [0, 0] on span "Satellite + Roadmap" at bounding box center [0, 0] width 0 height 0
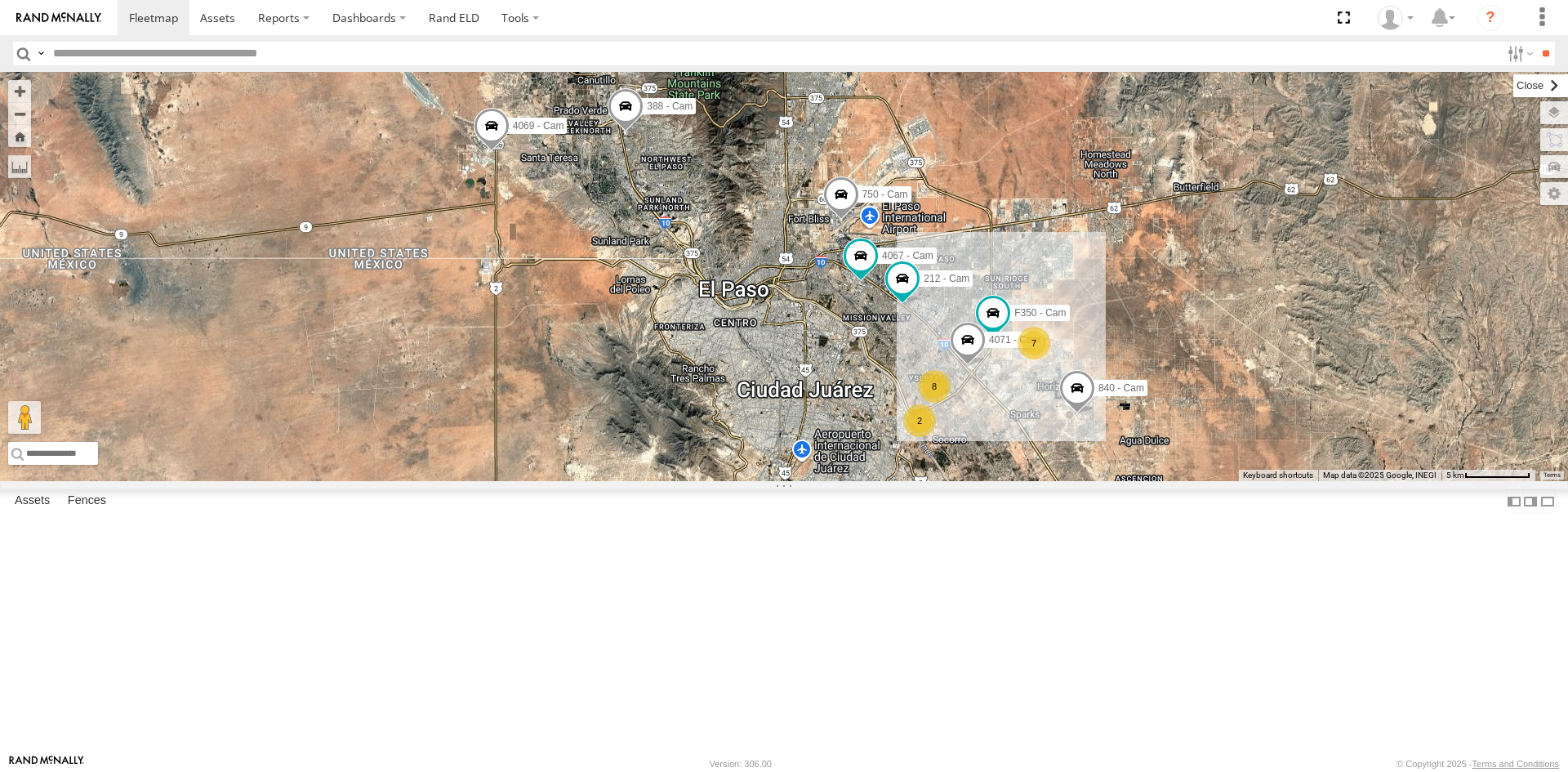
click at [1514, 84] on label at bounding box center [1540, 86] width 54 height 23
click at [490, 152] on span at bounding box center [491, 130] width 36 height 44
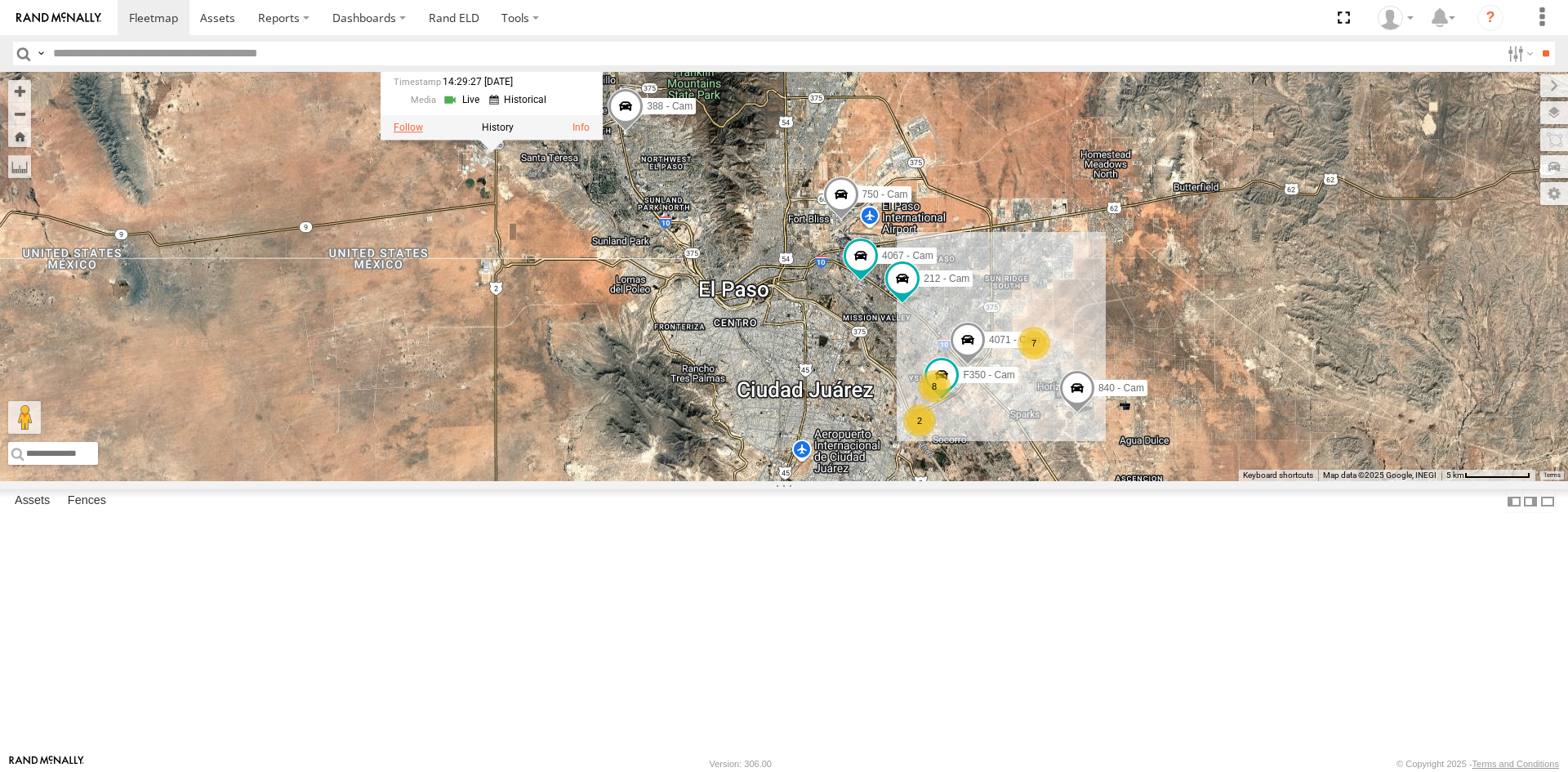
click at [413, 133] on label at bounding box center [408, 127] width 30 height 11
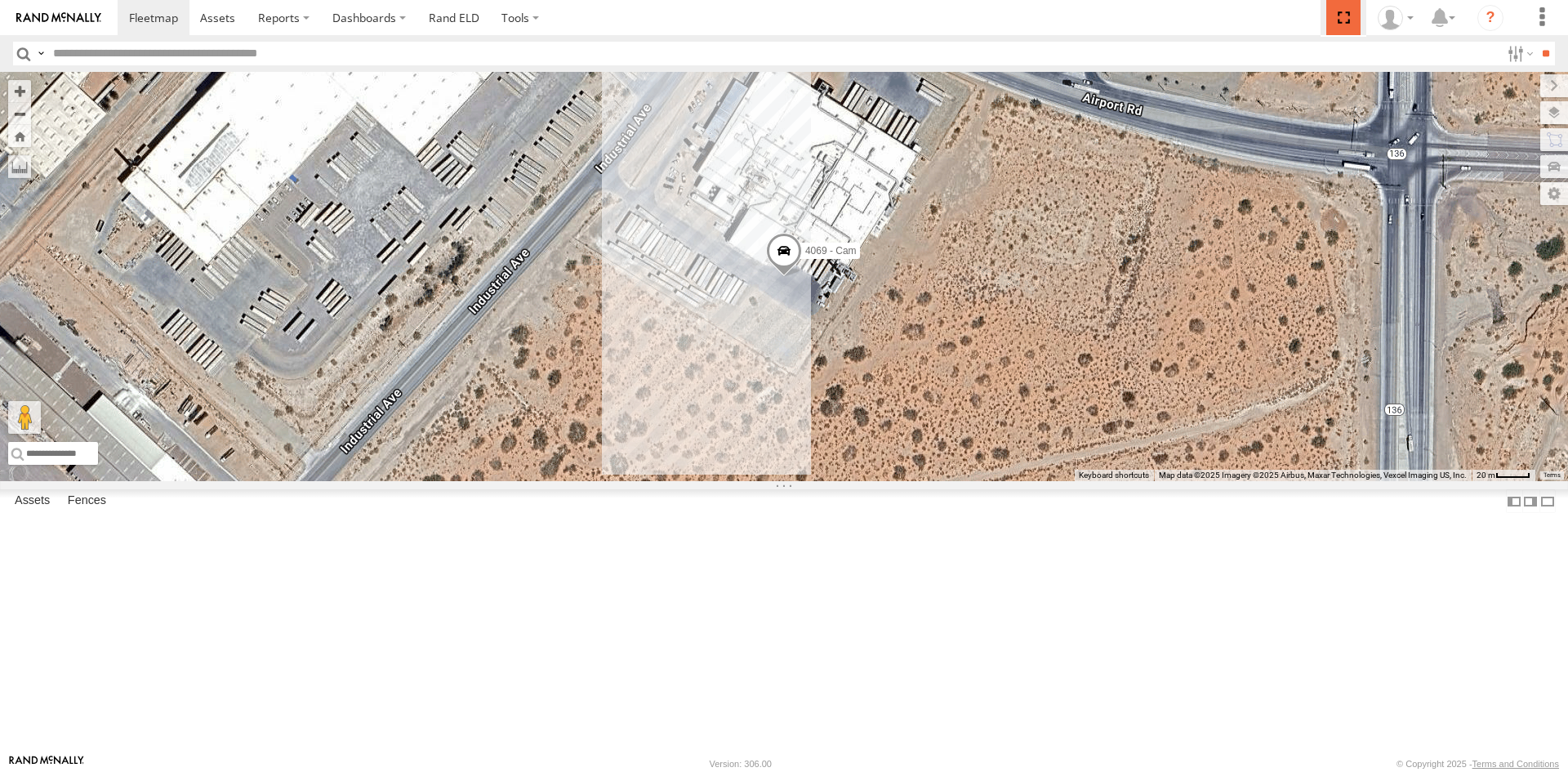
click at [1344, 14] on span at bounding box center [1343, 17] width 33 height 35
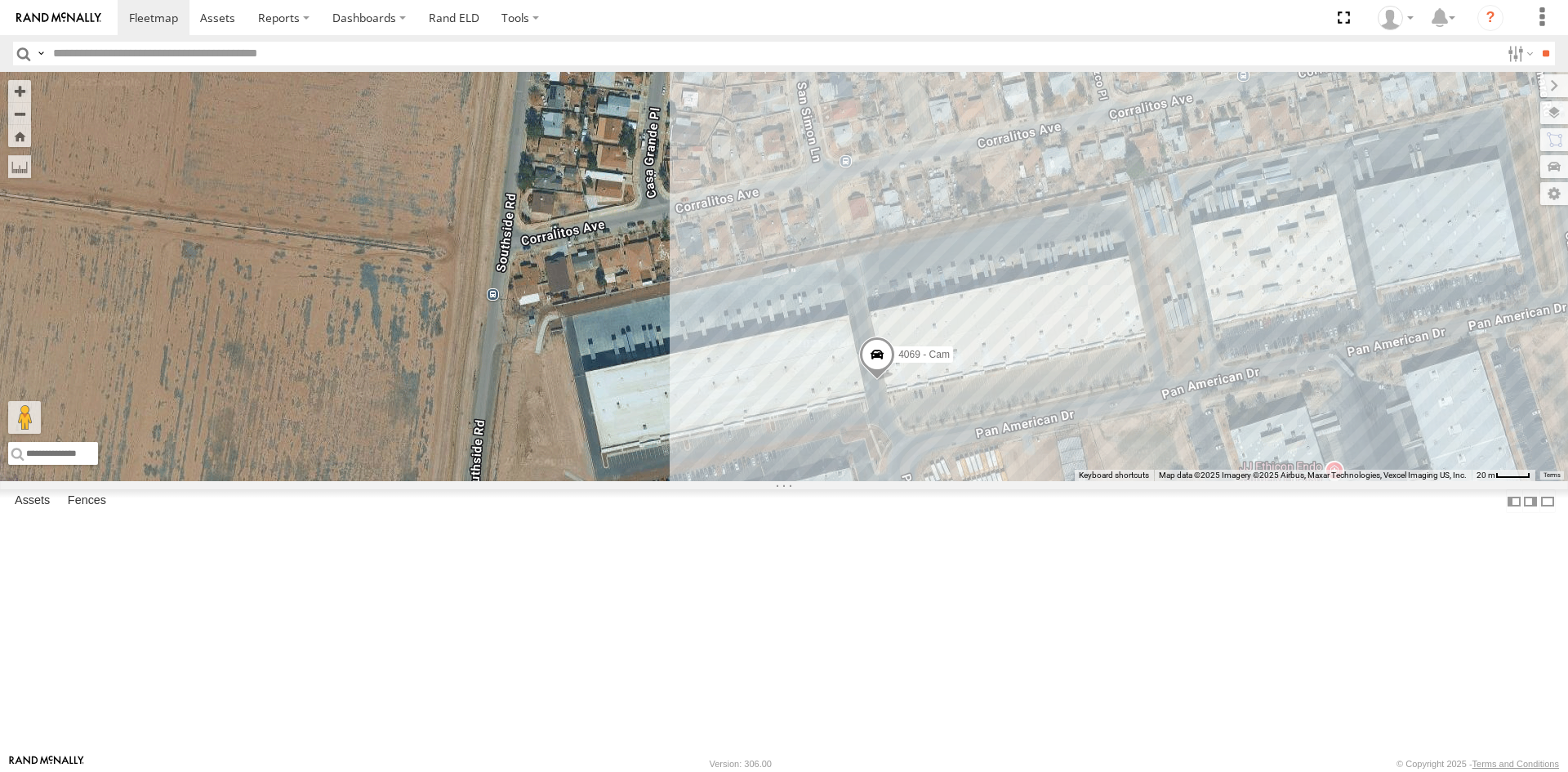
click at [875, 381] on span at bounding box center [877, 359] width 36 height 44
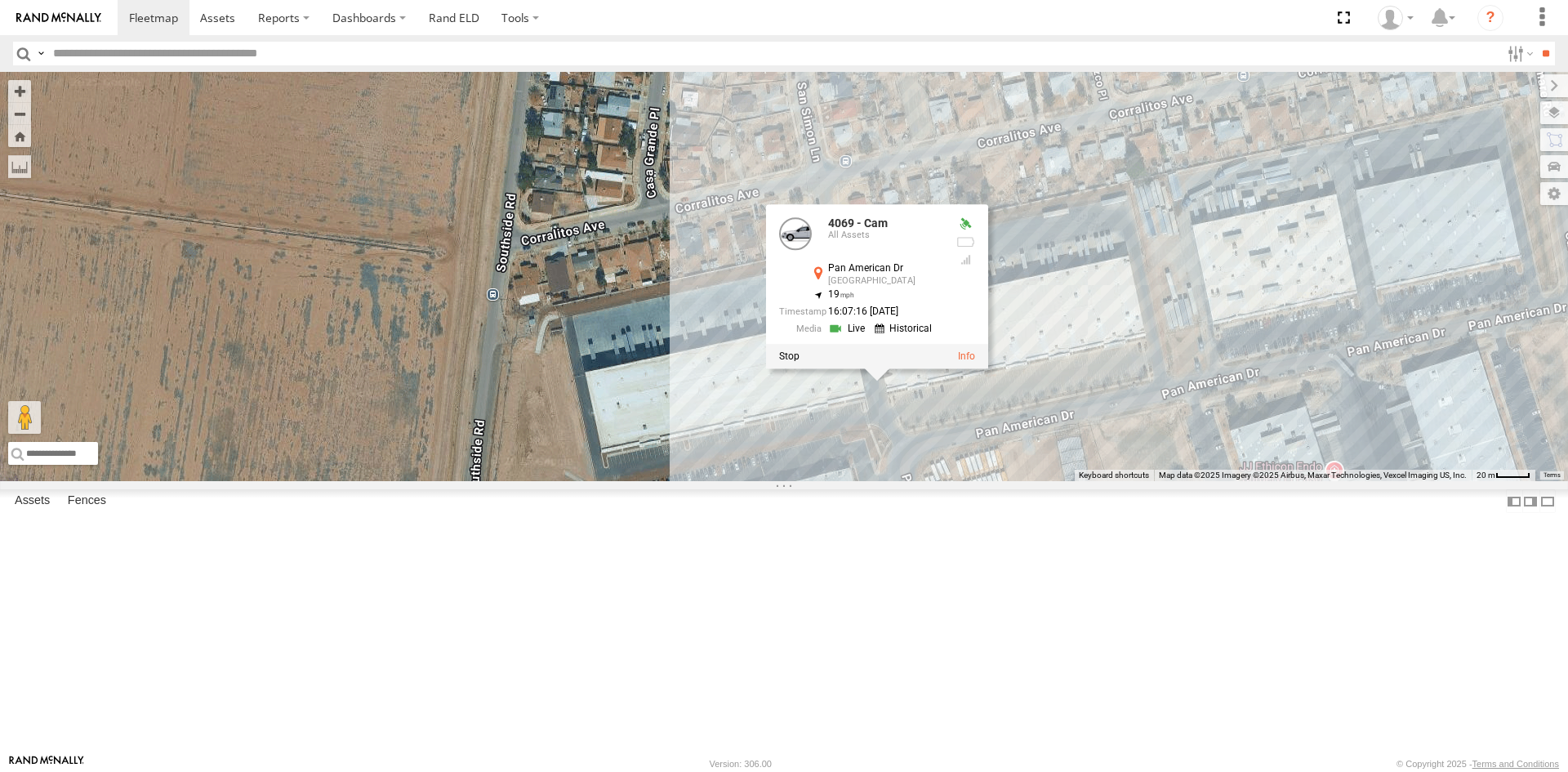
click at [789, 362] on label at bounding box center [788, 356] width 20 height 11
